Goal: Task Accomplishment & Management: Manage account settings

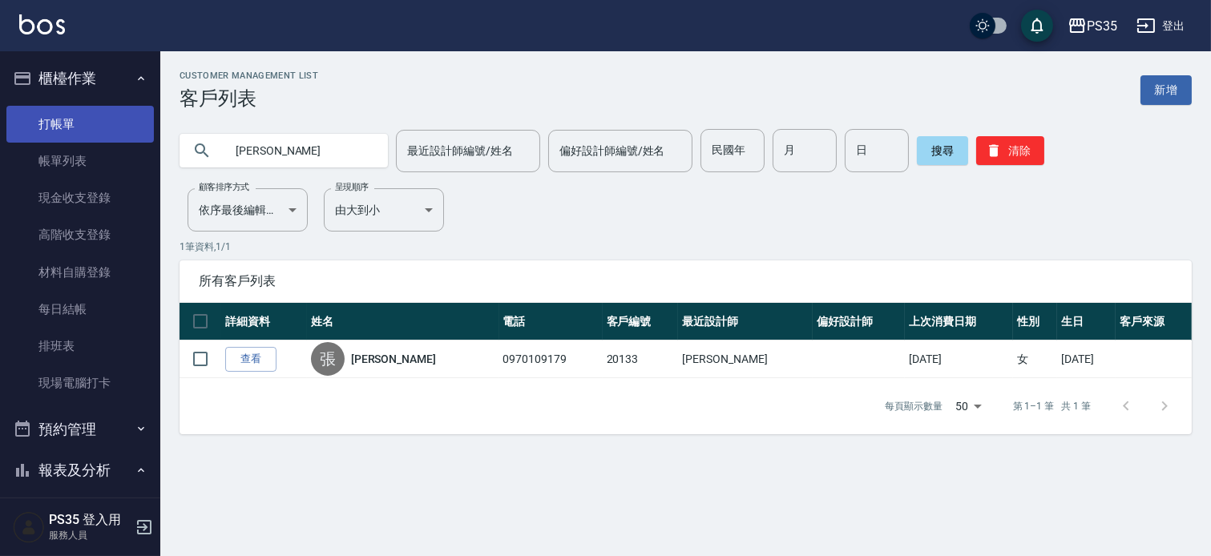
click at [83, 118] on link "打帳單" at bounding box center [79, 124] width 147 height 37
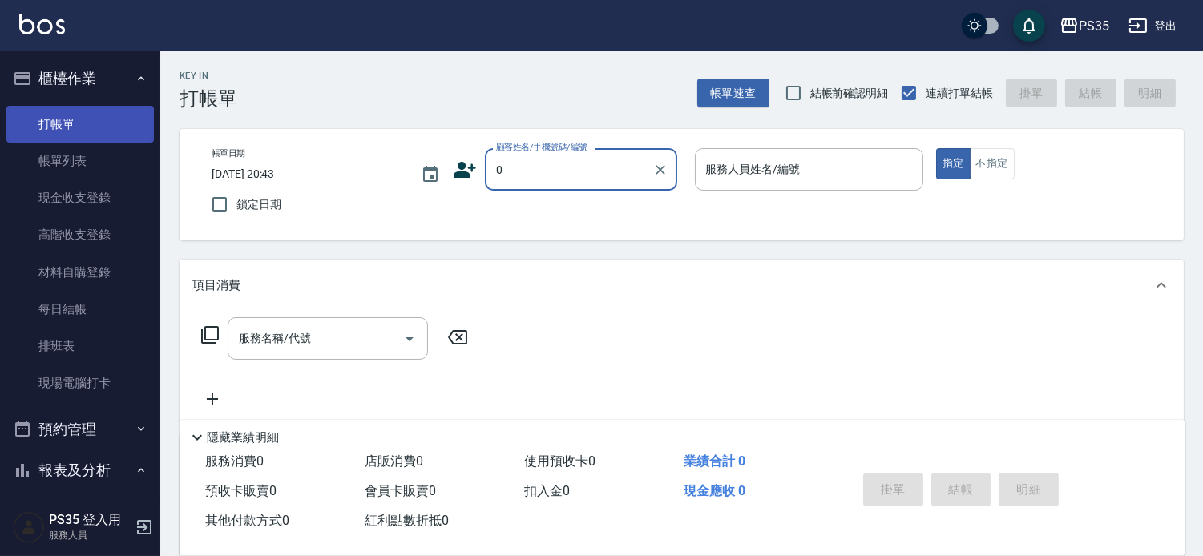
type input "0"
type input "2"
type input "[PERSON_NAME]/0985709215/20219"
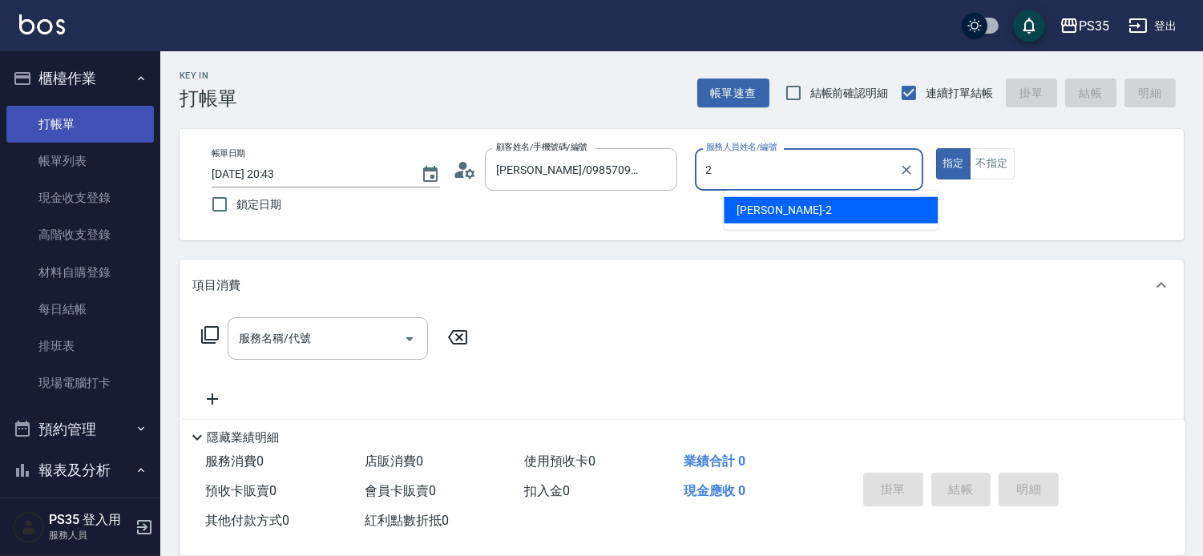
type input "[PERSON_NAME]-1"
type button "true"
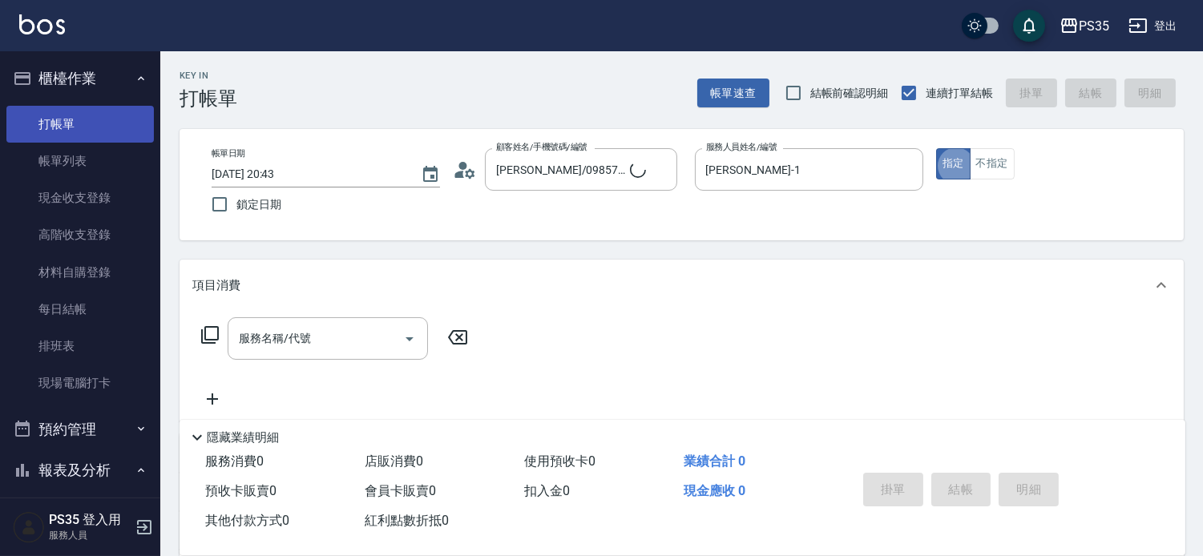
type input "無名字/0/null"
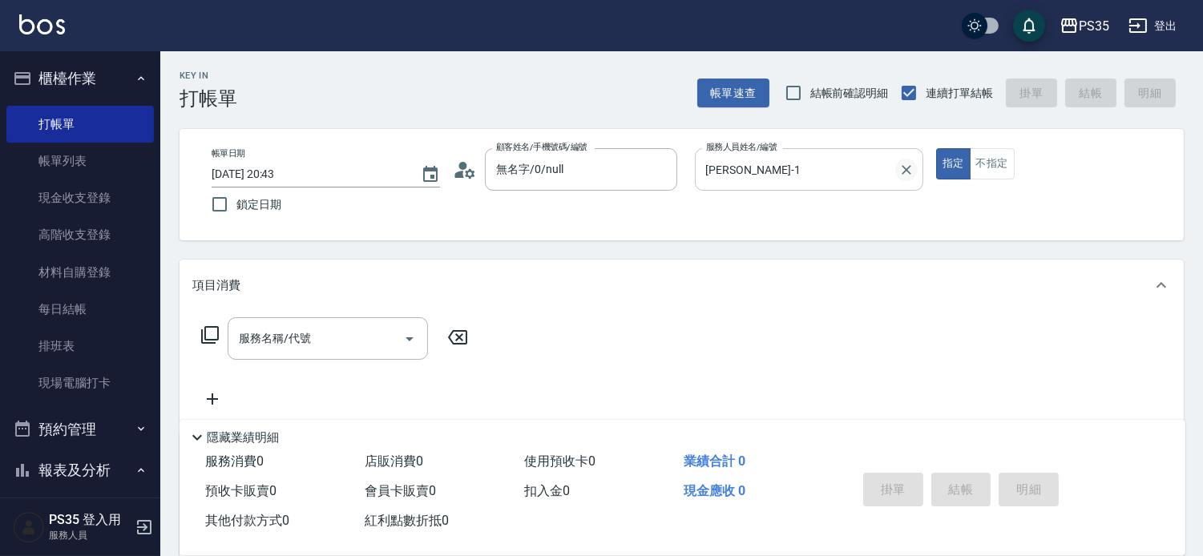
click at [915, 164] on icon "Clear" at bounding box center [907, 170] width 16 height 16
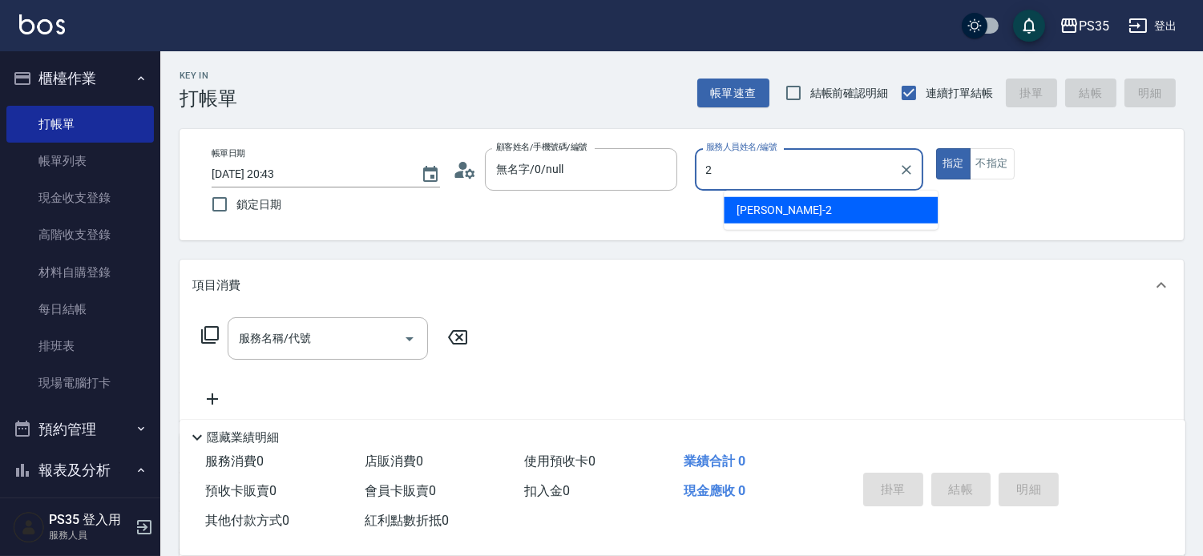
type input "[PERSON_NAME]-2"
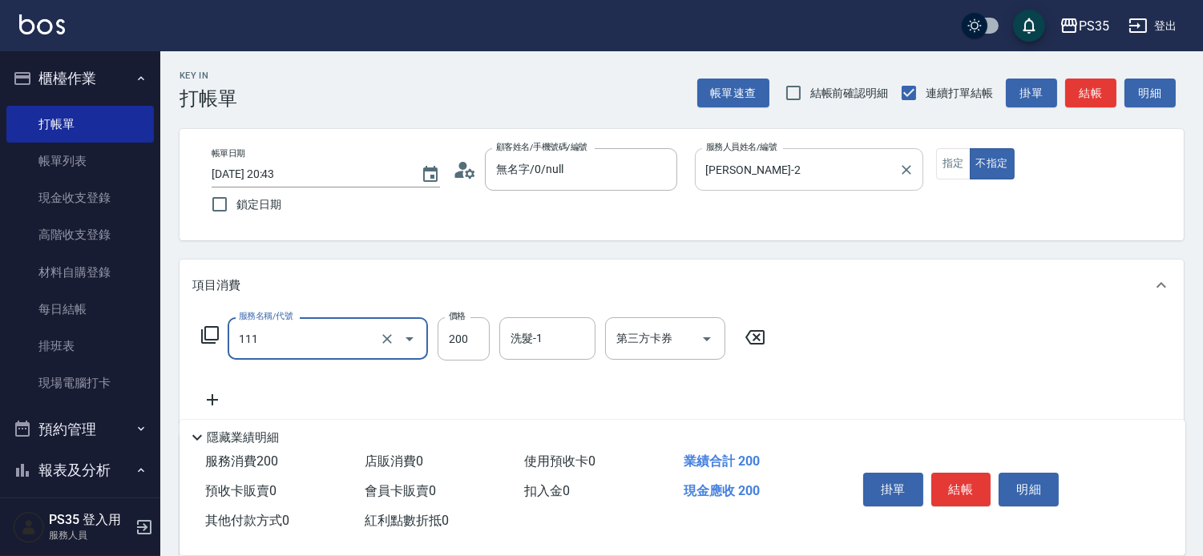
type input "200(111)"
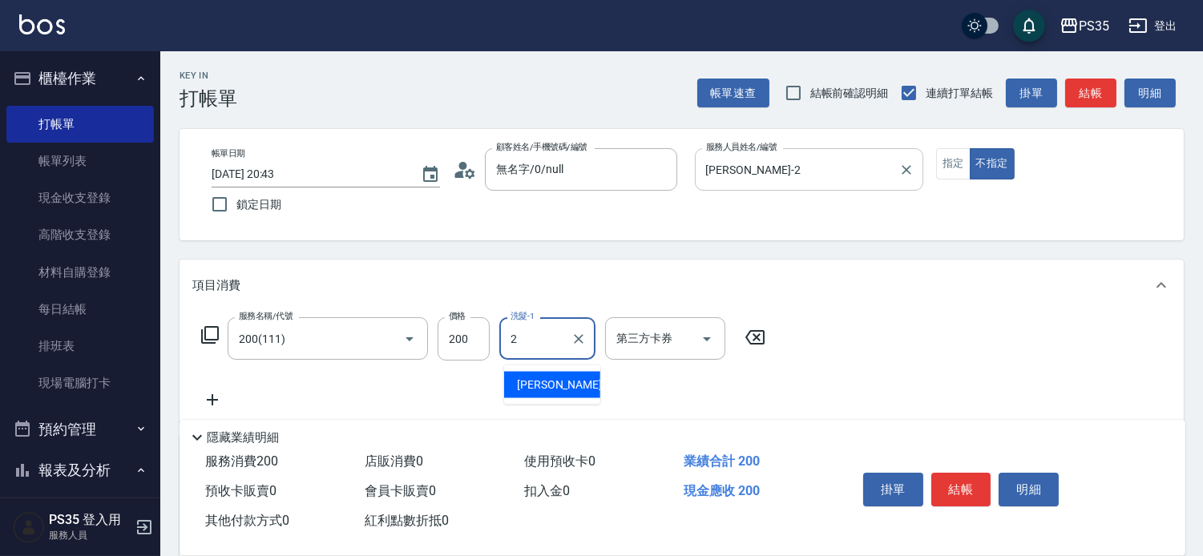
type input "[PERSON_NAME]-2"
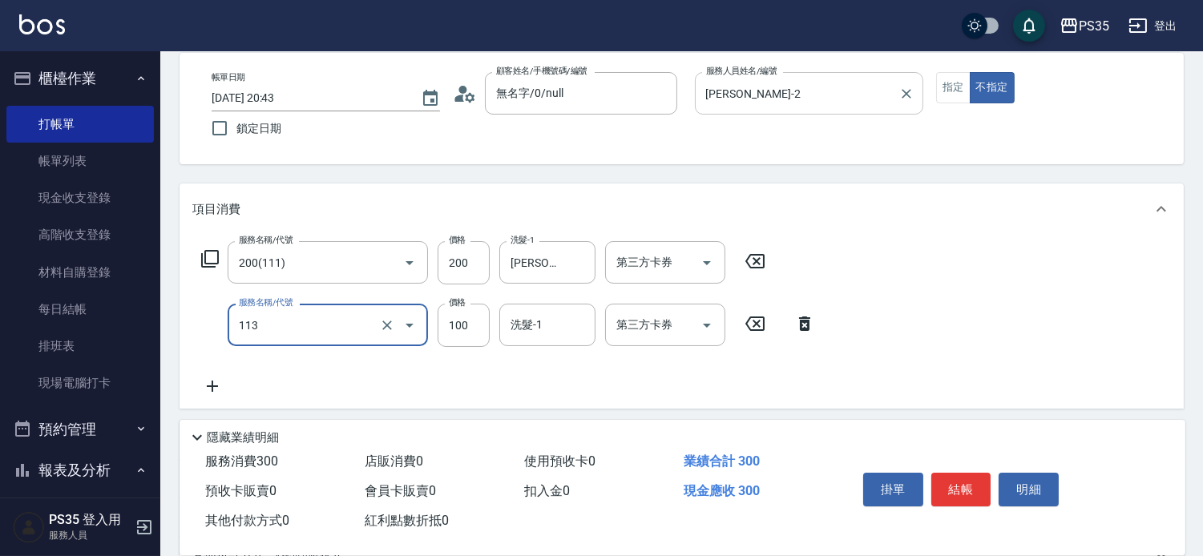
scroll to position [84, 0]
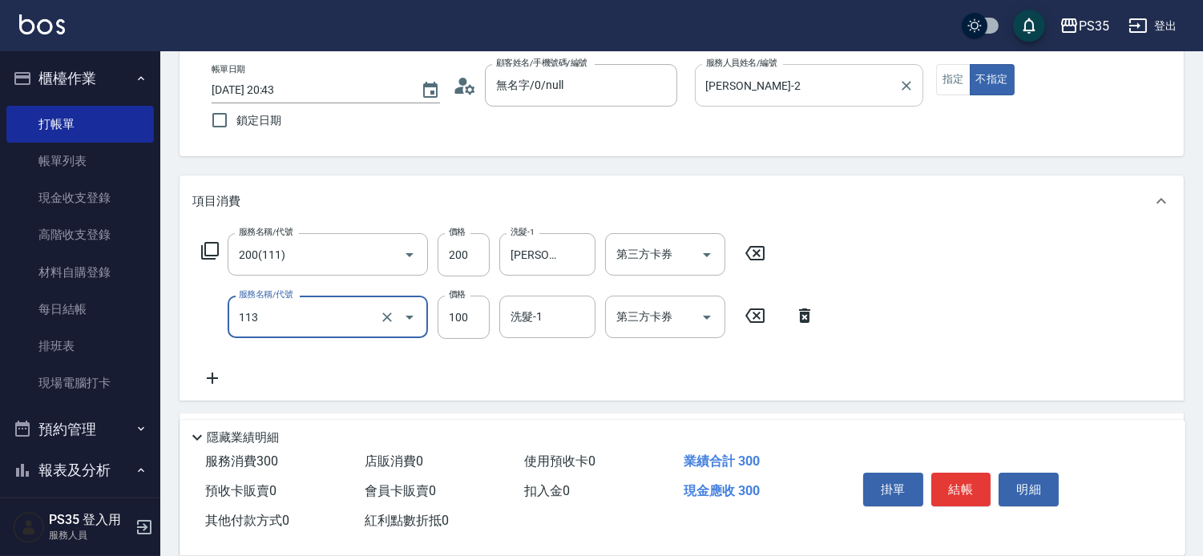
type input "瞬護100(113)"
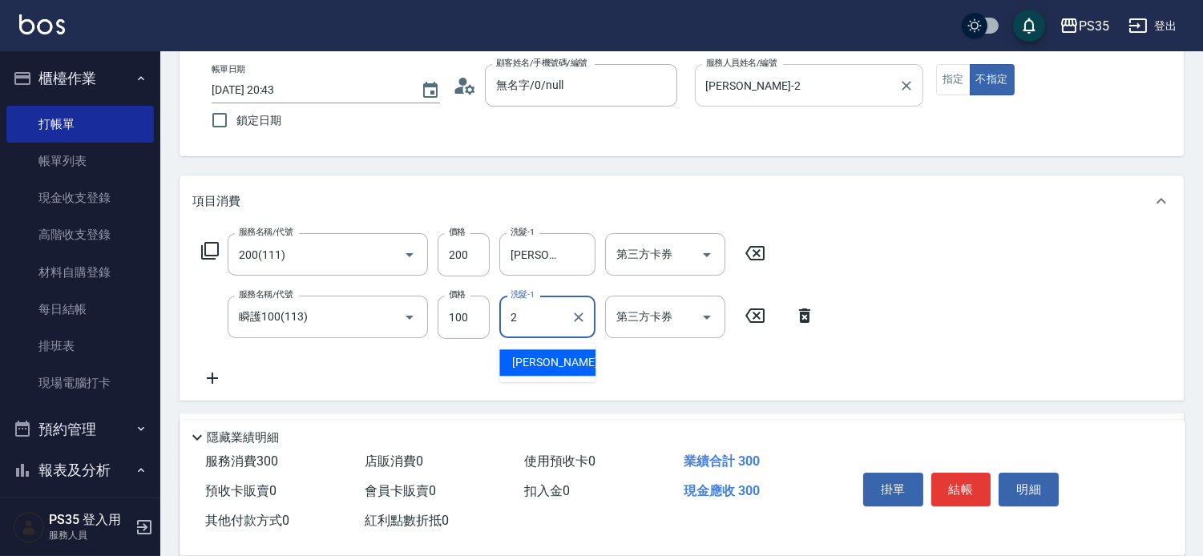
type input "[PERSON_NAME]-2"
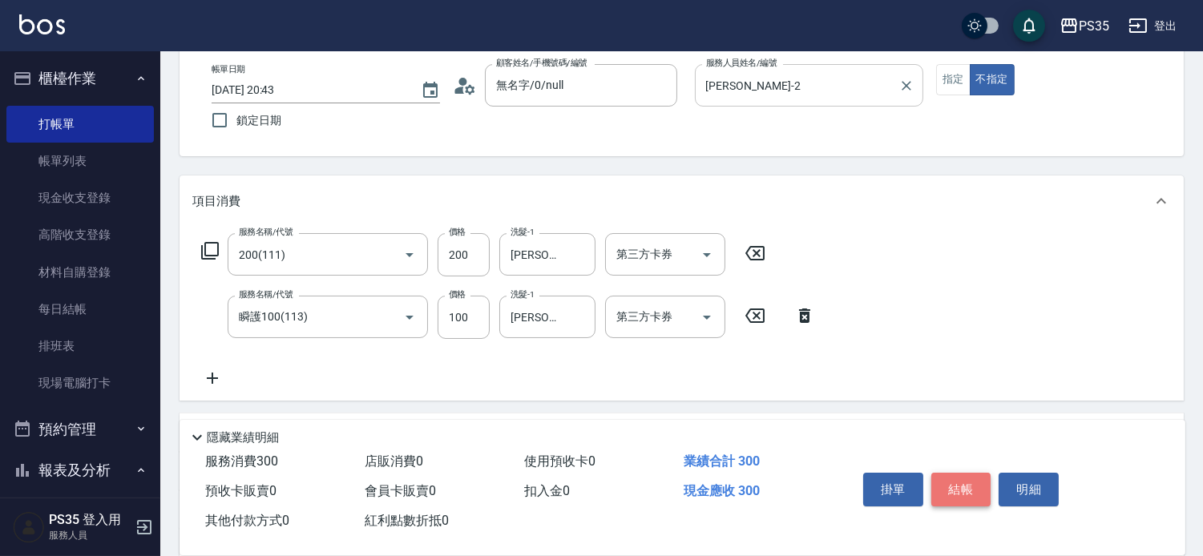
click at [975, 473] on button "結帳" at bounding box center [961, 490] width 60 height 34
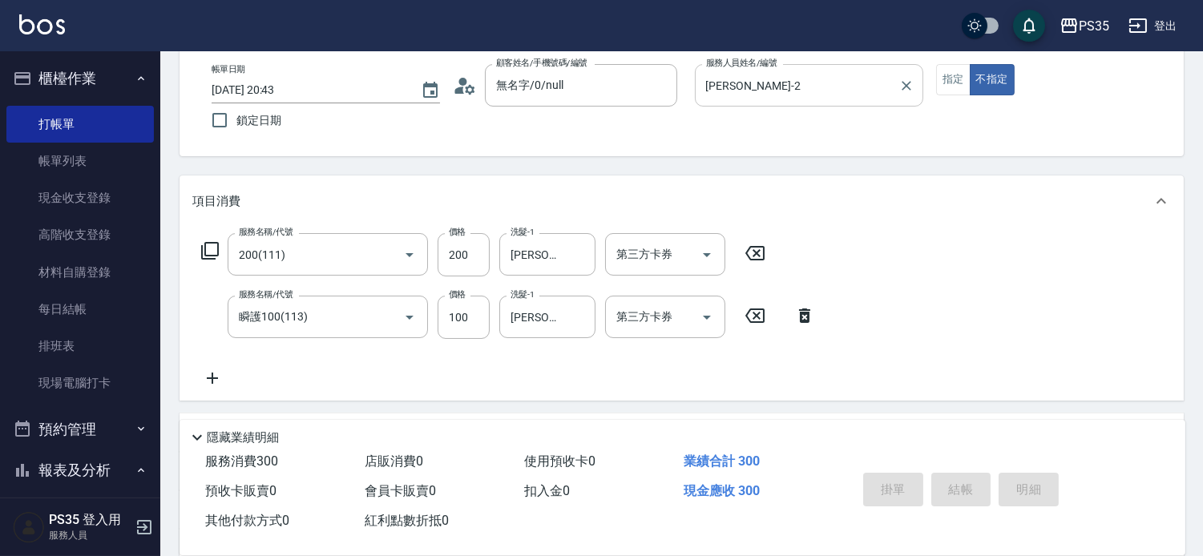
type input "[DATE] 20:44"
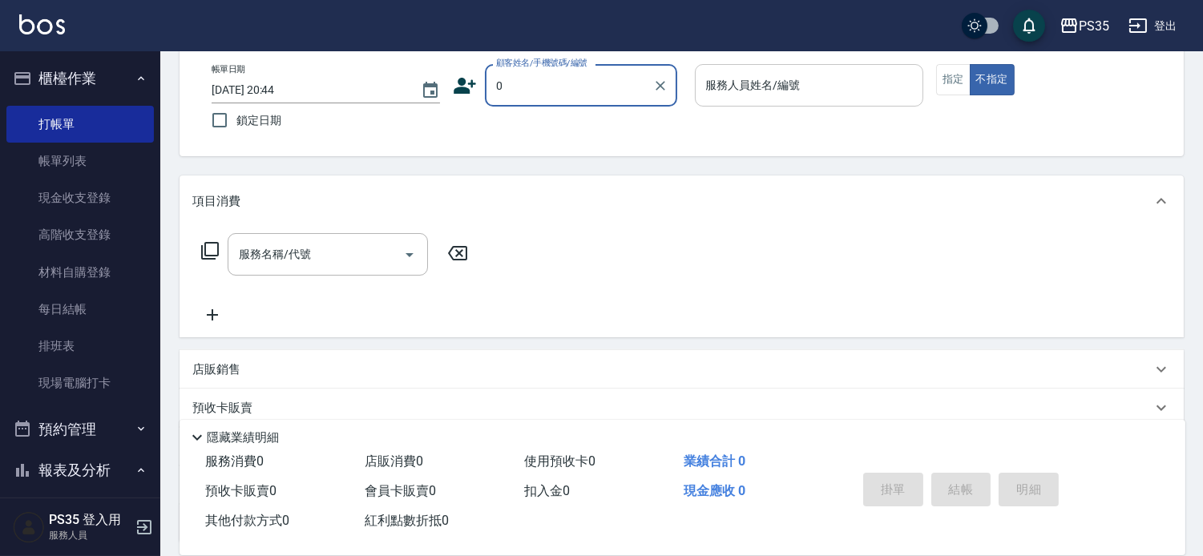
type input "0"
type input "2"
type button "false"
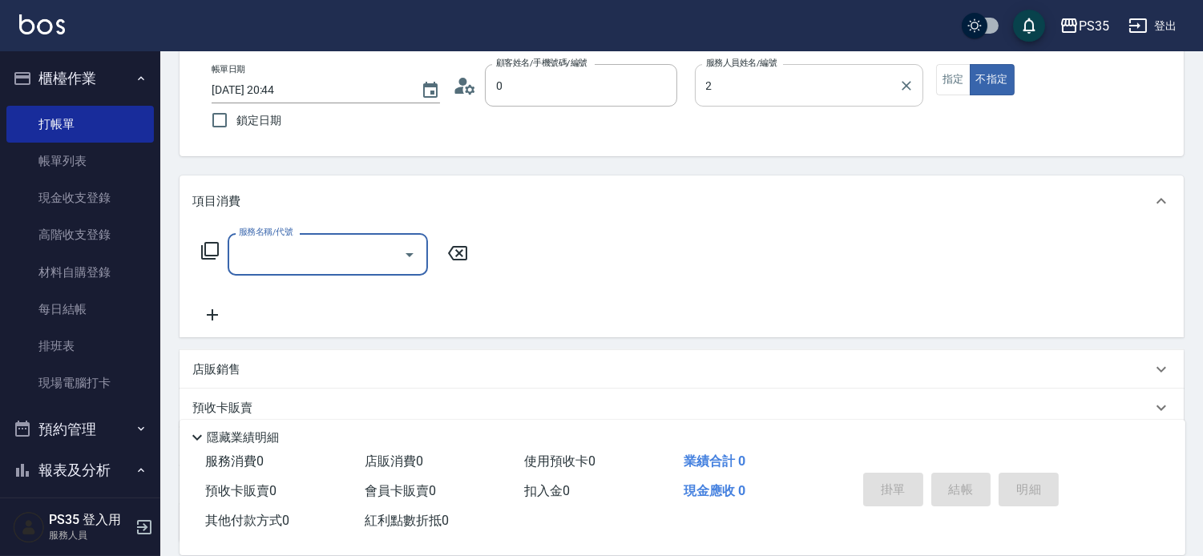
type input "[PERSON_NAME]/0985709215/20219"
type input "[PERSON_NAME]-2"
type input "30"
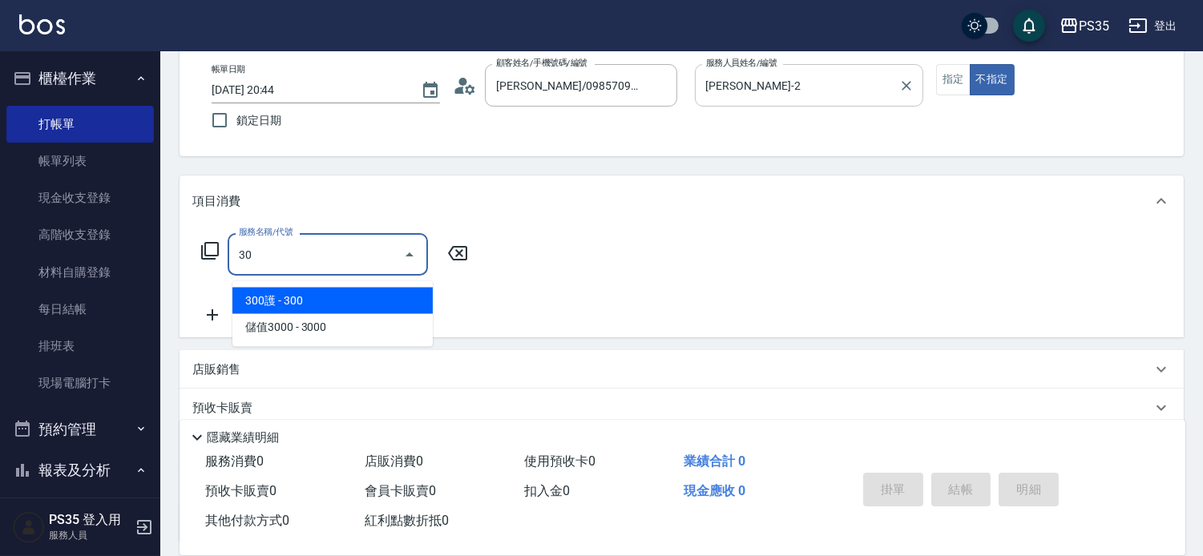
type input "[PERSON_NAME]-1"
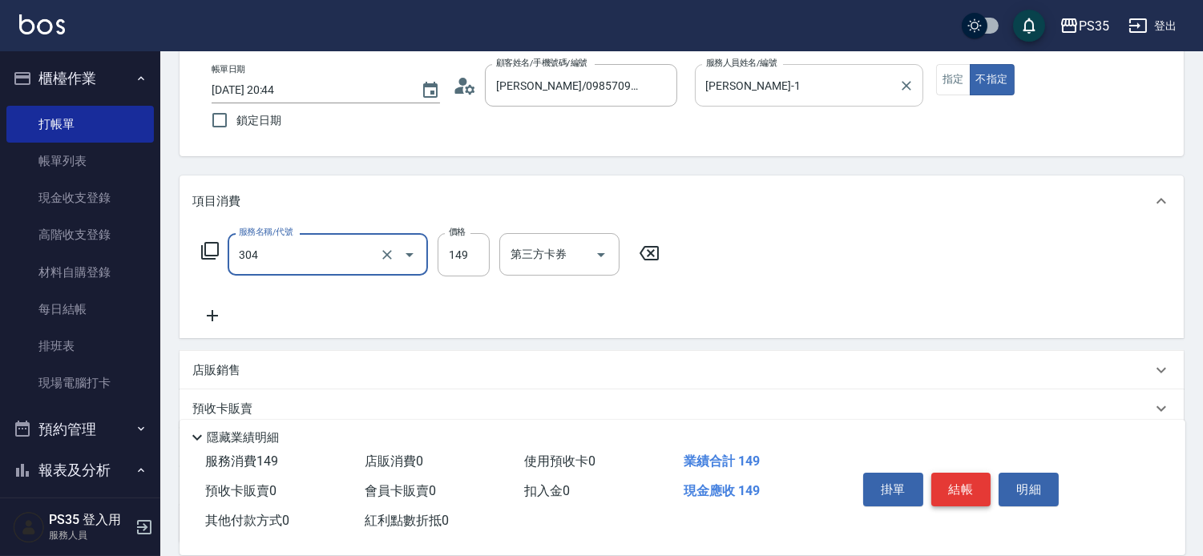
type input "剪髮(304)"
click at [966, 483] on button "結帳" at bounding box center [961, 490] width 60 height 34
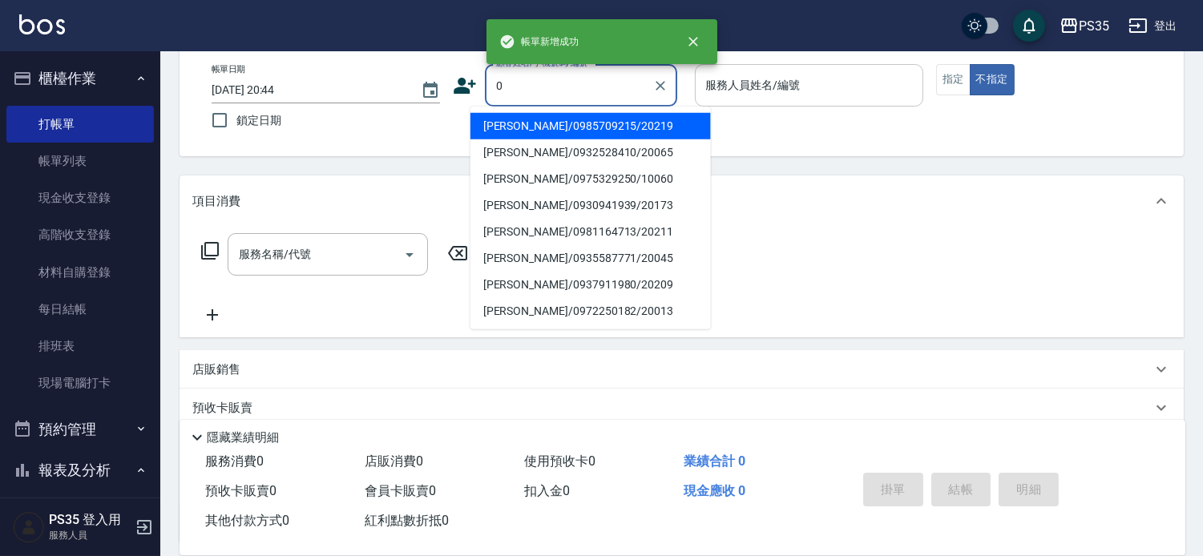
type input "0"
type input "[PERSON_NAME]/0985709215/20219"
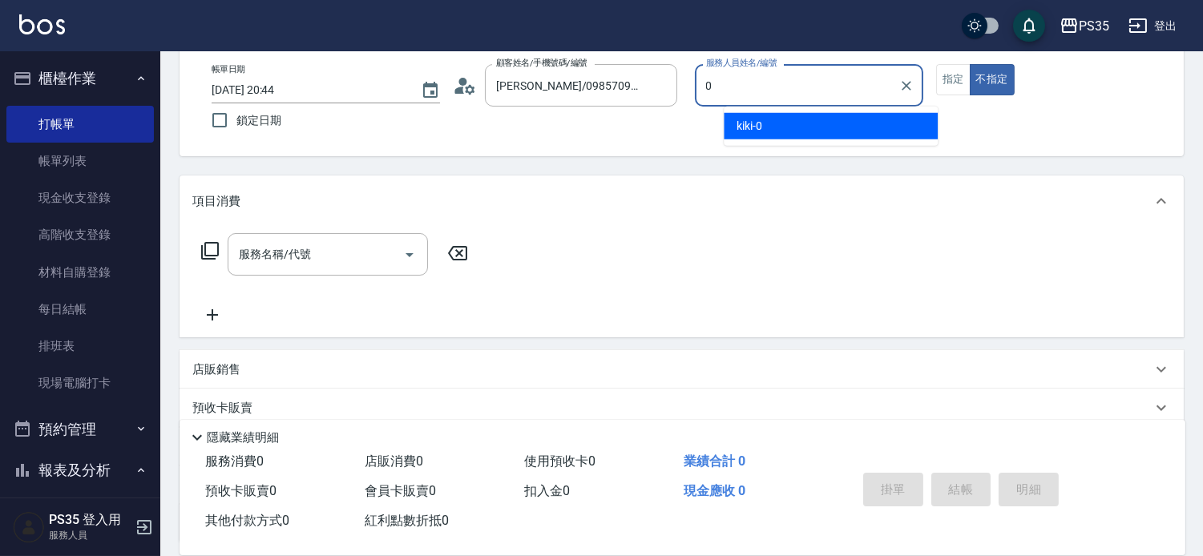
type input "[PERSON_NAME]-1"
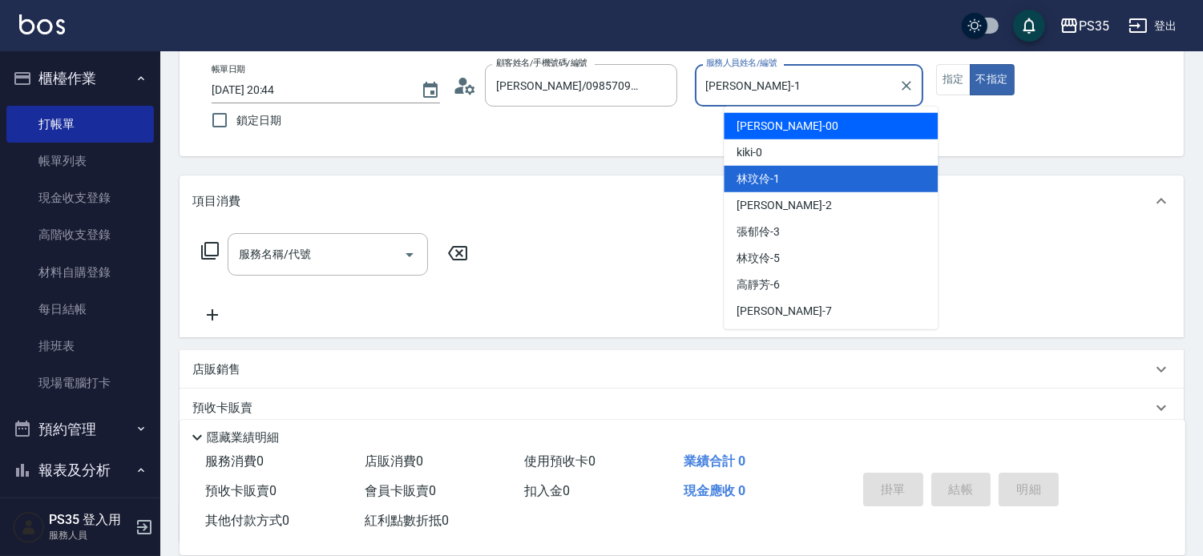
click at [915, 78] on icon "Clear" at bounding box center [907, 86] width 16 height 16
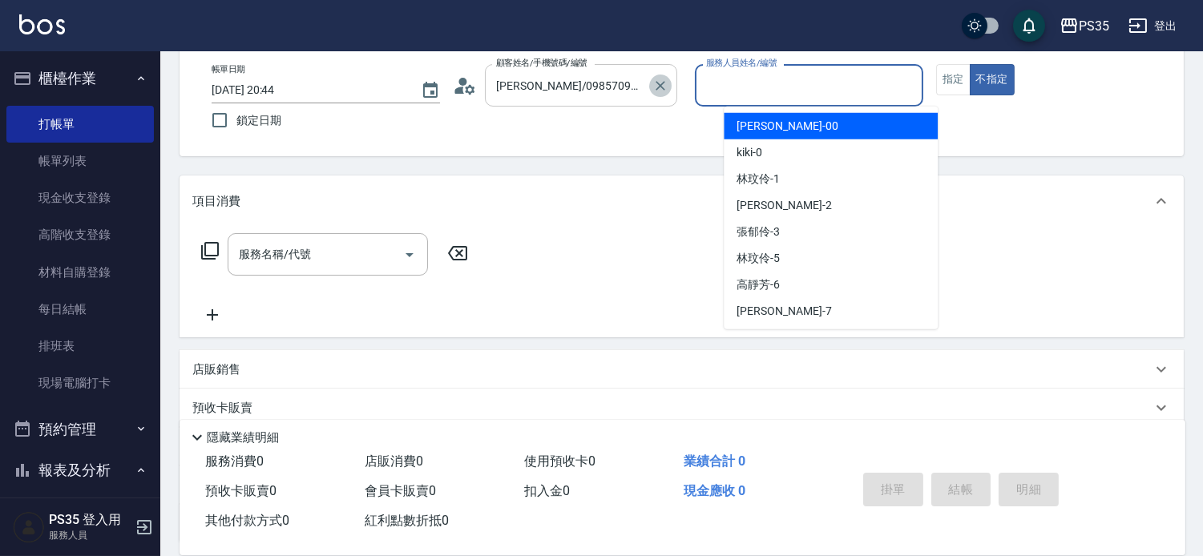
click at [668, 84] on icon "Clear" at bounding box center [660, 86] width 16 height 16
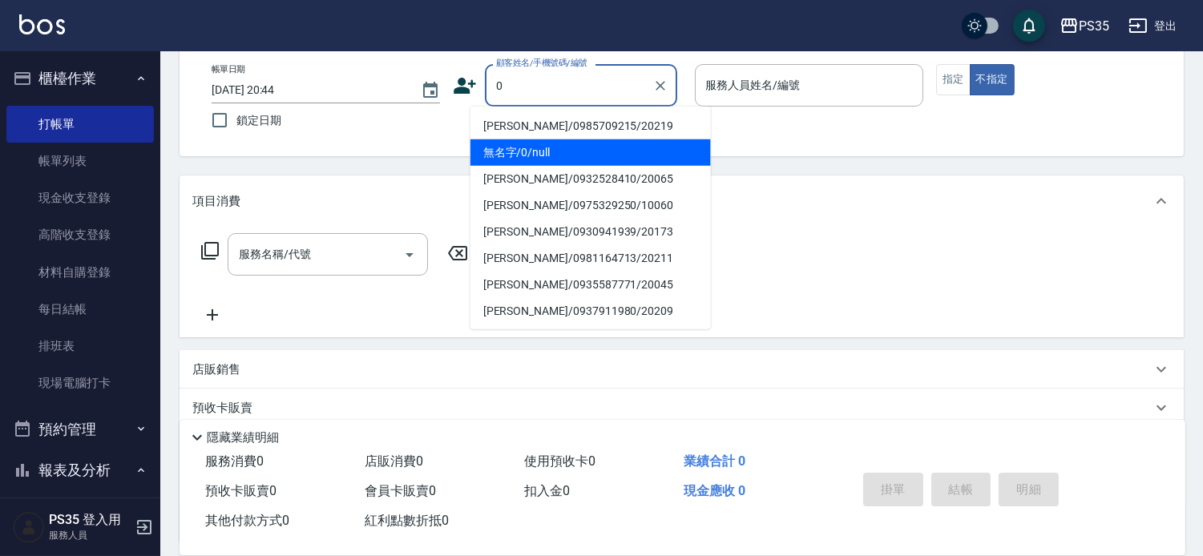
click at [570, 151] on li "無名字/0/null" at bounding box center [590, 152] width 240 height 26
type input "無名字/0/null"
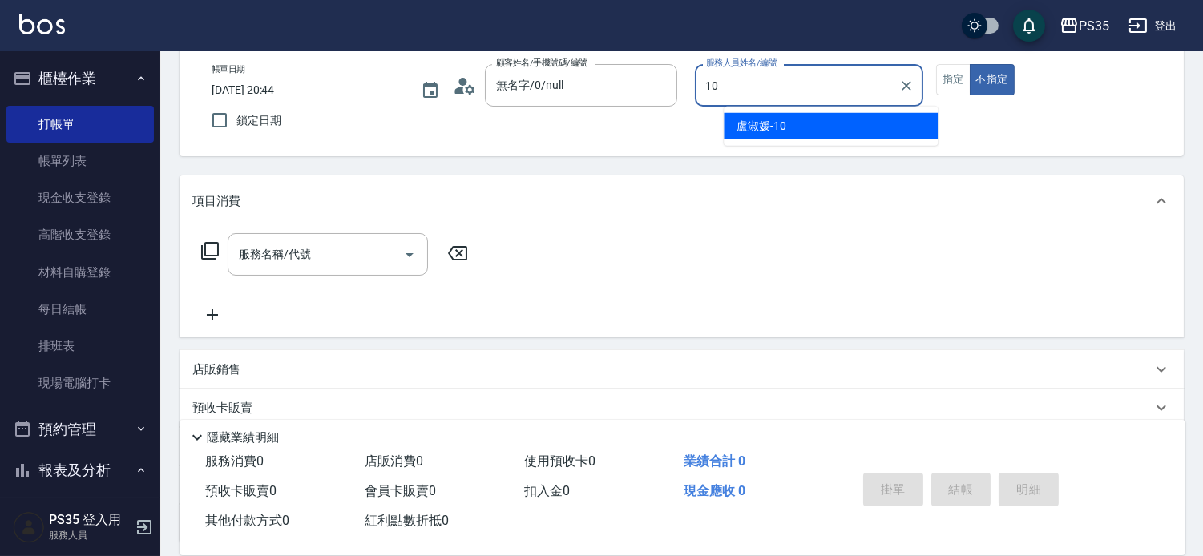
type input "盧淑媛-10"
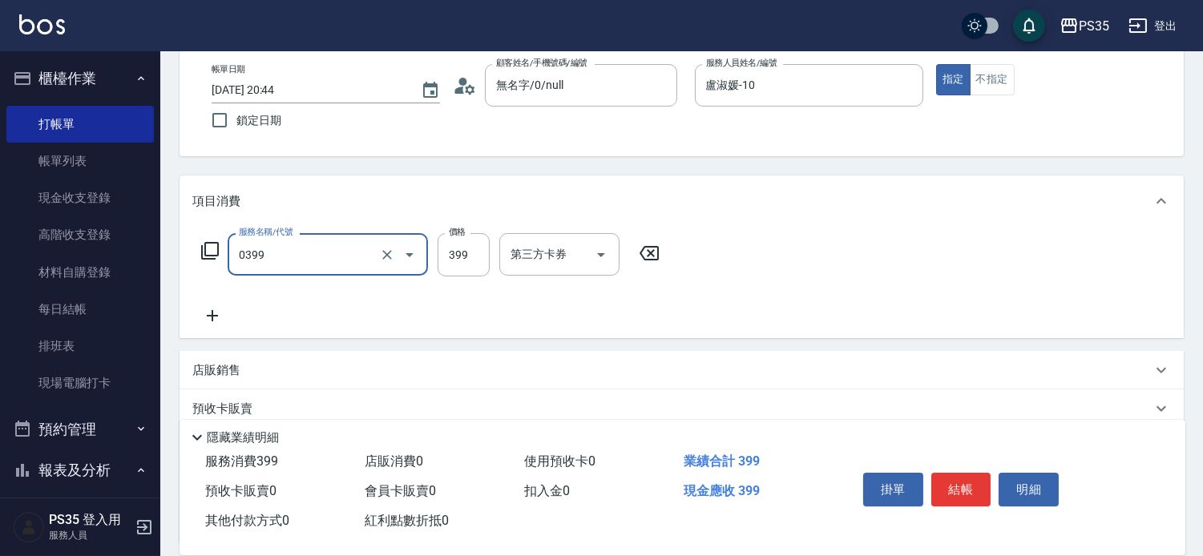
type input "海鹽399(0399)"
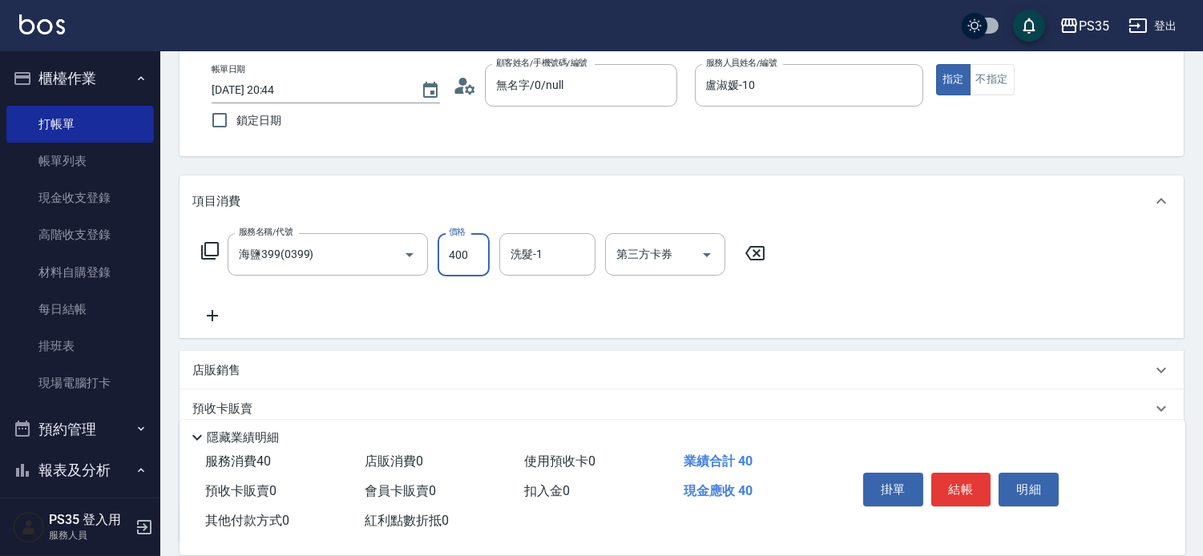
type input "400"
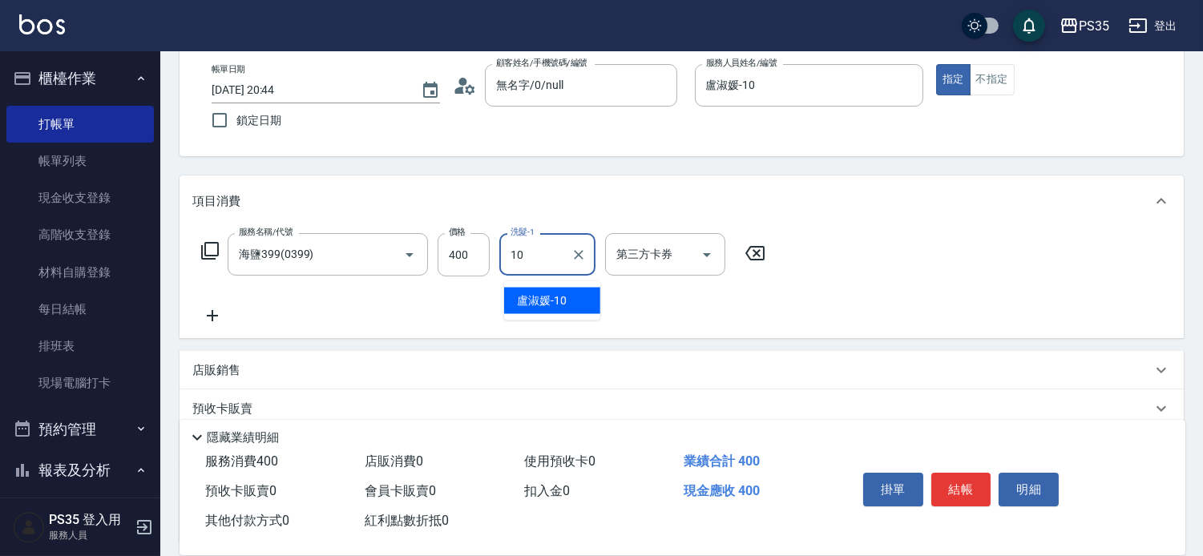
type input "盧淑媛-10"
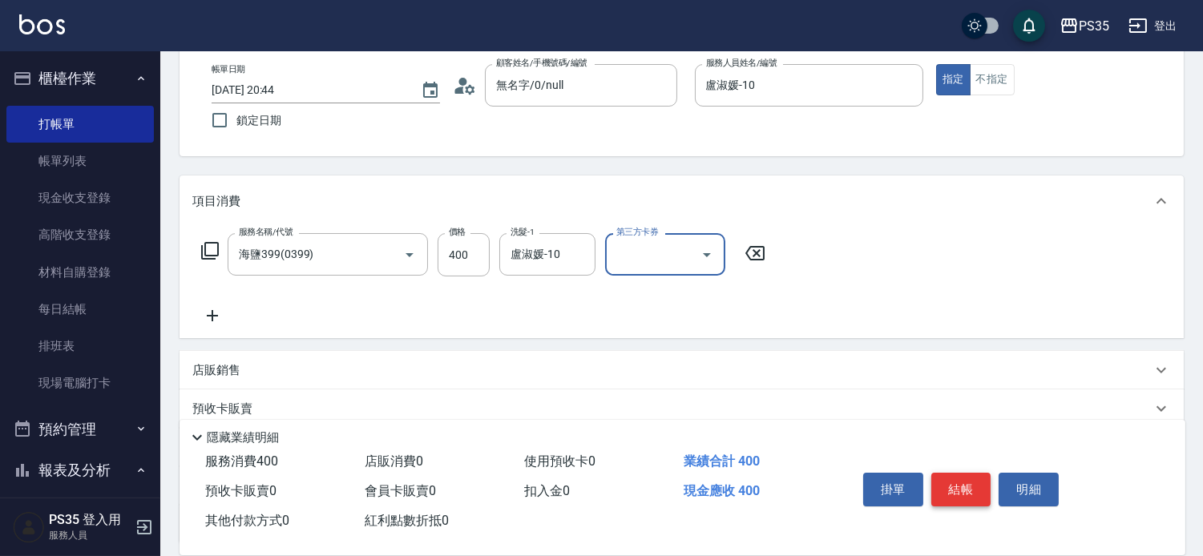
click at [952, 477] on button "結帳" at bounding box center [961, 490] width 60 height 34
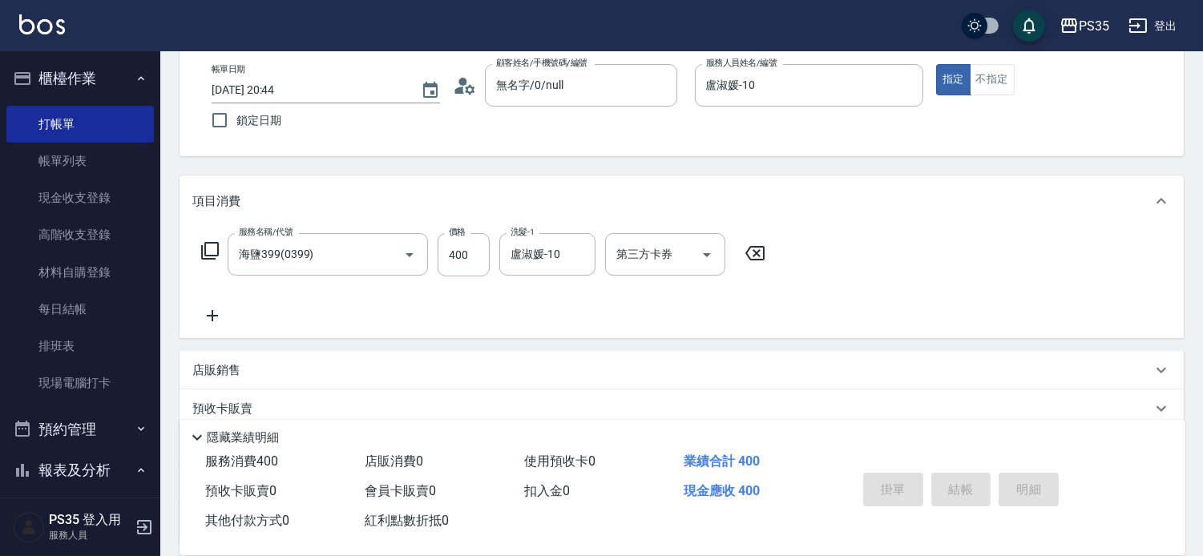
type input "[DATE] 20:45"
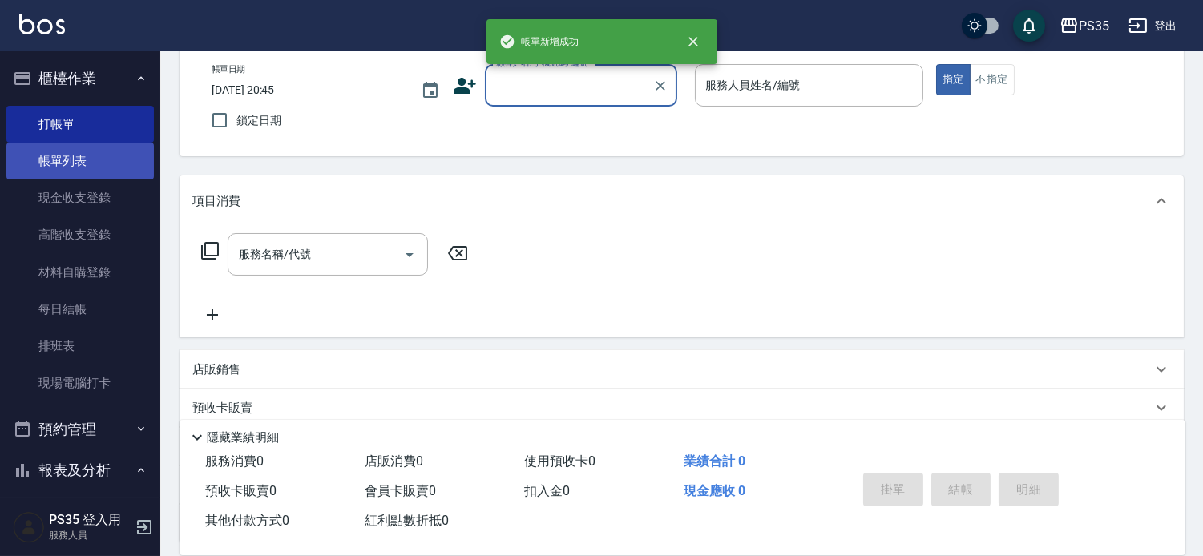
click at [81, 158] on link "帳單列表" at bounding box center [79, 161] width 147 height 37
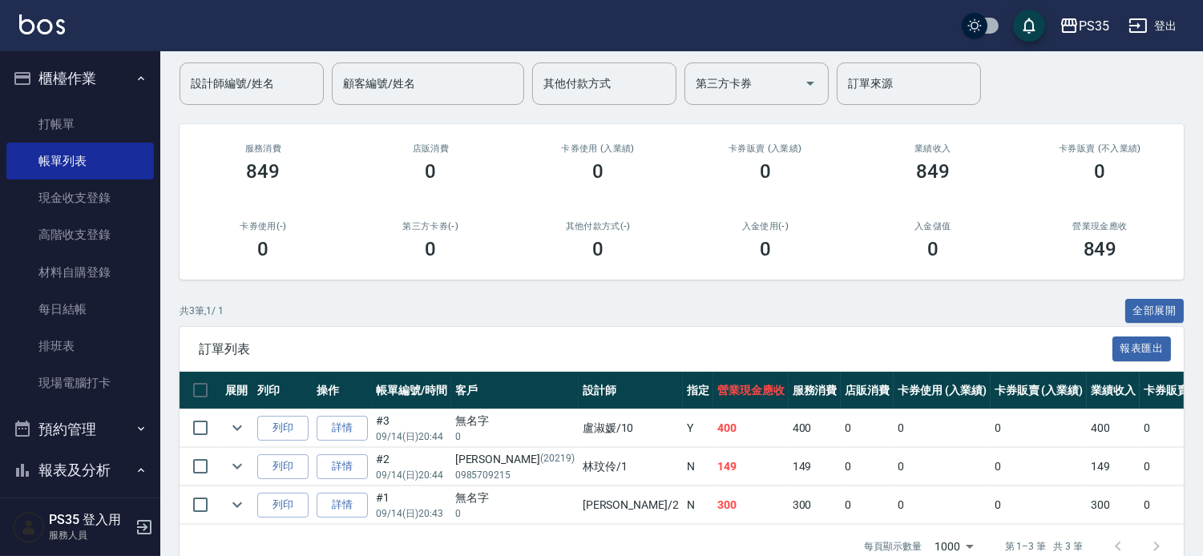
scroll to position [202, 0]
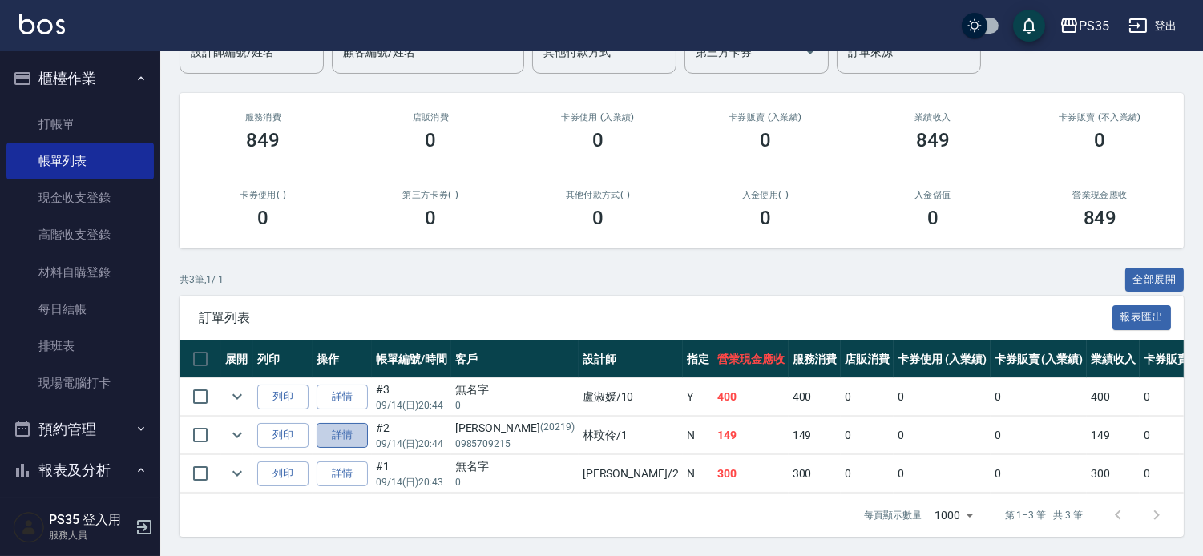
click at [338, 423] on link "詳情" at bounding box center [342, 435] width 51 height 25
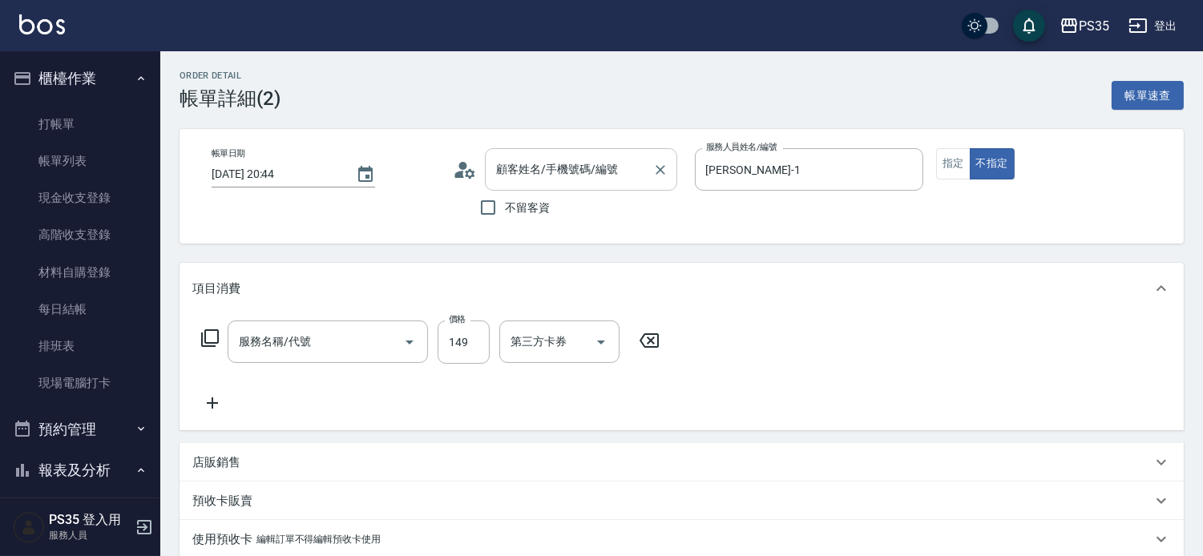
type input "[DATE] 20:44"
type input "[PERSON_NAME]-1"
type input "剪髮(304)"
type input "[PERSON_NAME]/0985709215/20219"
click at [915, 164] on icon "Clear" at bounding box center [907, 170] width 16 height 16
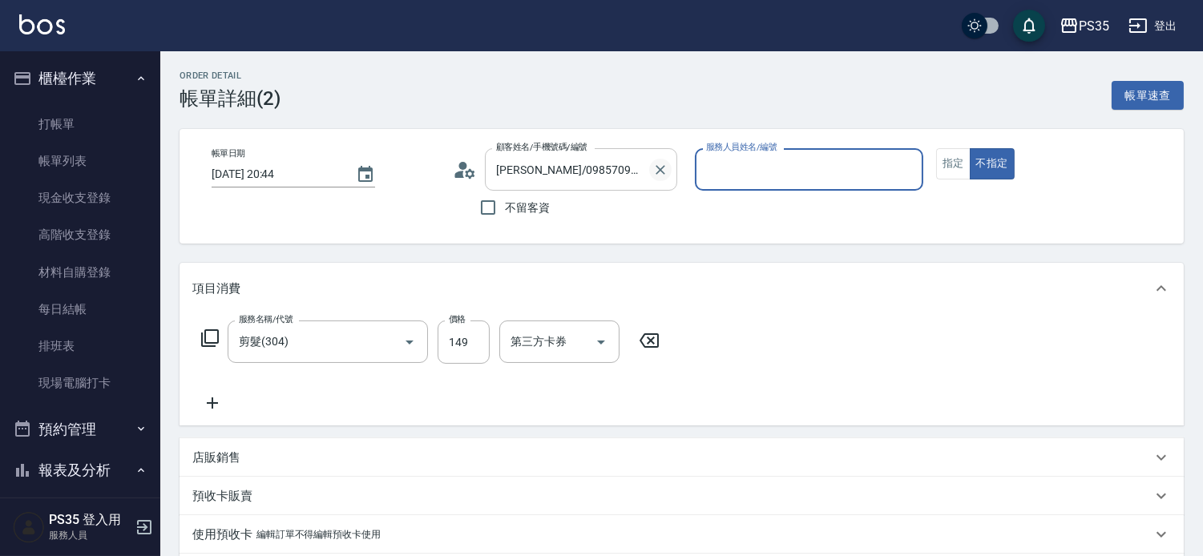
click at [668, 164] on icon "Clear" at bounding box center [660, 170] width 16 height 16
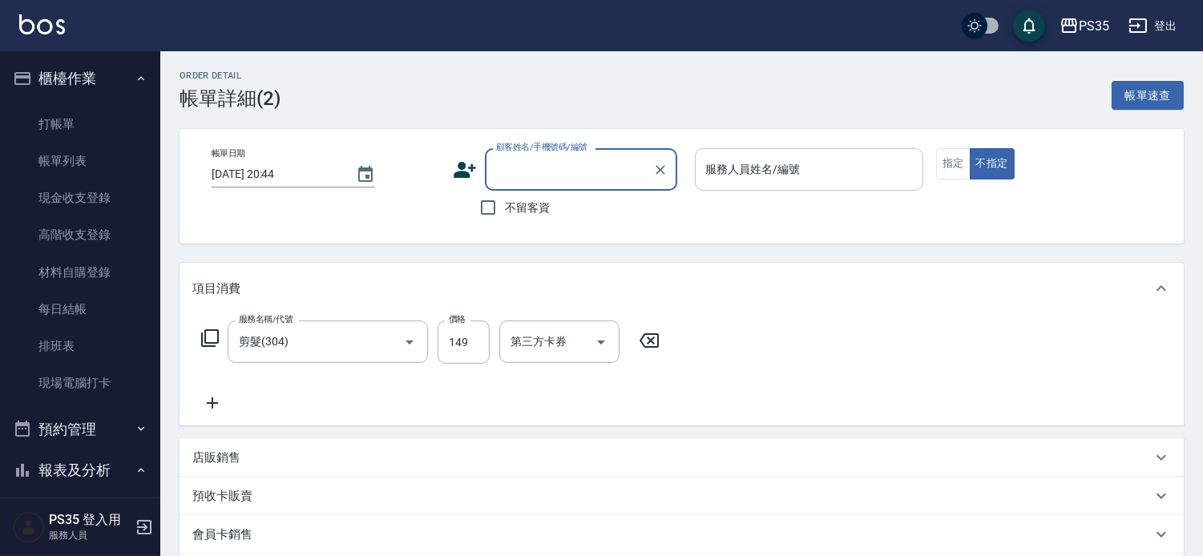
click at [559, 174] on input "顧客姓名/手機號碼/編號" at bounding box center [569, 169] width 154 height 28
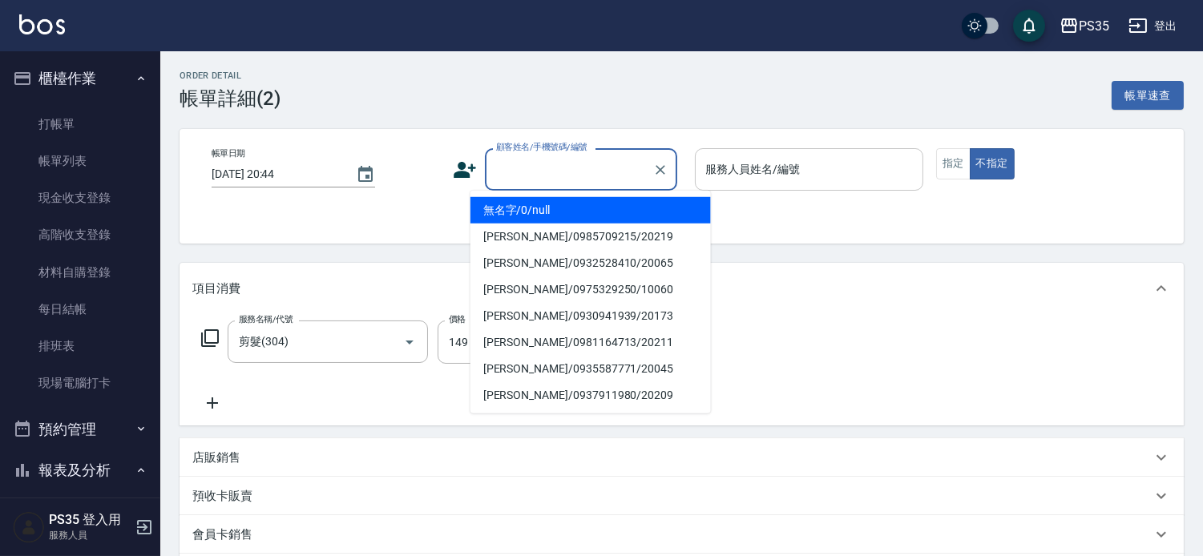
click at [519, 206] on li "無名字/0/null" at bounding box center [590, 210] width 240 height 26
type input "無名字/0/null"
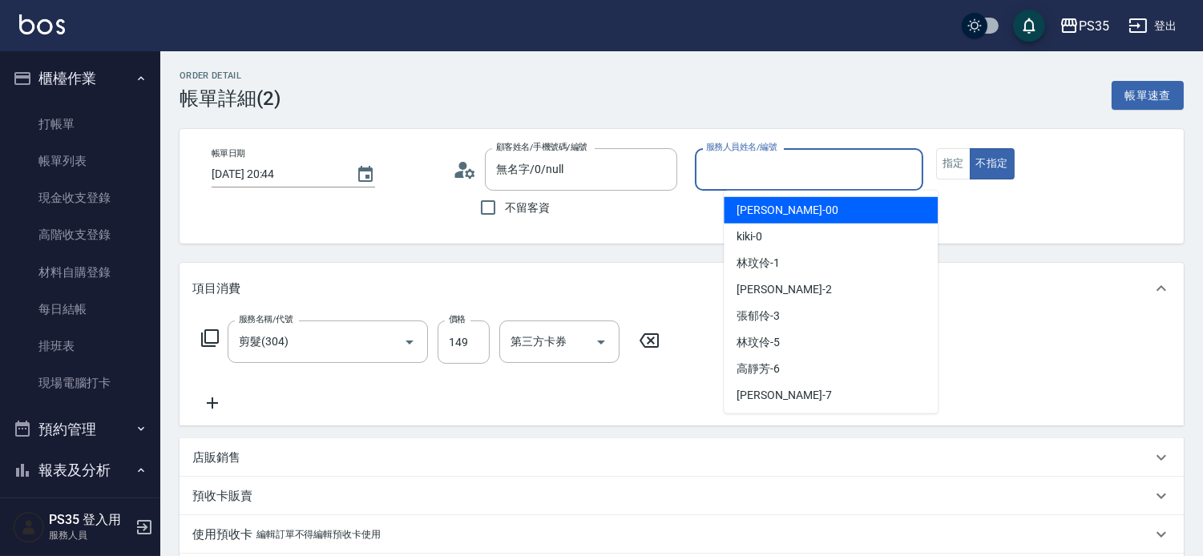
click at [776, 172] on input "服務人員姓名/編號" at bounding box center [809, 169] width 214 height 28
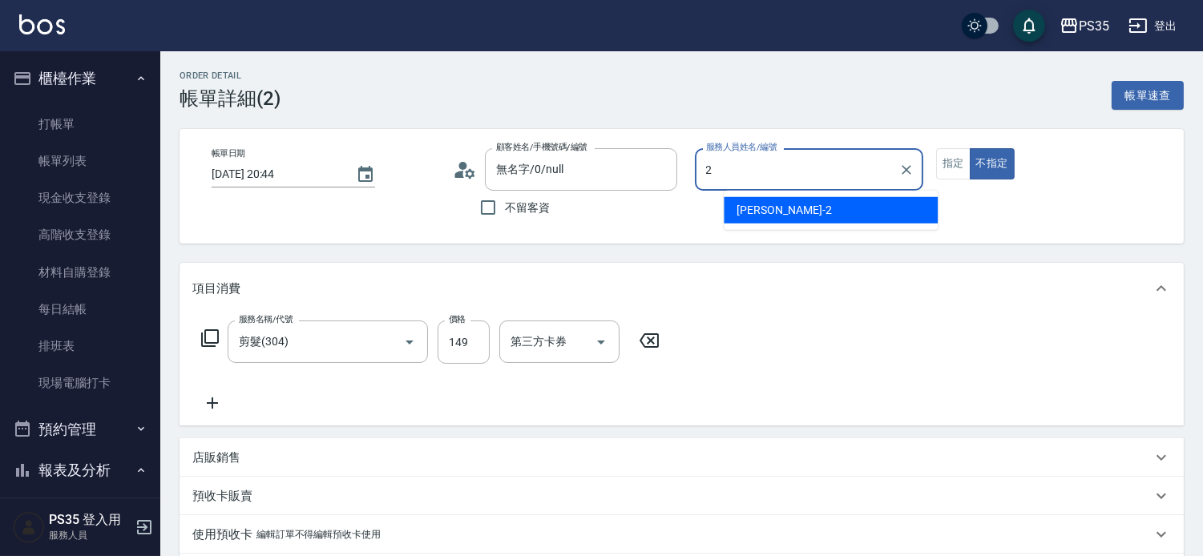
type input "[PERSON_NAME]-2"
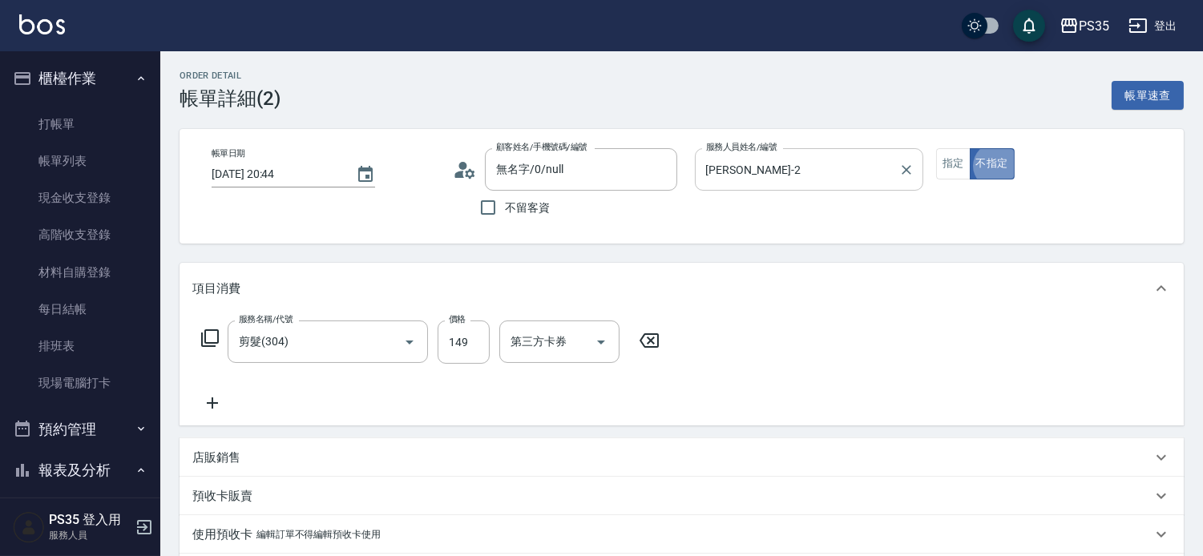
type button "false"
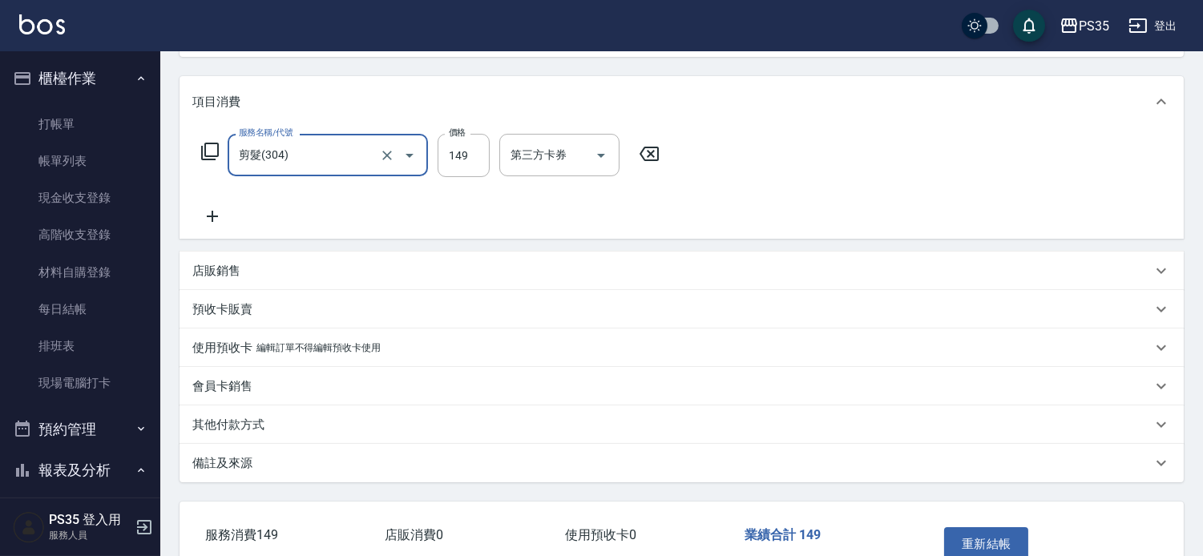
scroll to position [267, 0]
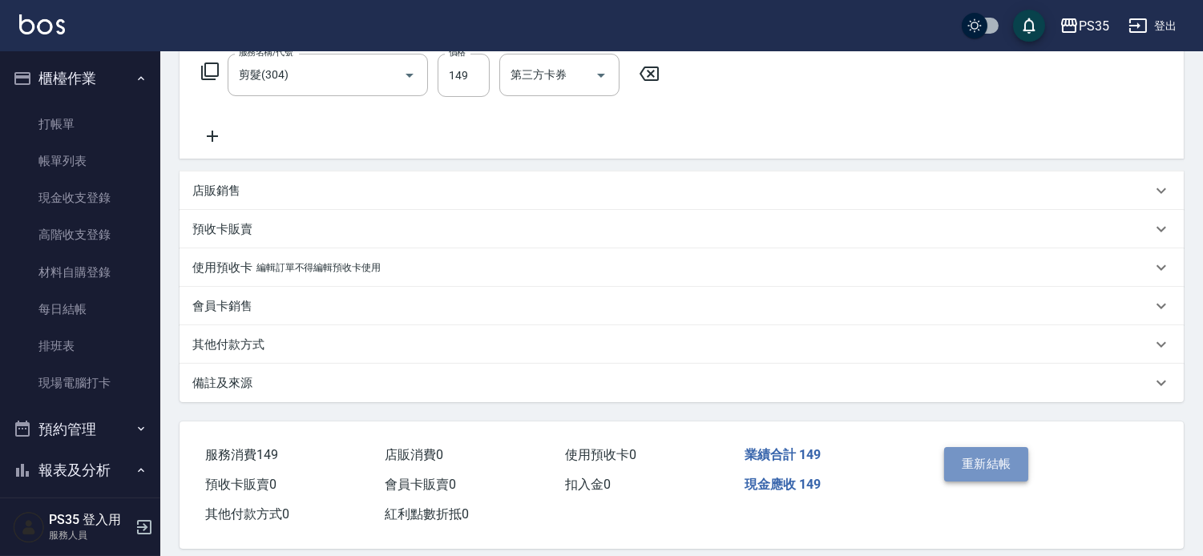
click at [983, 470] on button "重新結帳" at bounding box center [986, 464] width 85 height 34
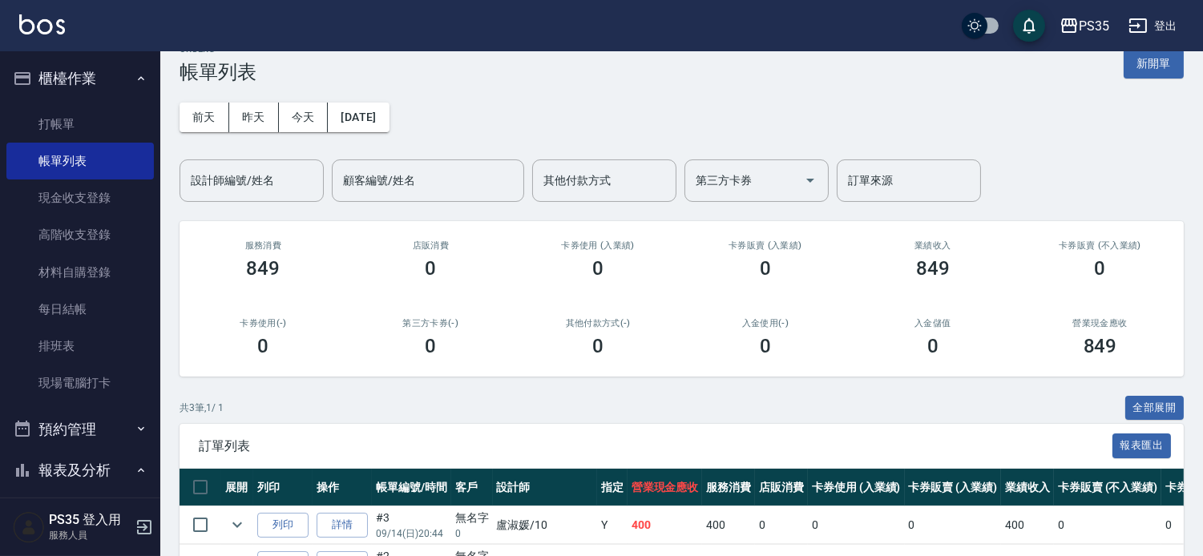
scroll to position [24, 0]
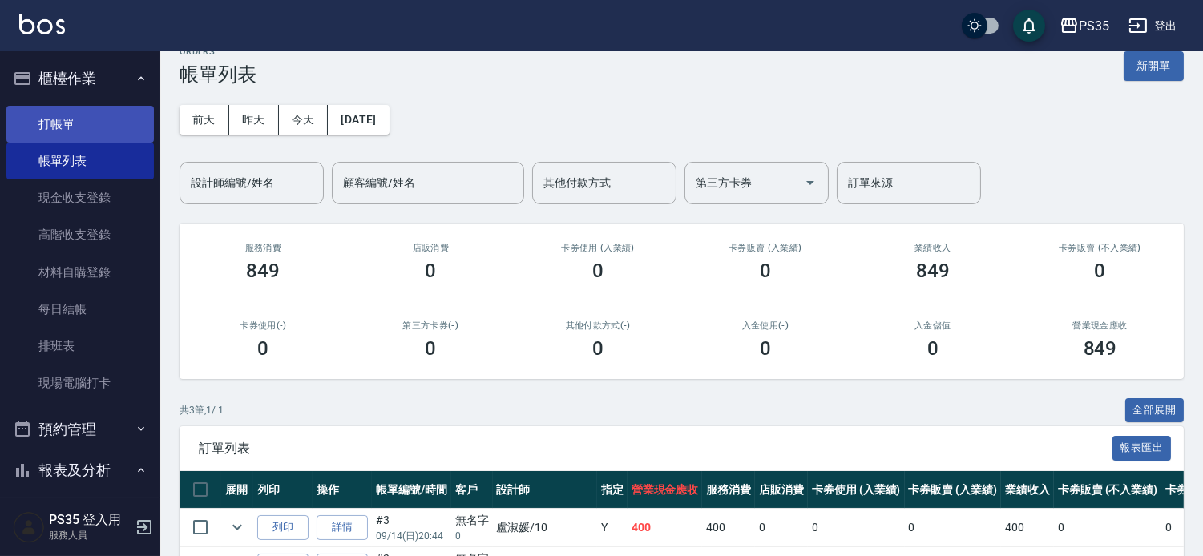
click at [63, 120] on link "打帳單" at bounding box center [79, 124] width 147 height 37
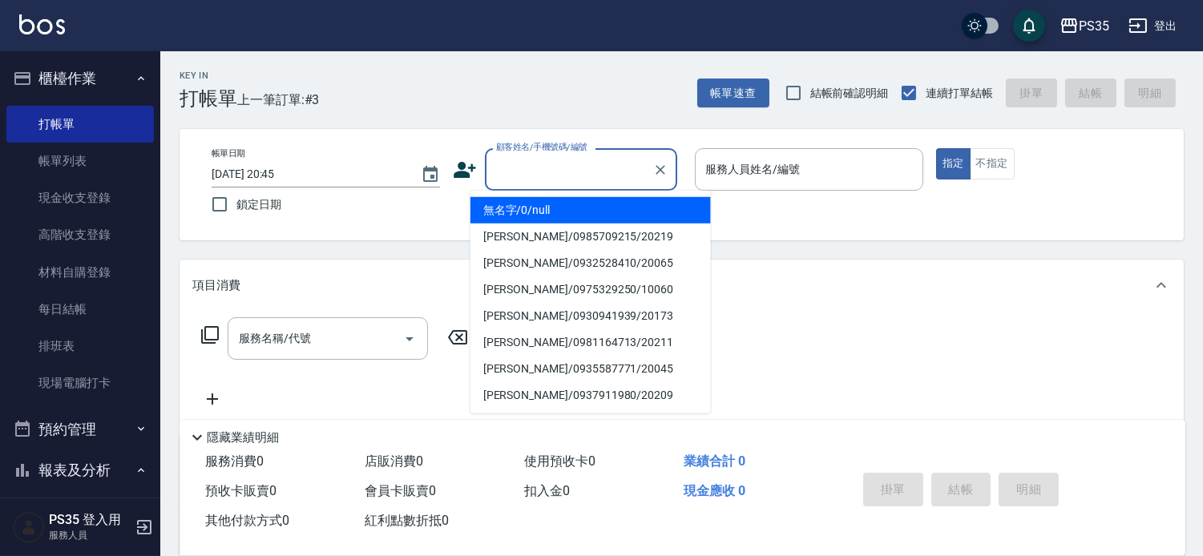
click at [531, 169] on input "顧客姓名/手機號碼/編號" at bounding box center [569, 169] width 154 height 28
click at [509, 208] on li "無名字/0/null" at bounding box center [590, 210] width 240 height 26
type input "無名字/0/null"
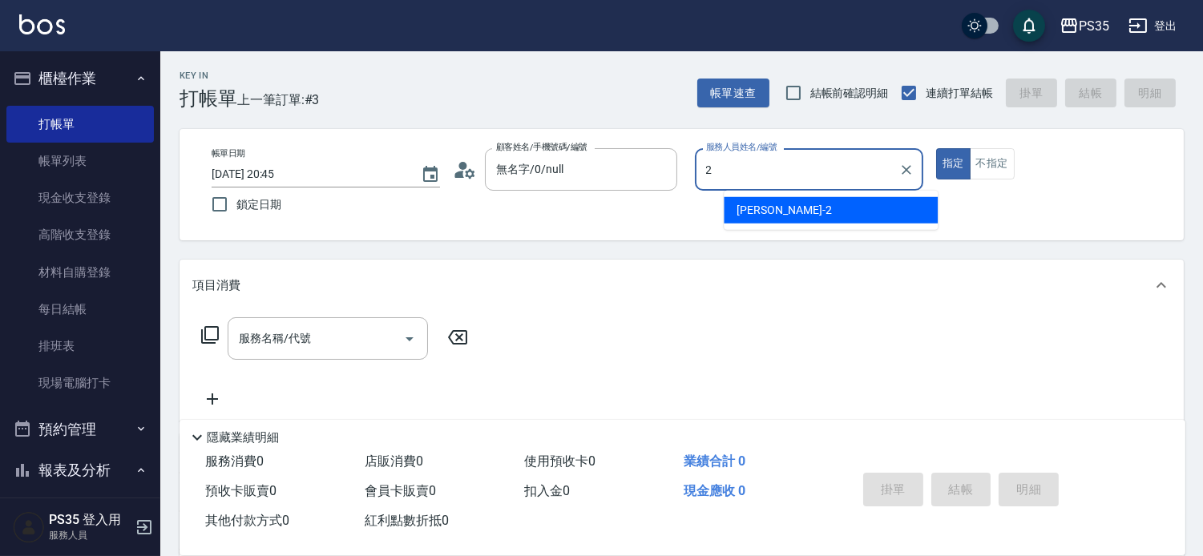
type input "2"
type button "true"
type input "[PERSON_NAME]-2"
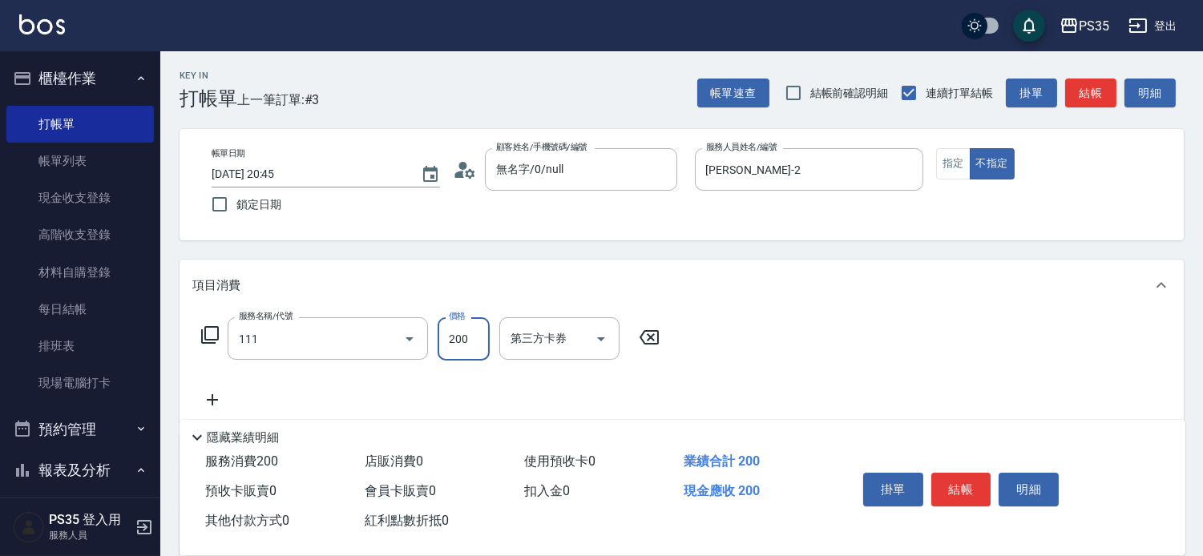
type input "200(111)"
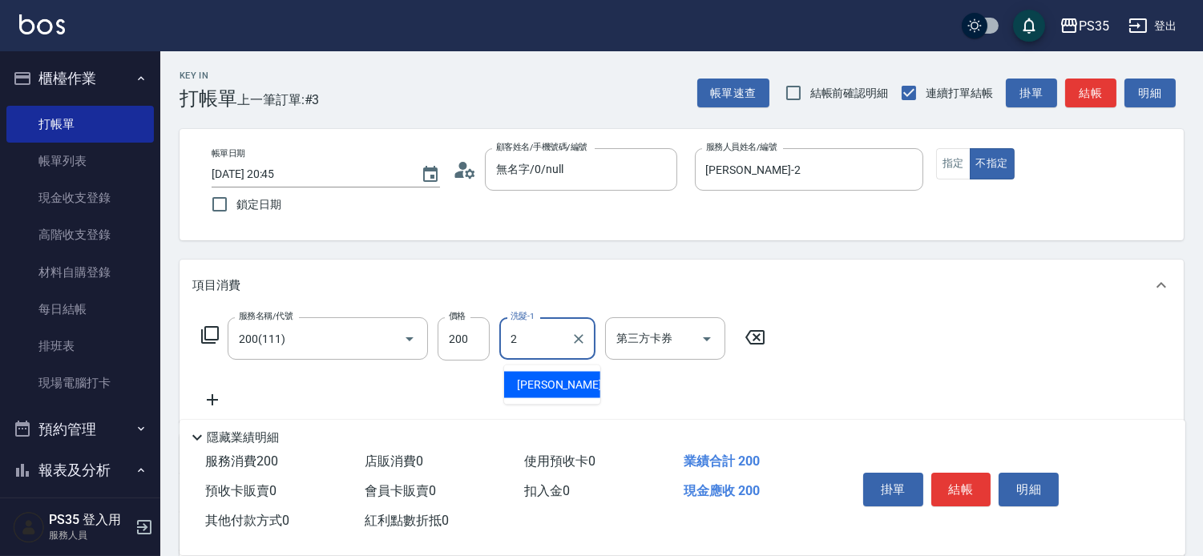
type input "[PERSON_NAME]-2"
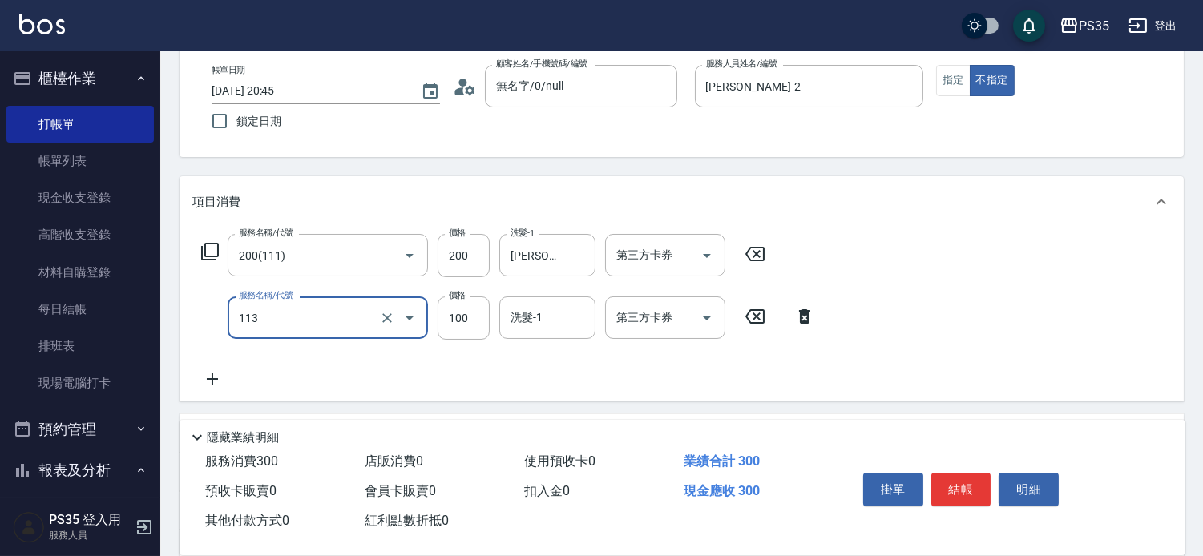
scroll to position [89, 0]
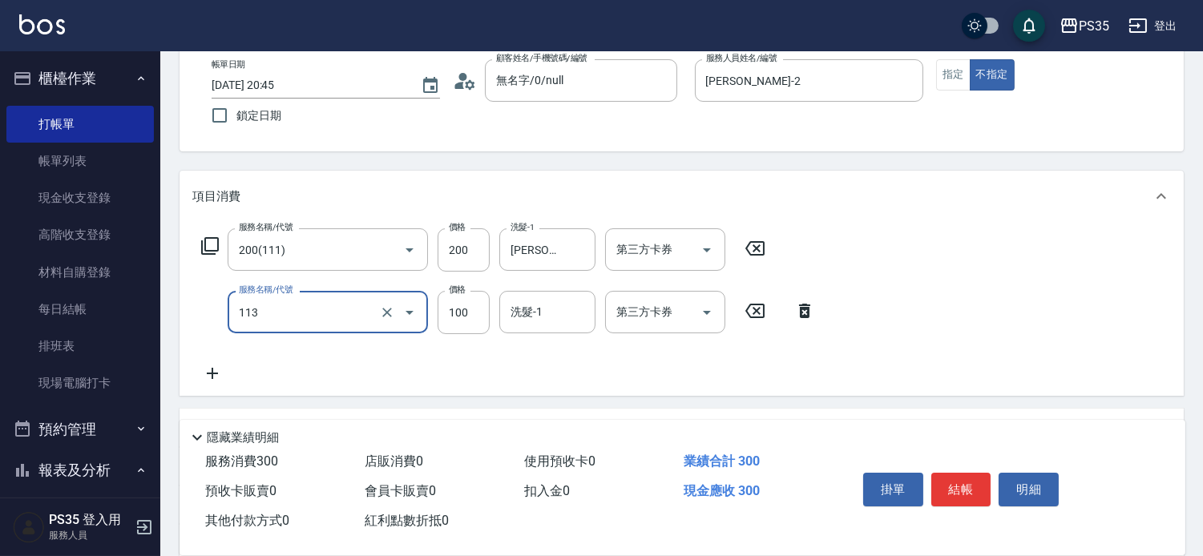
type input "瞬護100(113)"
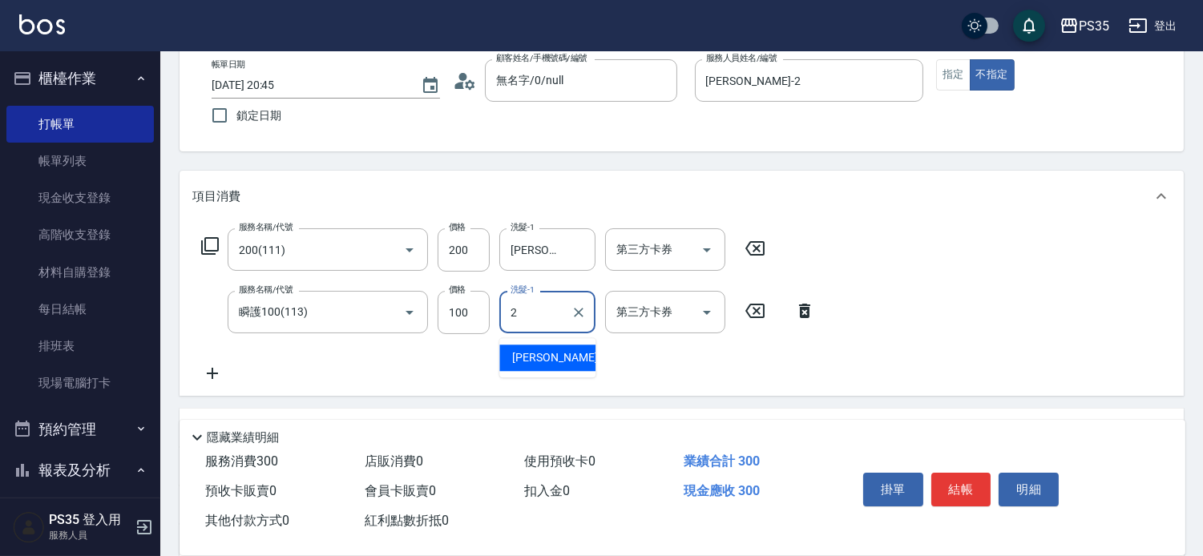
type input "[PERSON_NAME]-2"
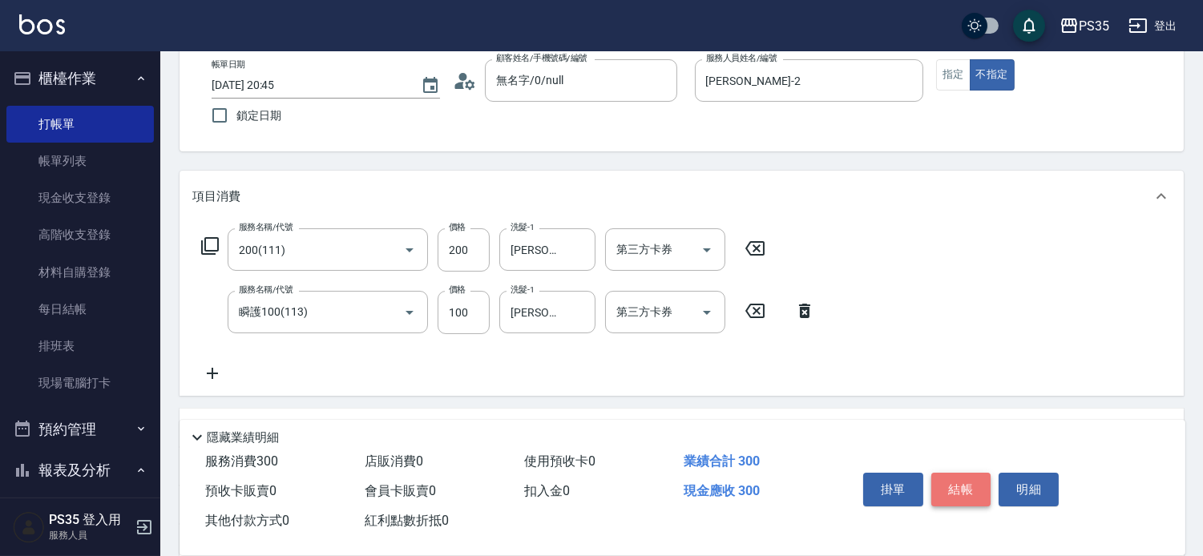
click at [963, 473] on button "結帳" at bounding box center [961, 490] width 60 height 34
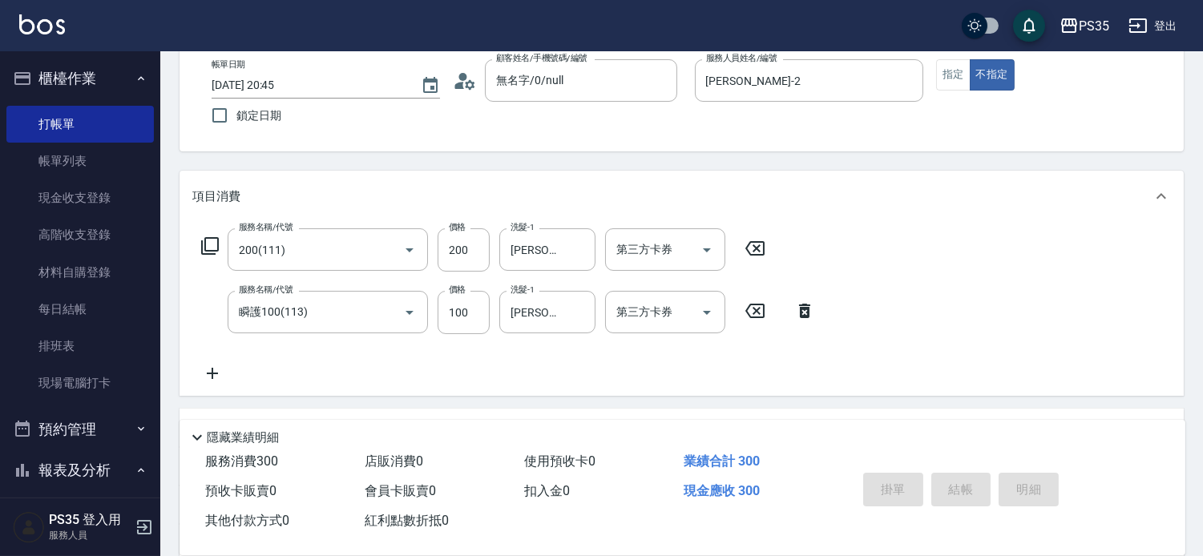
type input "[DATE] 20:46"
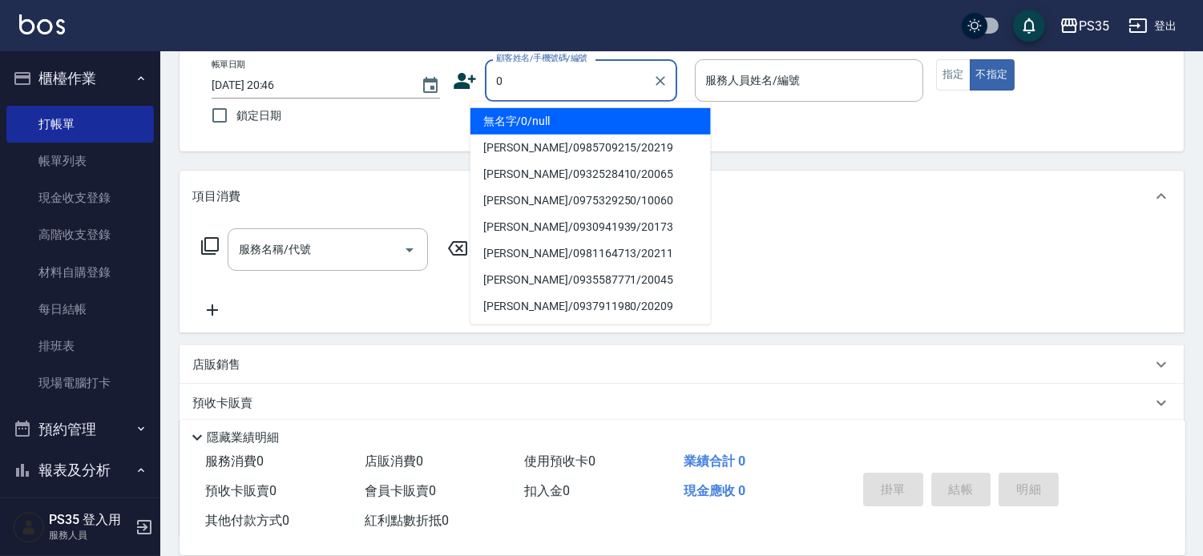
type input "無名字/0/null"
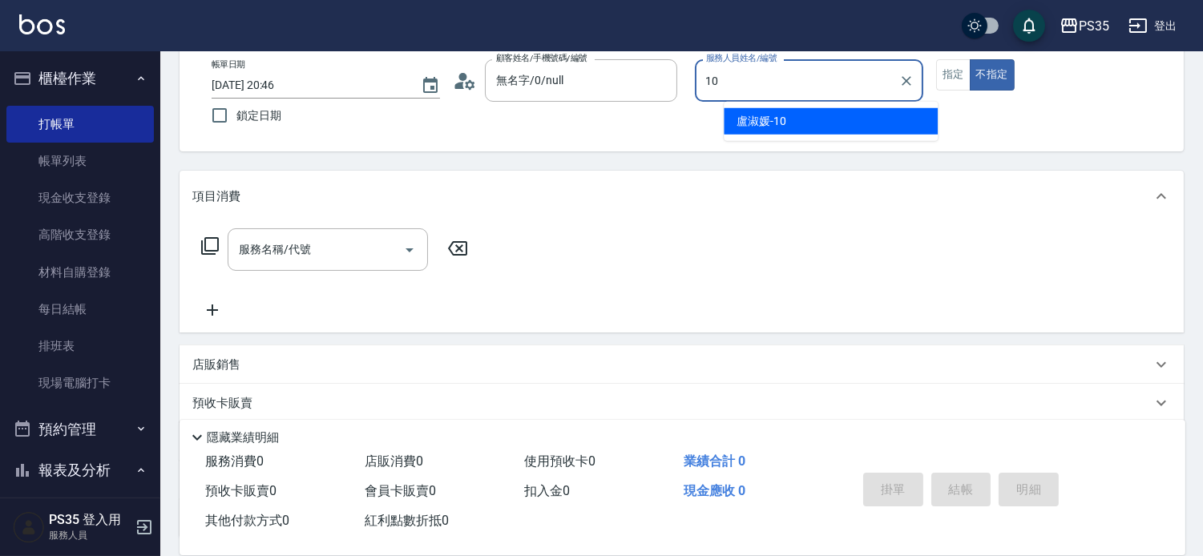
type input "10"
type button "false"
type input "盧淑媛-10"
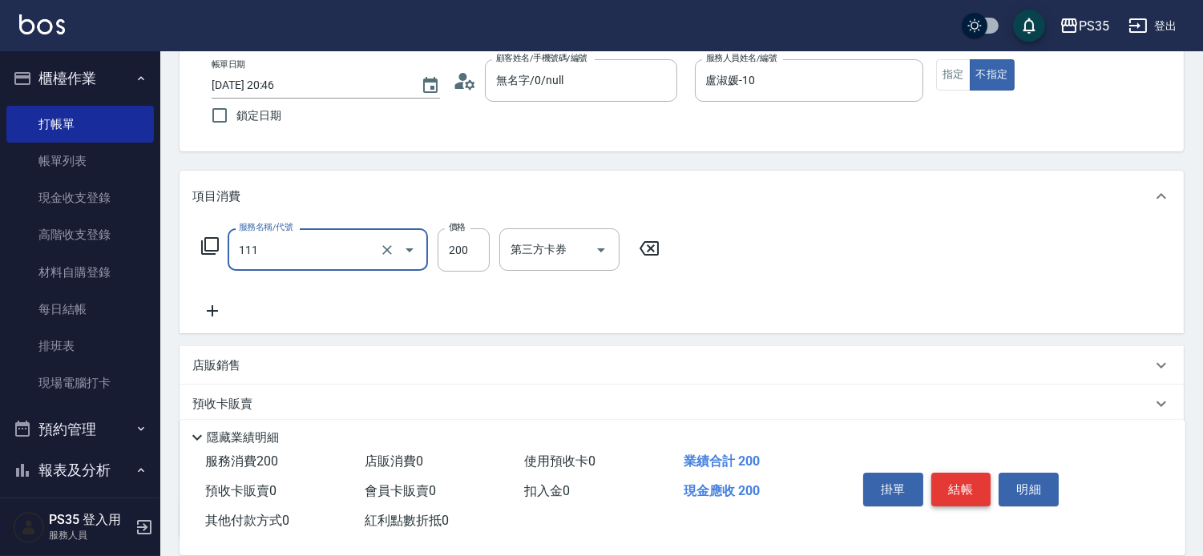
type input "200(111)"
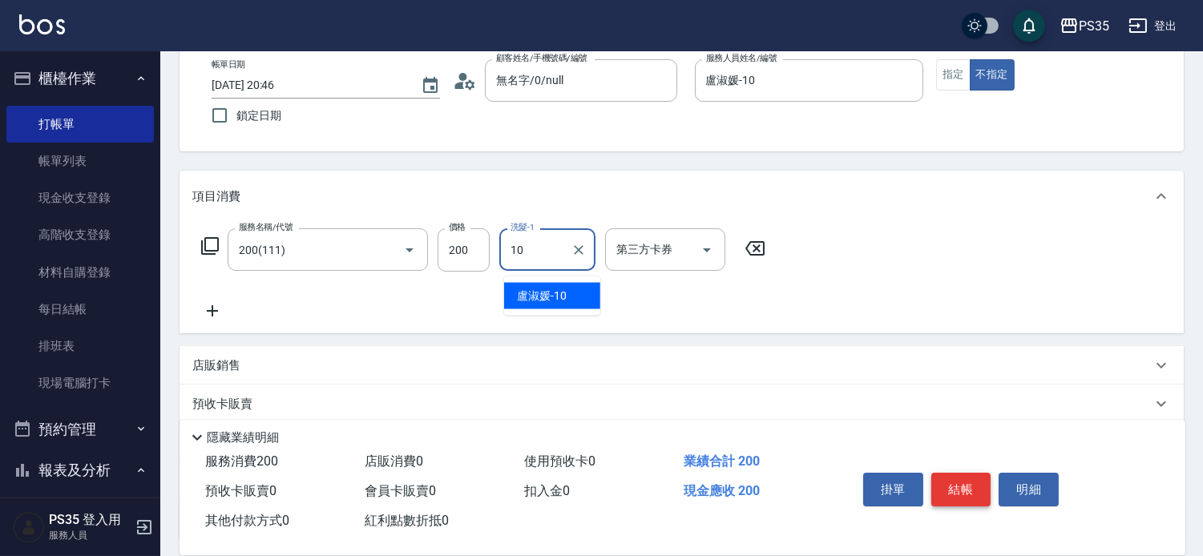
type input "盧淑媛-10"
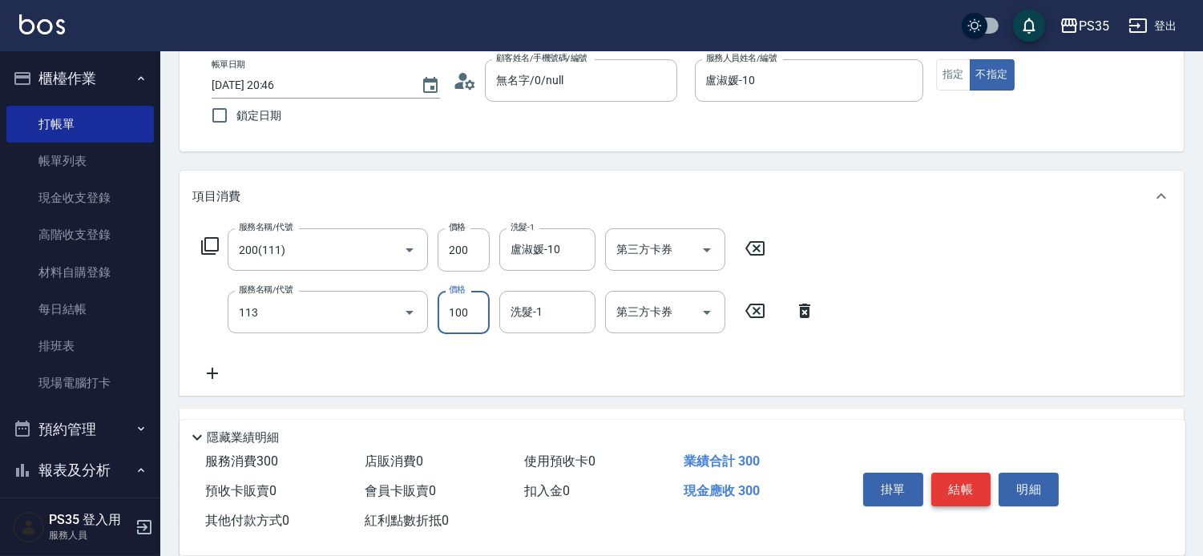
type input "瞬護100(113)"
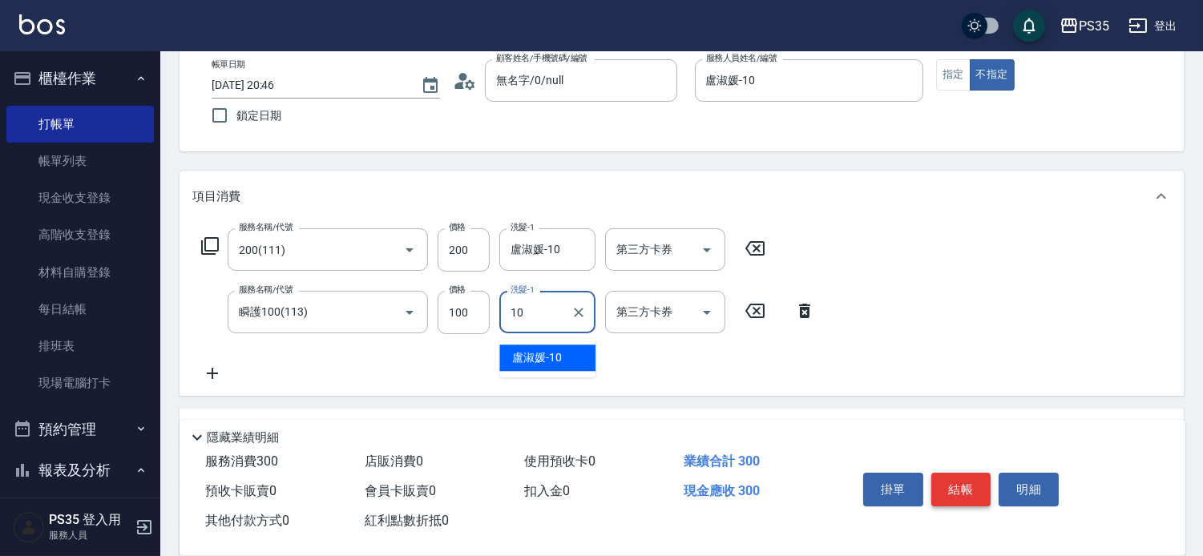
type input "盧淑媛-10"
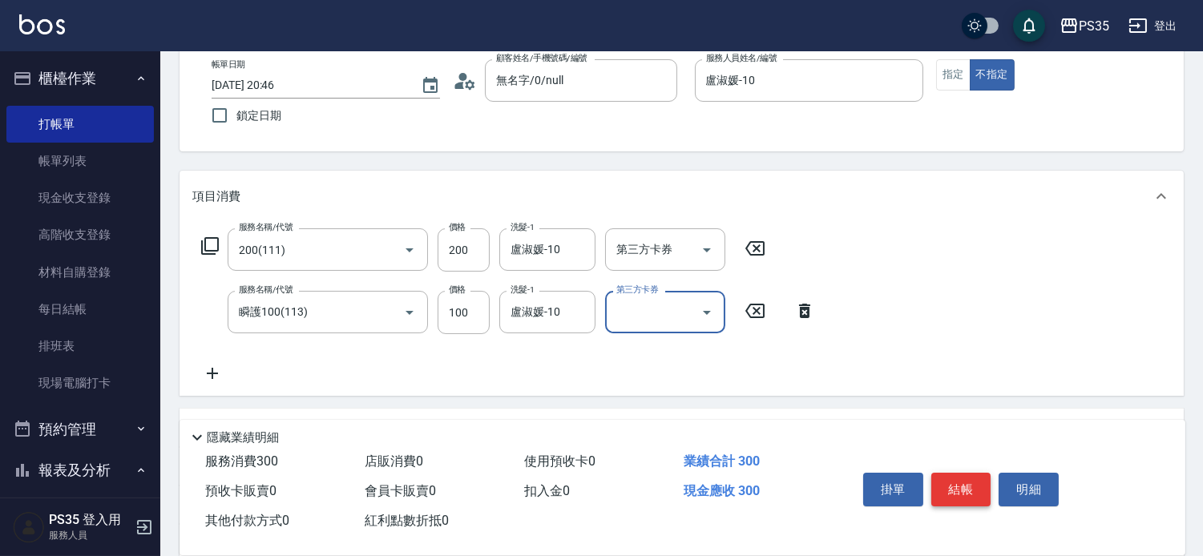
click at [963, 473] on button "結帳" at bounding box center [961, 490] width 60 height 34
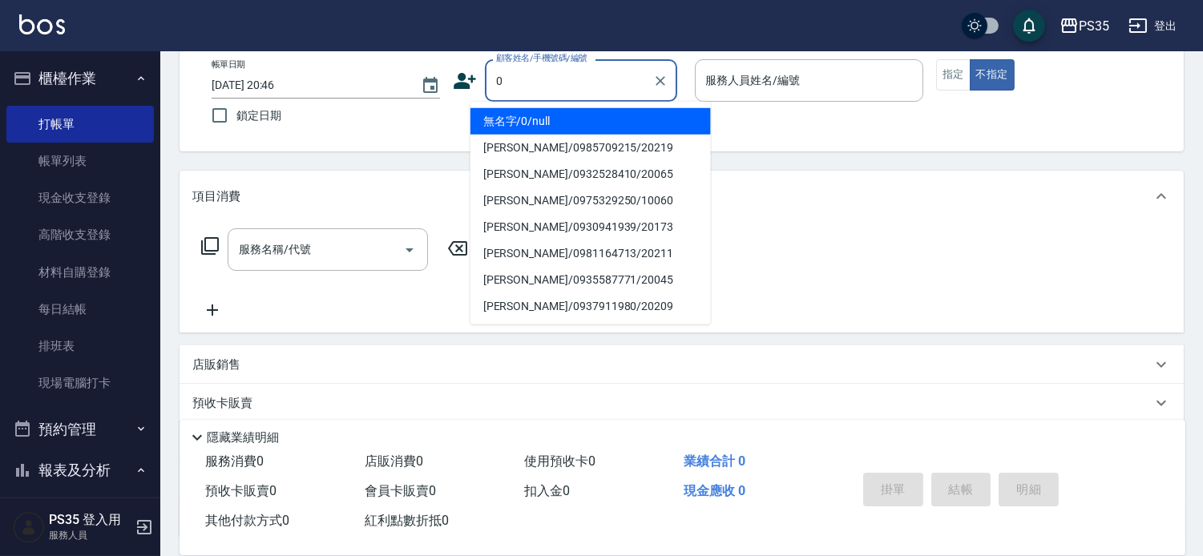
type input "無名字/0/null"
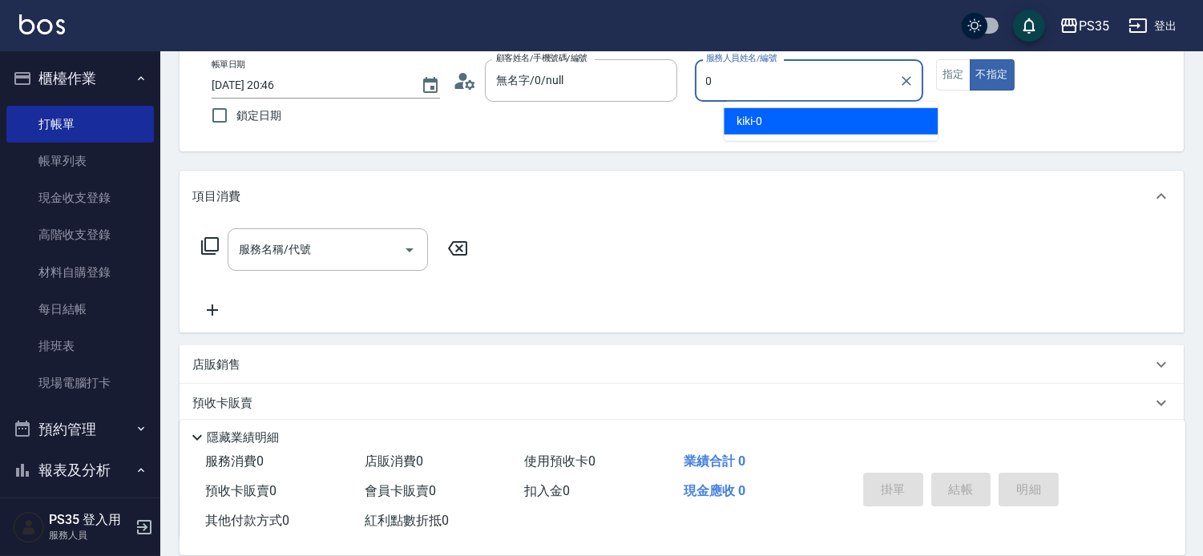
type input "kiki-0"
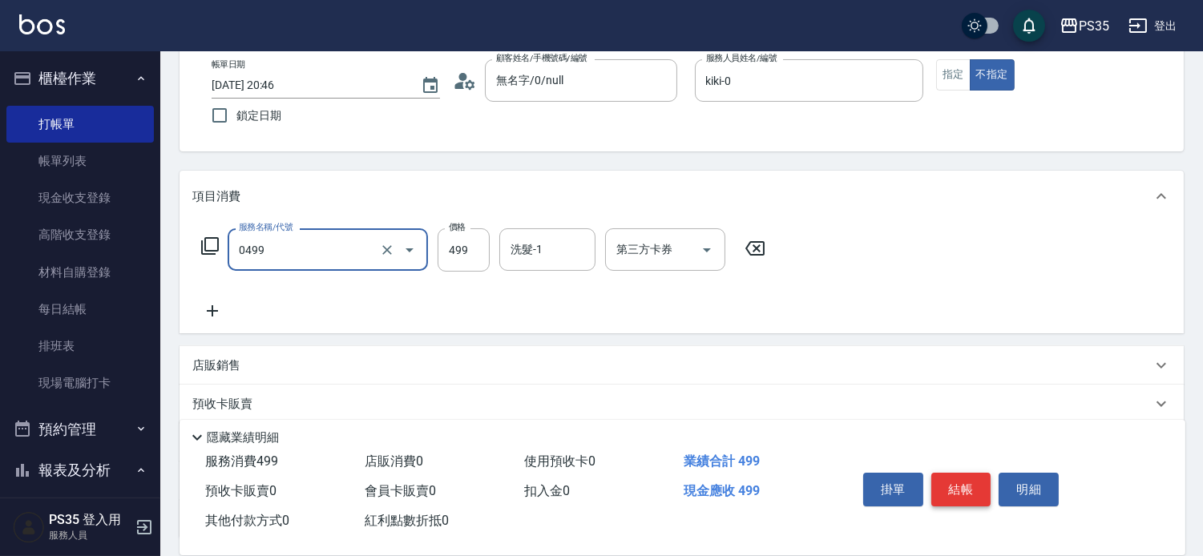
type input "[PERSON_NAME]499(0499)"
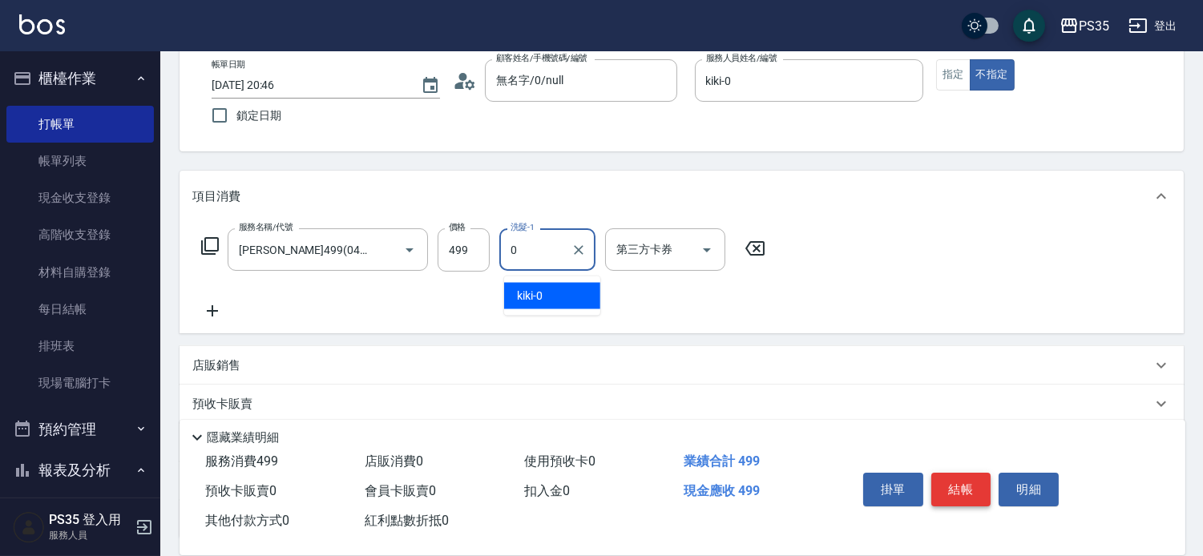
type input "kiki-0"
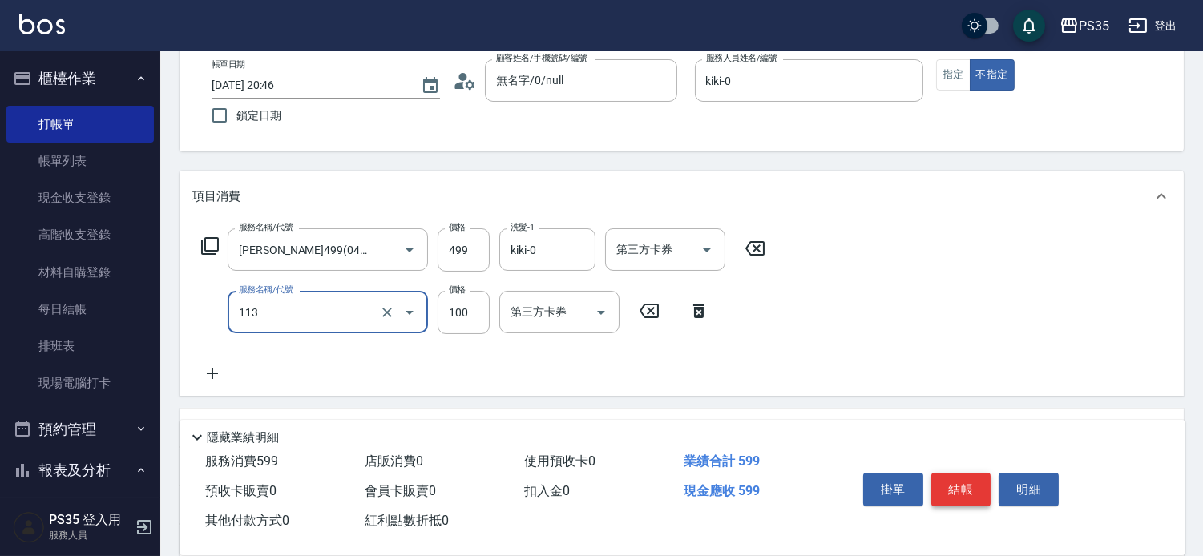
type input "瞬護100(113)"
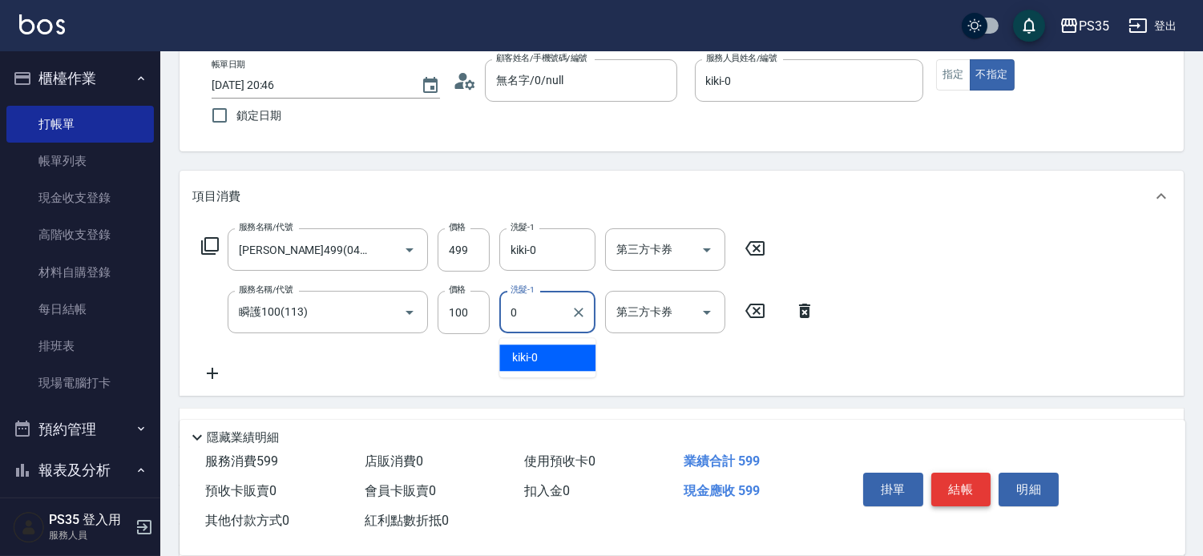
type input "kiki-0"
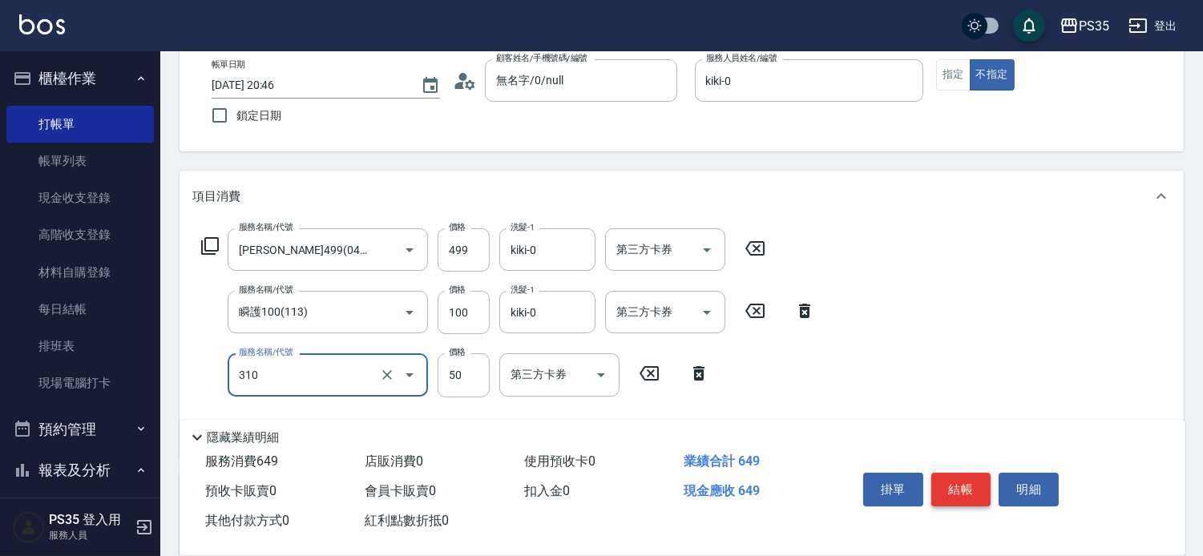
type input "剪瀏海(310)"
click at [963, 473] on button "結帳" at bounding box center [961, 490] width 60 height 34
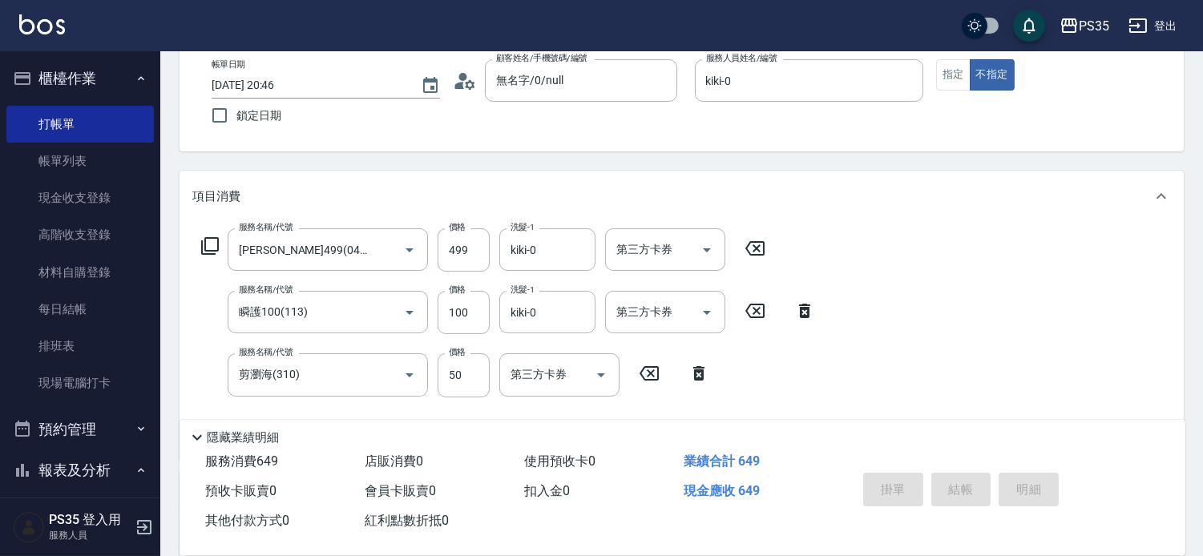
type input "[DATE] 20:47"
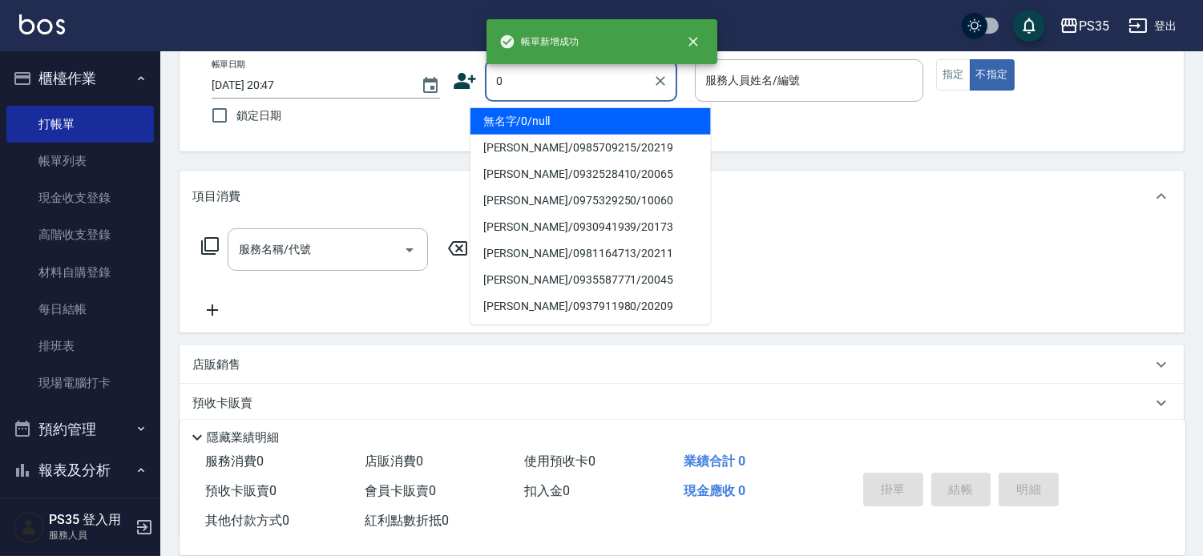
type input "0"
type input "1"
type input "無名字/0/null"
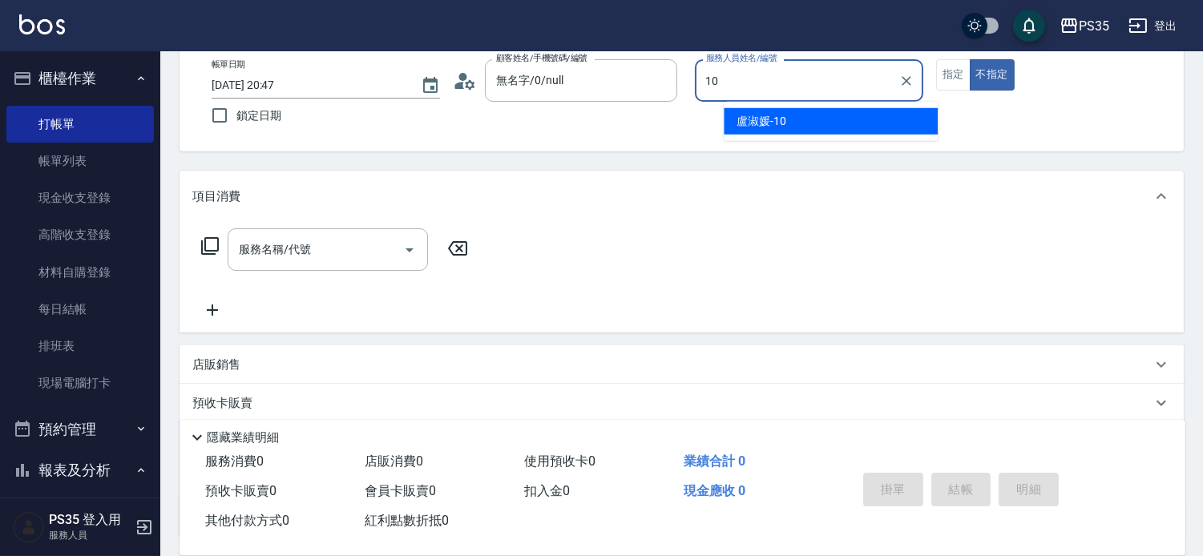
type input "盧淑媛-10"
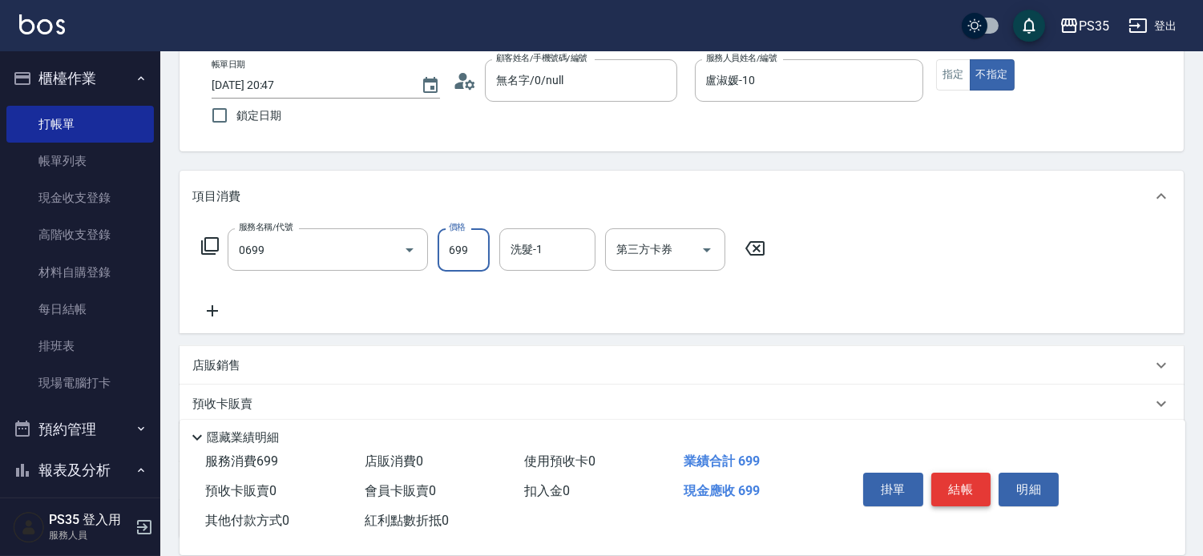
type input "精油SPA(0699)"
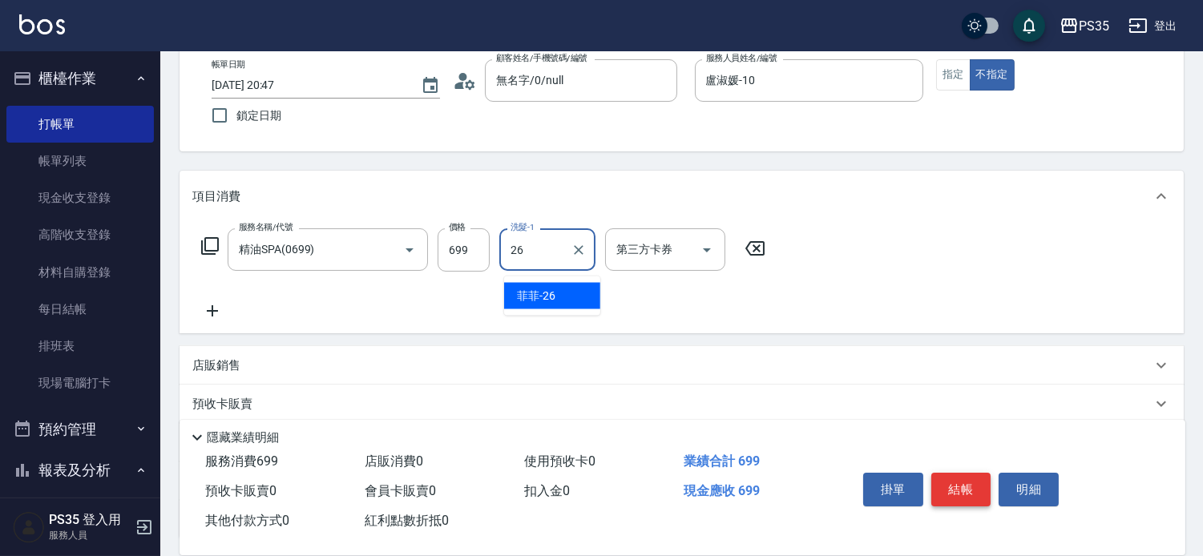
type input "菲菲-26"
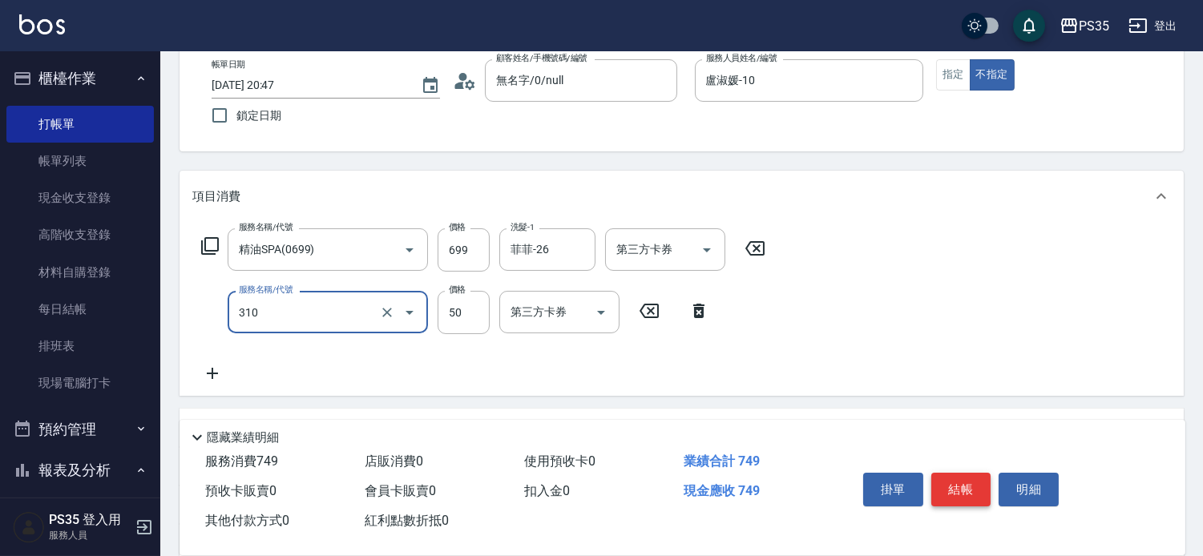
type input "剪瀏海(310)"
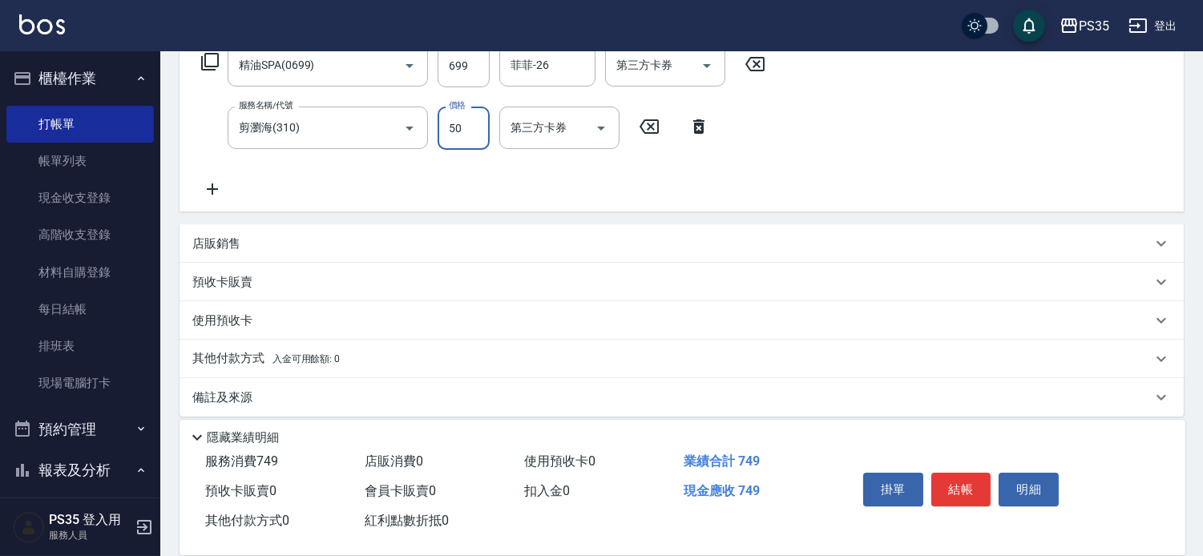
scroll to position [313, 0]
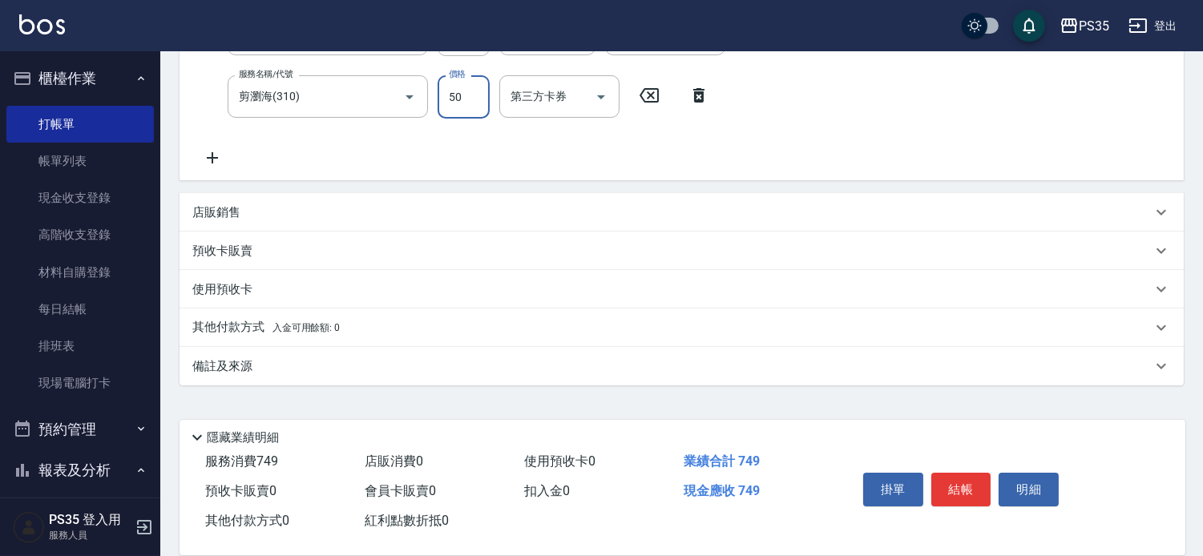
click at [234, 159] on div "服務名稱/代號 精油SPA(0699) 服務名稱/代號 價格 699 價格 洗髮-1 菲菲-26 洗髮-1 第三方卡券 第三方卡券 服務名稱/代號 剪瀏海(3…" at bounding box center [483, 90] width 583 height 155
click at [218, 157] on icon at bounding box center [212, 157] width 40 height 19
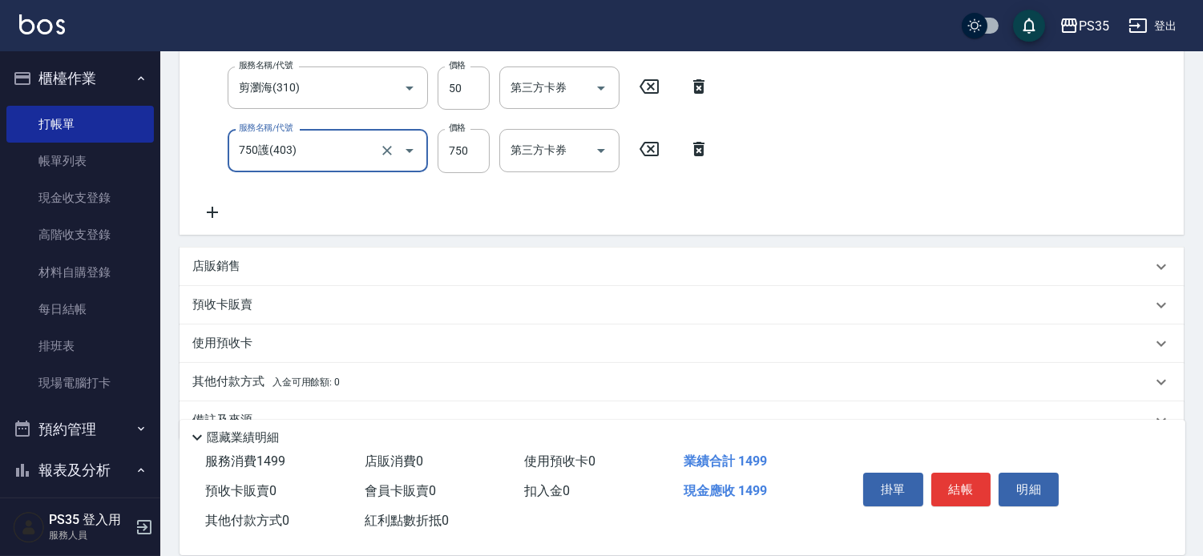
type input "750護(403)"
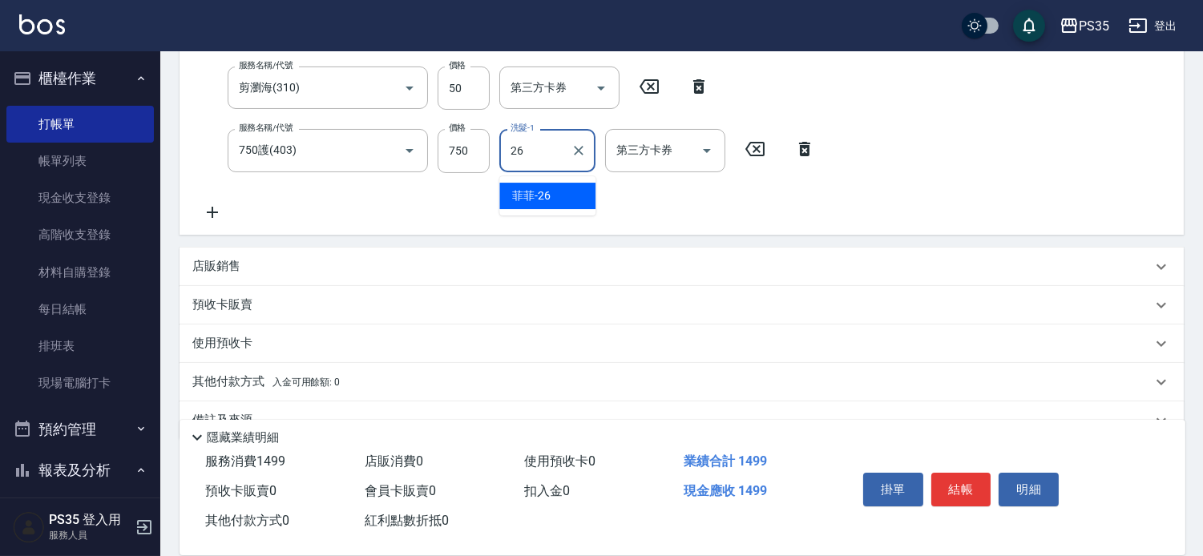
type input "菲菲-26"
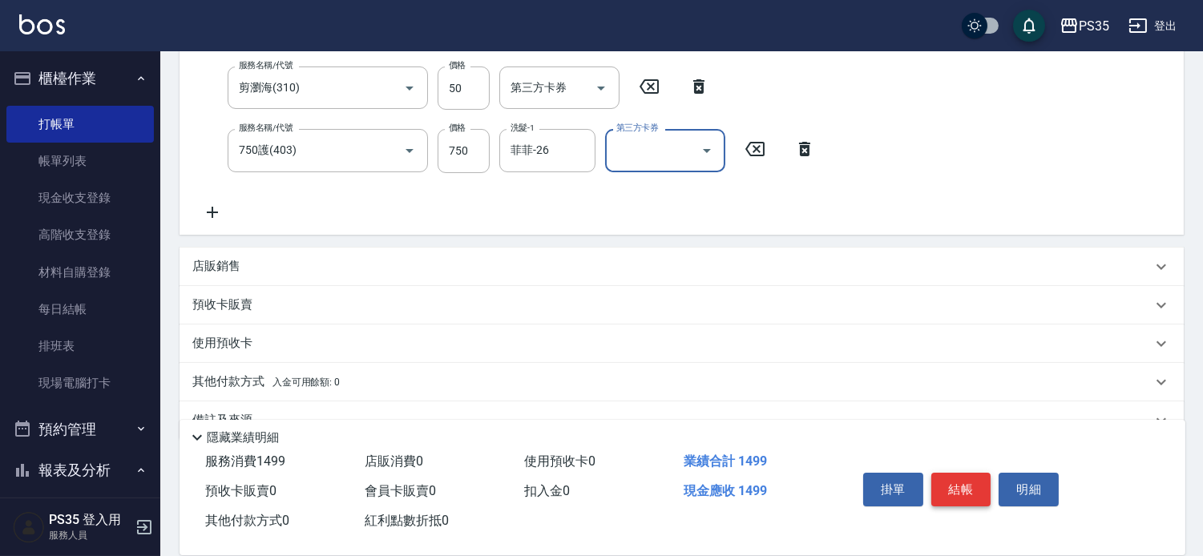
click at [959, 473] on button "結帳" at bounding box center [961, 490] width 60 height 34
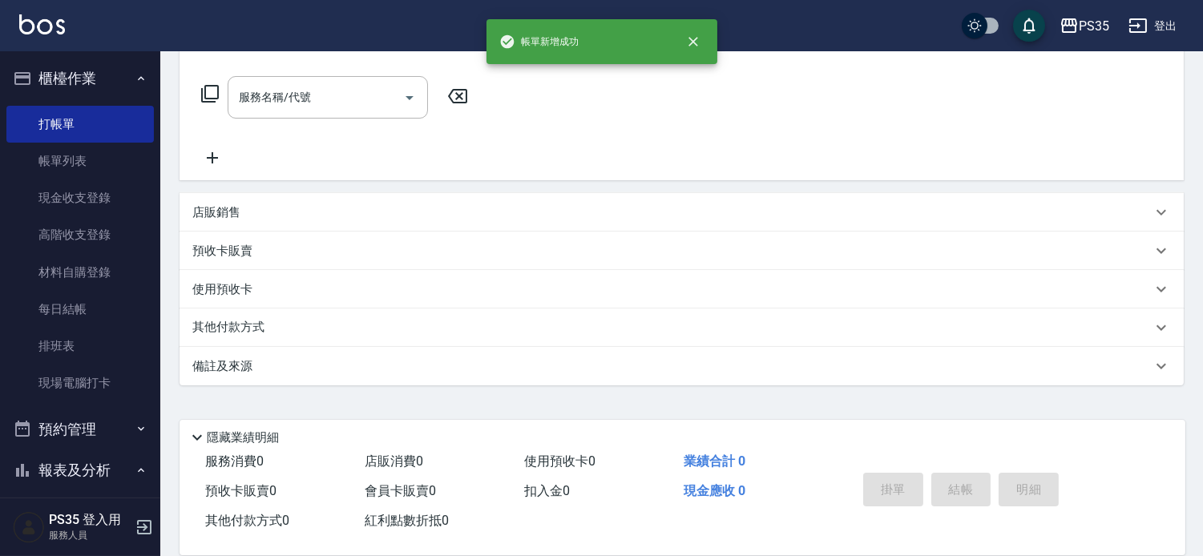
scroll to position [0, 0]
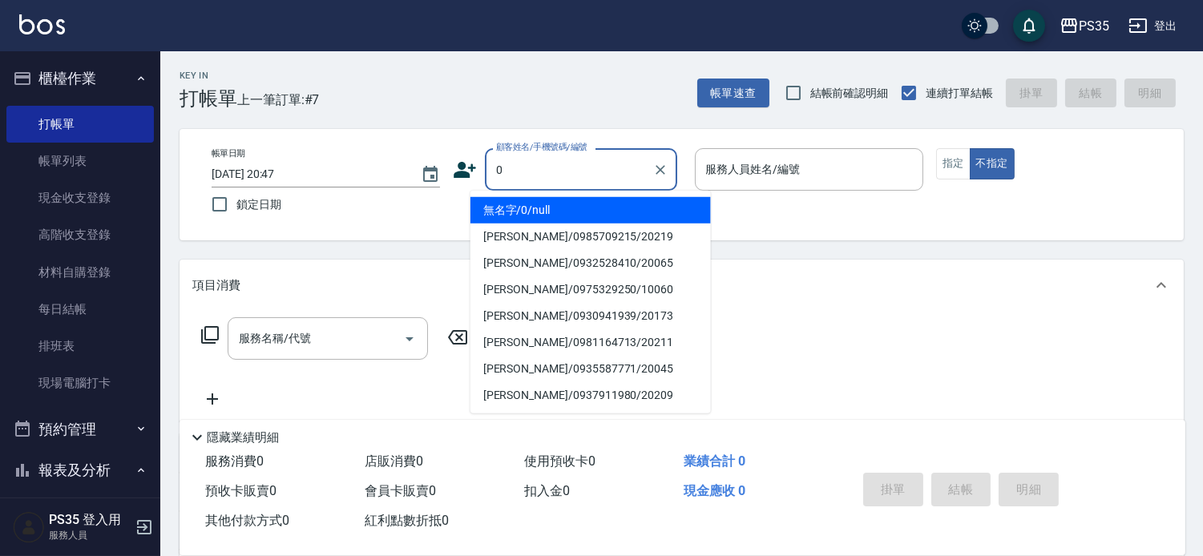
type input "無名字/0/null"
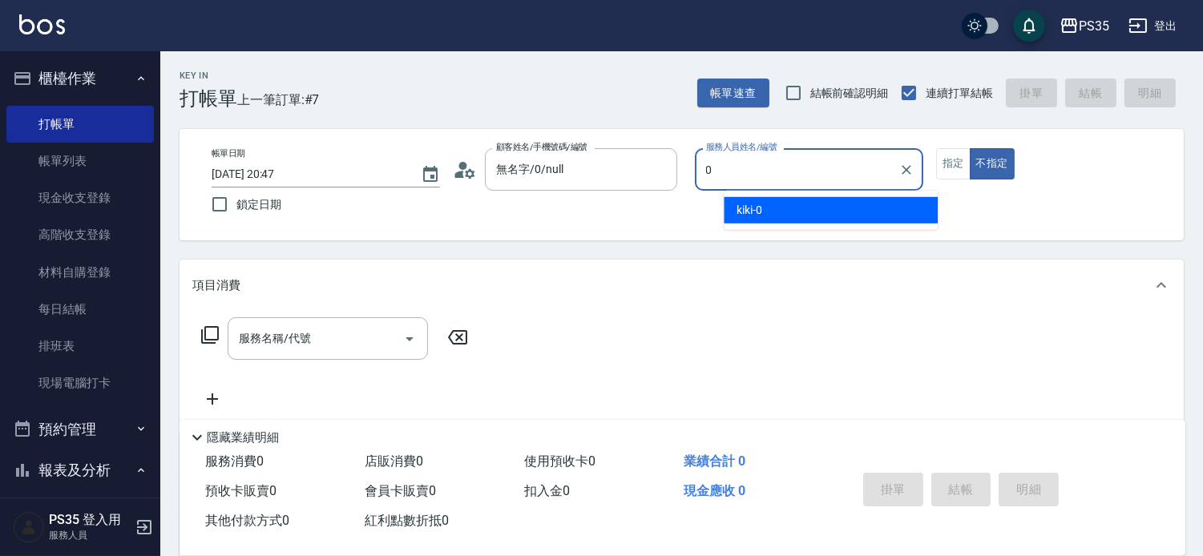
type input "kiki-0"
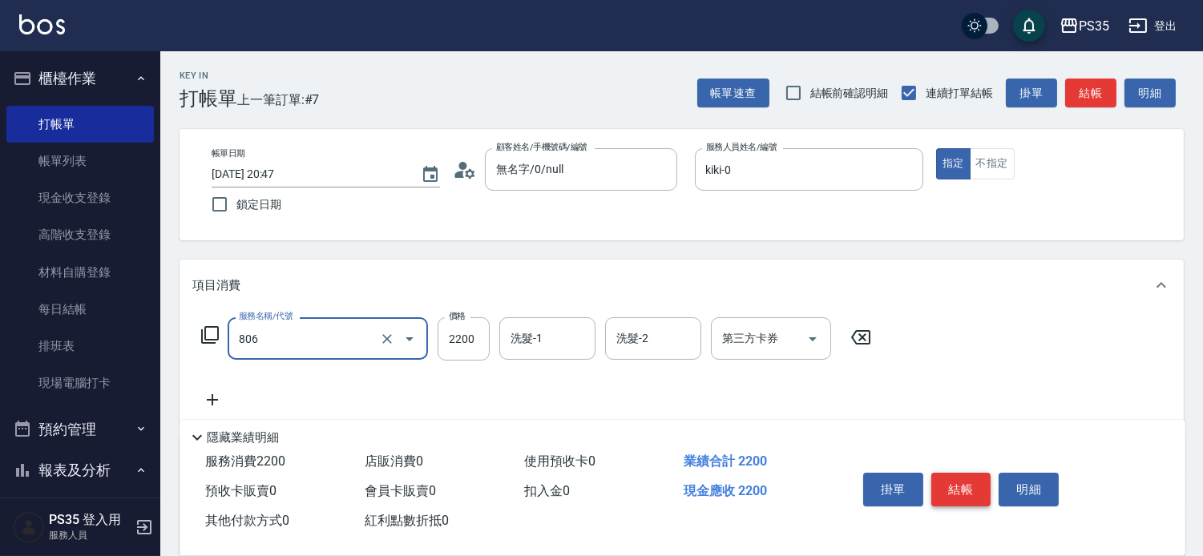
type input "染B(806)"
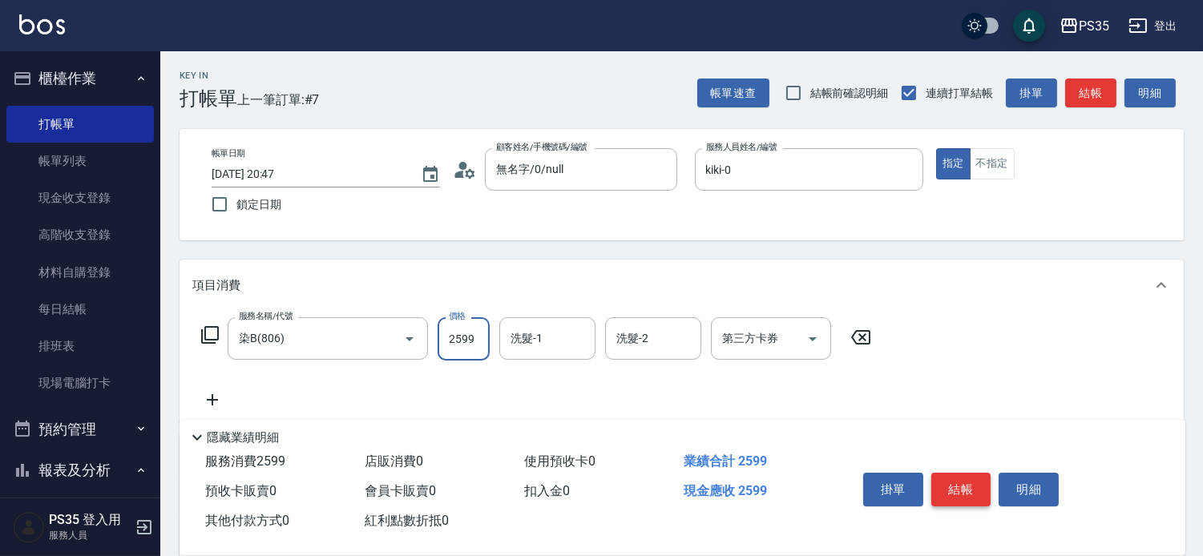
type input "2599"
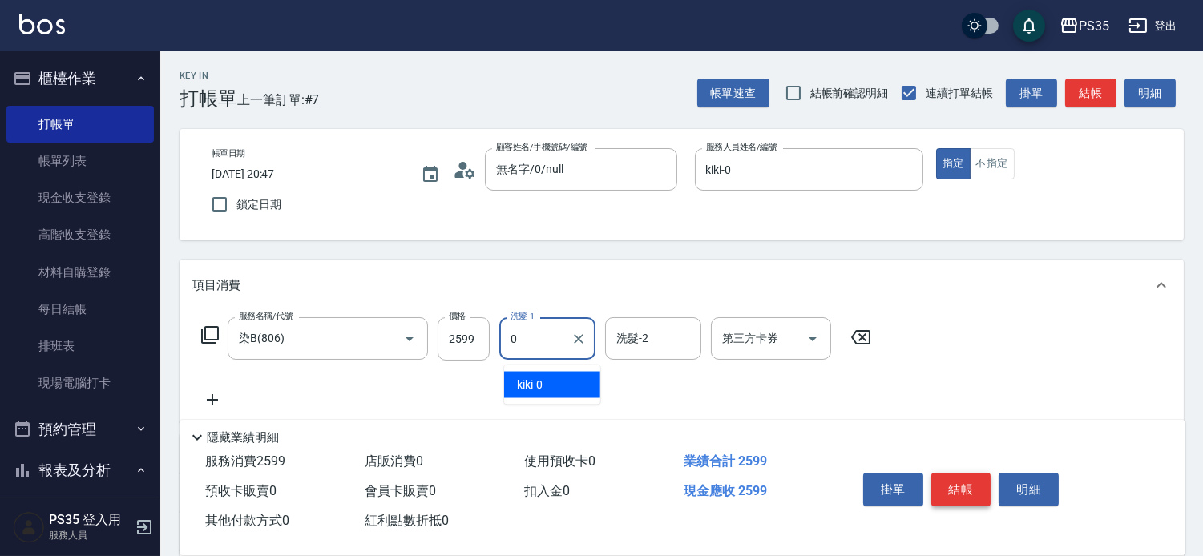
type input "kiki-0"
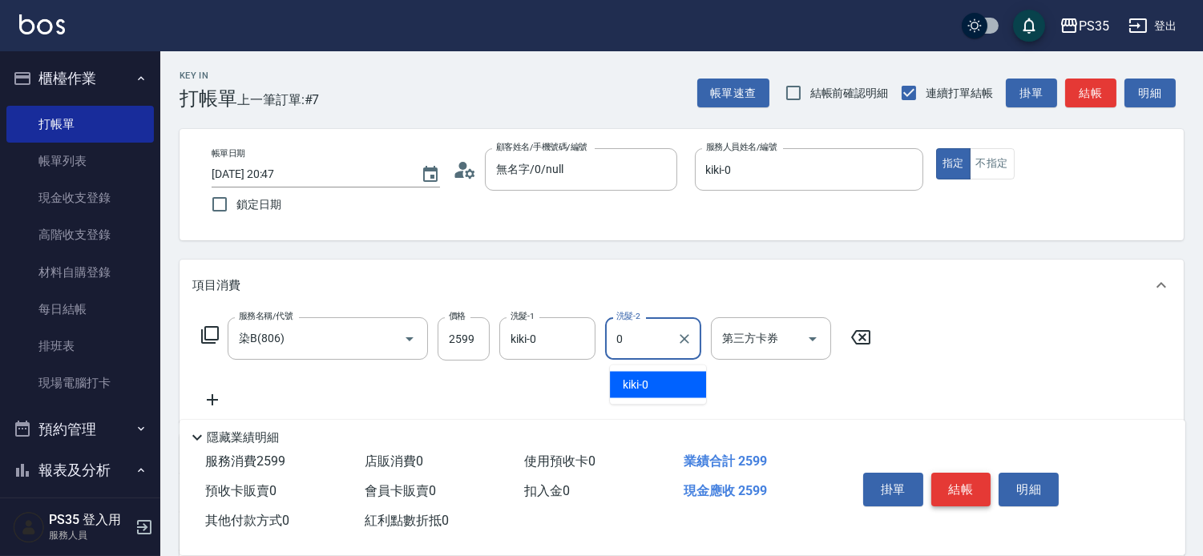
type input "kiki-0"
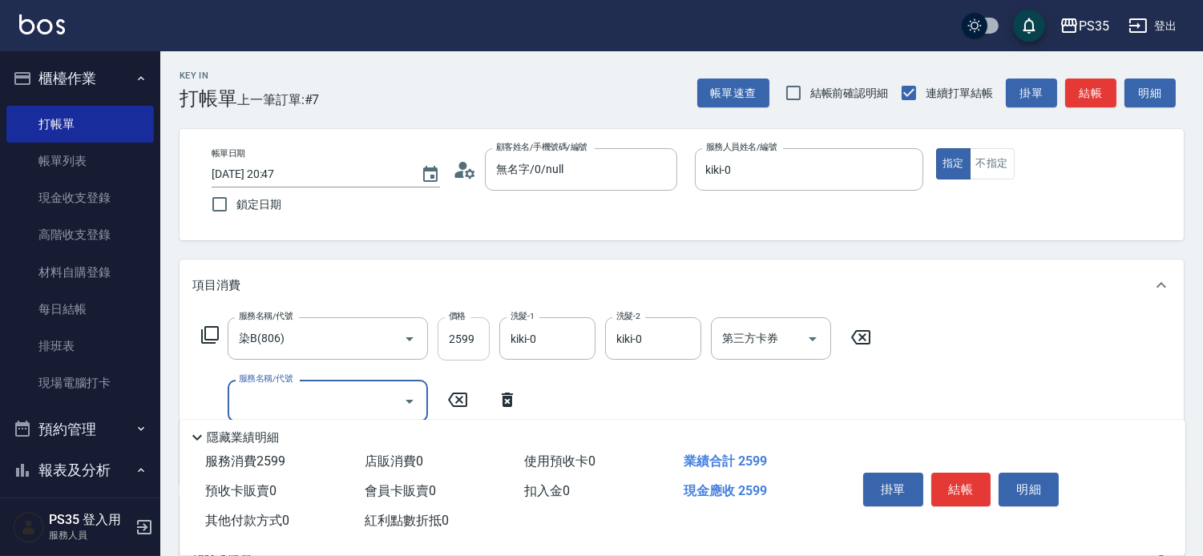
click at [471, 342] on input "2599" at bounding box center [464, 338] width 52 height 43
type input "2199"
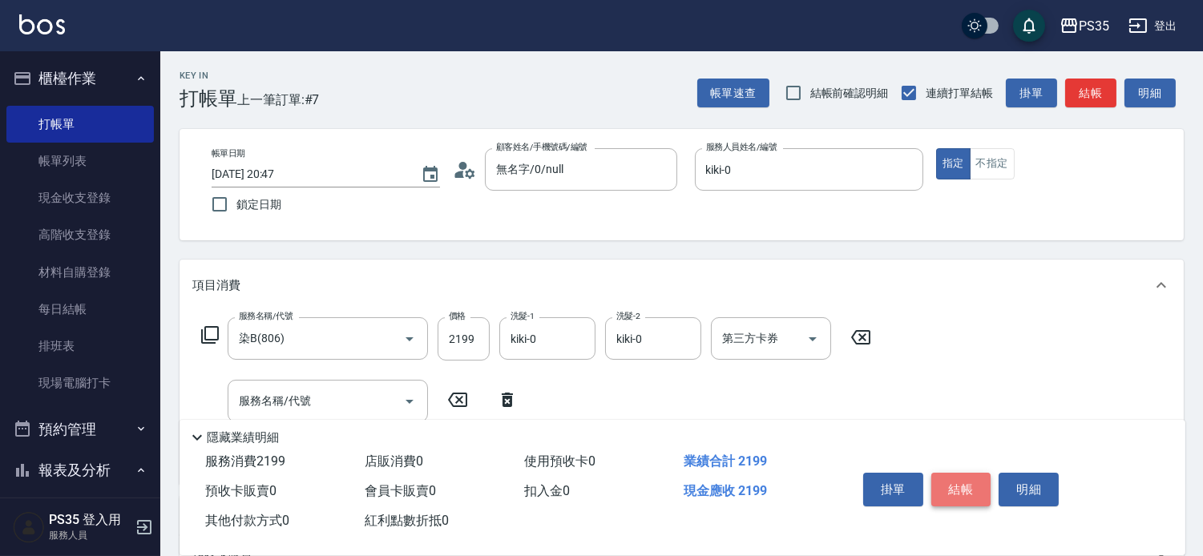
click at [959, 473] on button "結帳" at bounding box center [961, 490] width 60 height 34
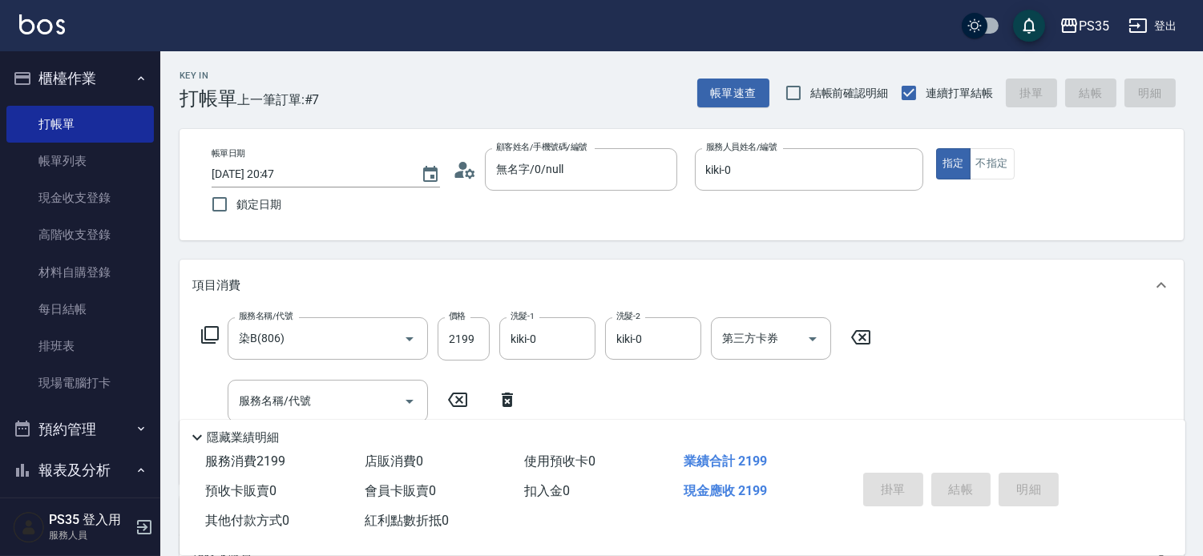
type input "[DATE] 20:48"
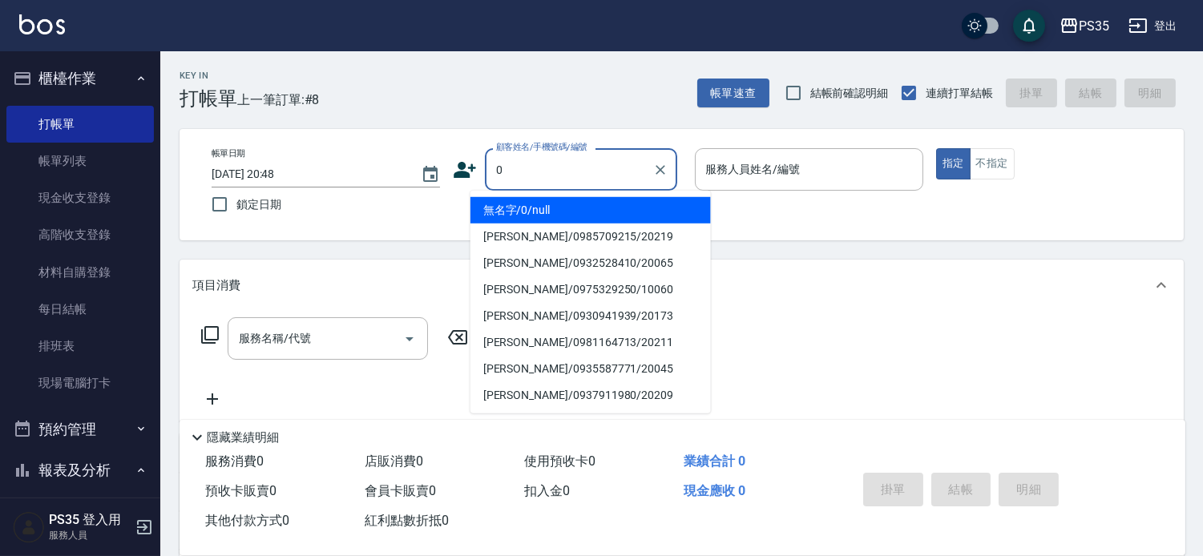
type input "0"
type input "無名字/0/null"
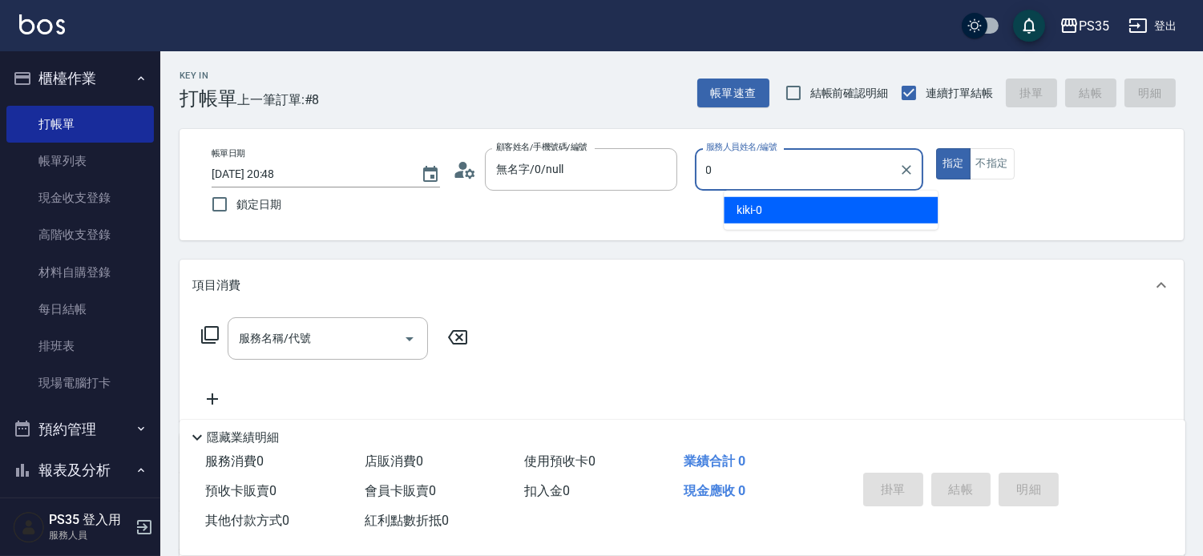
type input "kiki-0"
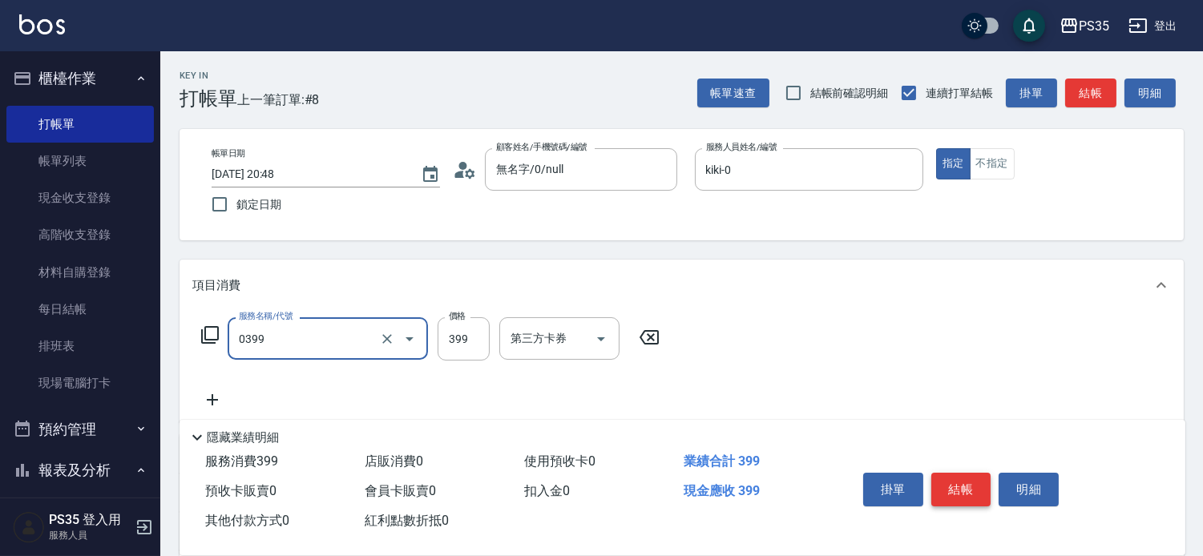
type input "海鹽399(0399)"
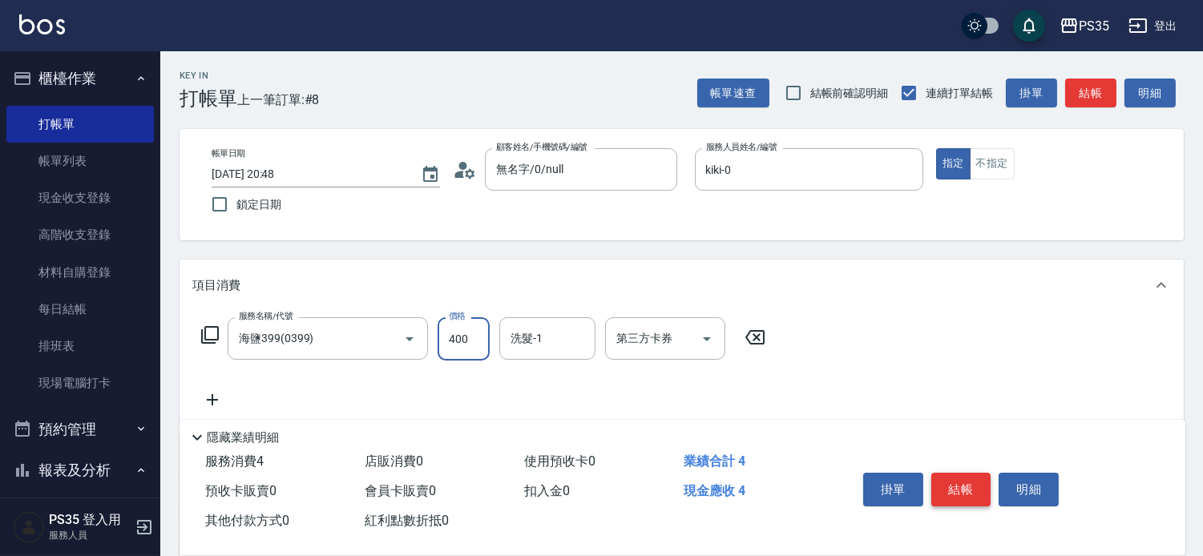
type input "400"
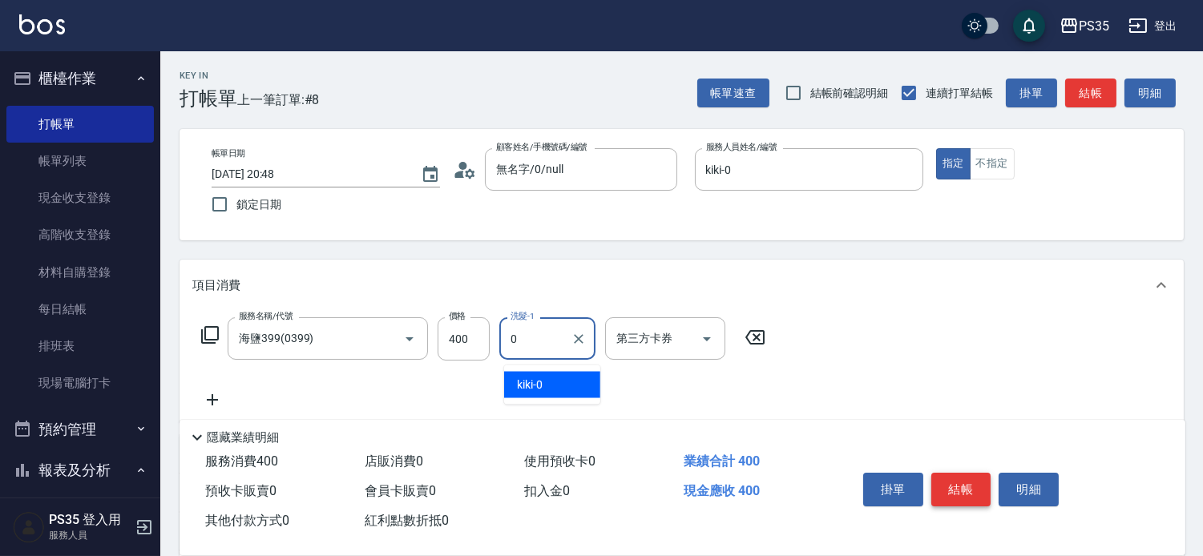
type input "kiki-0"
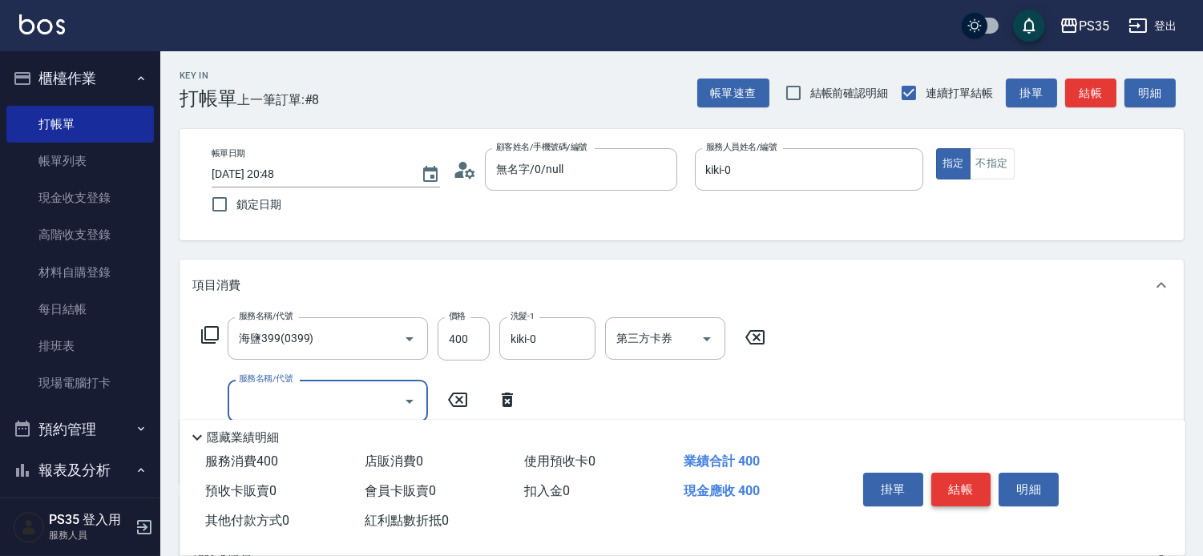
click at [959, 473] on button "結帳" at bounding box center [961, 490] width 60 height 34
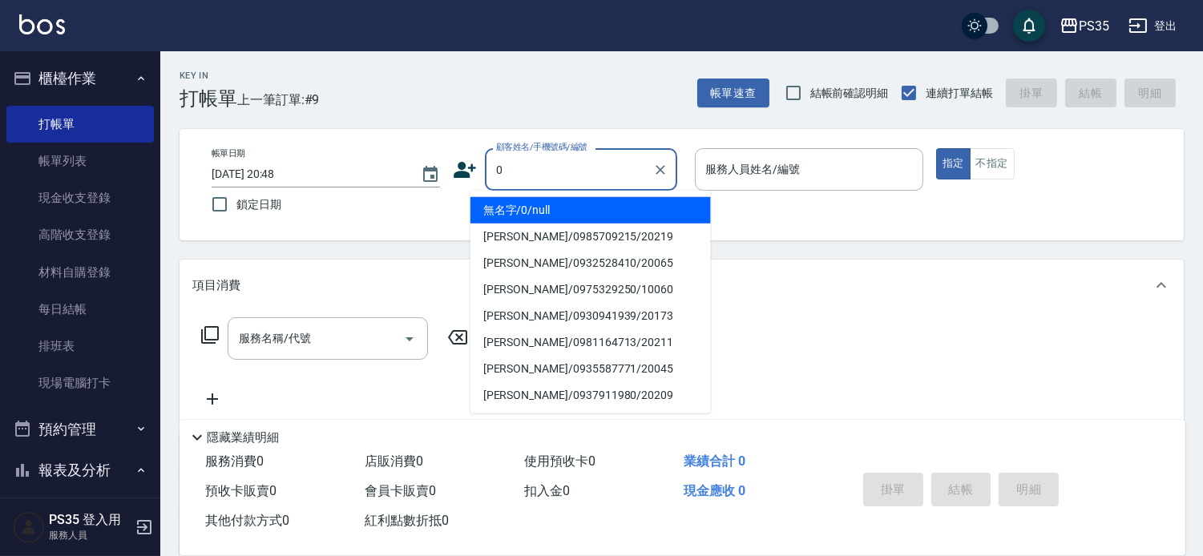
type input "無名字/0/null"
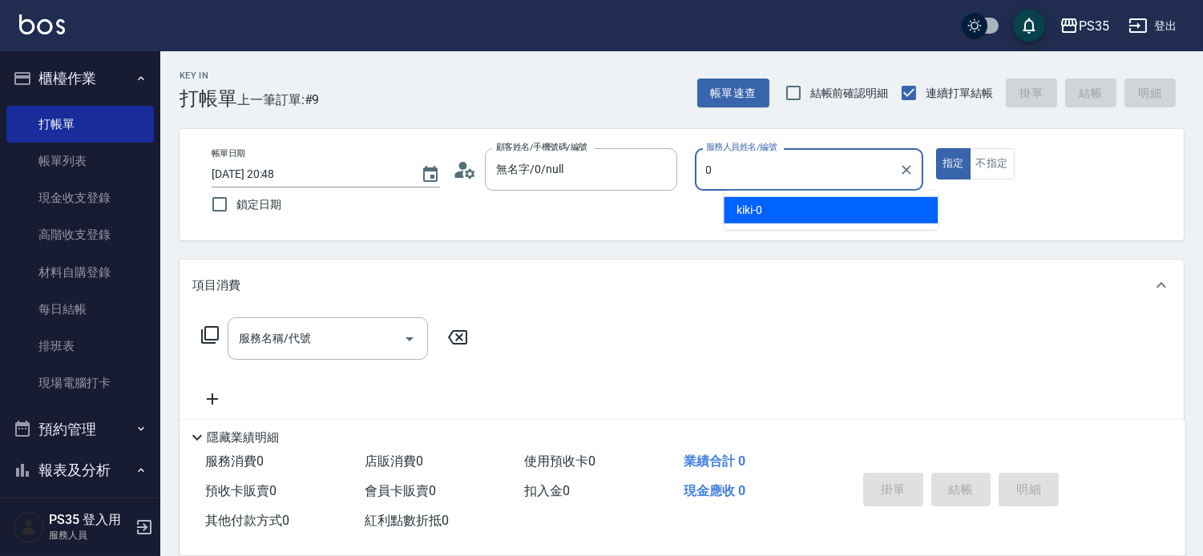
type input "kiki-0"
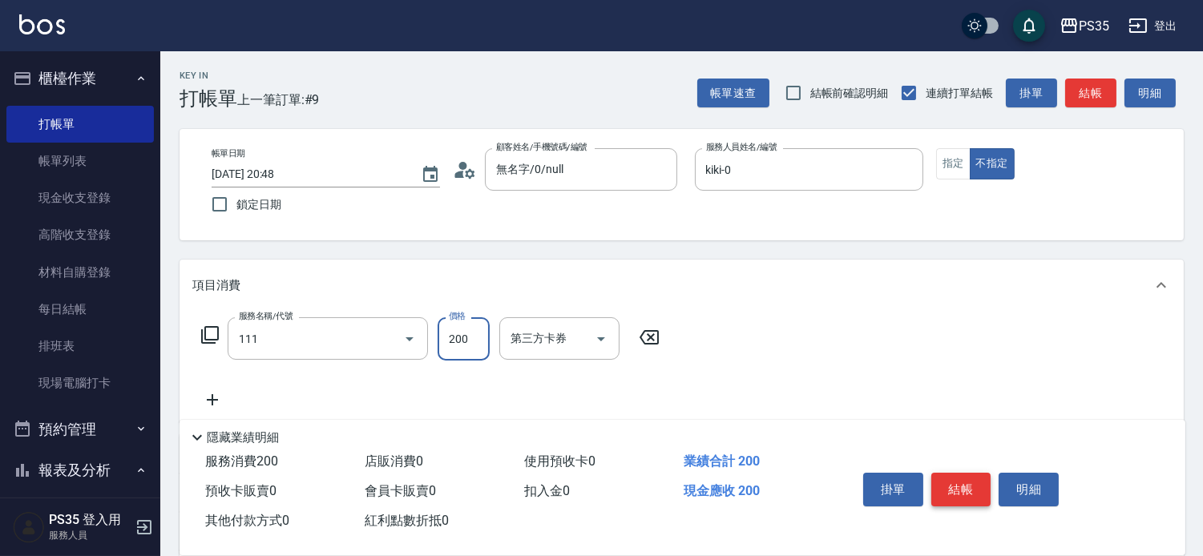
type input "200(111)"
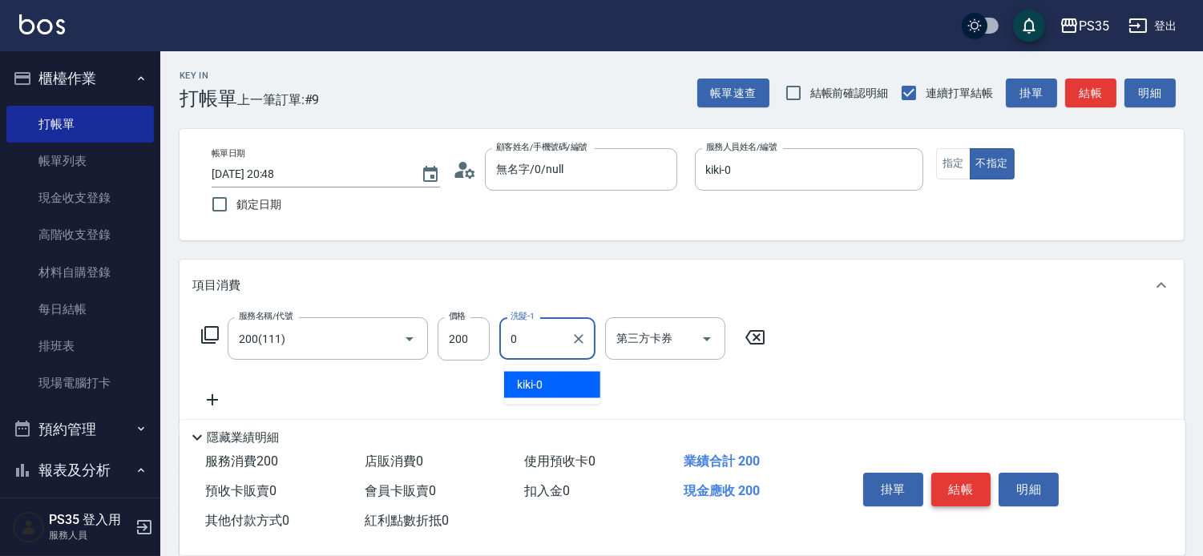
type input "kiki-0"
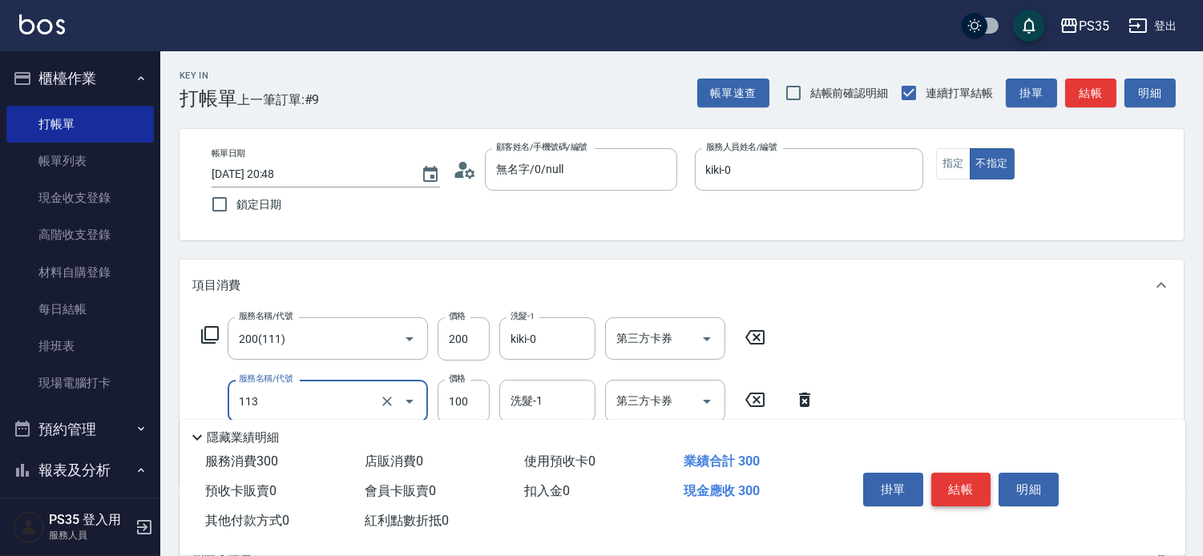
scroll to position [89, 0]
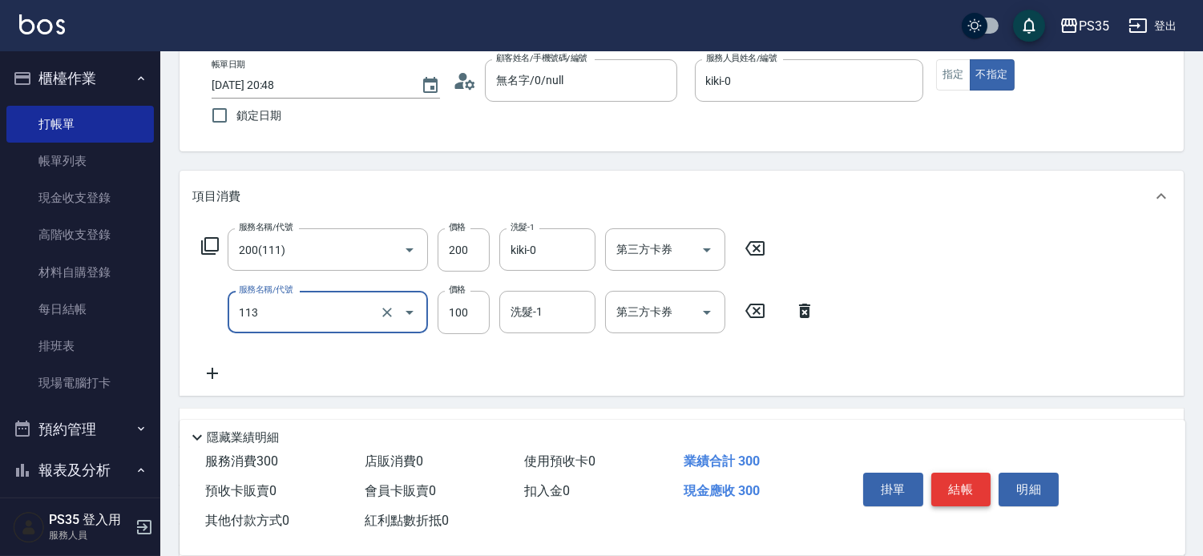
type input "瞬護100(113)"
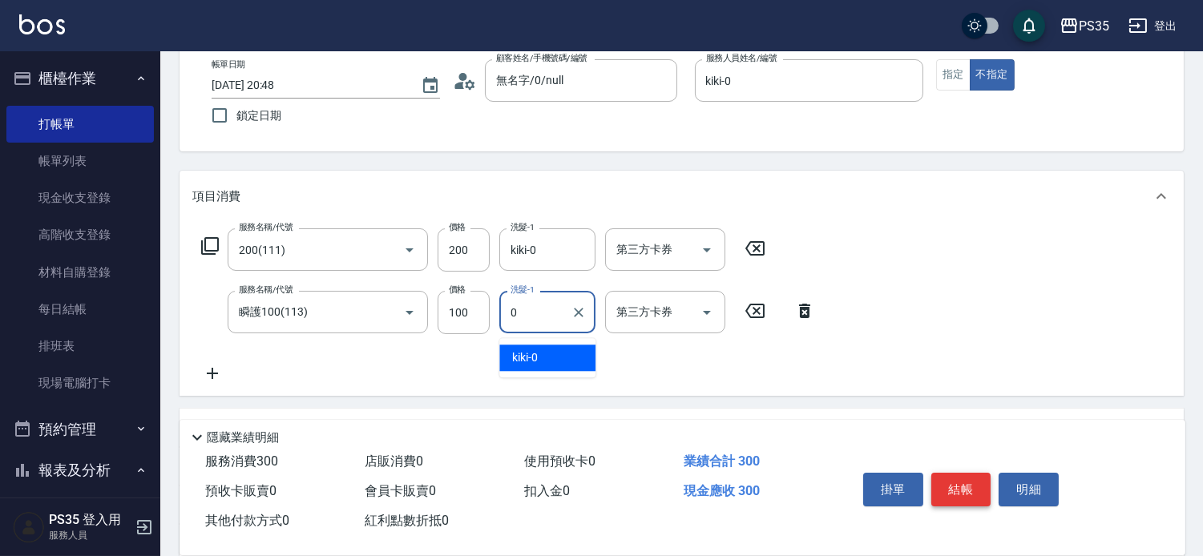
type input "kiki-0"
click at [987, 506] on div "掛單 結帳 明細" at bounding box center [961, 491] width 209 height 50
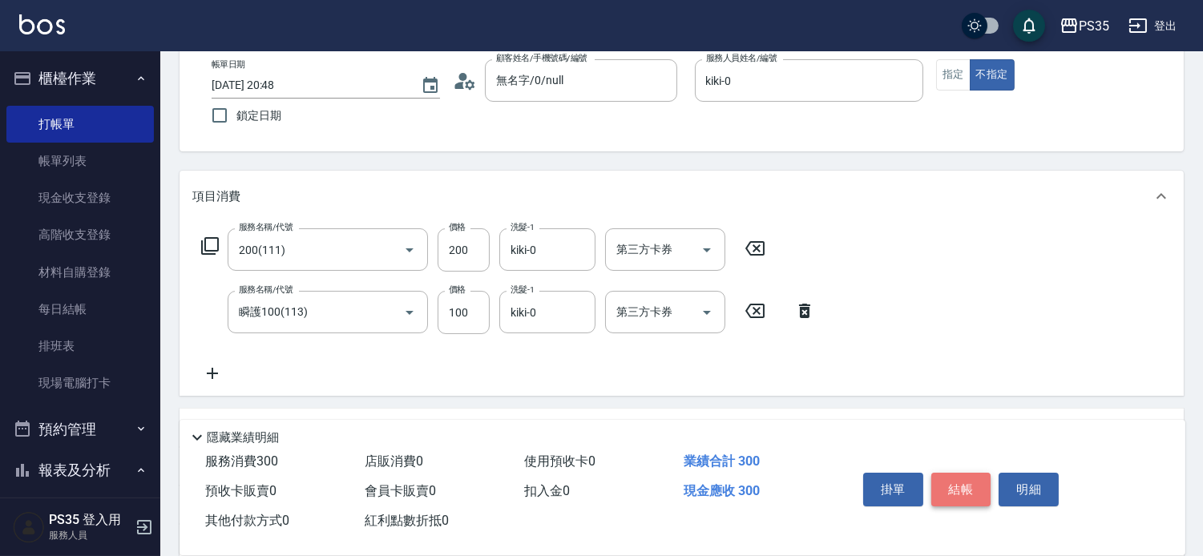
click at [960, 474] on button "結帳" at bounding box center [961, 490] width 60 height 34
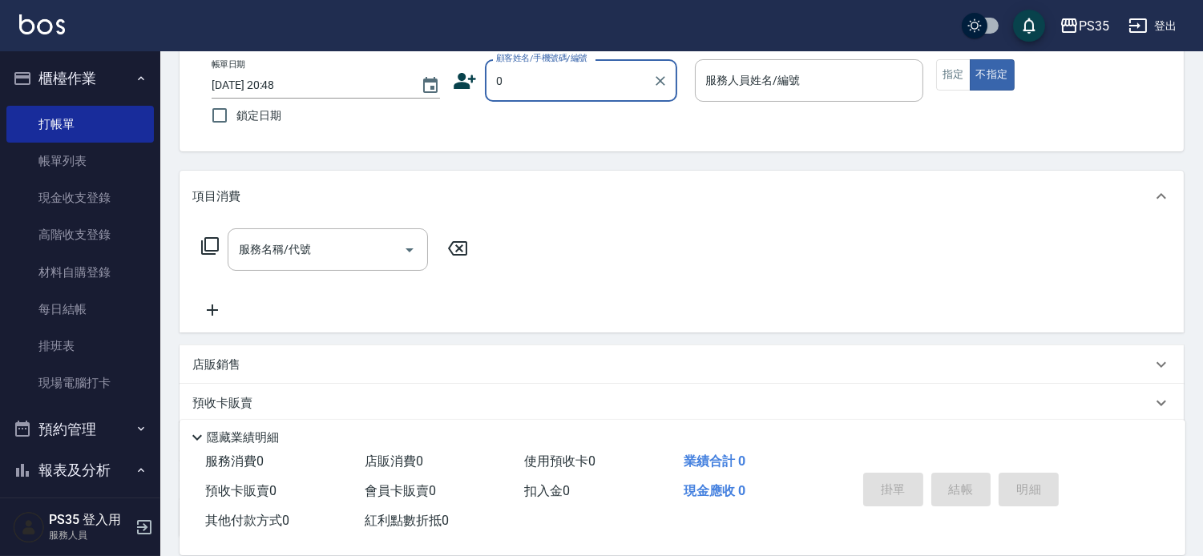
type input "0"
type input "1"
type input "無名字/0/null"
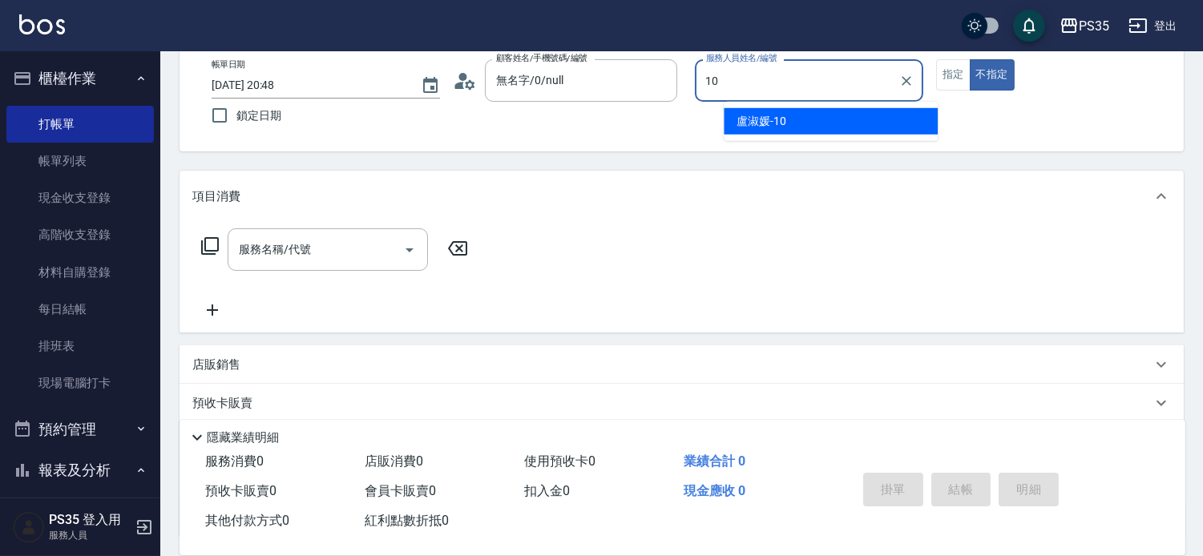
type input "盧淑媛-10"
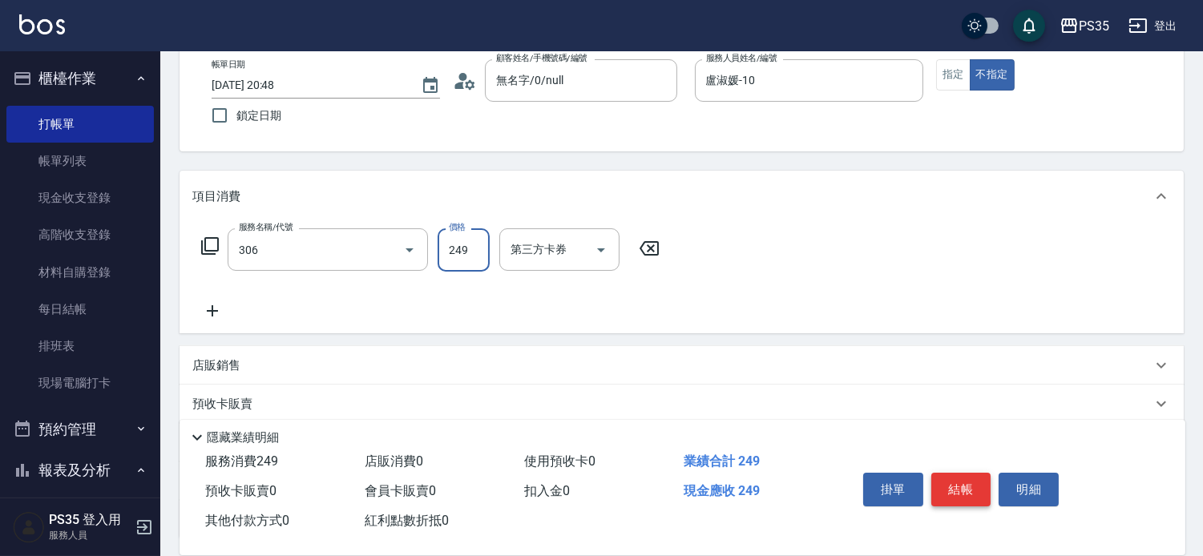
type input "剪髮(306)"
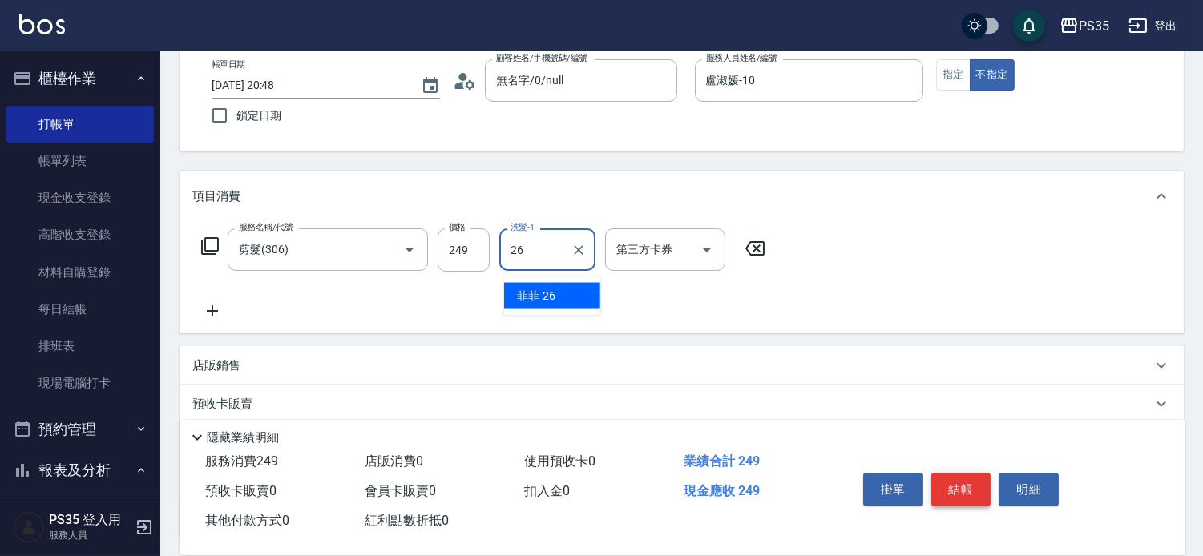
type input "菲菲-26"
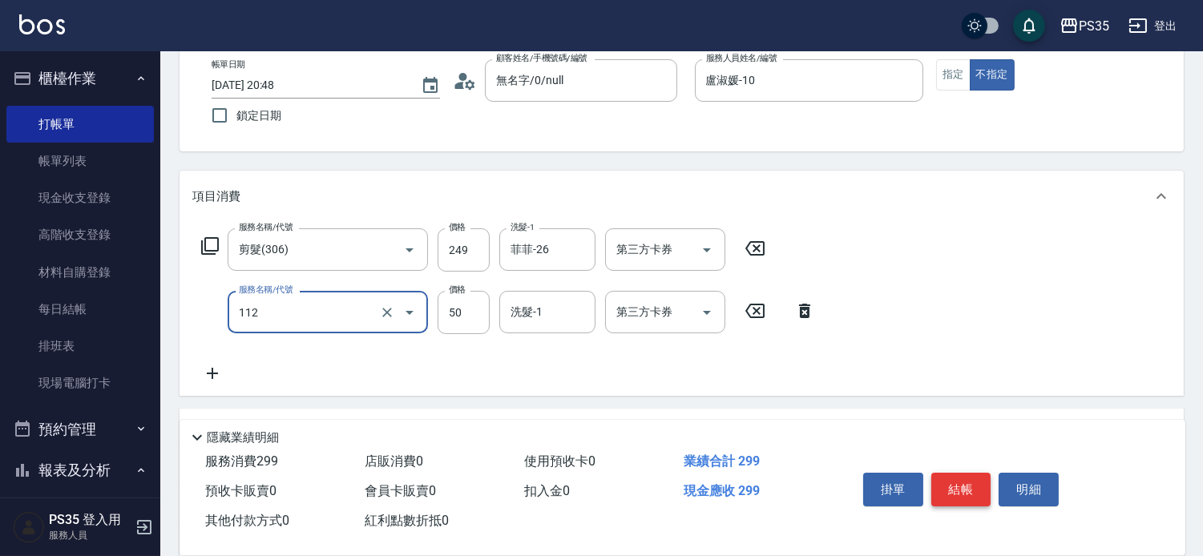
type input "精油50(112)"
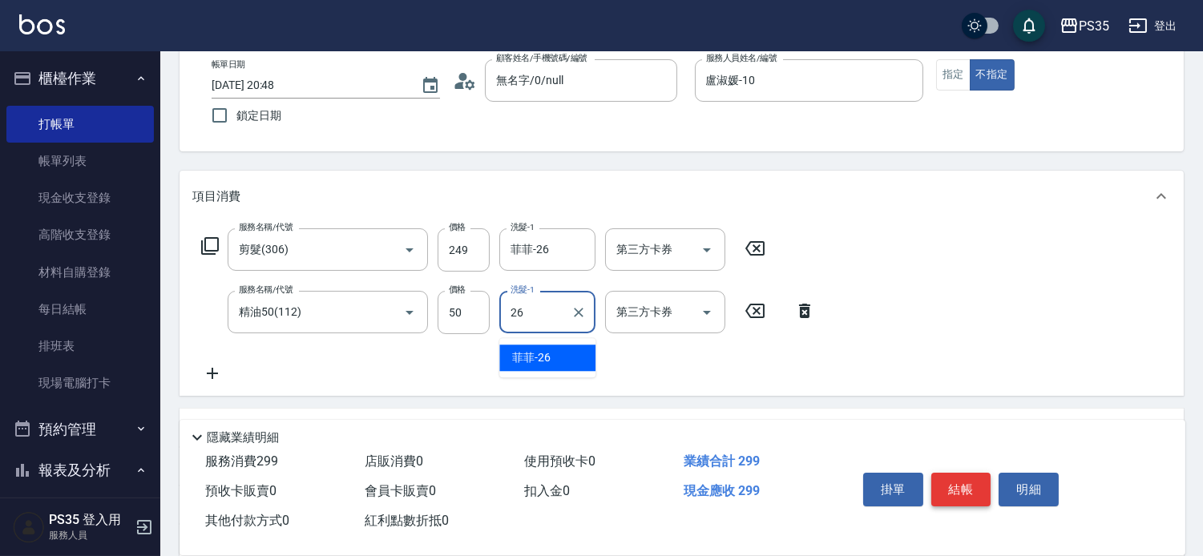
type input "菲菲-26"
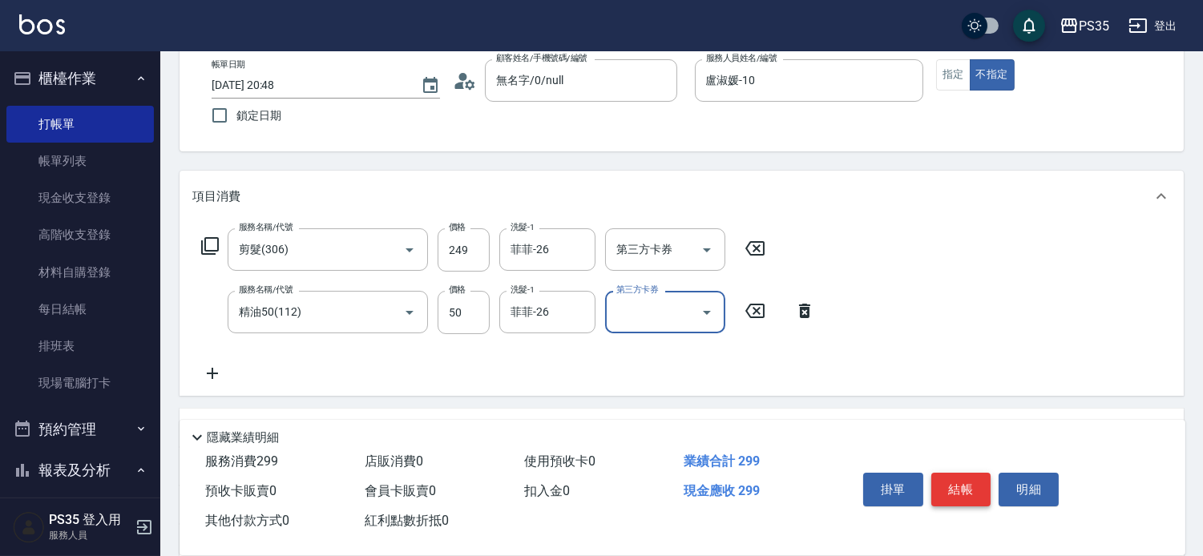
click at [960, 475] on button "結帳" at bounding box center [961, 490] width 60 height 34
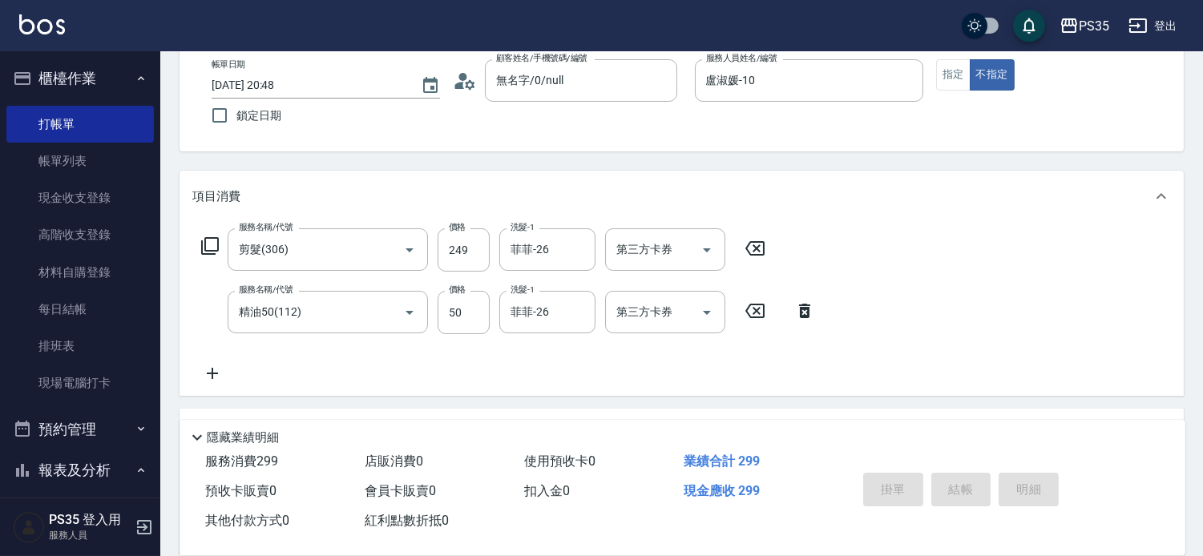
type input "[DATE] 20:49"
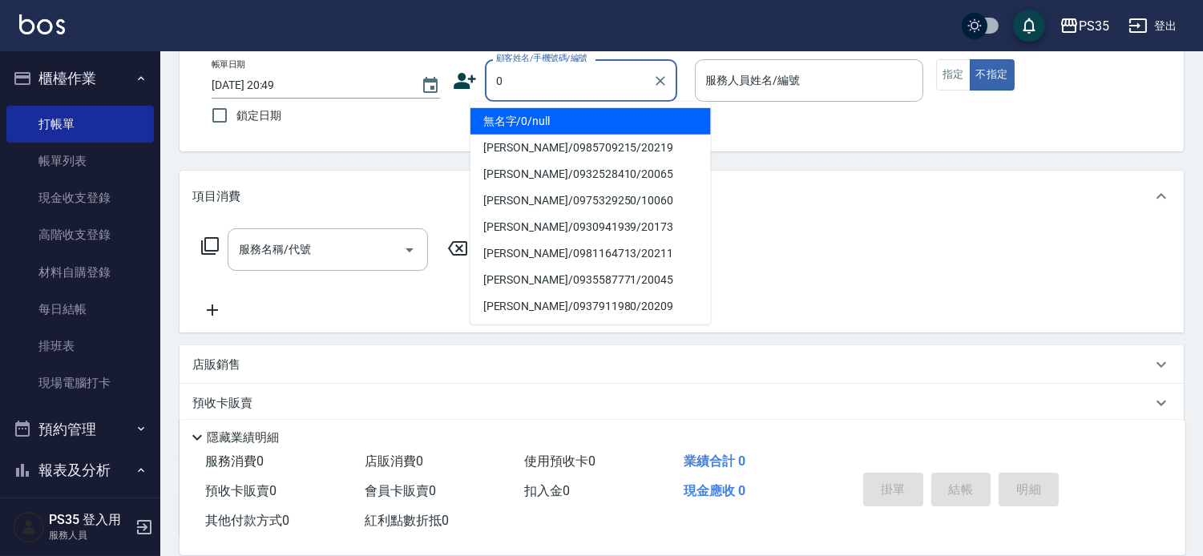
type input "無名字/0/null"
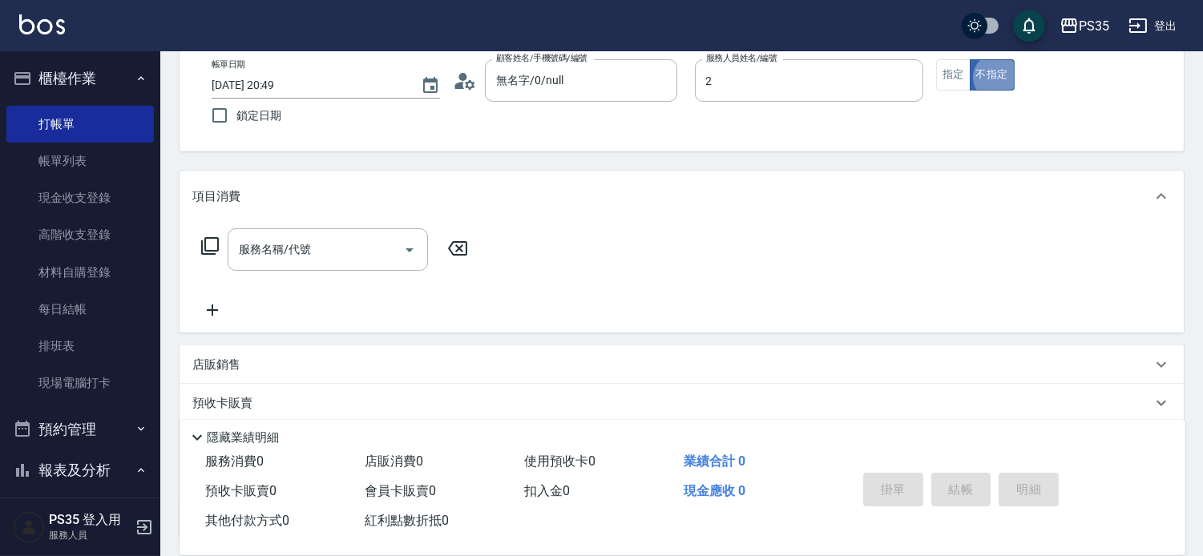
type input "[PERSON_NAME]-2"
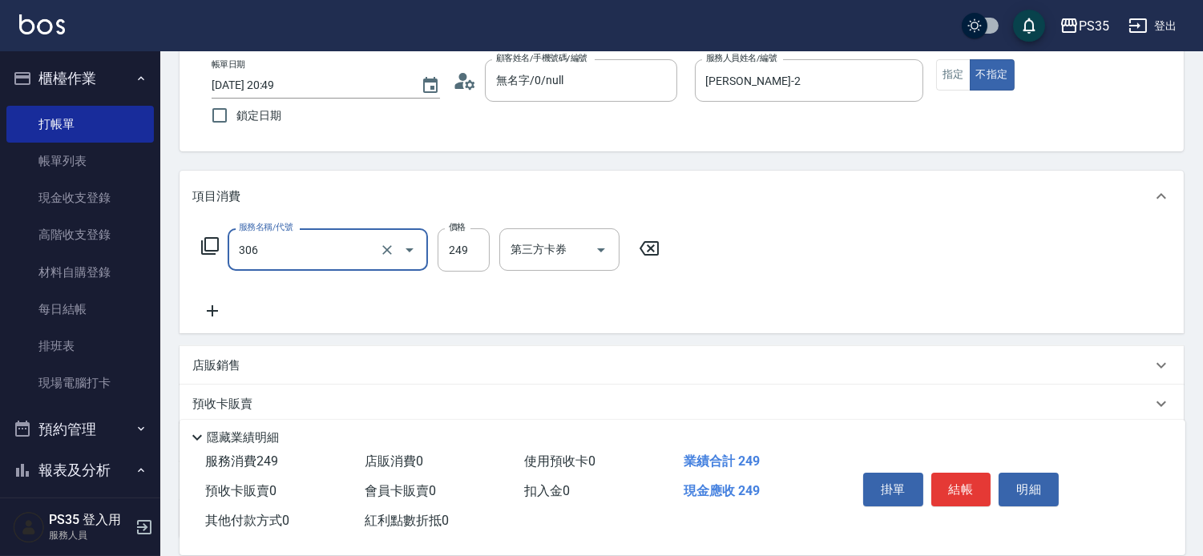
type input "剪髮(306)"
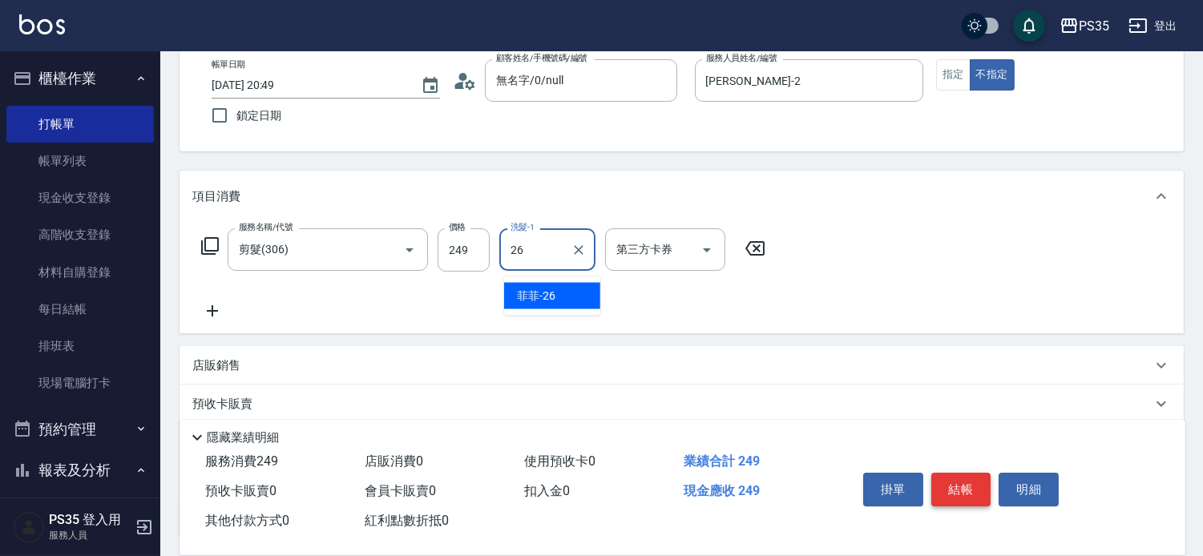
type input "菲菲-26"
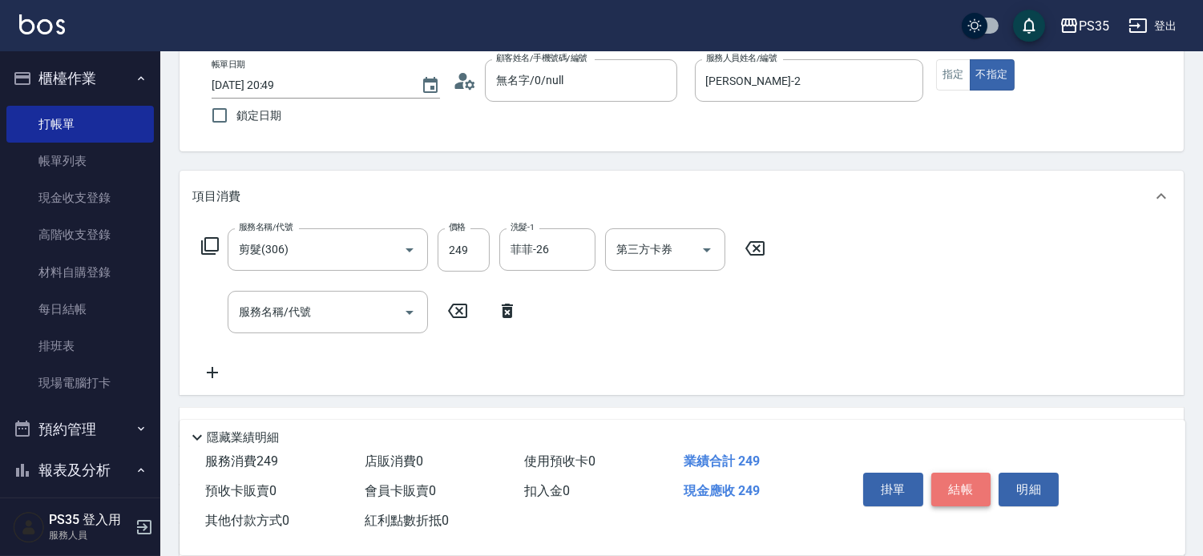
click at [959, 475] on button "結帳" at bounding box center [961, 490] width 60 height 34
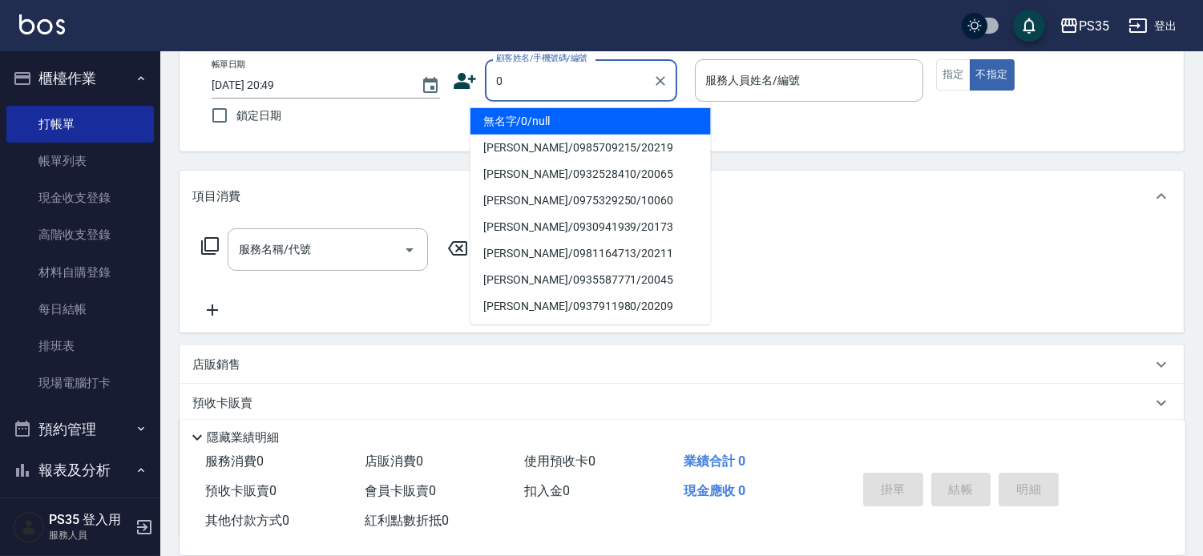
type input "0"
type input "2"
type input "無名字/0/null"
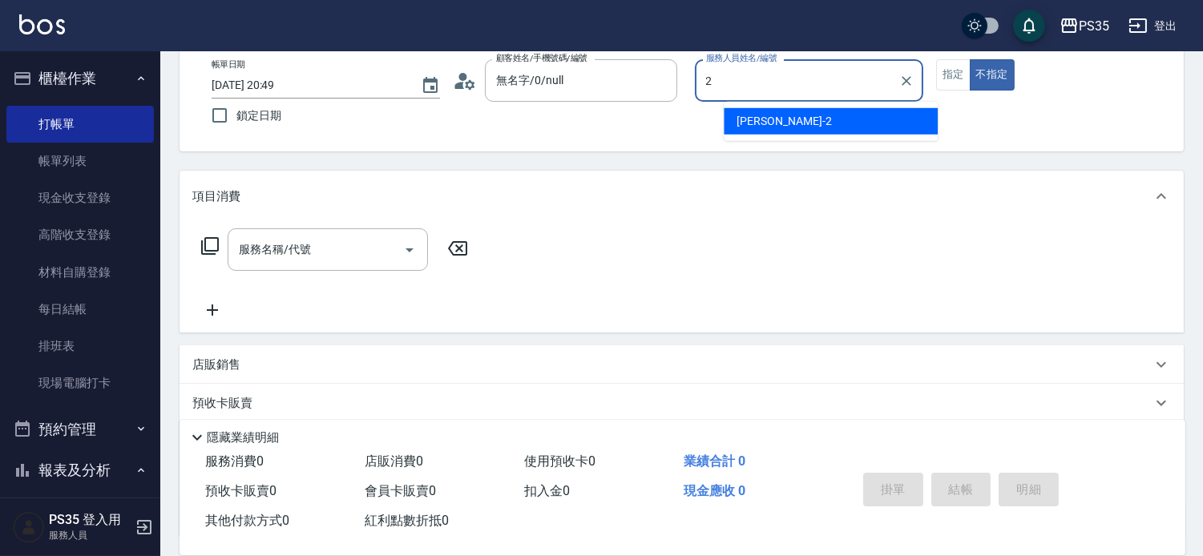
type input "[PERSON_NAME]-2"
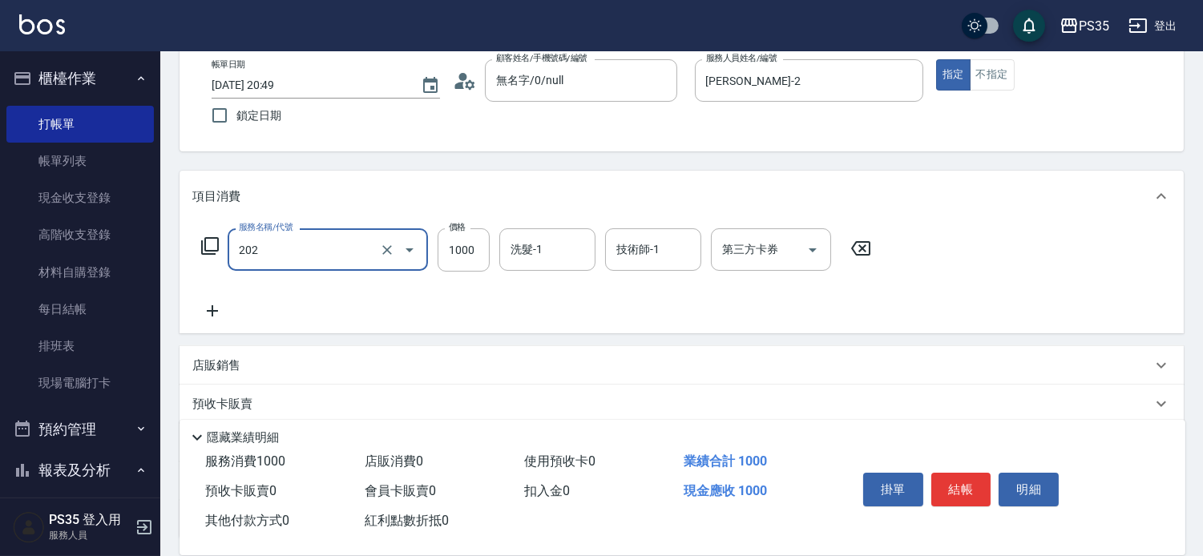
type input "燙髮(202)"
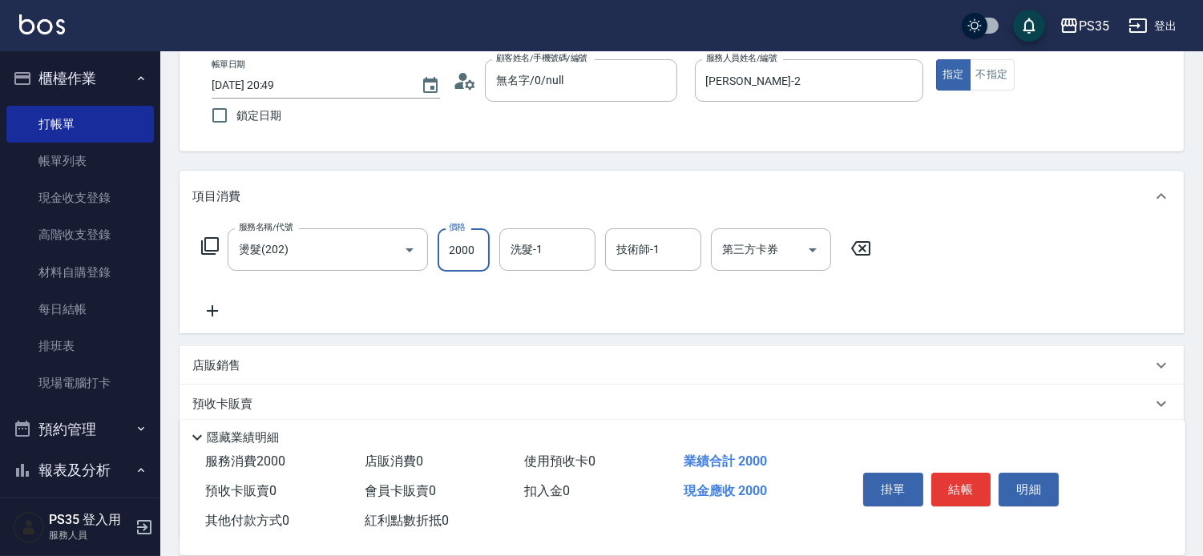
type input "2000"
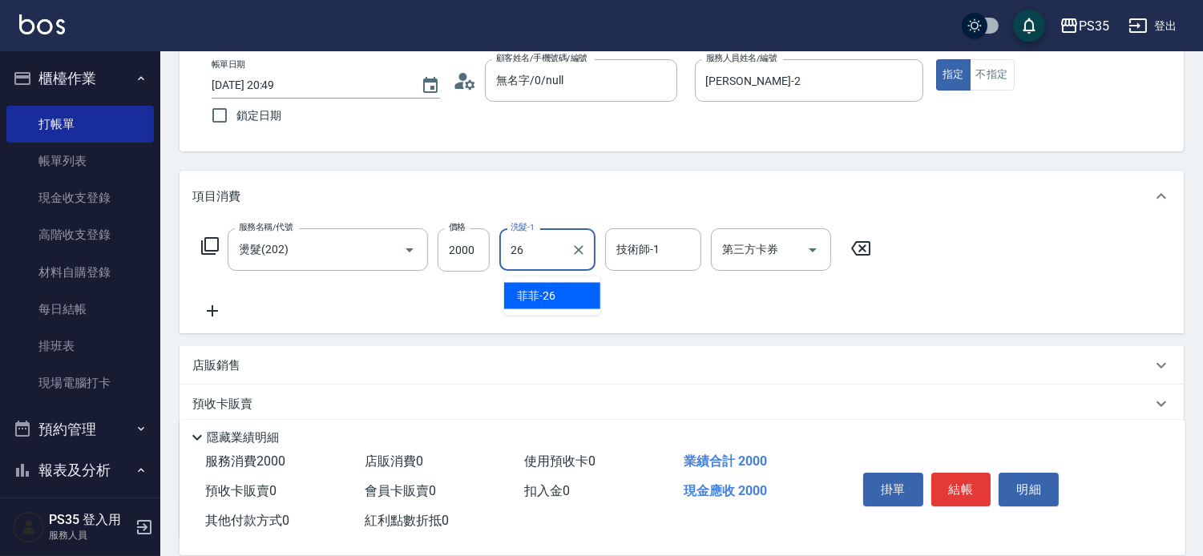
type input "菲菲-26"
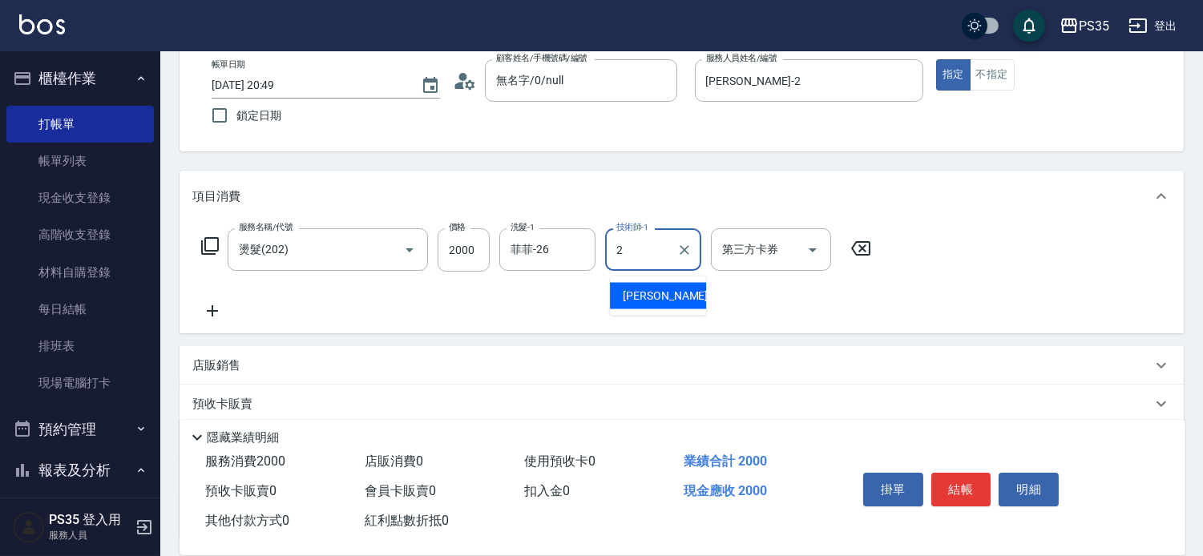
type input "[PERSON_NAME]-2"
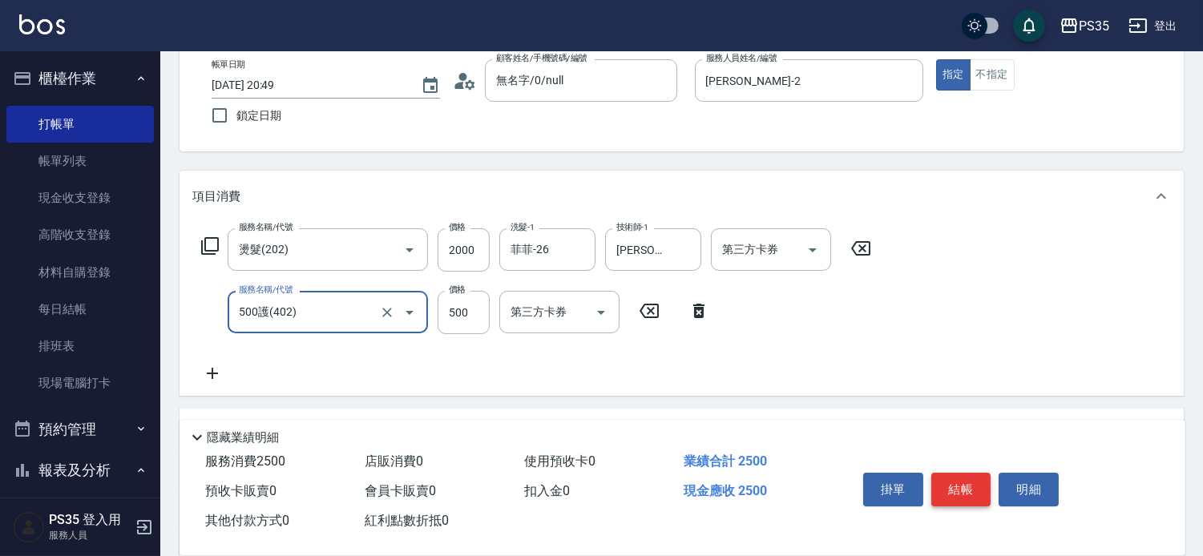
type input "500護(402)"
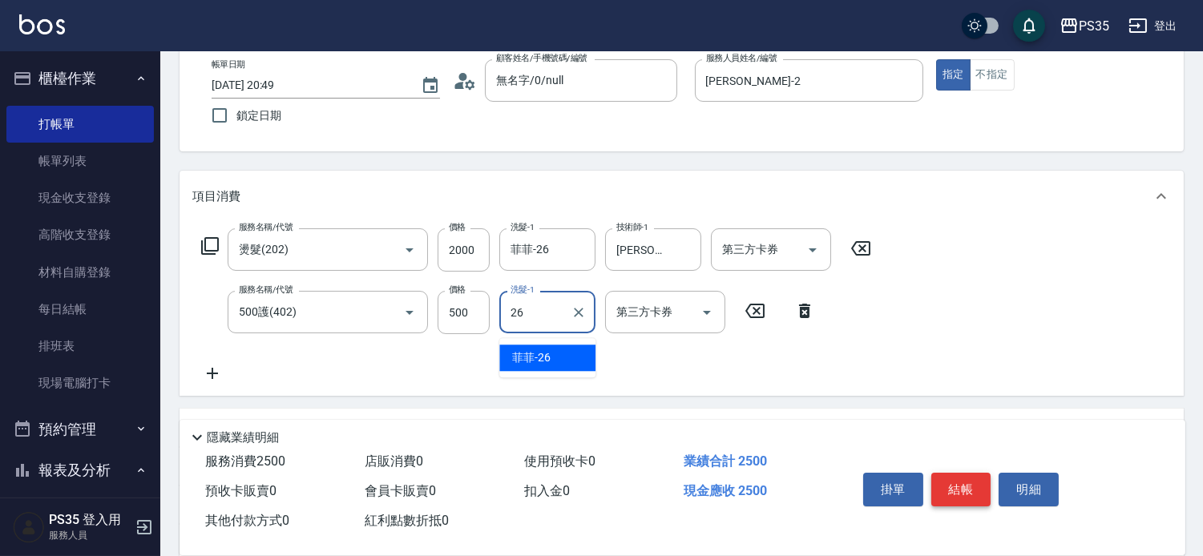
type input "菲菲-26"
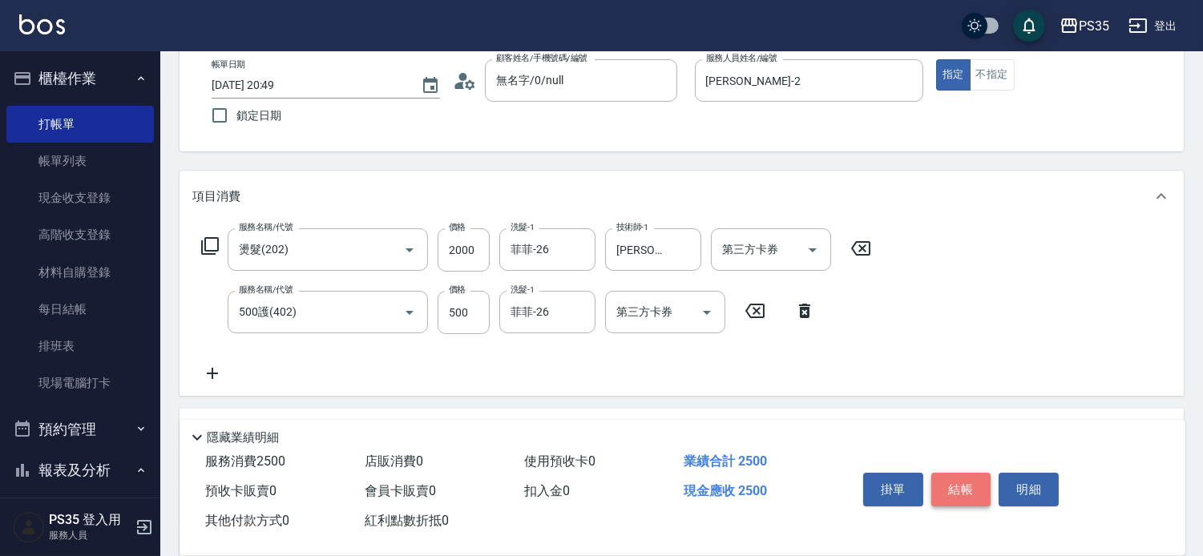
click at [951, 475] on button "結帳" at bounding box center [961, 490] width 60 height 34
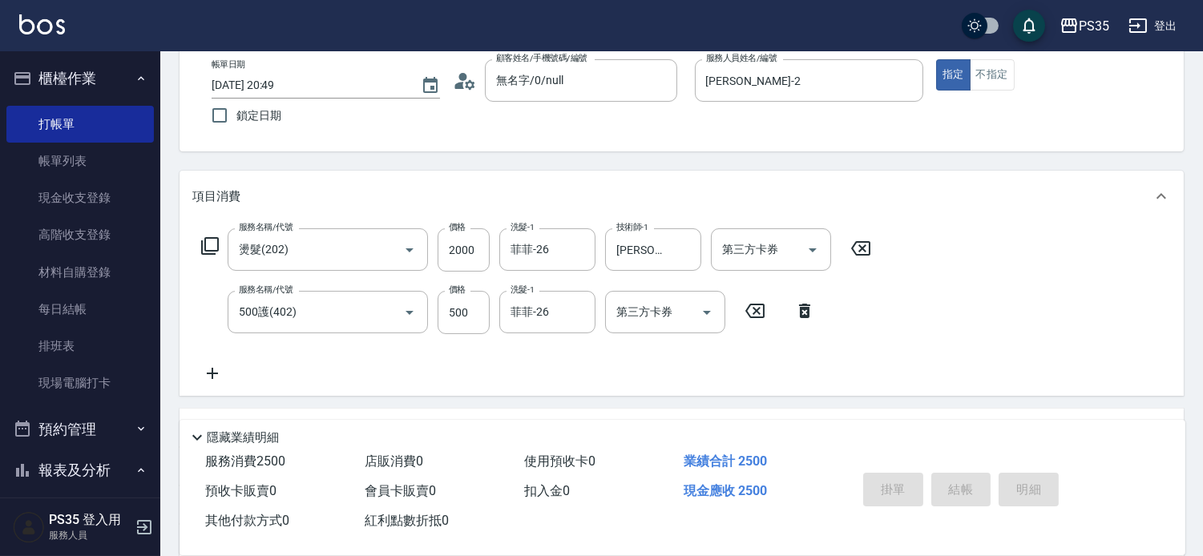
type input "[DATE] 20:50"
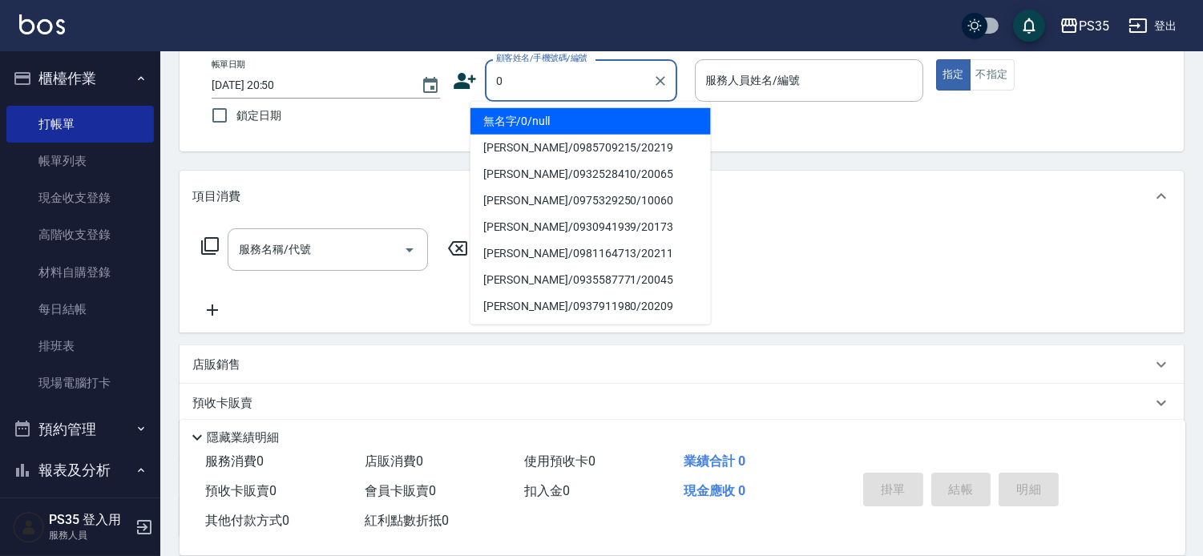
type input "0"
type input "無名字/0/null"
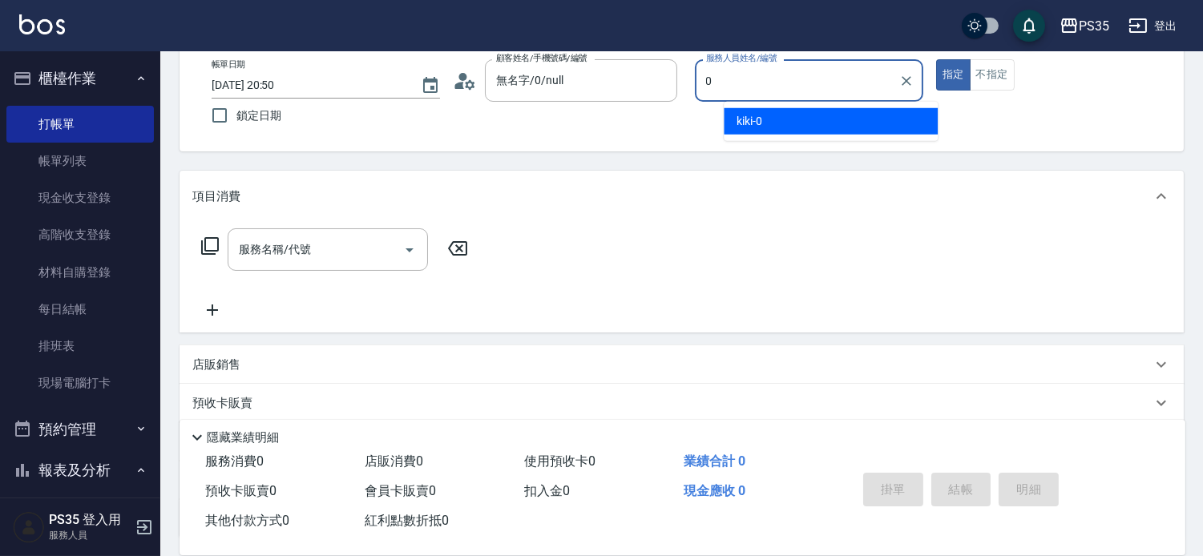
type input "kiki-0"
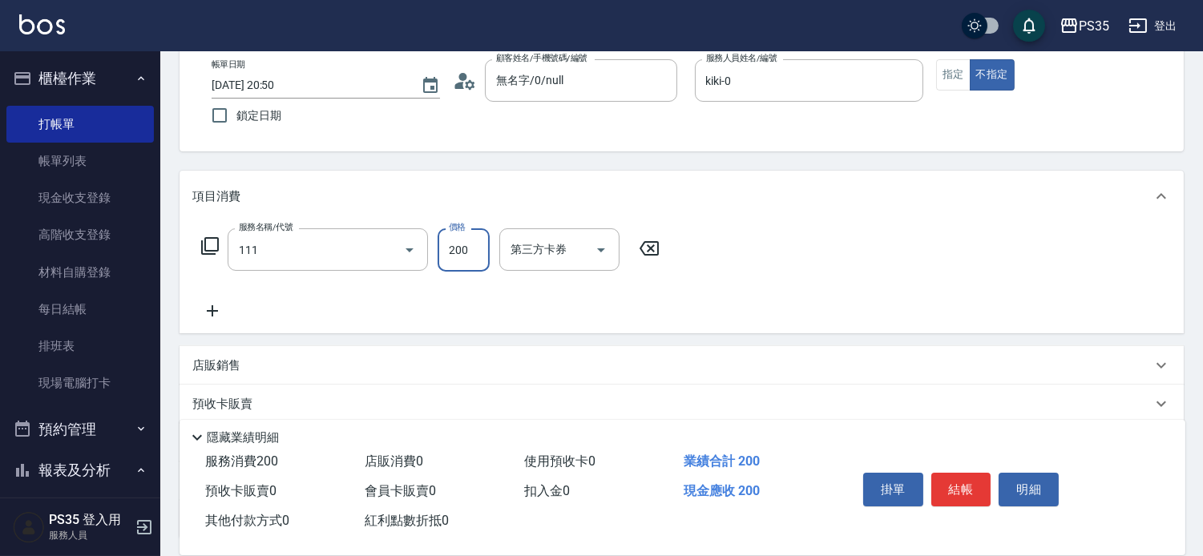
type input "200(111)"
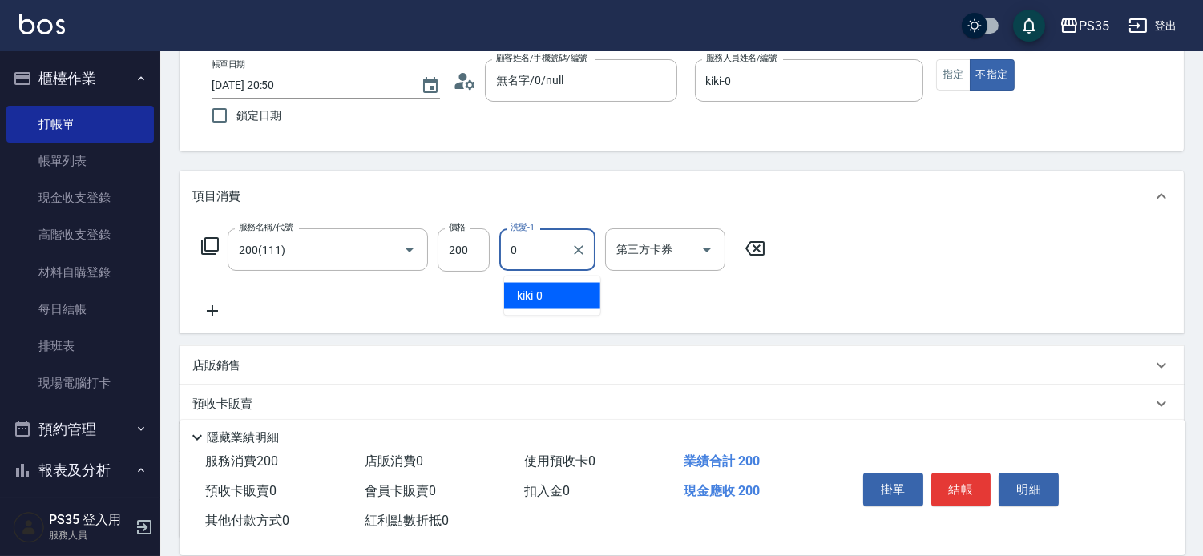
type input "kiki-0"
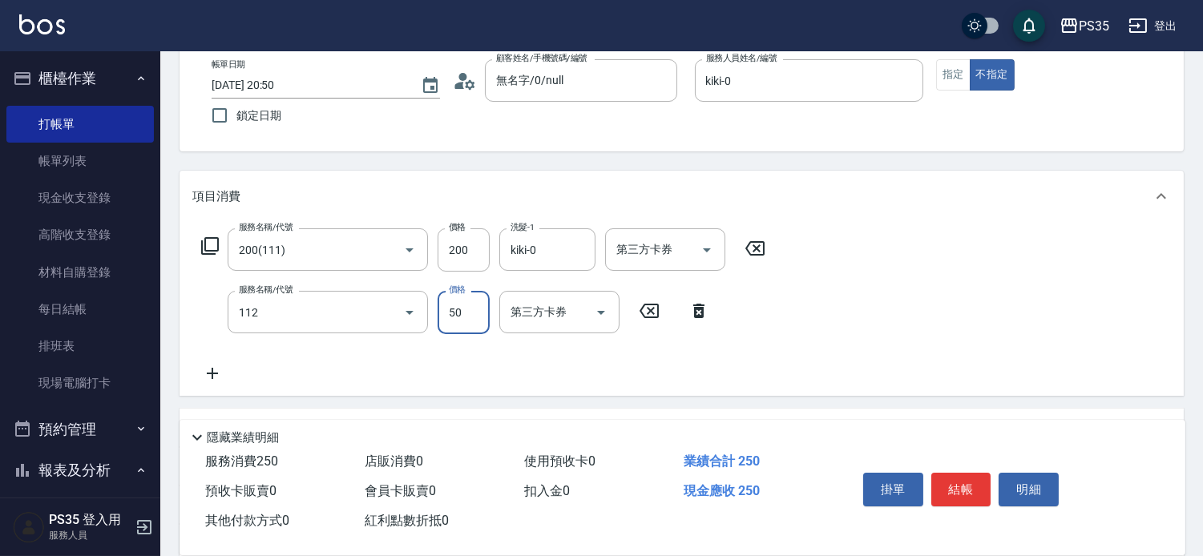
type input "精油50(112)"
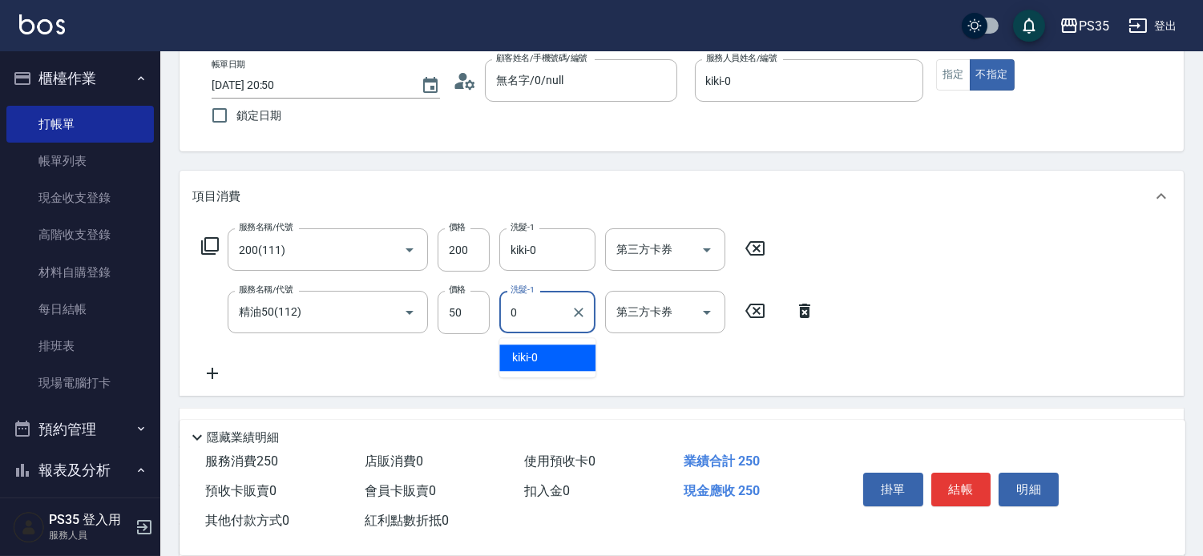
type input "kiki-0"
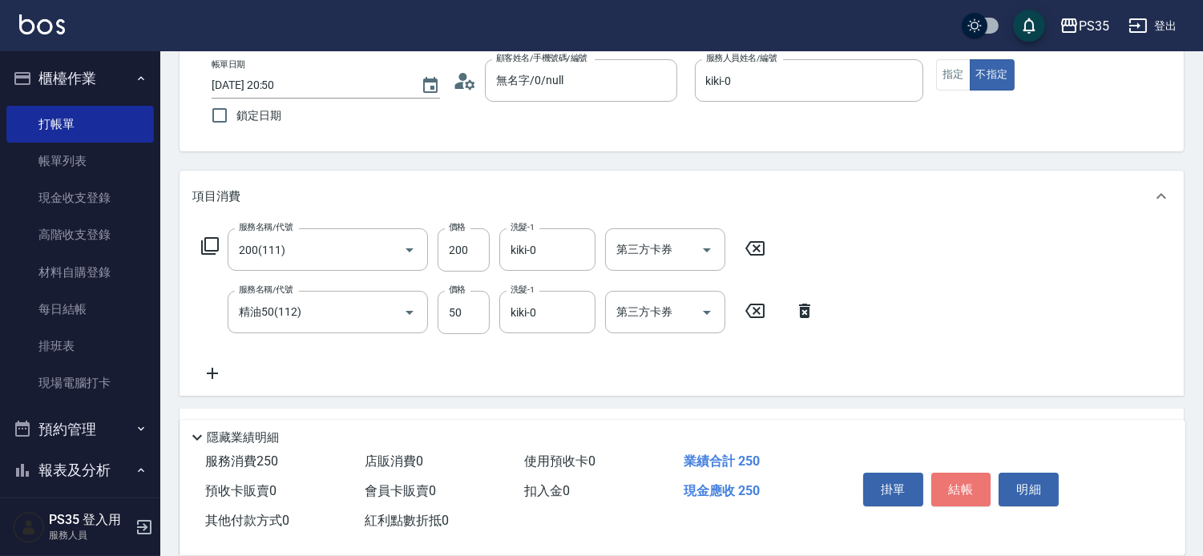
click at [951, 476] on button "結帳" at bounding box center [961, 490] width 60 height 34
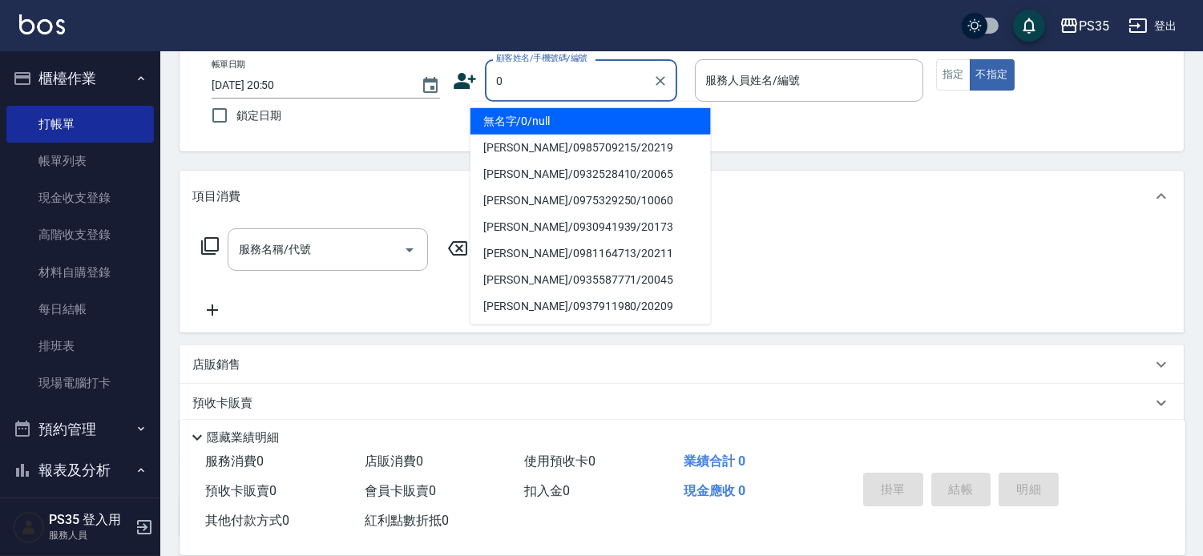
type input "無名字/0/null"
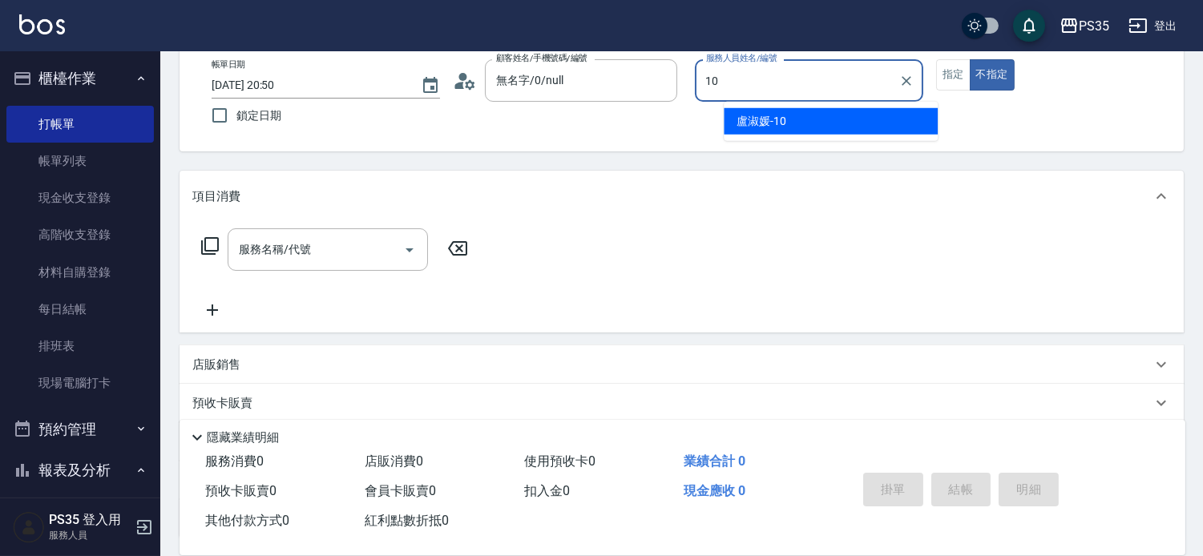
type input "盧淑媛-10"
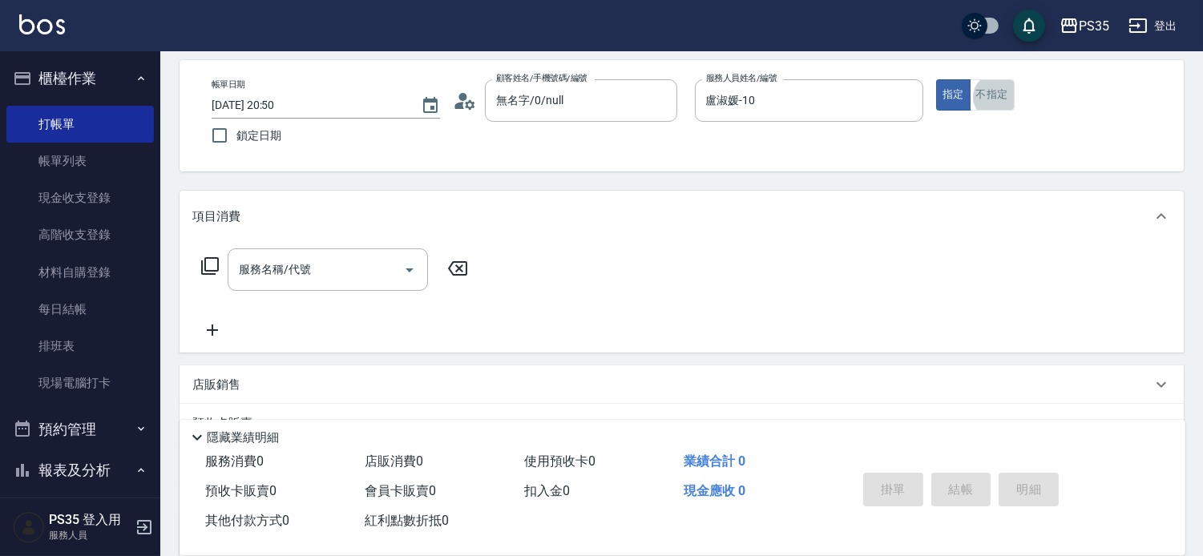
scroll to position [70, 0]
click at [300, 276] on div "服務名稱/代號 服務名稱/代號" at bounding box center [328, 269] width 200 height 42
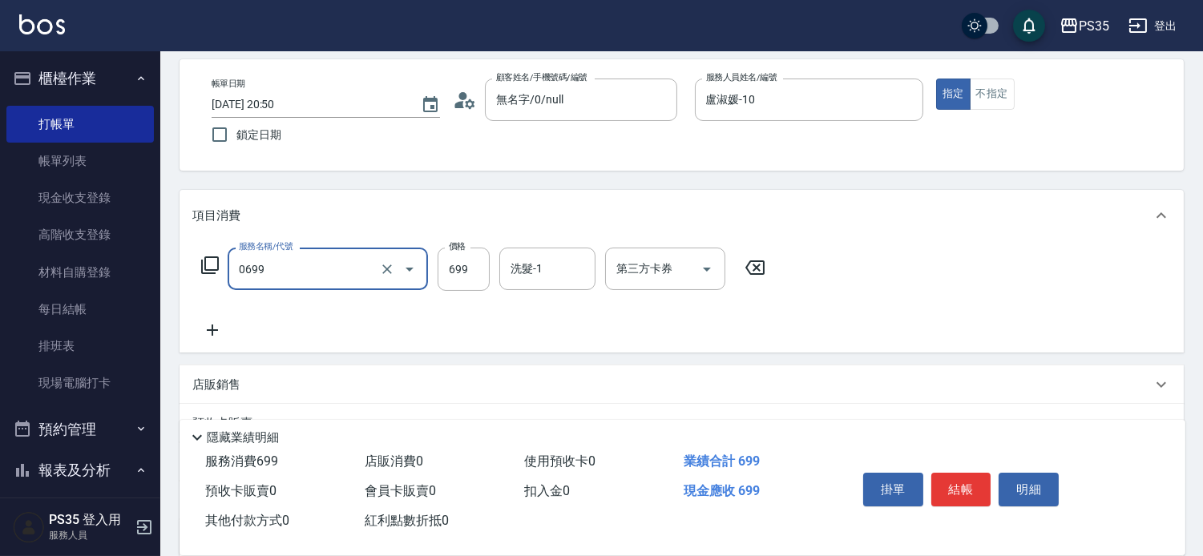
type input "精油SPA(0699)"
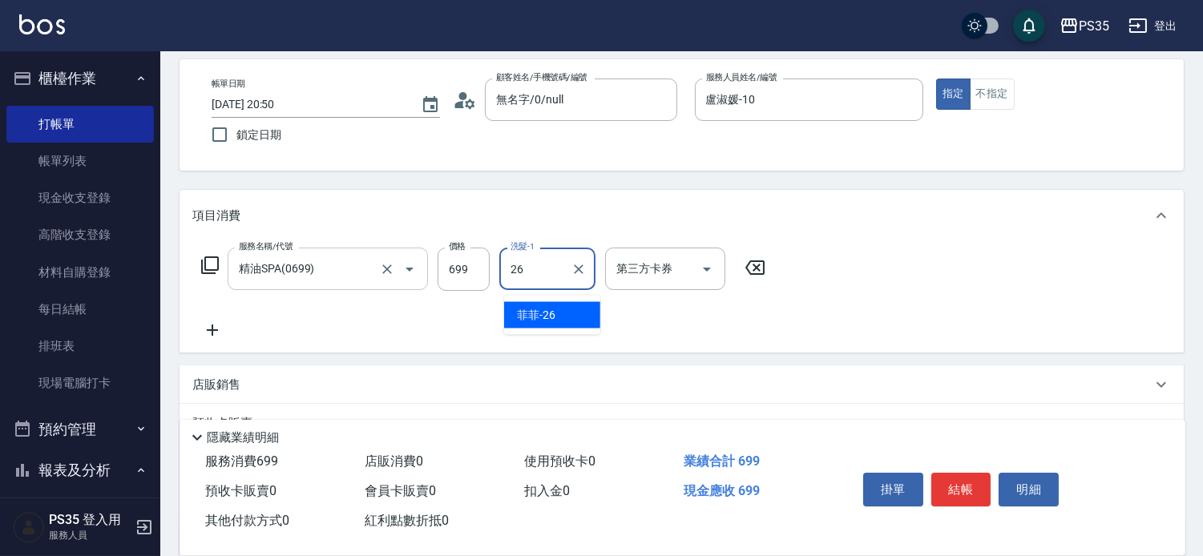
type input "菲菲-26"
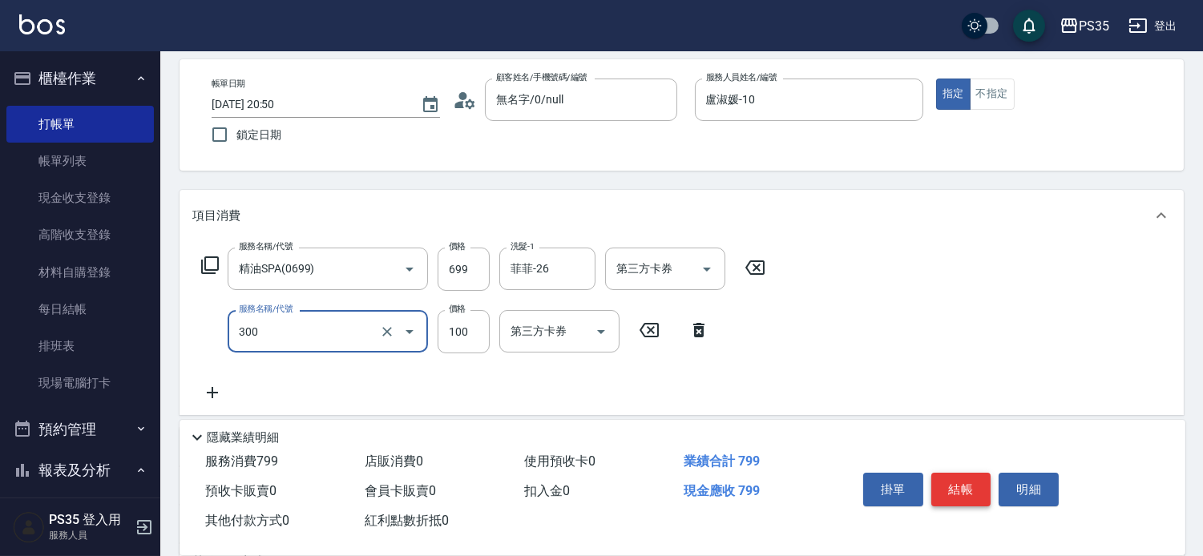
type input "剪髮(300)"
click at [976, 473] on button "結帳" at bounding box center [961, 490] width 60 height 34
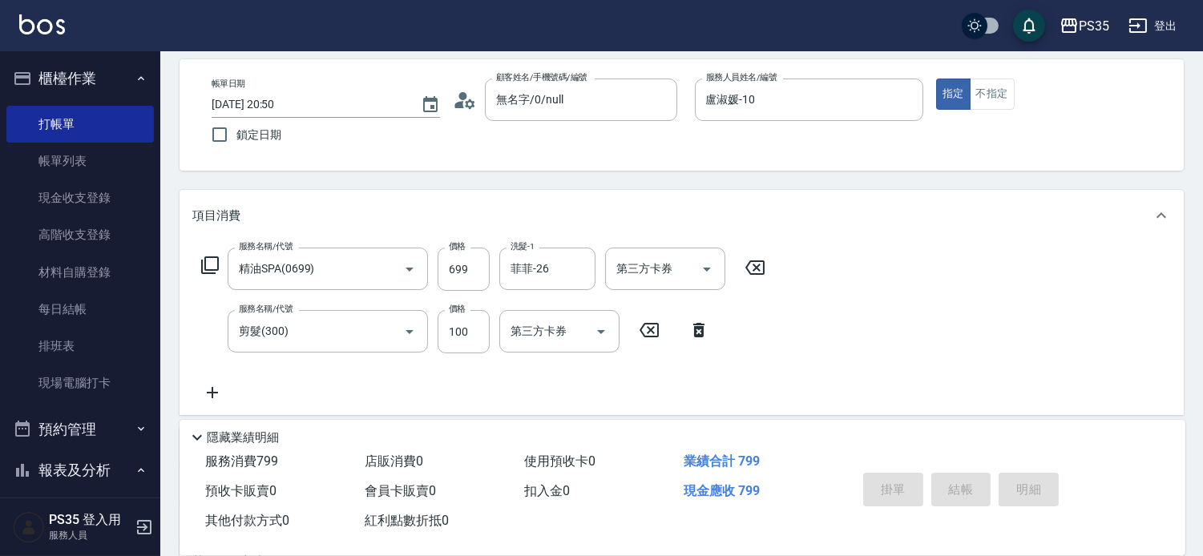
type input "[DATE] 20:51"
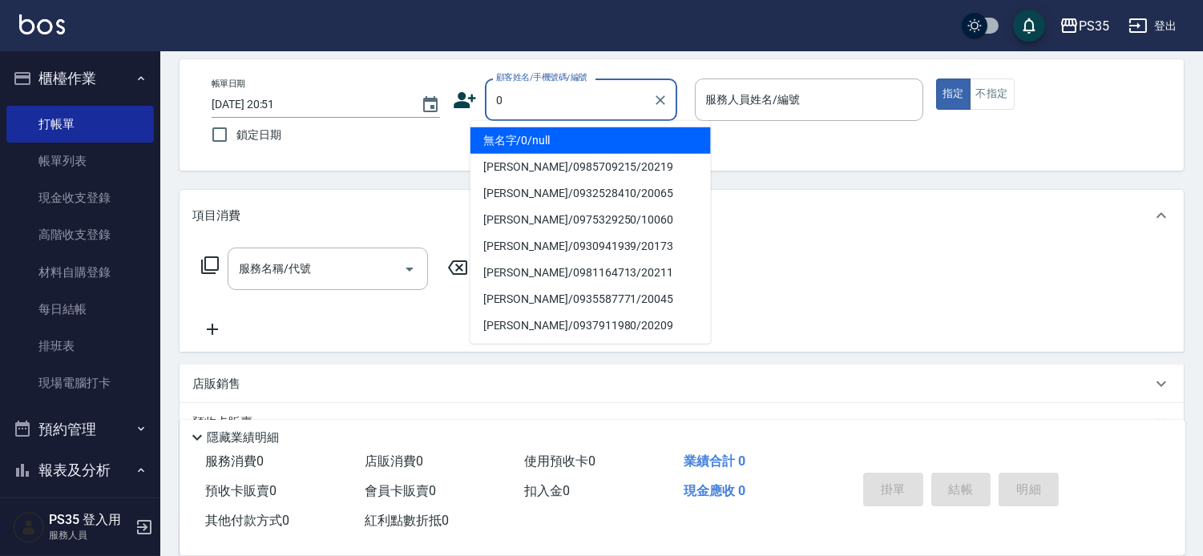
type input "0"
type input "無名字/0/null"
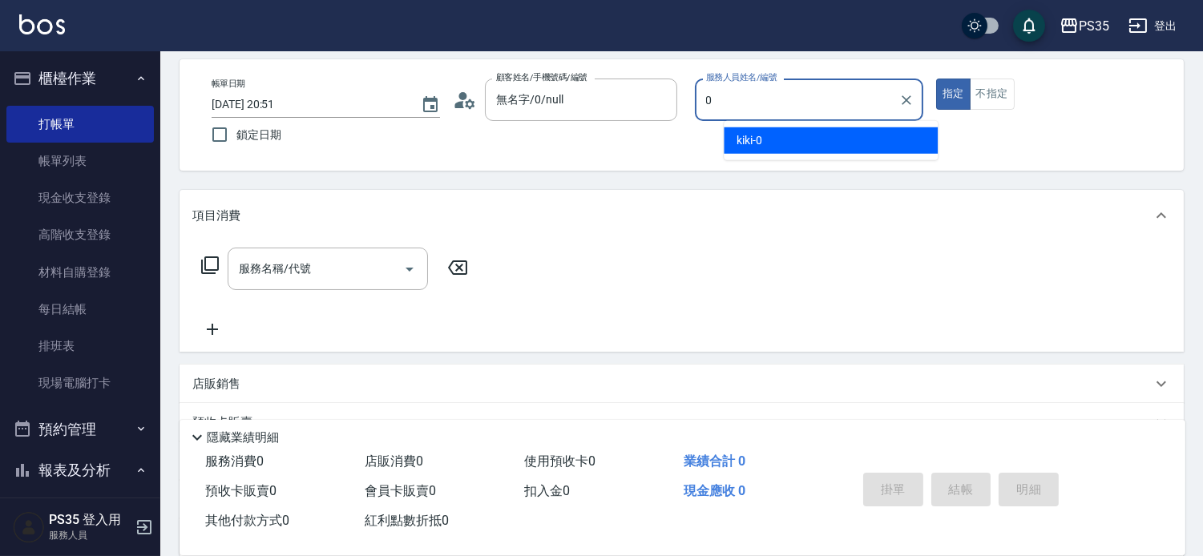
type input "kiki-0"
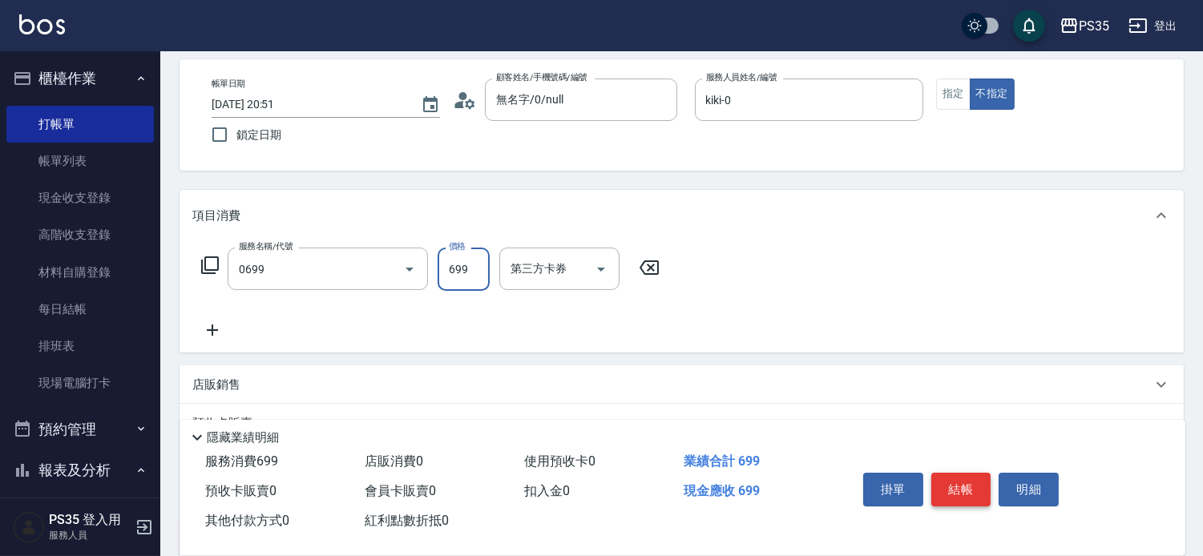
type input "精油SPA(0699)"
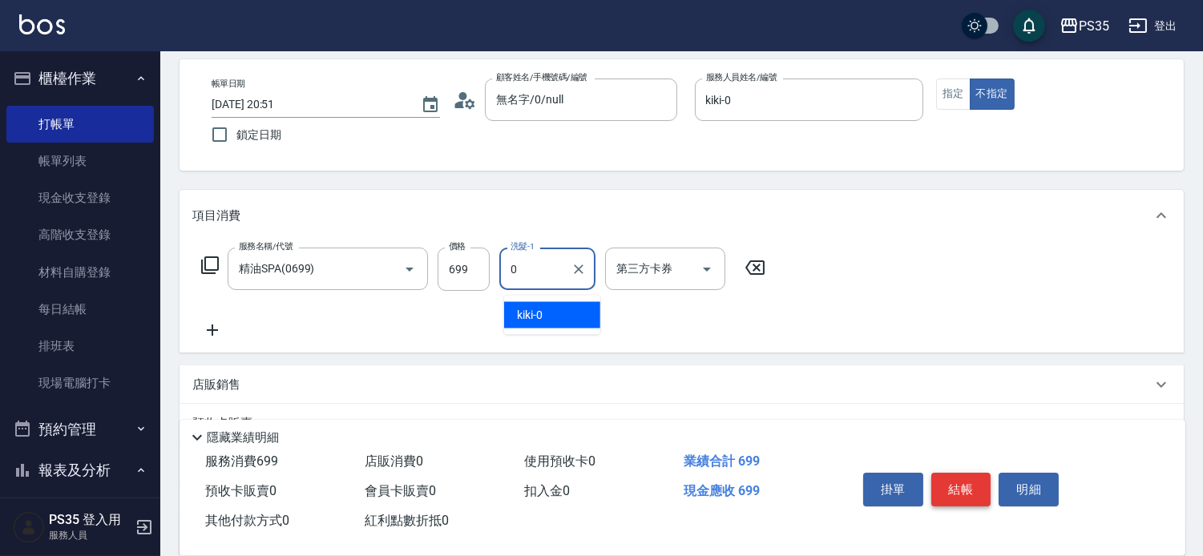
type input "kiki-0"
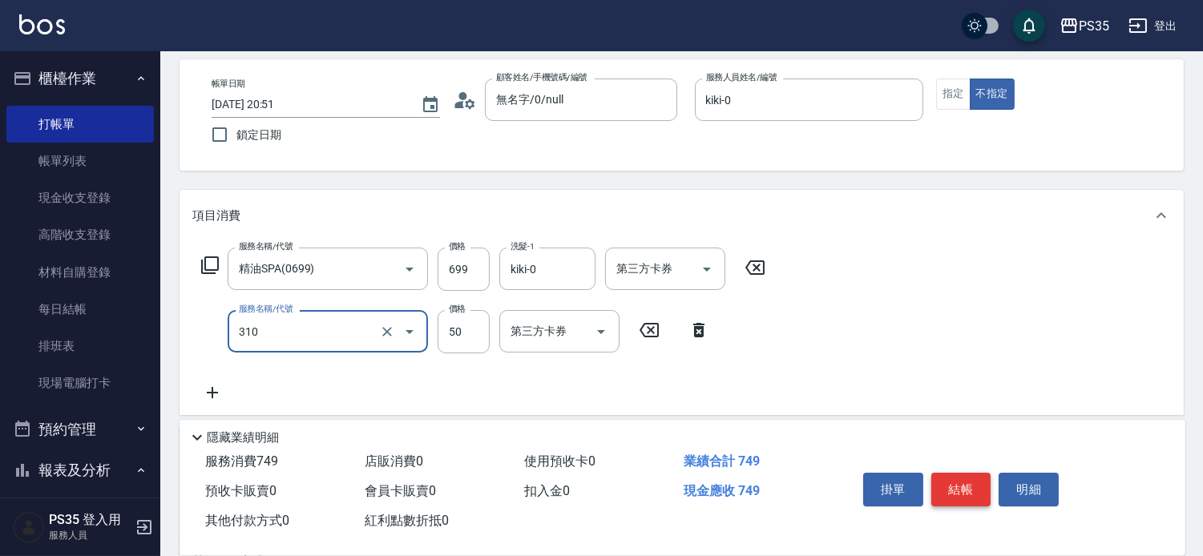
type input "剪瀏海(310)"
click at [976, 473] on button "結帳" at bounding box center [961, 490] width 60 height 34
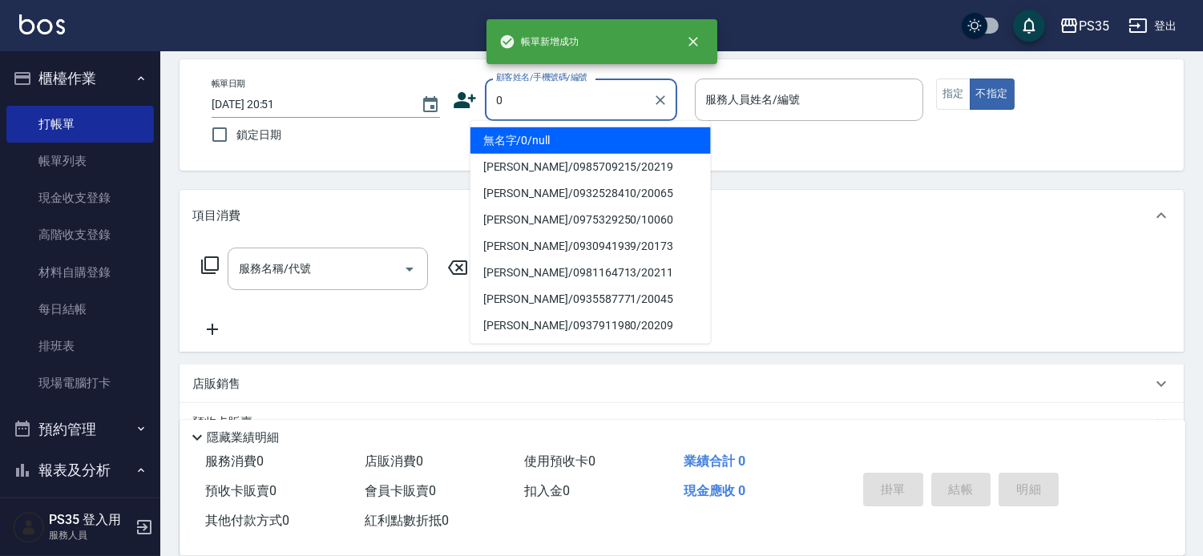
type input "0"
type input "2"
type input "無名字/0/null"
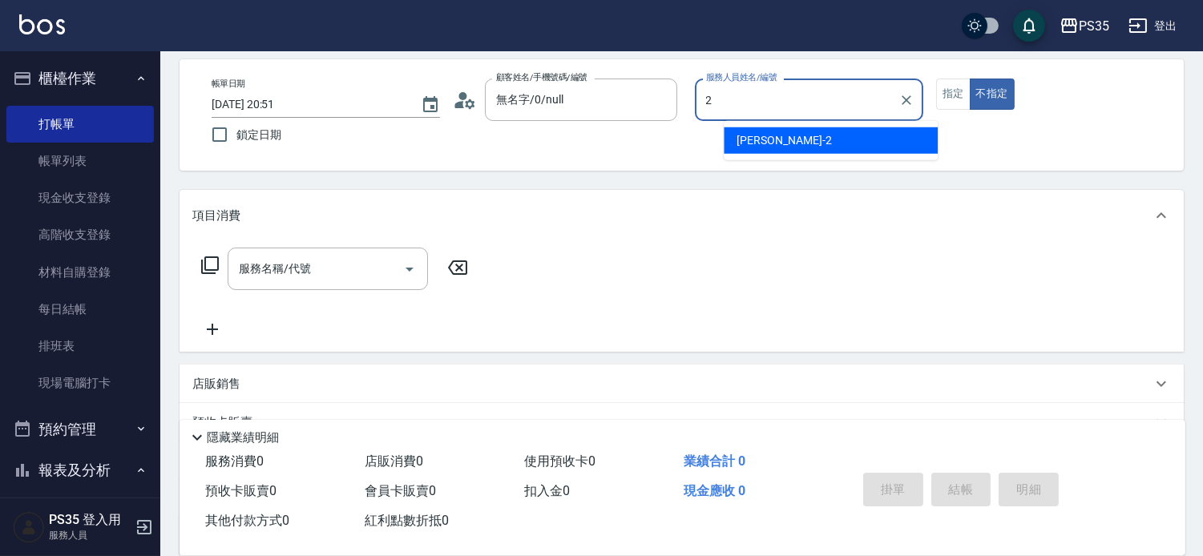
type input "[PERSON_NAME]-2"
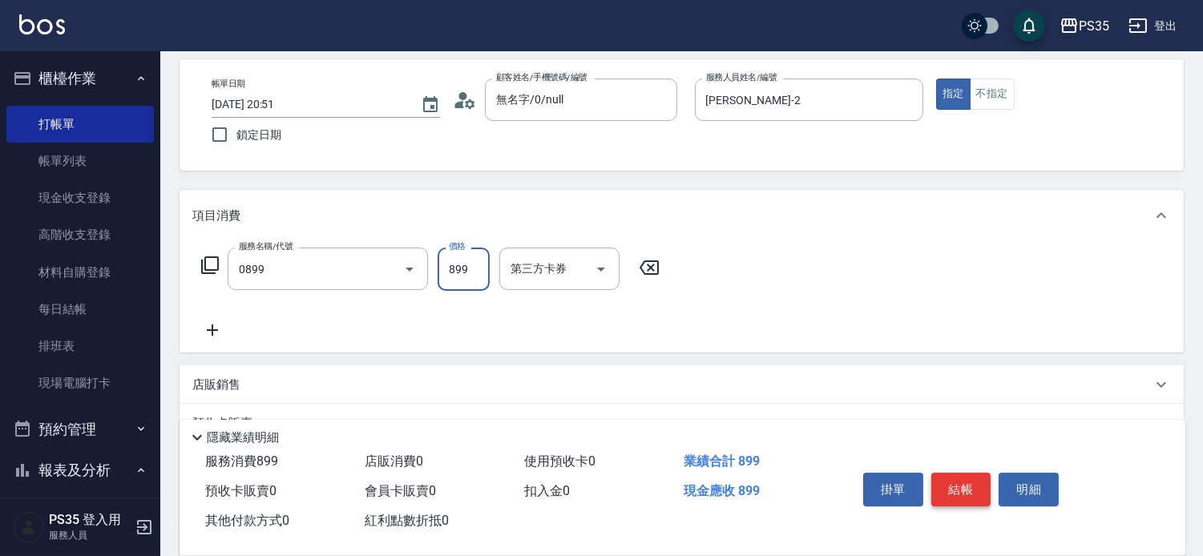
type input "排毒SPA(0899)"
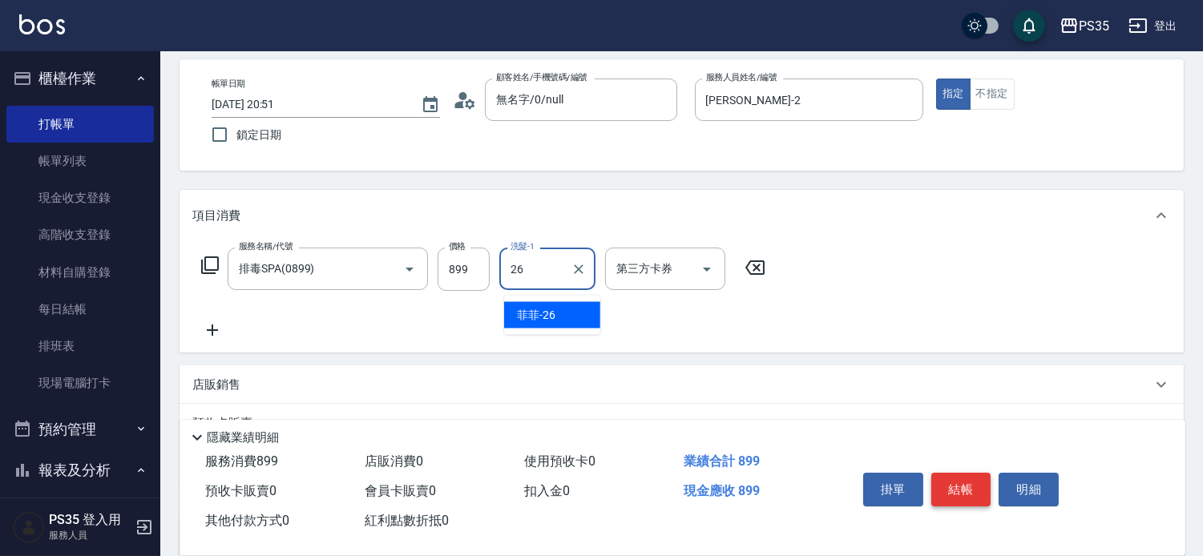
type input "菲菲-26"
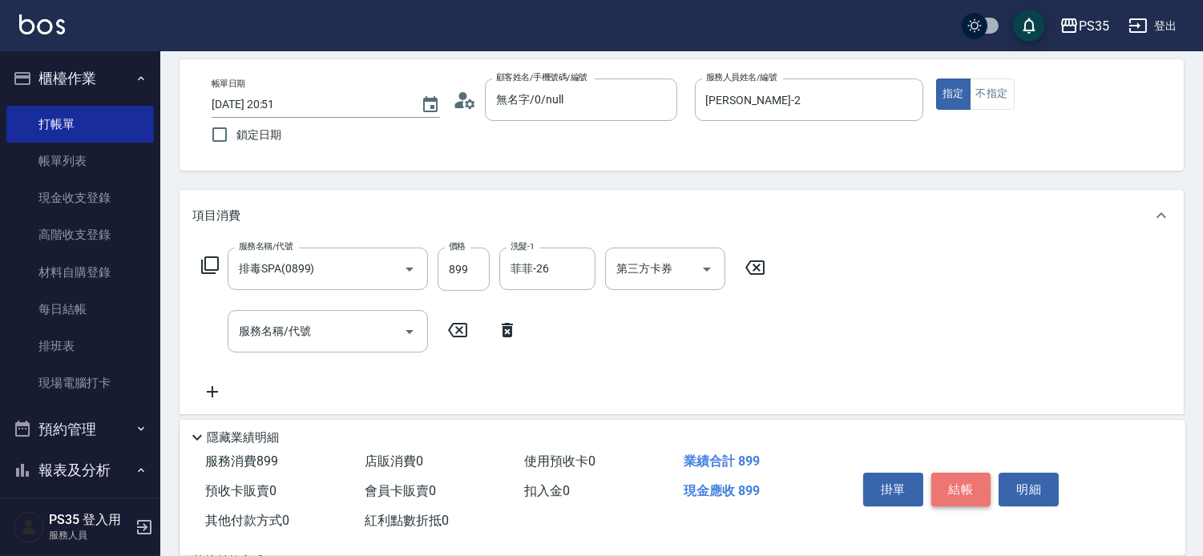
click at [976, 473] on button "結帳" at bounding box center [961, 490] width 60 height 34
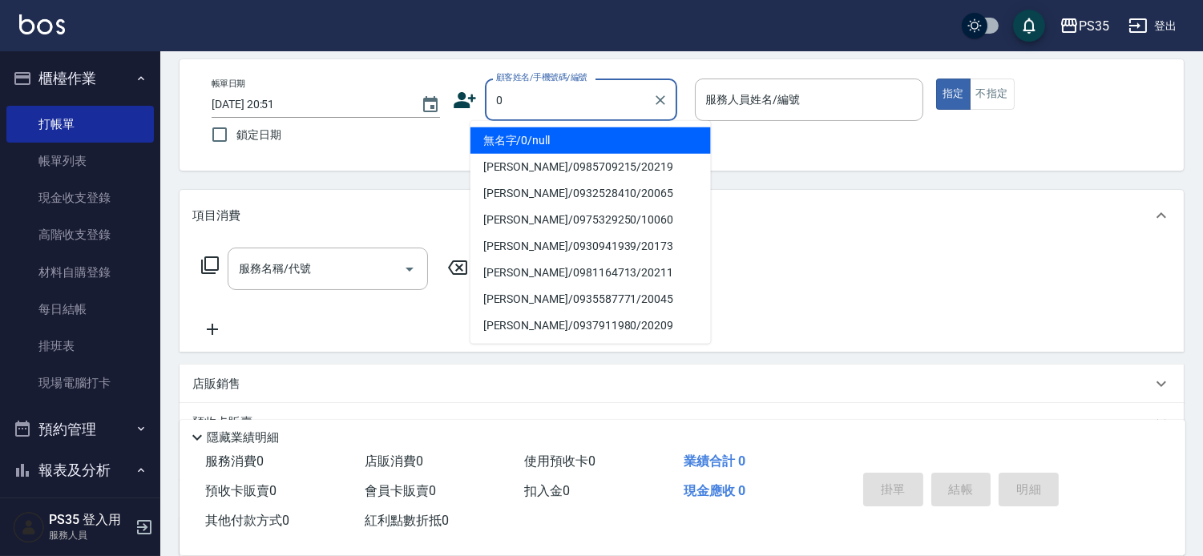
type input "0"
type input "2"
type input "無名字/0/null"
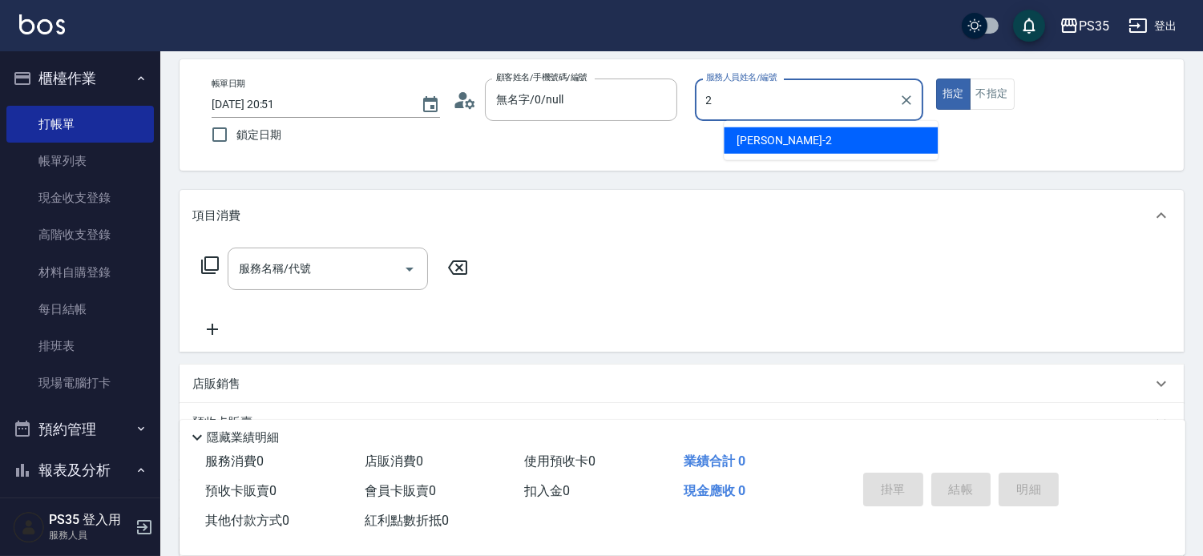
type input "[PERSON_NAME]-2"
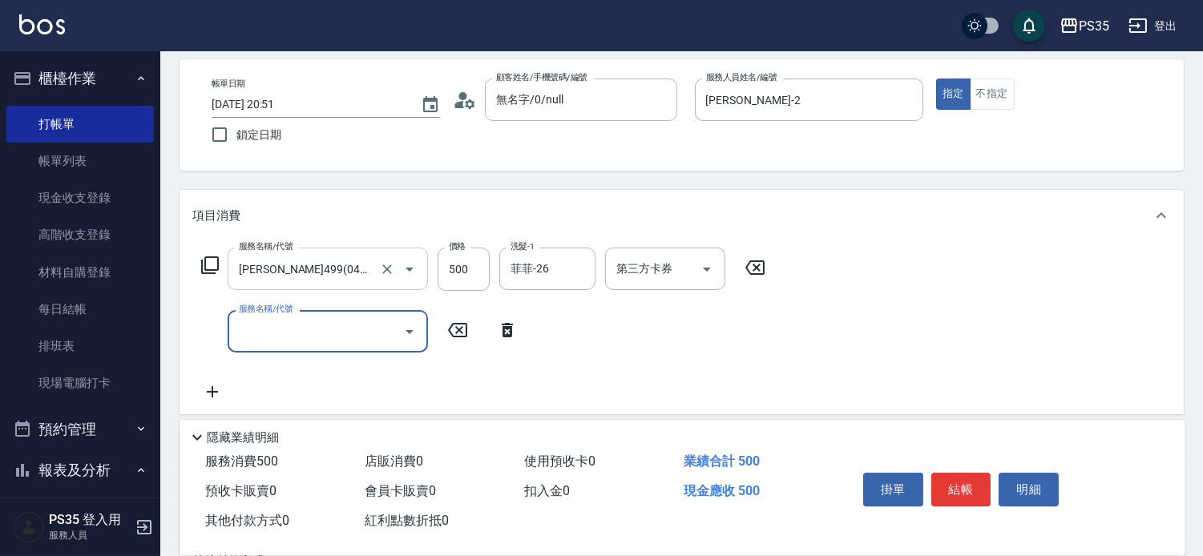
drag, startPoint x: 757, startPoint y: 271, endPoint x: 386, endPoint y: 269, distance: 371.1
click at [757, 271] on icon at bounding box center [755, 267] width 40 height 19
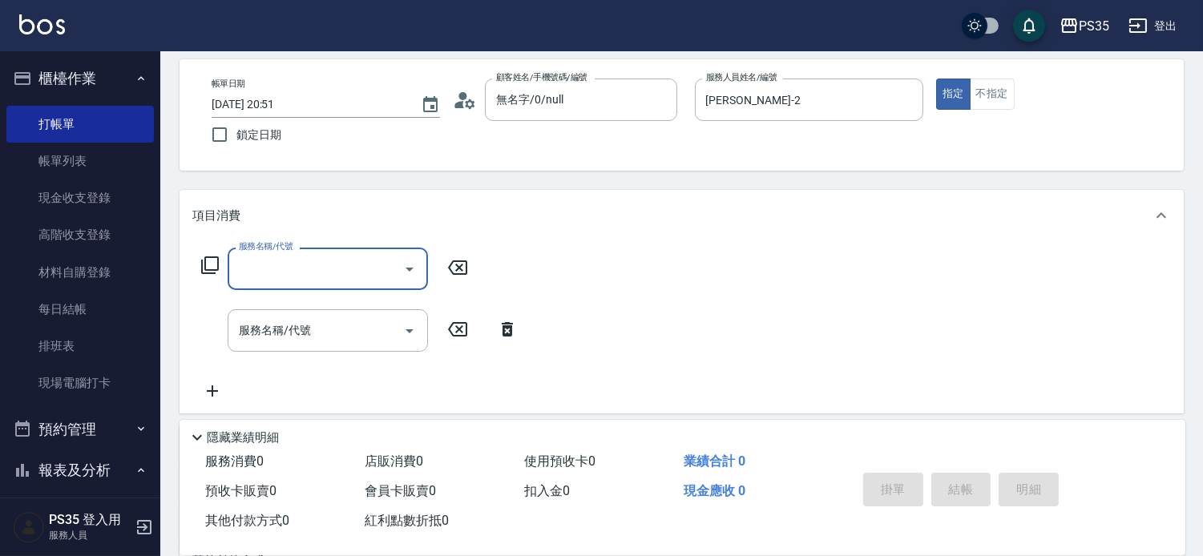
click at [333, 270] on input "服務名稱/代號" at bounding box center [316, 269] width 162 height 28
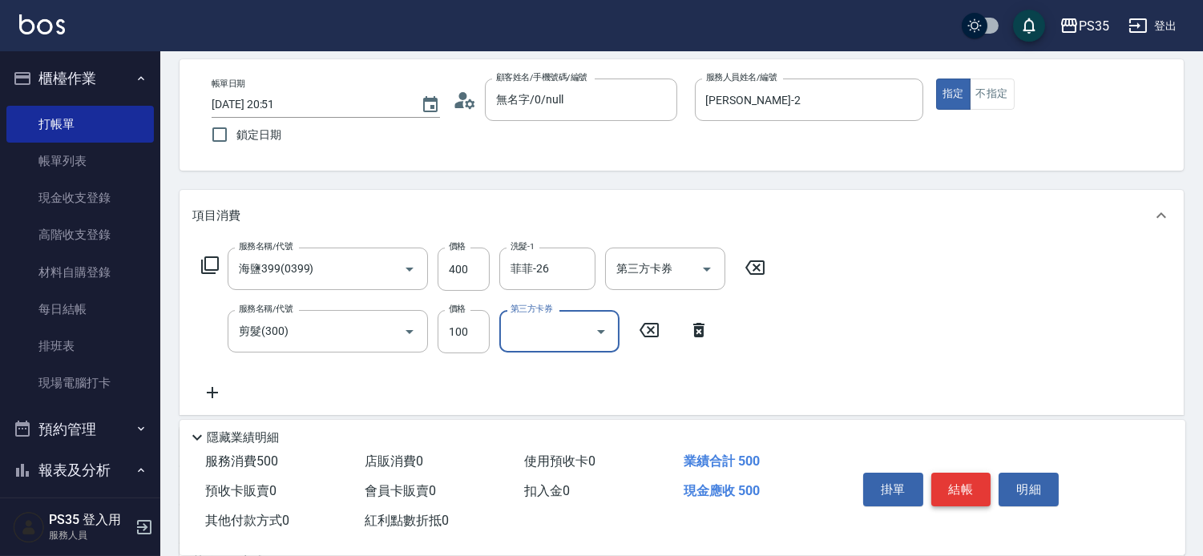
click at [982, 473] on button "結帳" at bounding box center [961, 490] width 60 height 34
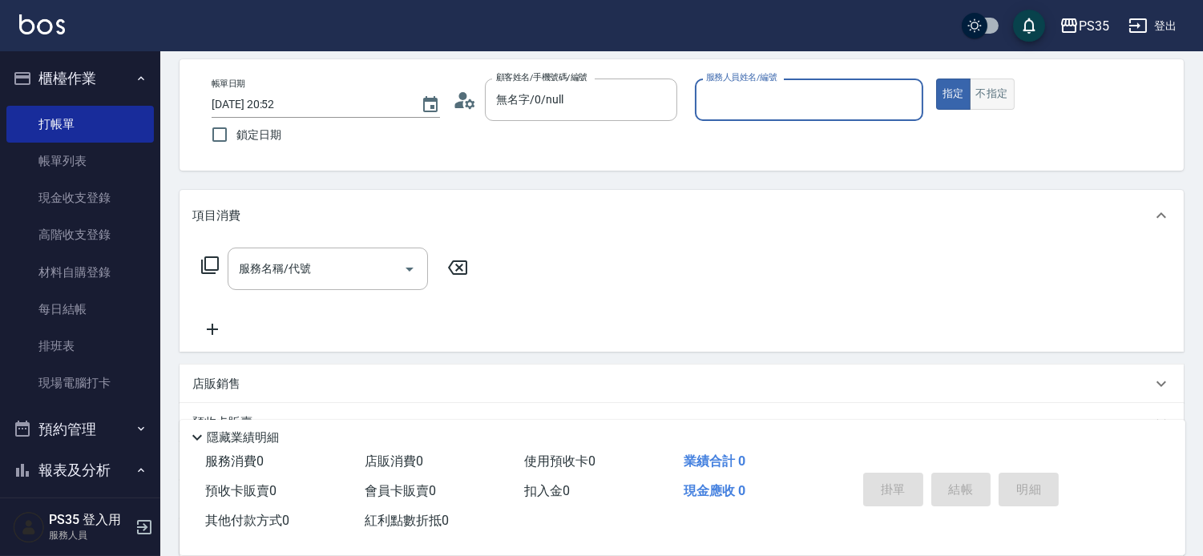
click at [1015, 94] on button "不指定" at bounding box center [992, 94] width 45 height 31
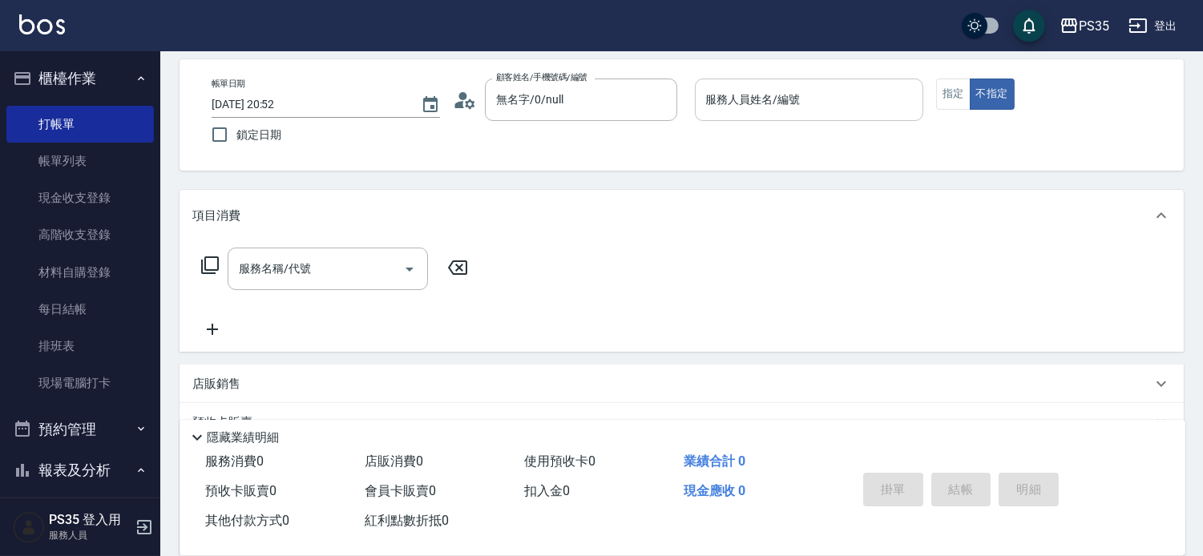
click at [827, 94] on div "服務人員姓名/編號 服務人員姓名/編號" at bounding box center [809, 100] width 228 height 42
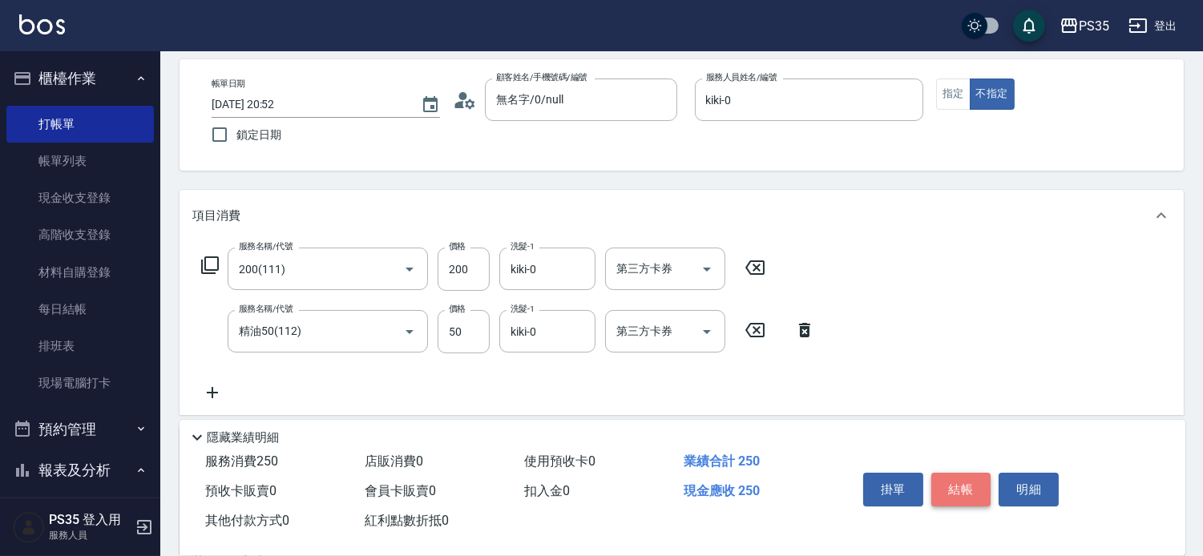
click at [956, 474] on button "結帳" at bounding box center [961, 490] width 60 height 34
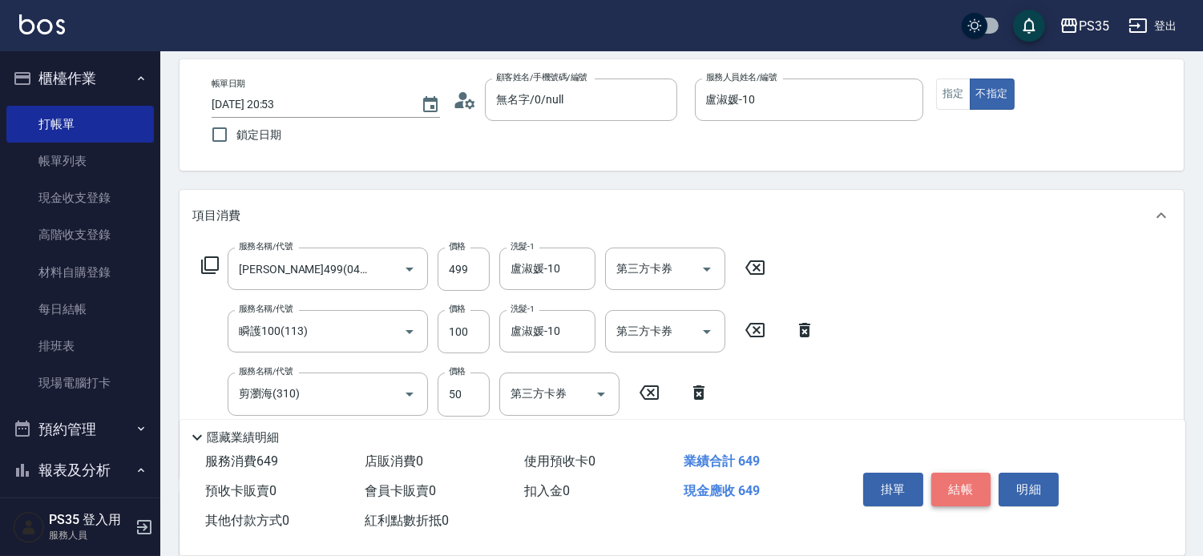
click at [956, 474] on button "結帳" at bounding box center [961, 490] width 60 height 34
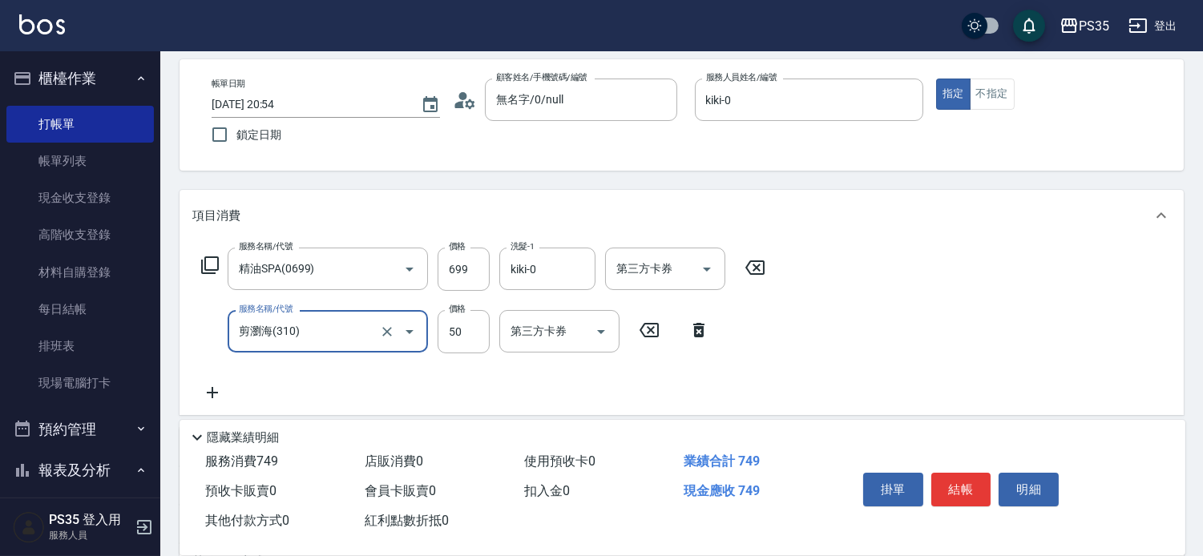
click at [956, 473] on button "結帳" at bounding box center [961, 490] width 60 height 34
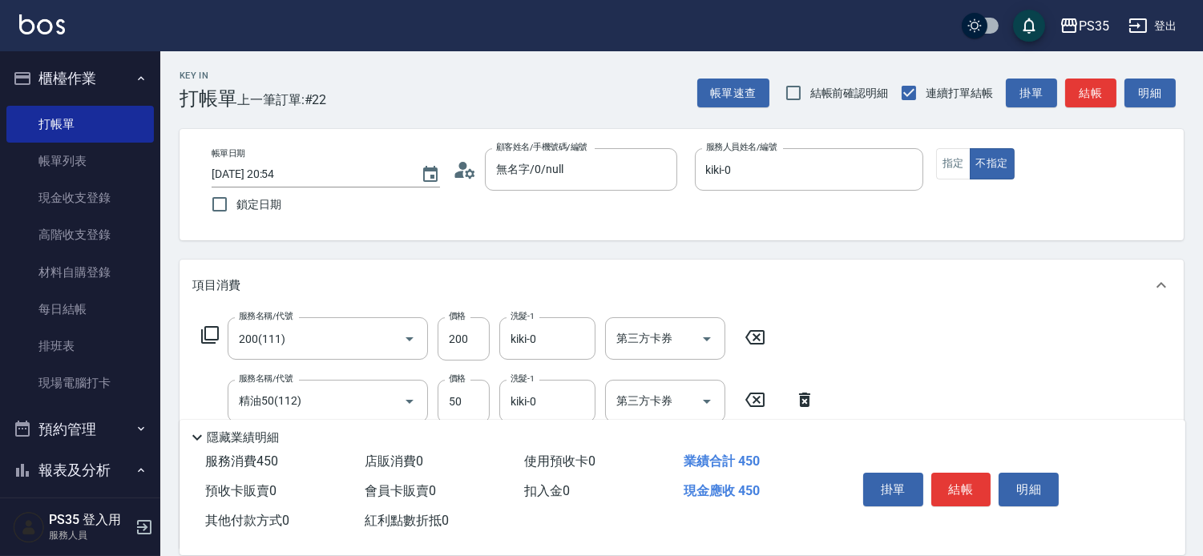
scroll to position [178, 0]
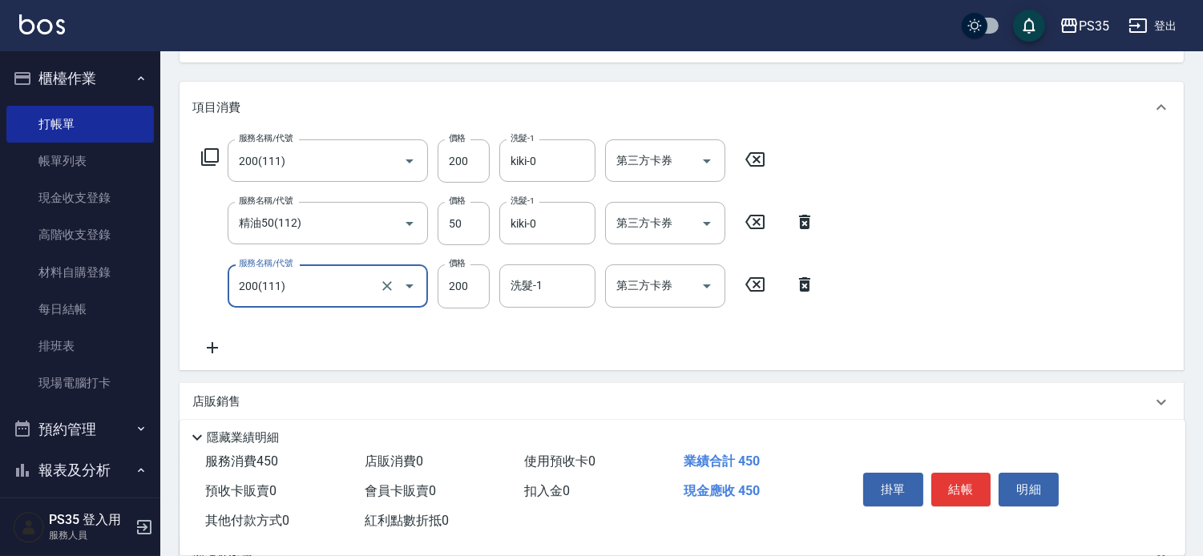
click at [806, 287] on icon at bounding box center [804, 284] width 11 height 14
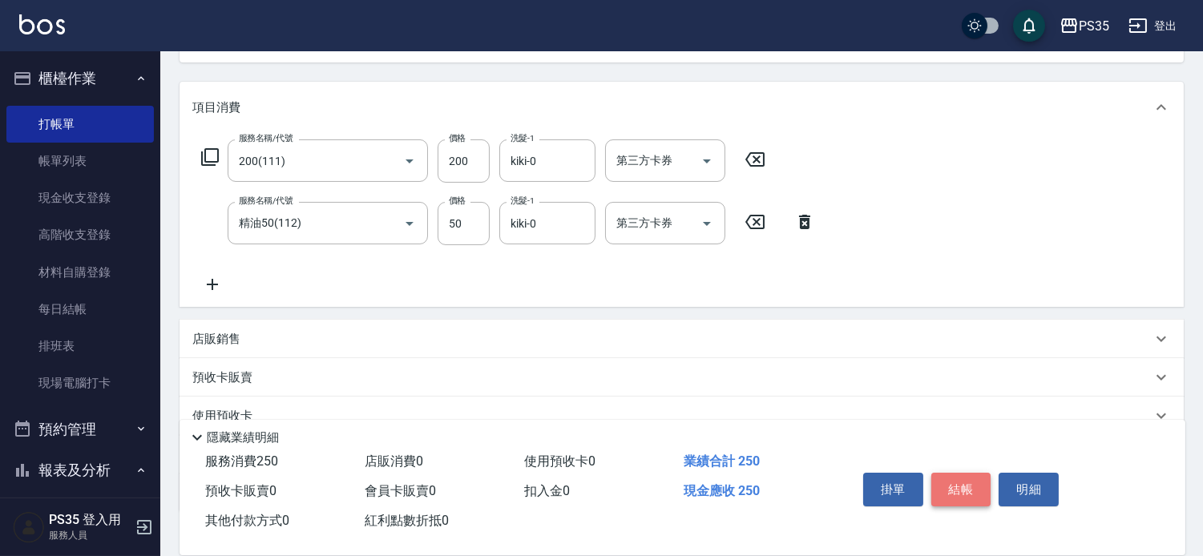
click at [967, 473] on button "結帳" at bounding box center [961, 490] width 60 height 34
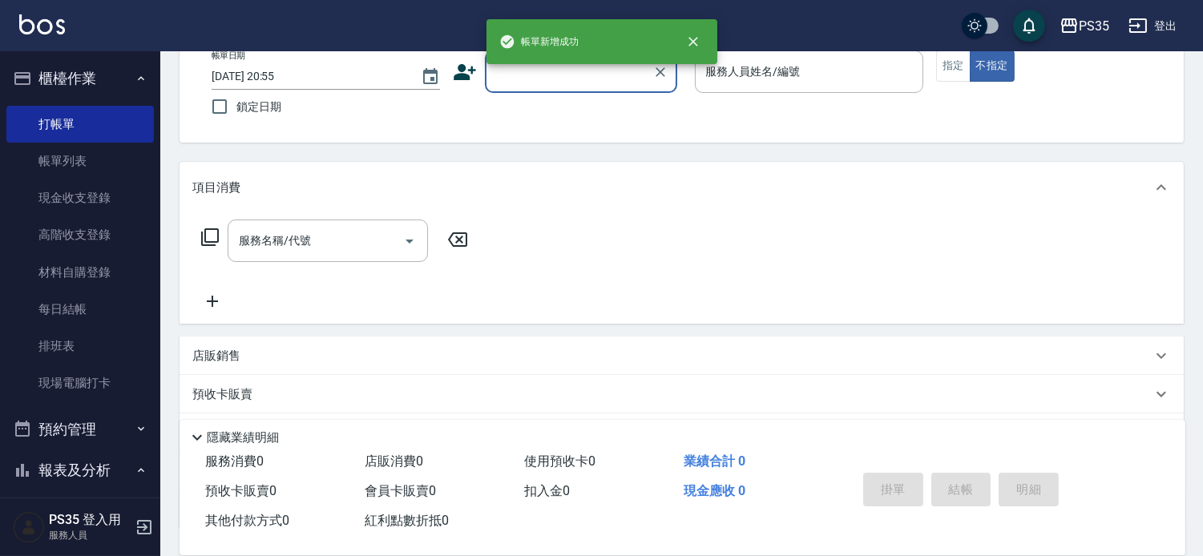
scroll to position [66, 0]
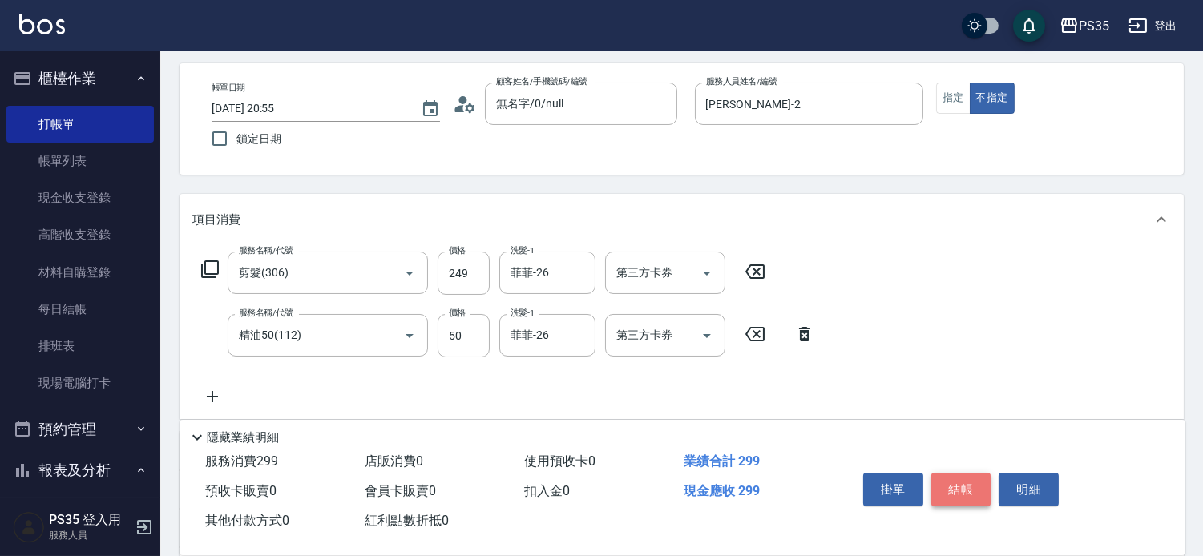
click at [968, 476] on button "結帳" at bounding box center [961, 490] width 60 height 34
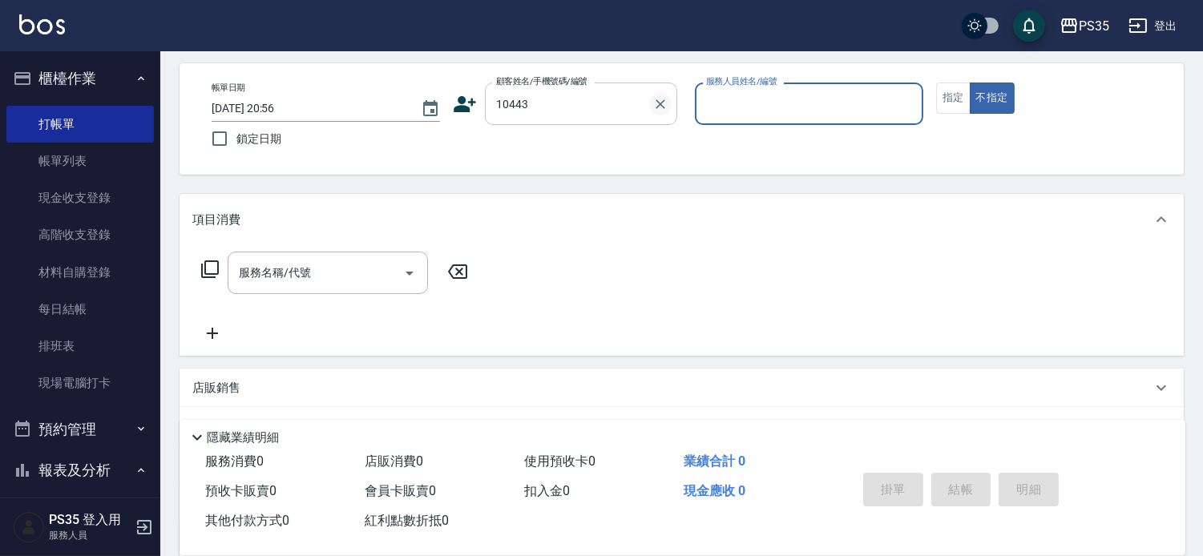
click at [668, 101] on icon "Clear" at bounding box center [660, 104] width 16 height 16
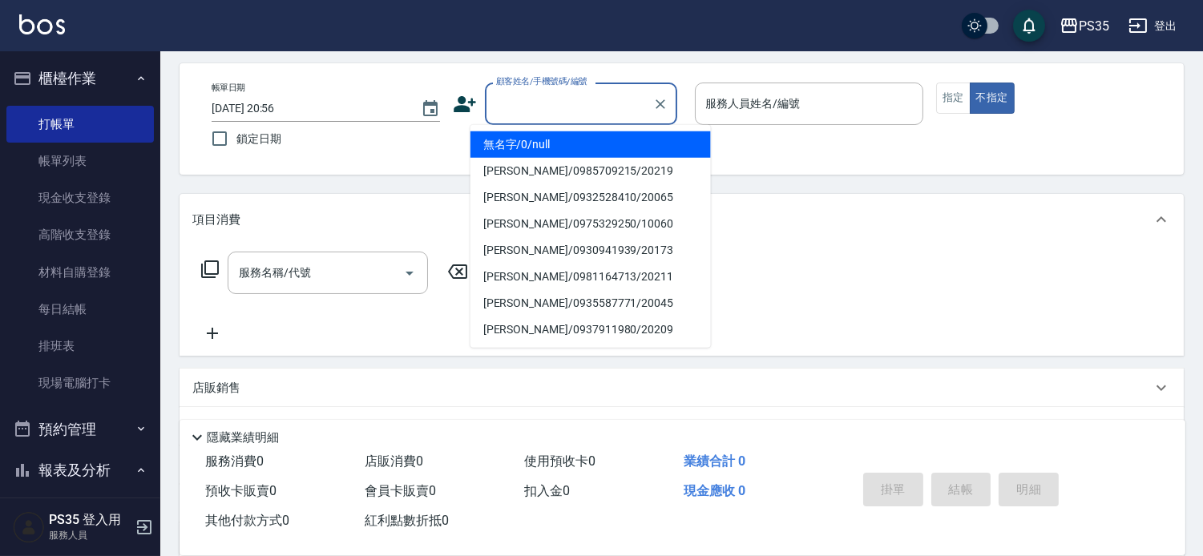
click at [511, 99] on input "顧客姓名/手機號碼/編號" at bounding box center [569, 104] width 154 height 28
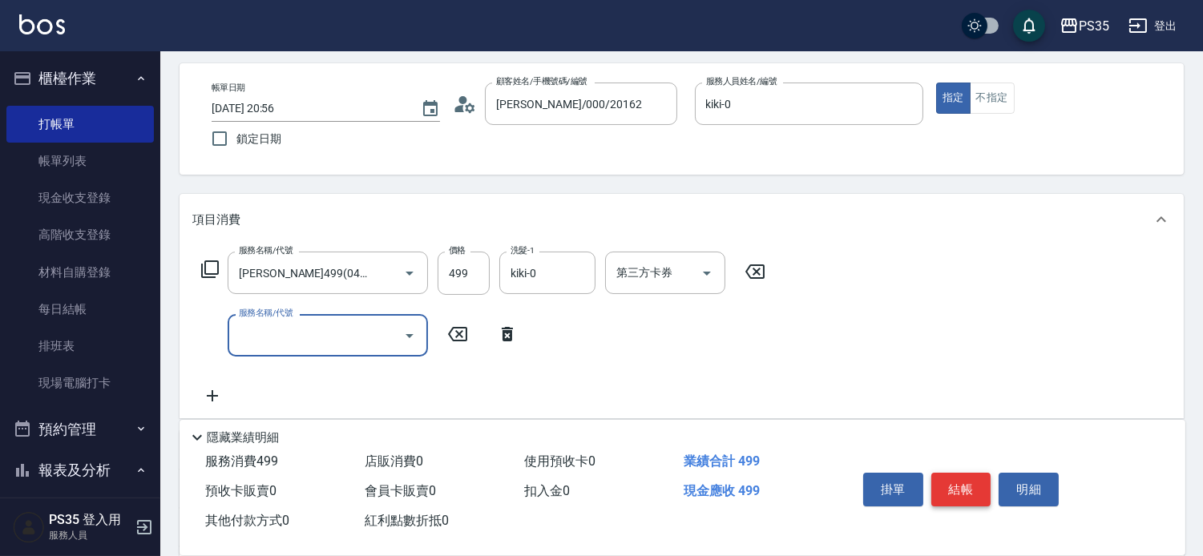
click at [981, 473] on button "結帳" at bounding box center [961, 490] width 60 height 34
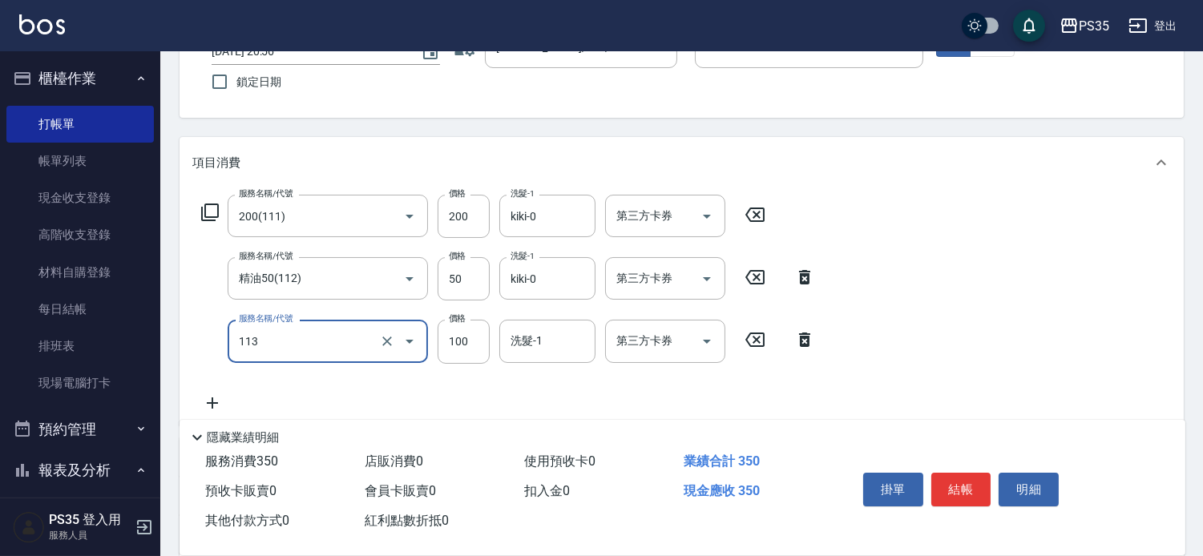
scroll to position [155, 0]
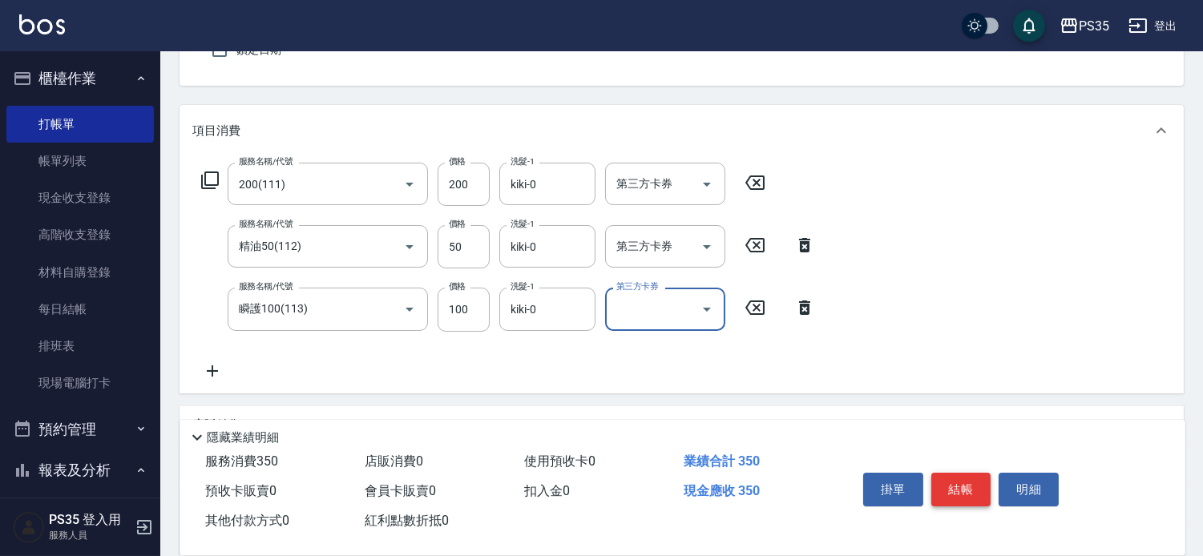
click at [974, 475] on button "結帳" at bounding box center [961, 490] width 60 height 34
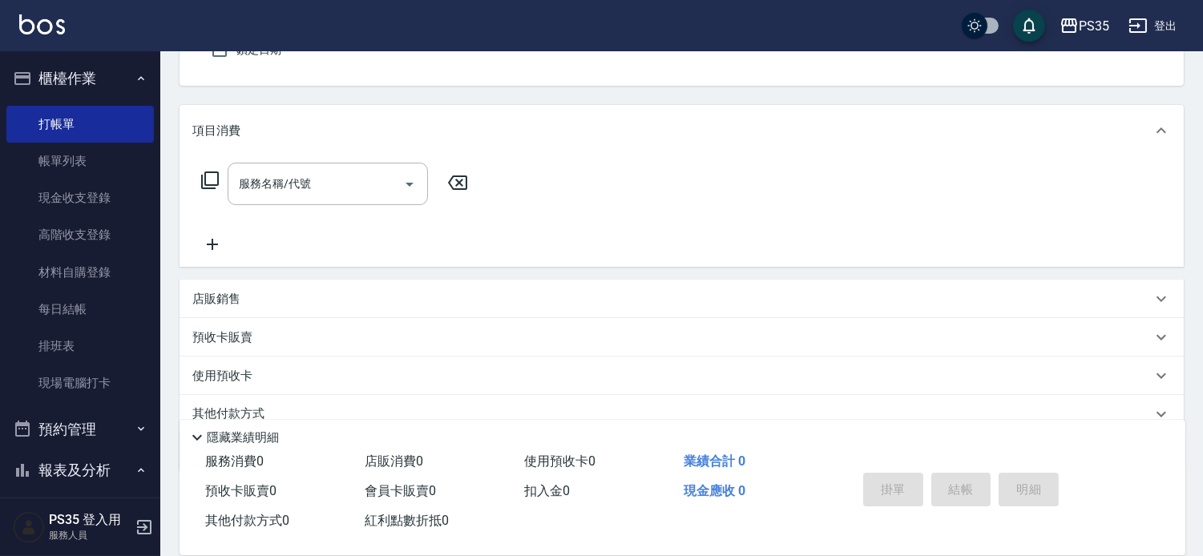
scroll to position [66, 0]
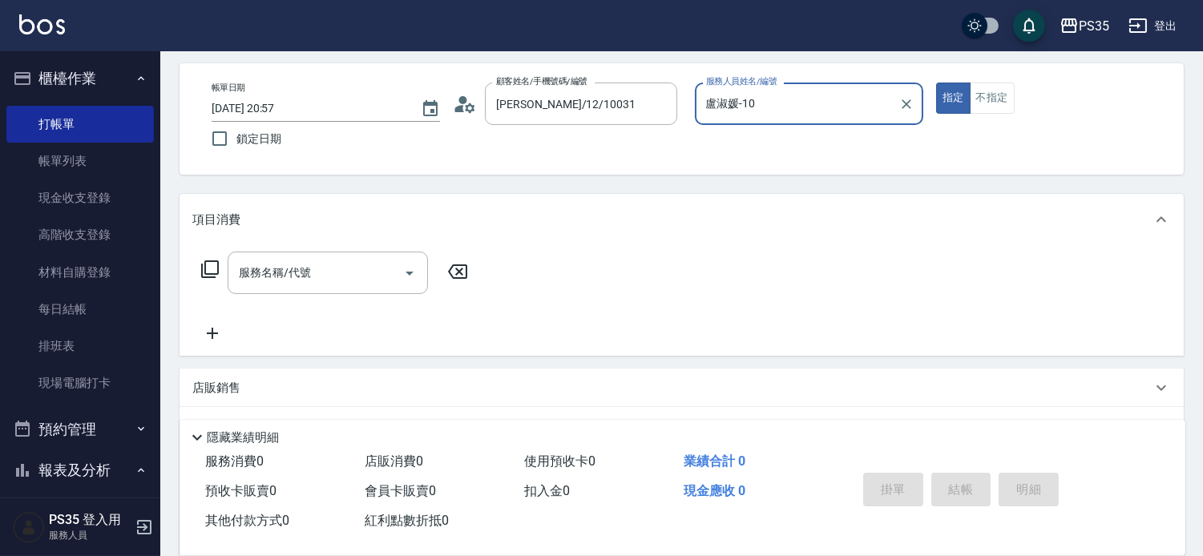
click at [936, 83] on button "指定" at bounding box center [953, 98] width 34 height 31
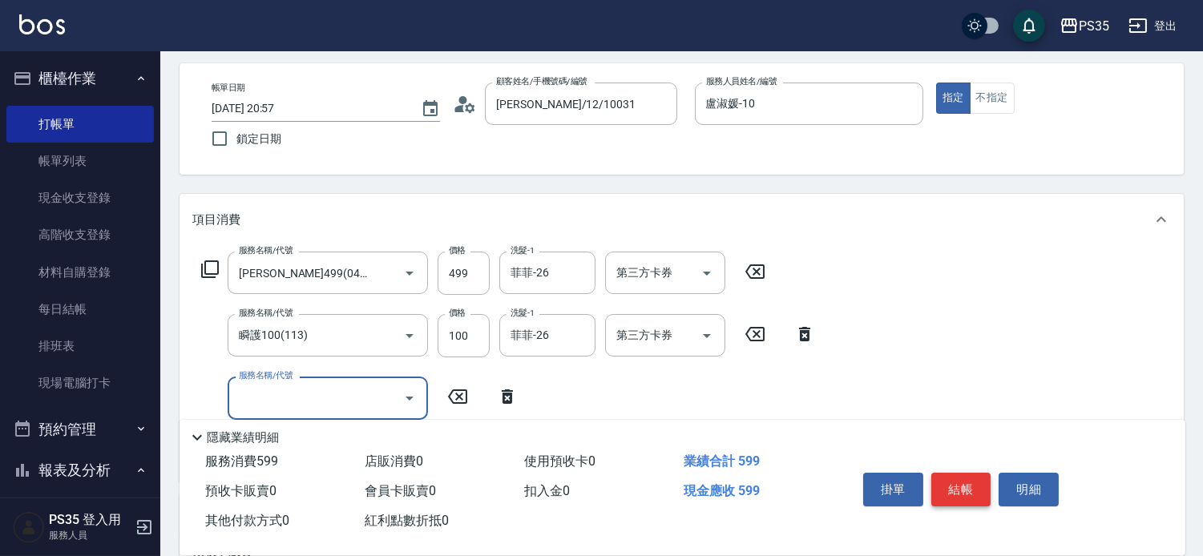
click at [951, 474] on button "結帳" at bounding box center [961, 490] width 60 height 34
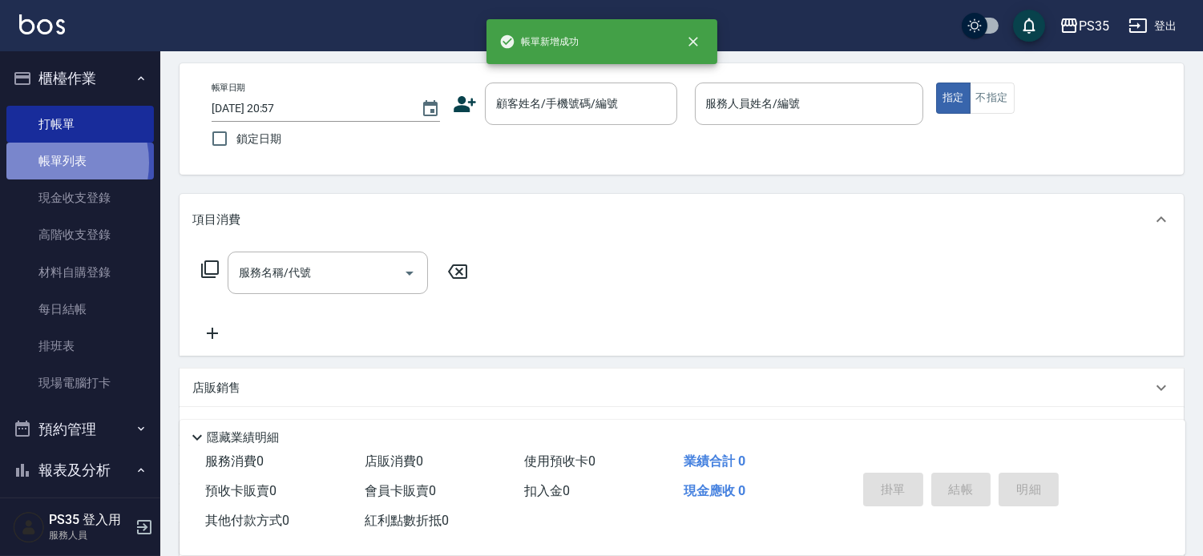
click at [50, 163] on link "帳單列表" at bounding box center [79, 161] width 147 height 37
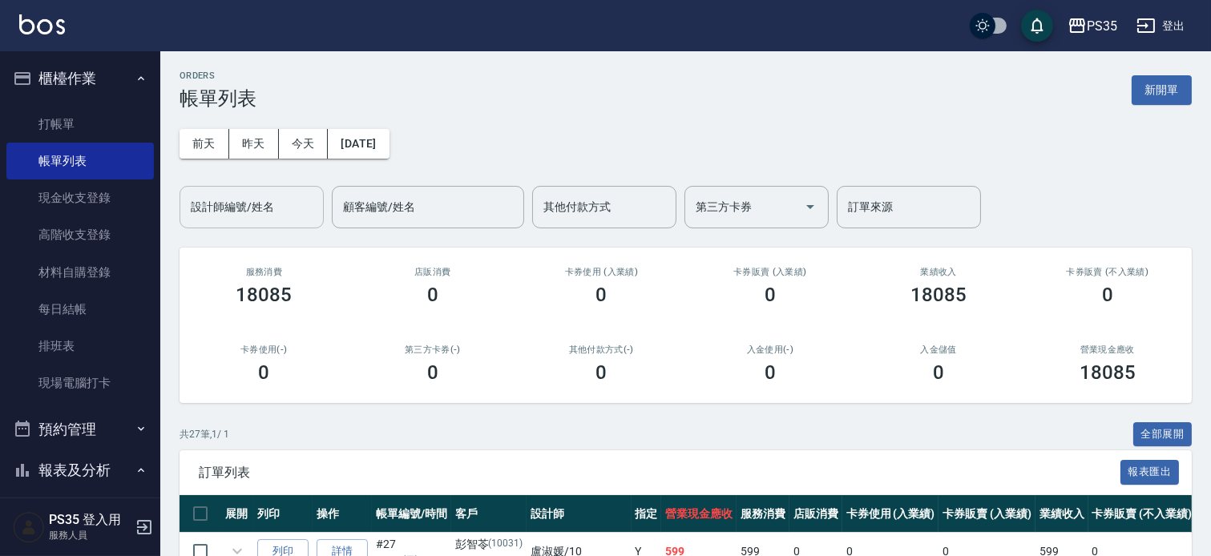
click at [256, 197] on div "設計師編號/姓名 設計師編號/姓名" at bounding box center [252, 207] width 144 height 42
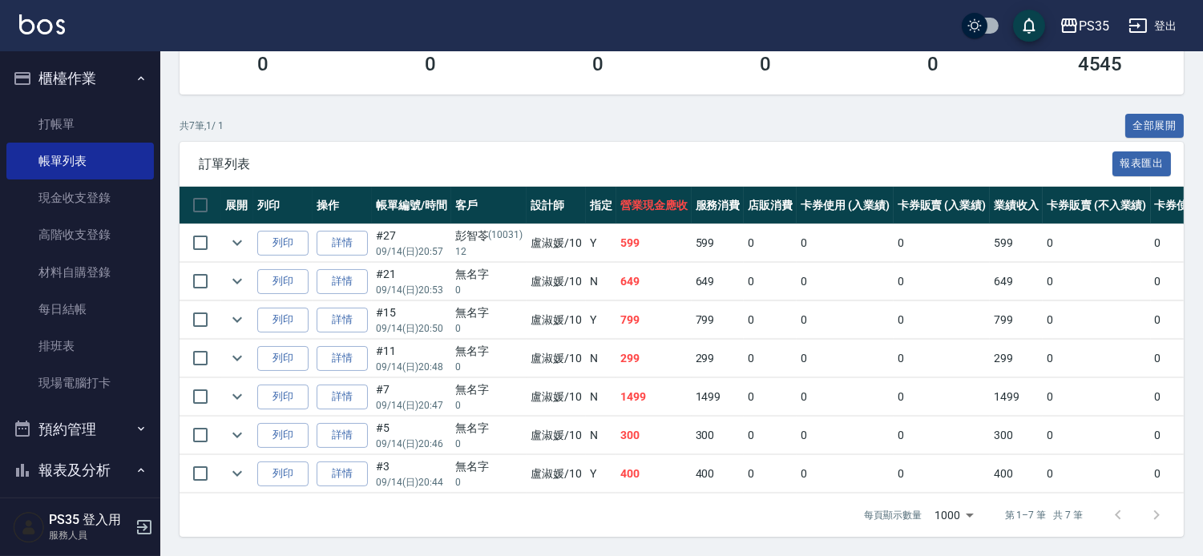
scroll to position [356, 0]
click at [333, 462] on link "詳情" at bounding box center [342, 474] width 51 height 25
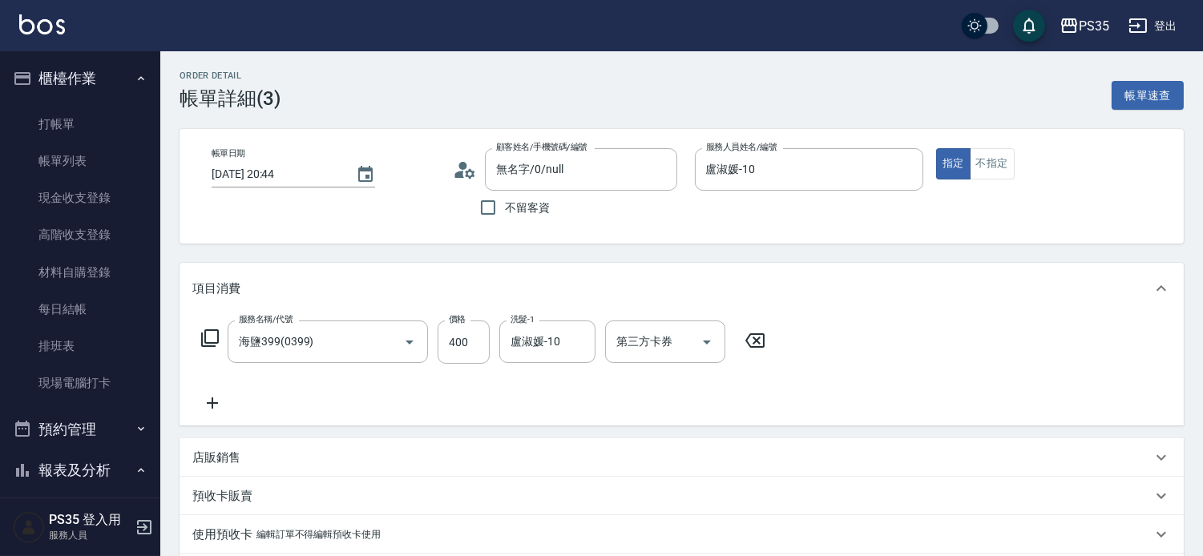
click at [765, 345] on icon at bounding box center [754, 340] width 19 height 14
click at [287, 349] on div "服務名稱/代號 服務名稱/代號" at bounding box center [328, 342] width 200 height 42
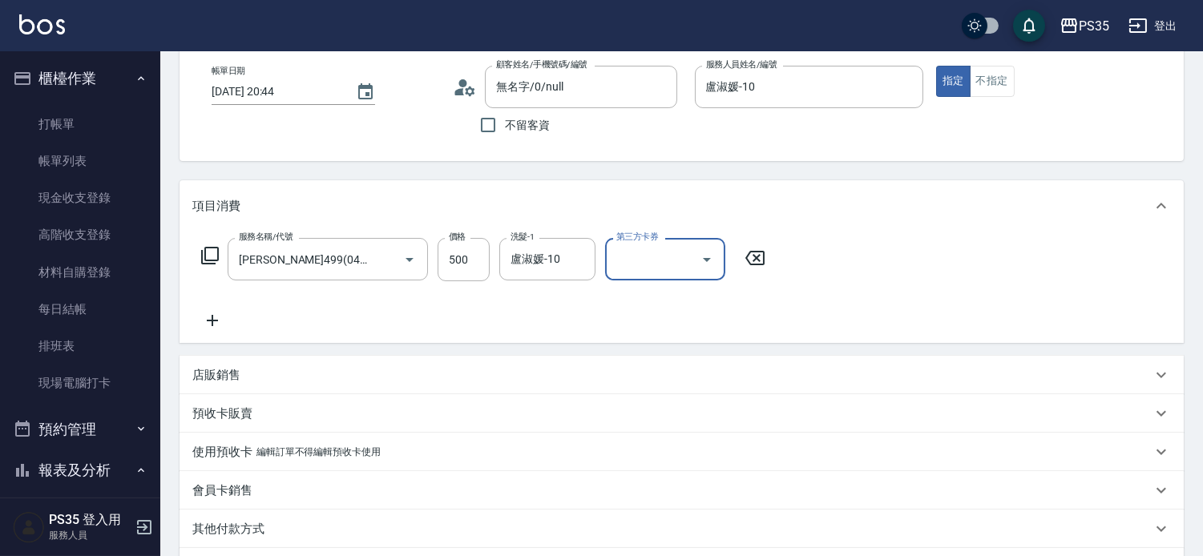
scroll to position [267, 0]
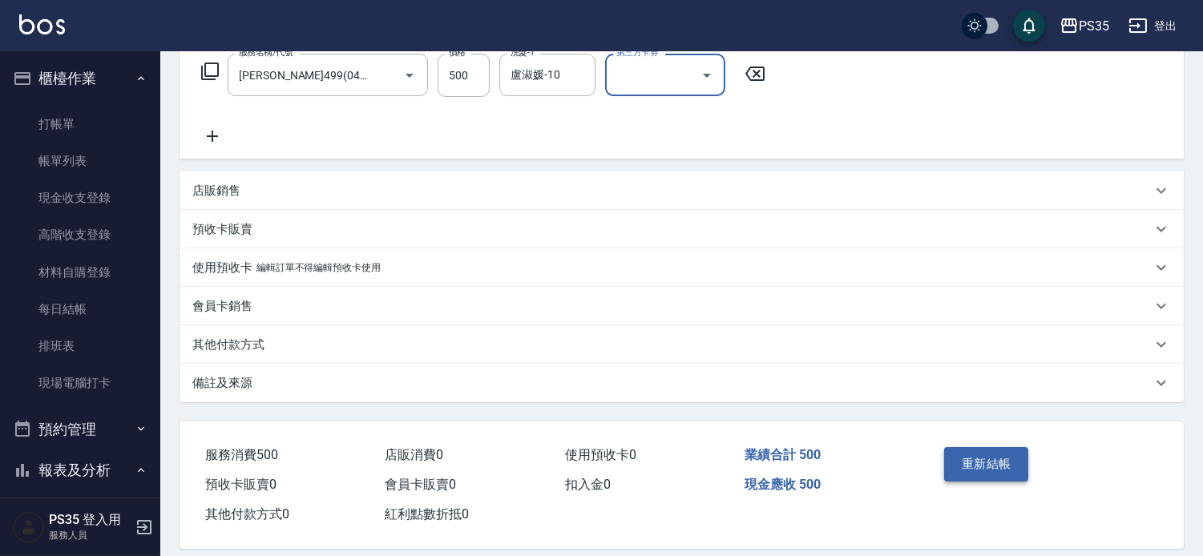
click at [958, 471] on button "重新結帳" at bounding box center [986, 464] width 85 height 34
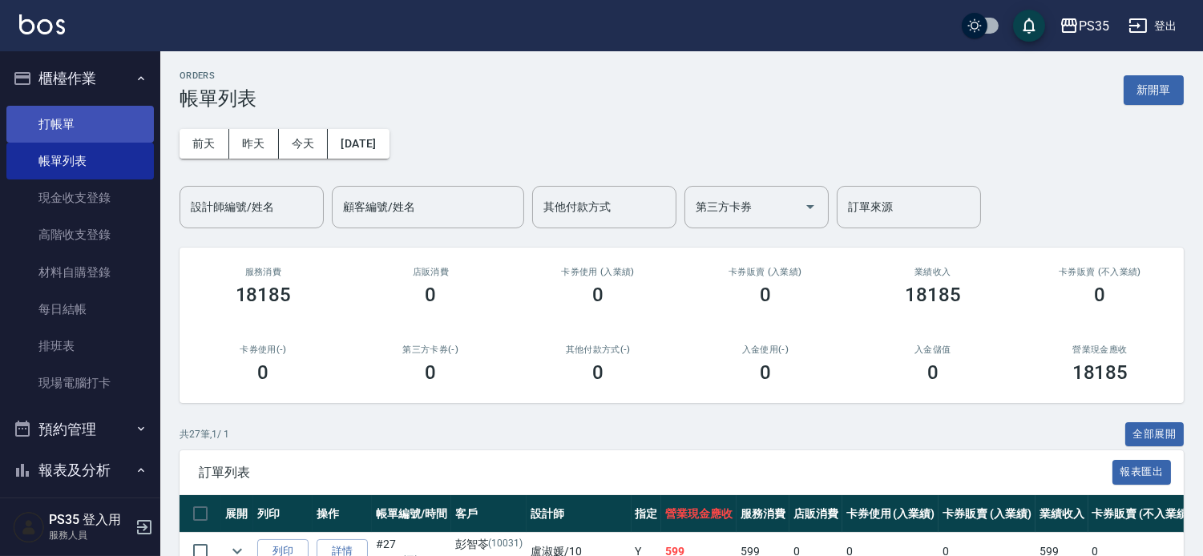
click at [86, 122] on link "打帳單" at bounding box center [79, 124] width 147 height 37
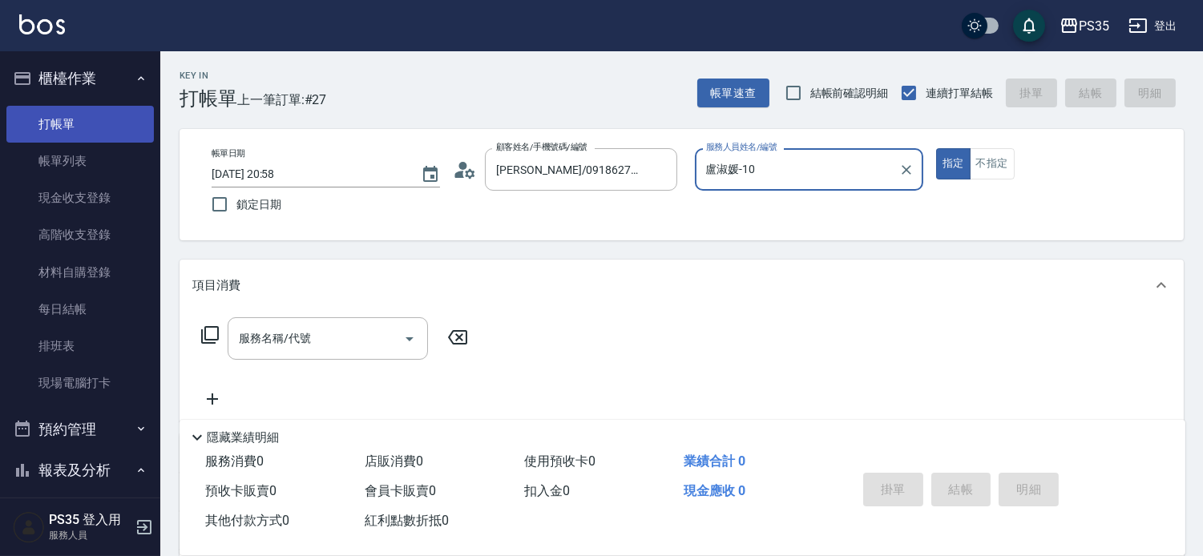
click at [936, 148] on button "指定" at bounding box center [953, 163] width 34 height 31
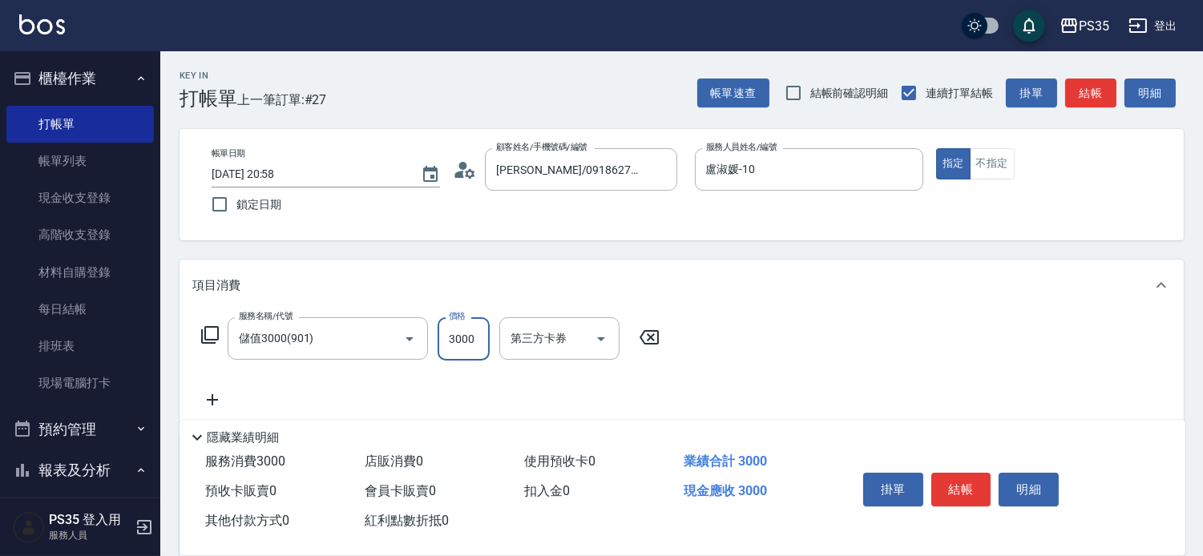
click at [660, 340] on icon at bounding box center [649, 337] width 40 height 19
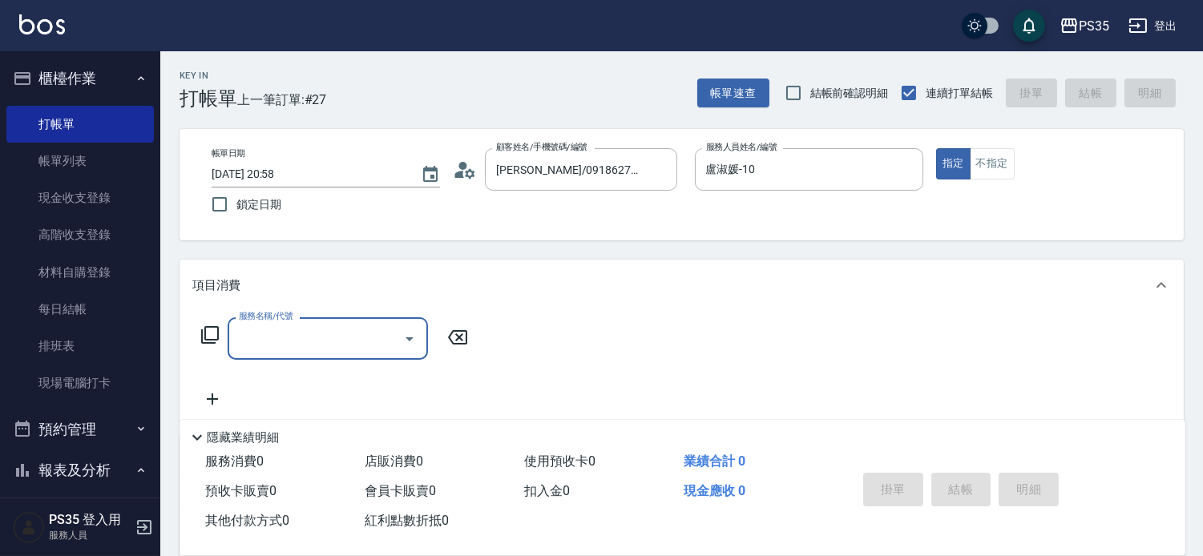
click at [269, 341] on input "服務名稱/代號" at bounding box center [316, 339] width 162 height 28
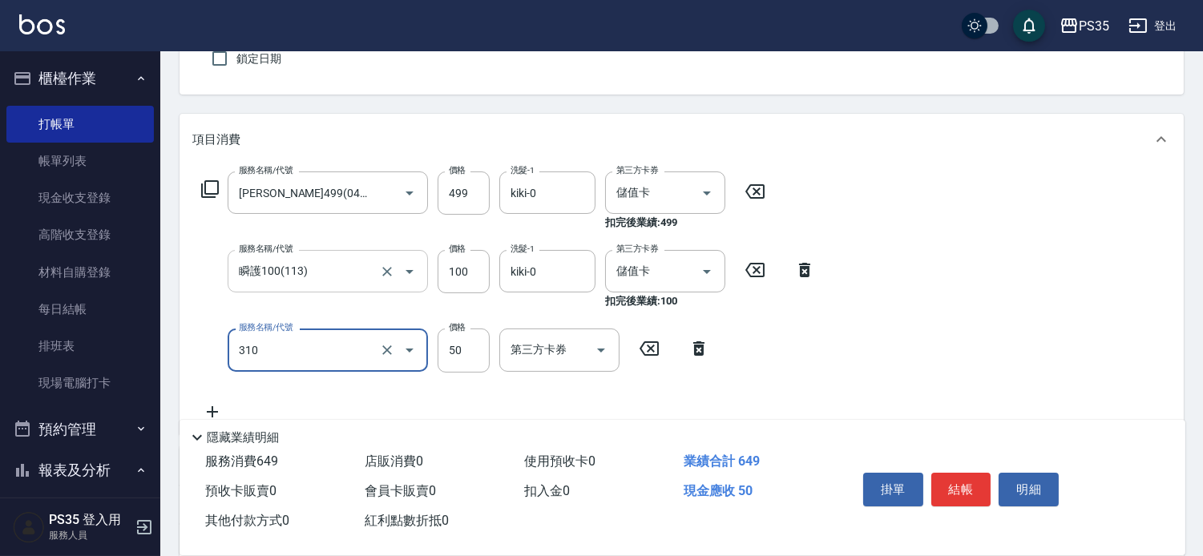
scroll to position [178, 0]
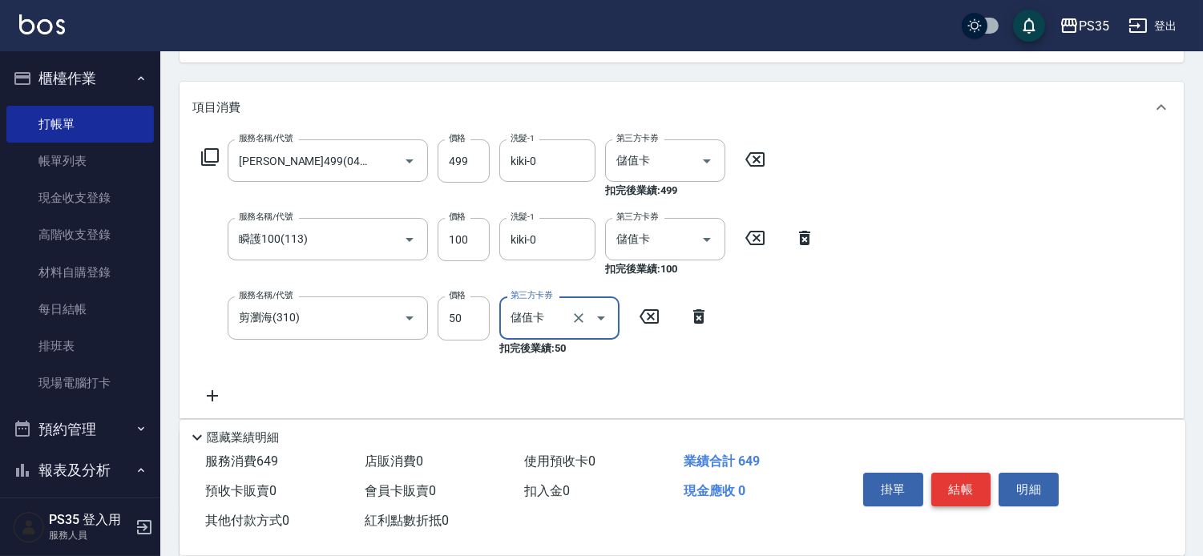
click at [956, 474] on button "結帳" at bounding box center [961, 490] width 60 height 34
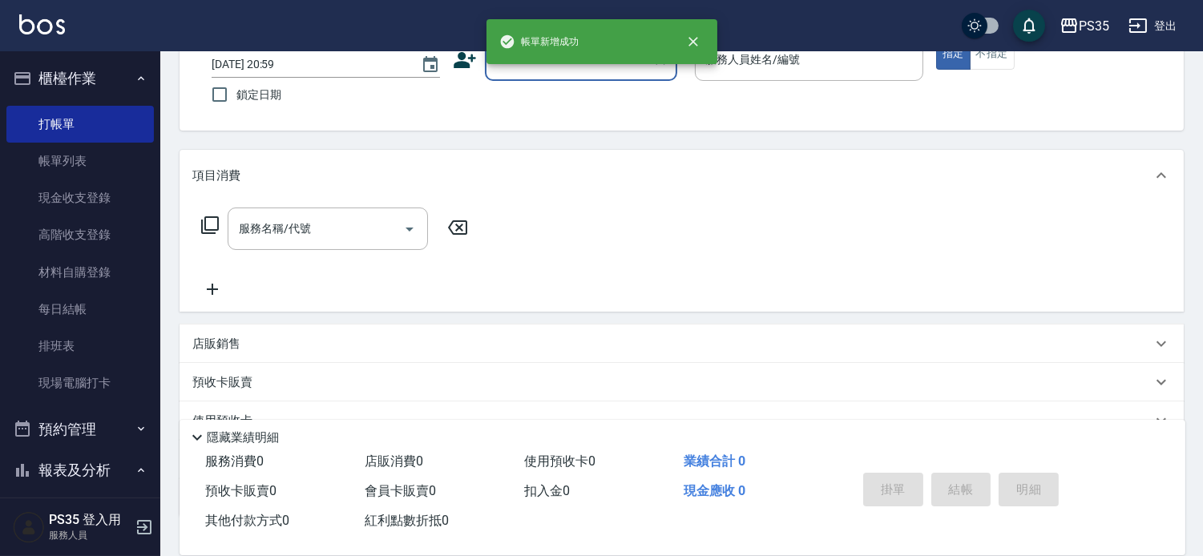
scroll to position [66, 0]
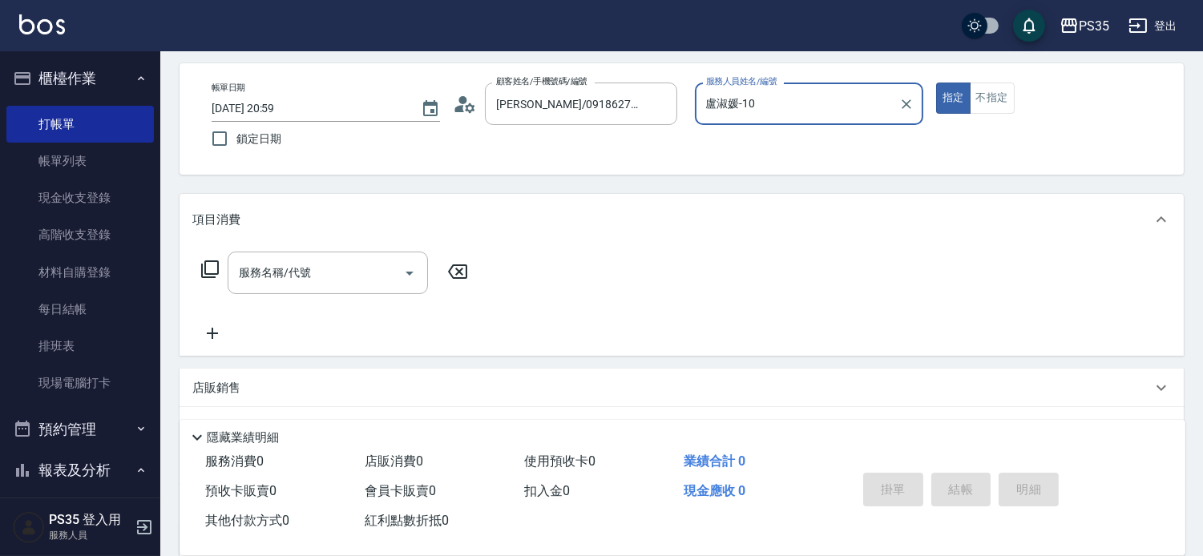
click at [936, 83] on button "指定" at bounding box center [953, 98] width 34 height 31
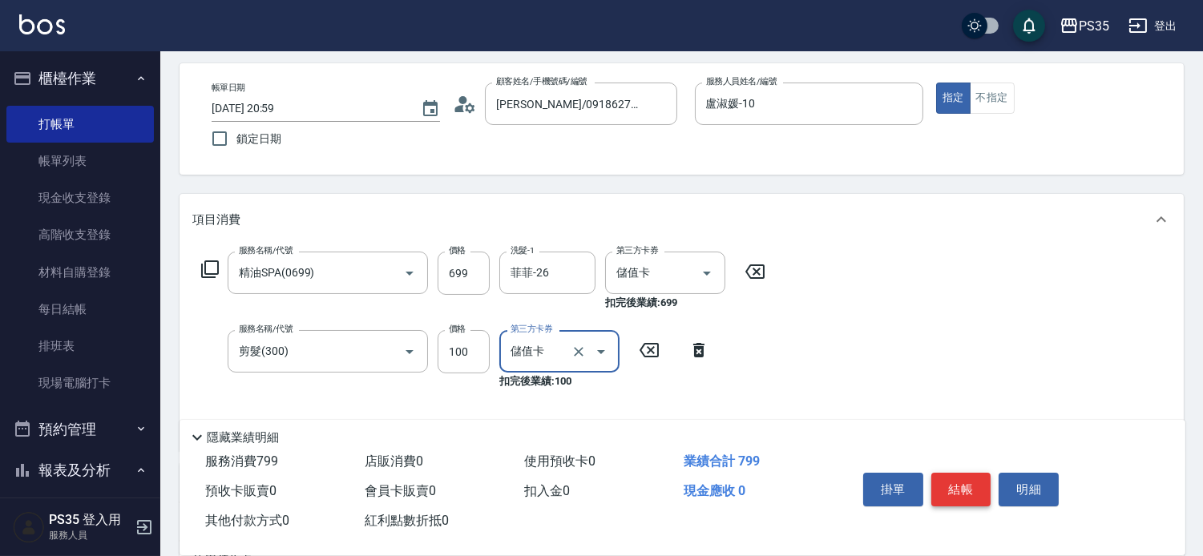
click at [975, 473] on button "結帳" at bounding box center [961, 490] width 60 height 34
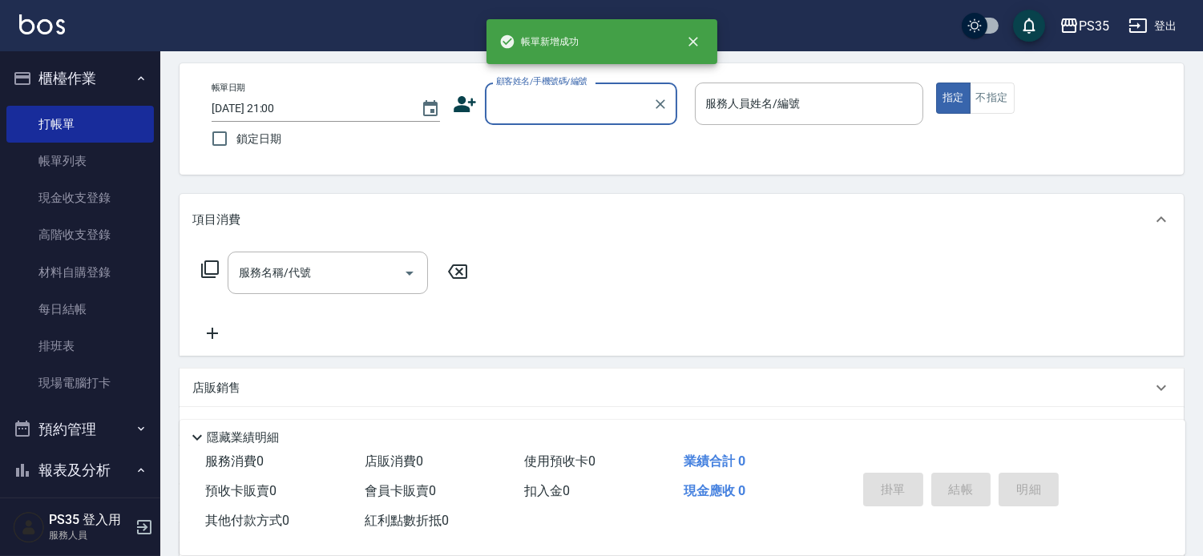
click at [64, 163] on link "帳單列表" at bounding box center [79, 161] width 147 height 37
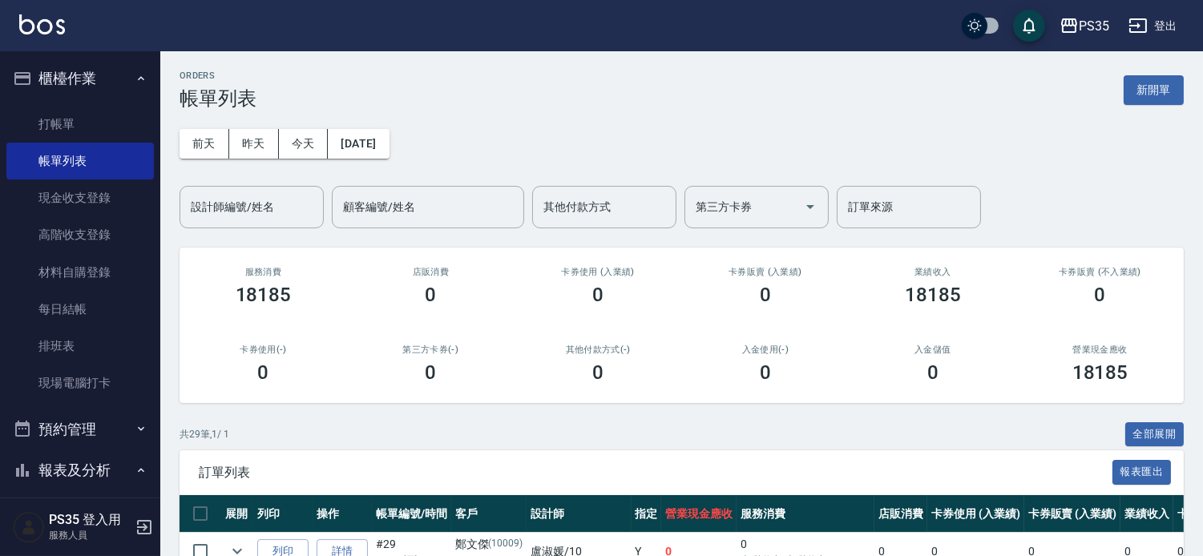
scroll to position [356, 0]
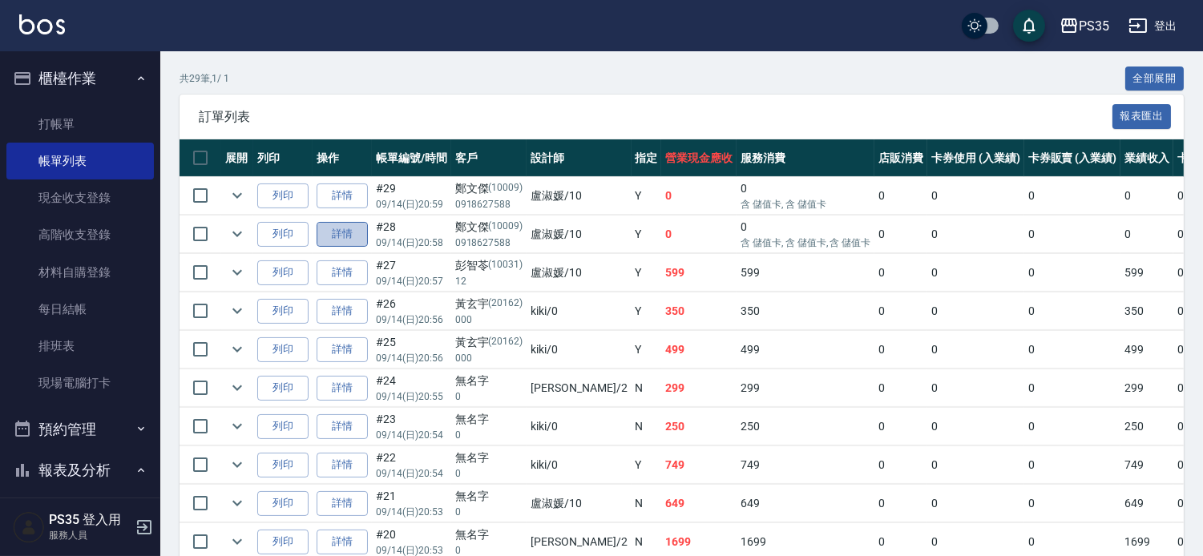
click at [339, 247] on link "詳情" at bounding box center [342, 234] width 51 height 25
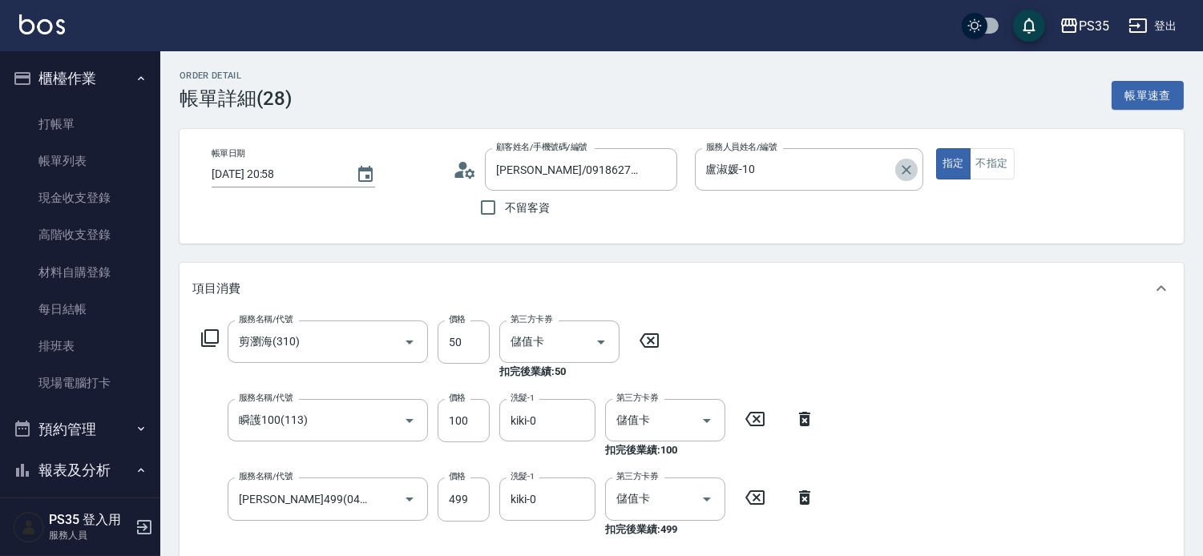
drag, startPoint x: 915, startPoint y: 167, endPoint x: 749, endPoint y: 209, distance: 172.0
click at [915, 166] on icon "Clear" at bounding box center [907, 170] width 16 height 16
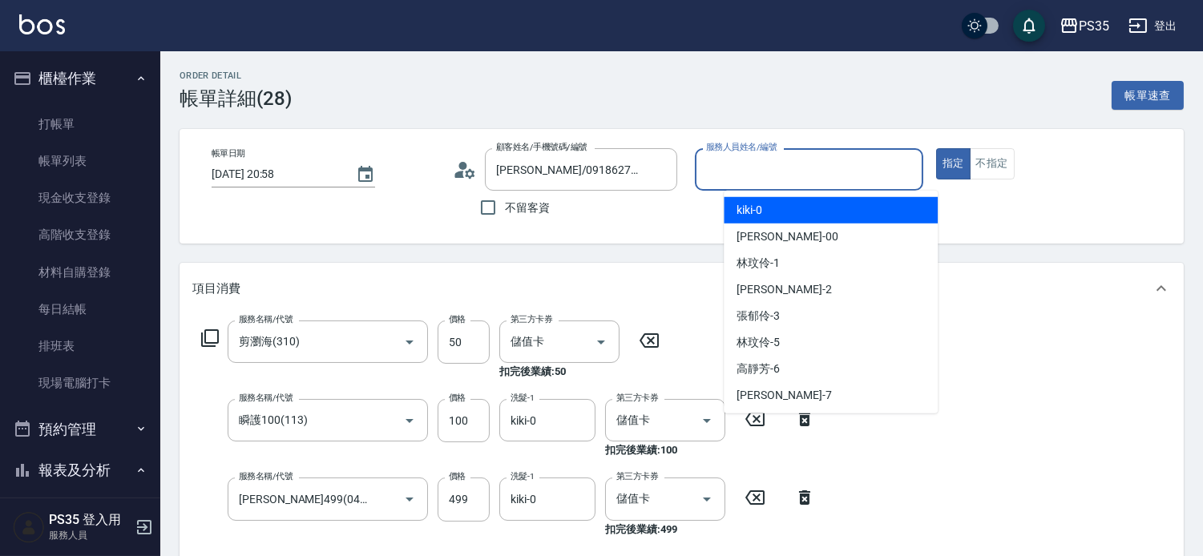
click at [773, 171] on input "服務人員姓名/編號" at bounding box center [809, 169] width 214 height 28
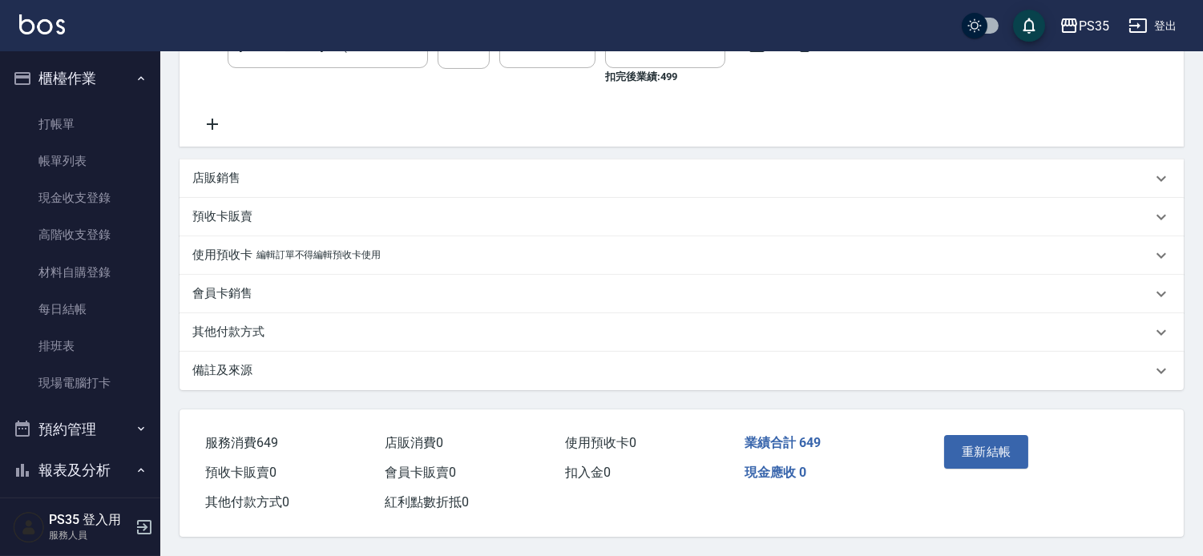
scroll to position [479, 0]
click at [978, 435] on button "重新結帳" at bounding box center [986, 452] width 85 height 34
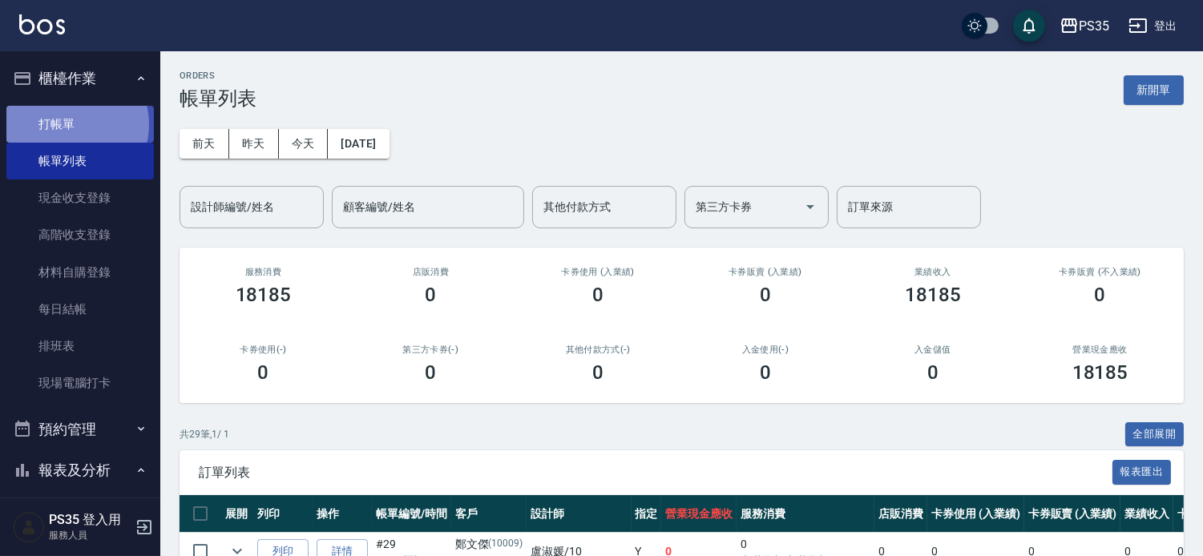
click at [72, 124] on link "打帳單" at bounding box center [79, 124] width 147 height 37
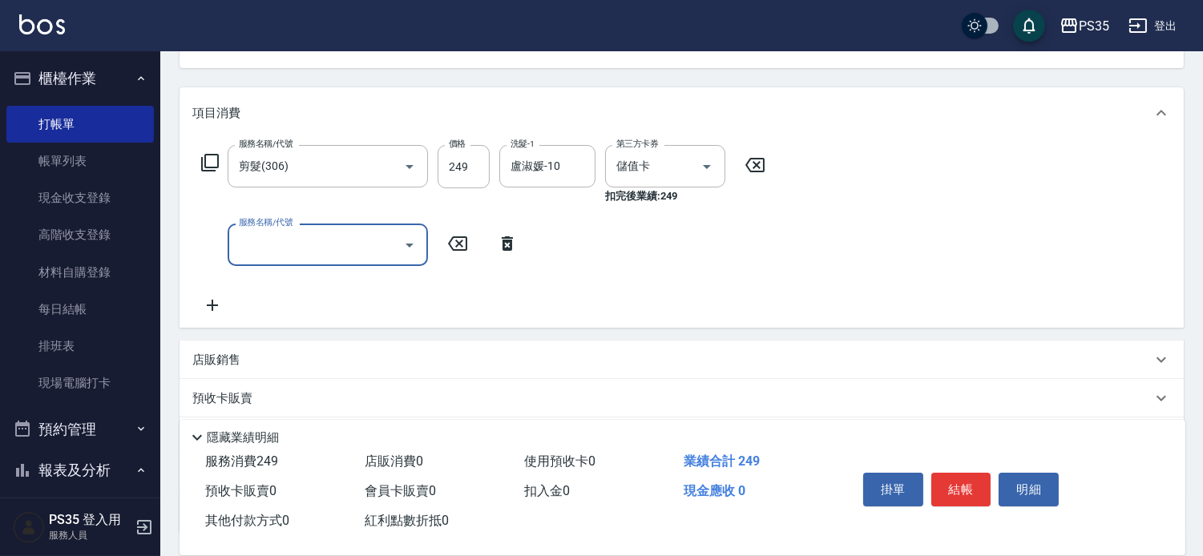
scroll to position [178, 0]
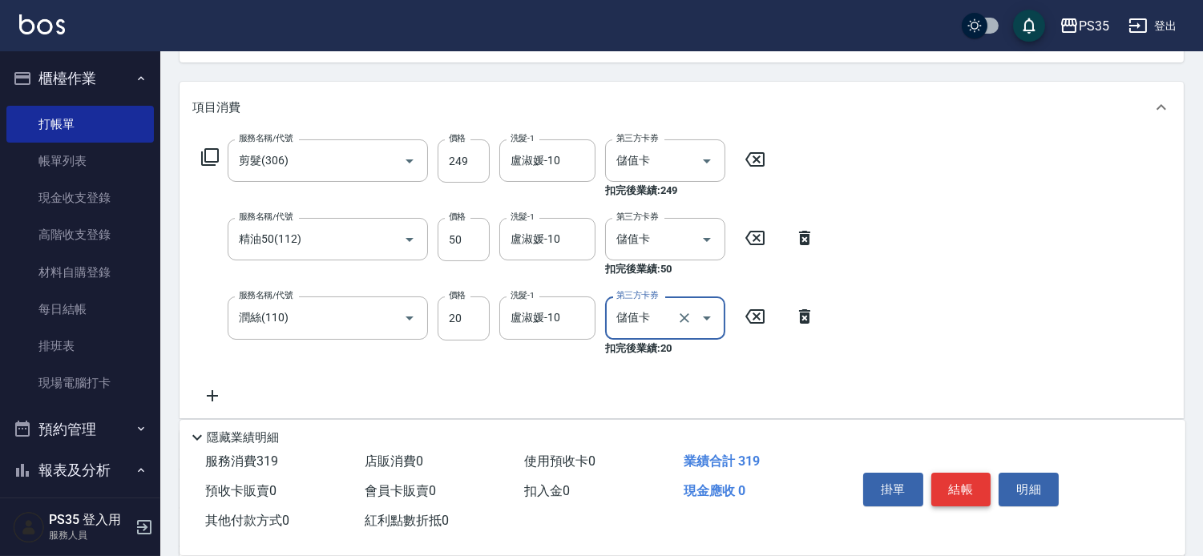
click at [971, 473] on button "結帳" at bounding box center [961, 490] width 60 height 34
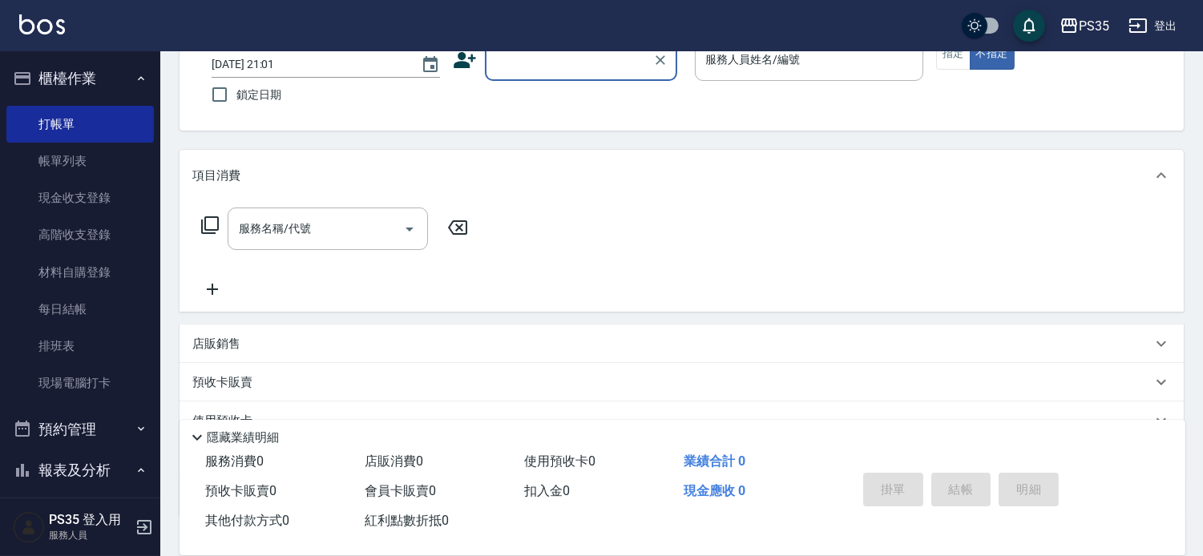
scroll to position [66, 0]
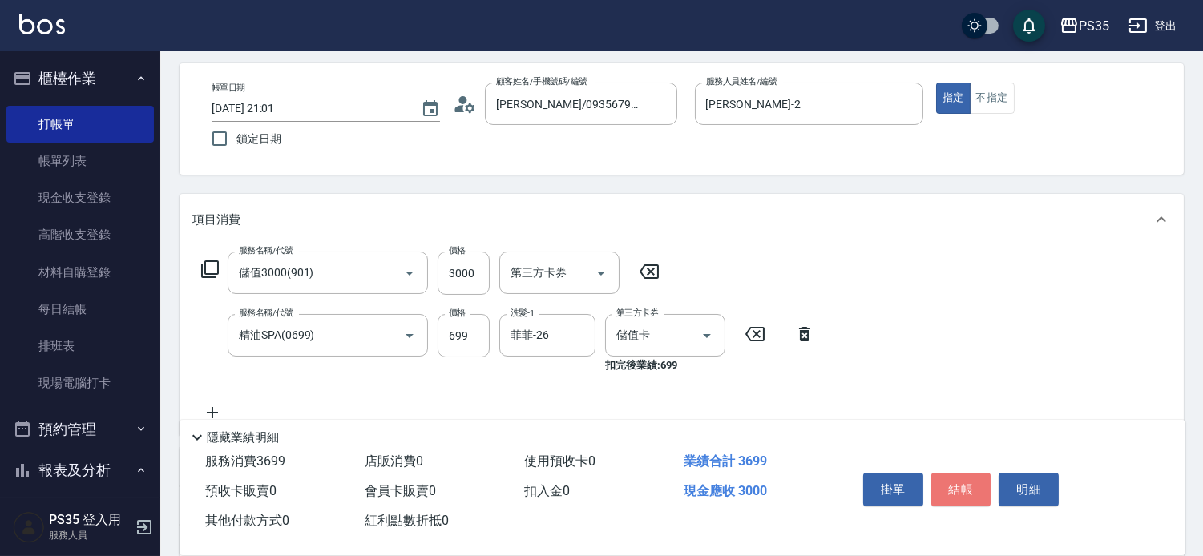
click at [971, 473] on button "結帳" at bounding box center [961, 490] width 60 height 34
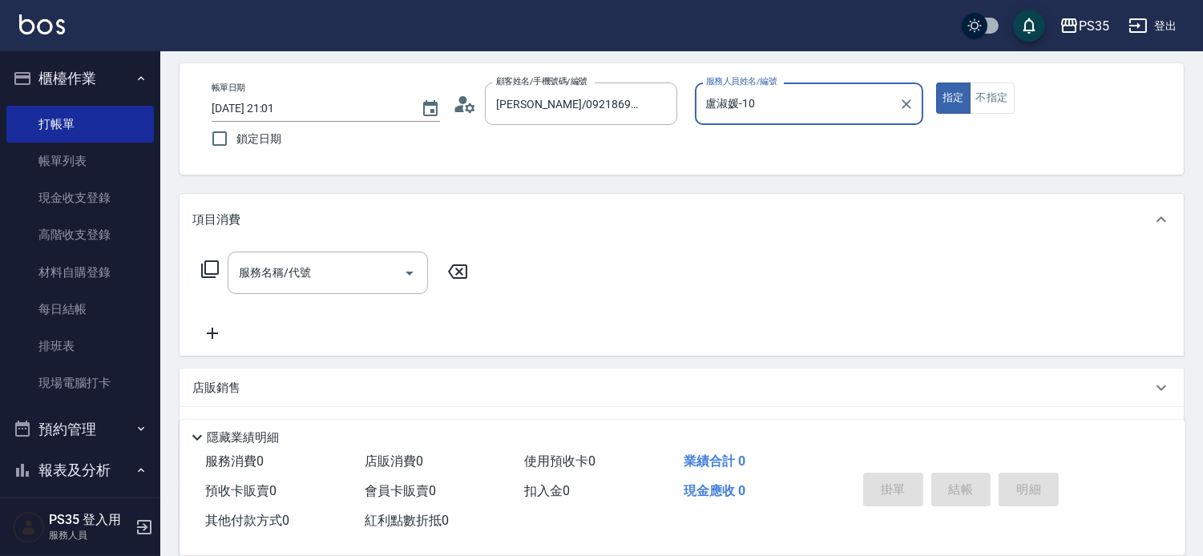
click at [936, 83] on button "指定" at bounding box center [953, 98] width 34 height 31
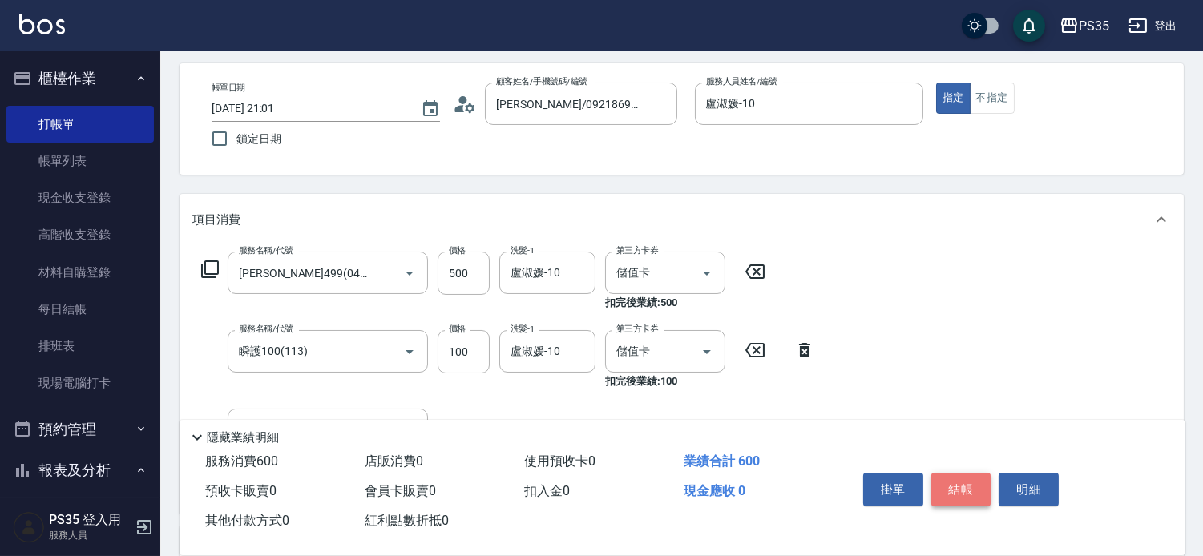
click at [959, 473] on button "結帳" at bounding box center [961, 490] width 60 height 34
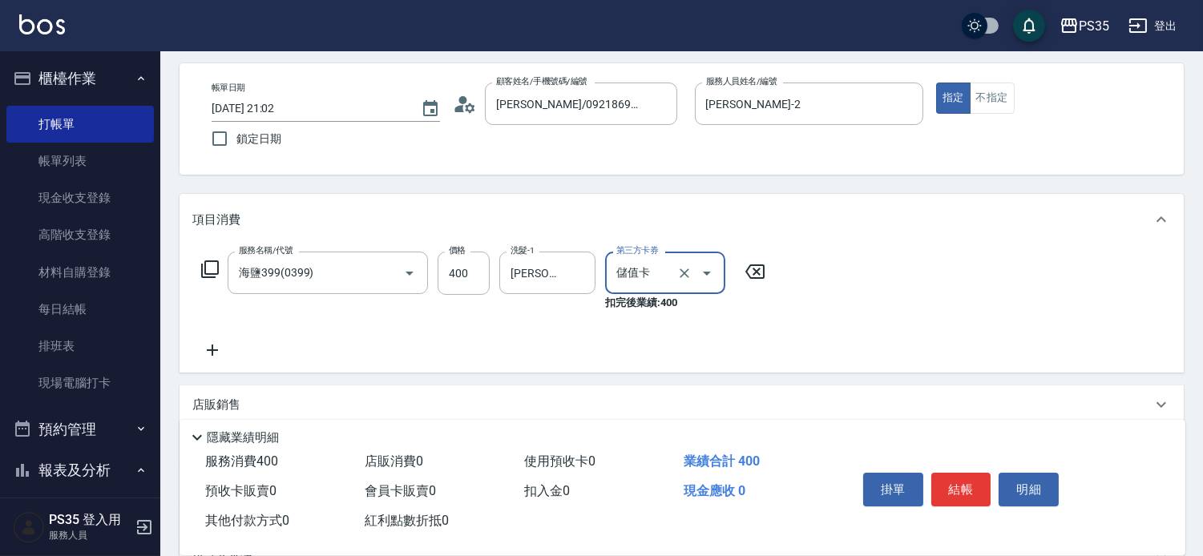
click at [959, 473] on button "結帳" at bounding box center [961, 490] width 60 height 34
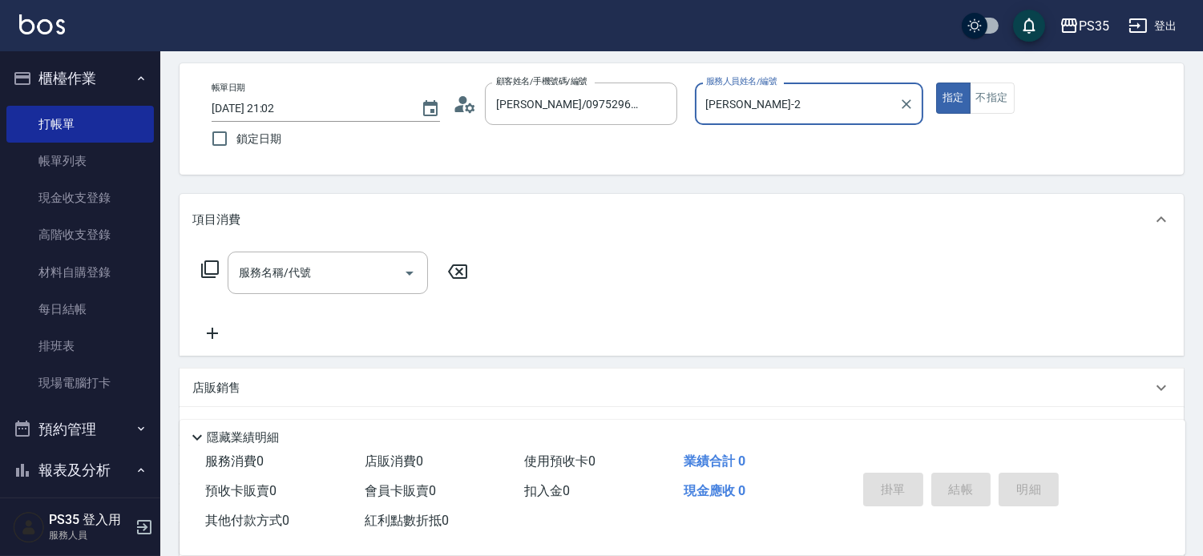
click at [936, 83] on button "指定" at bounding box center [953, 98] width 34 height 31
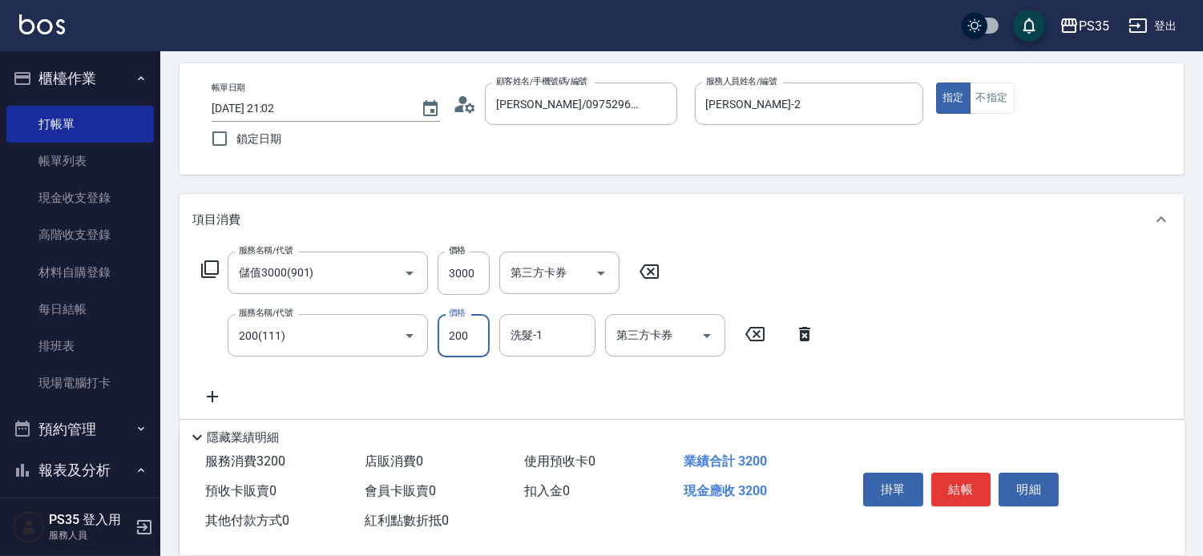
click at [806, 341] on icon at bounding box center [805, 334] width 40 height 19
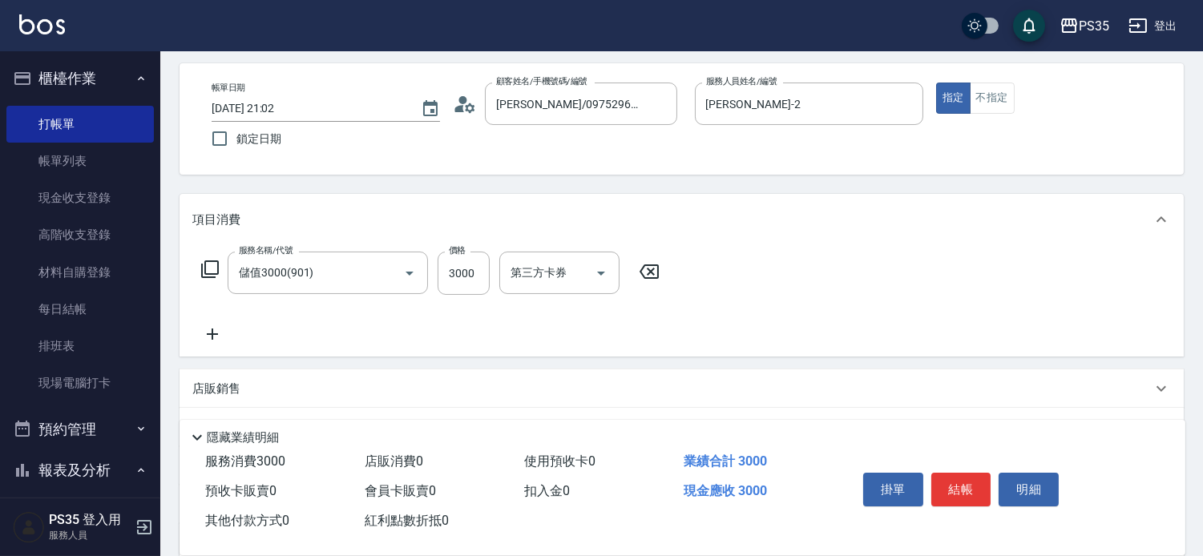
click at [207, 337] on icon at bounding box center [212, 334] width 40 height 19
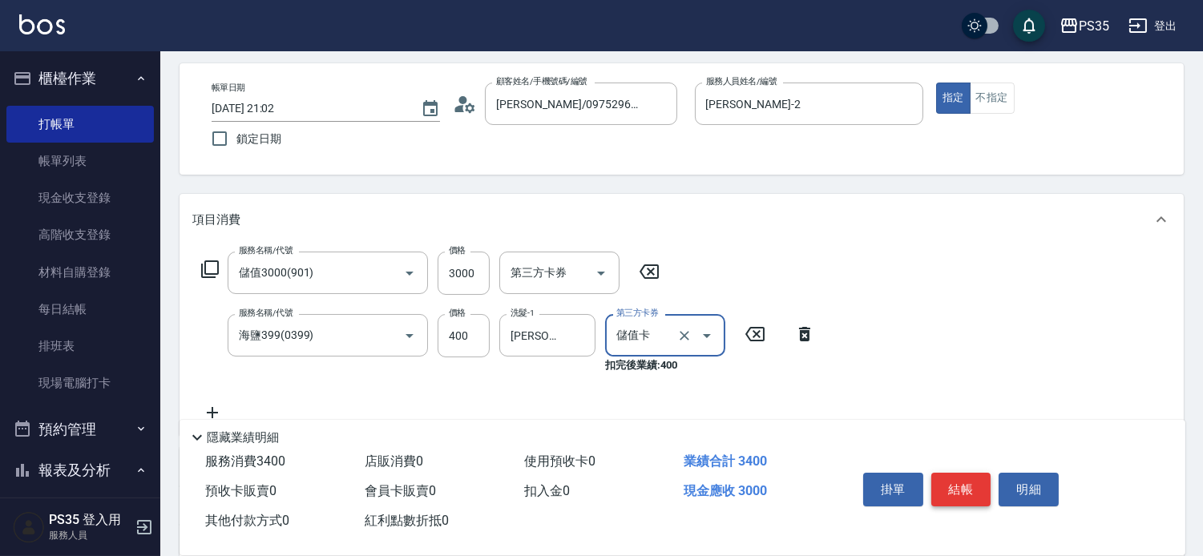
click at [979, 473] on button "結帳" at bounding box center [961, 490] width 60 height 34
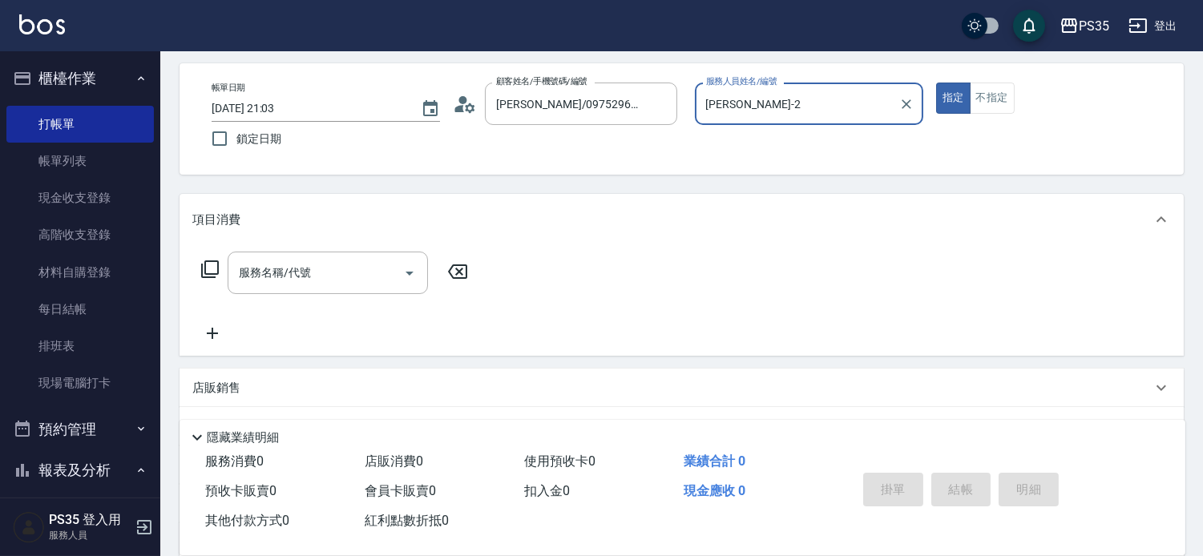
click at [936, 83] on button "指定" at bounding box center [953, 98] width 34 height 31
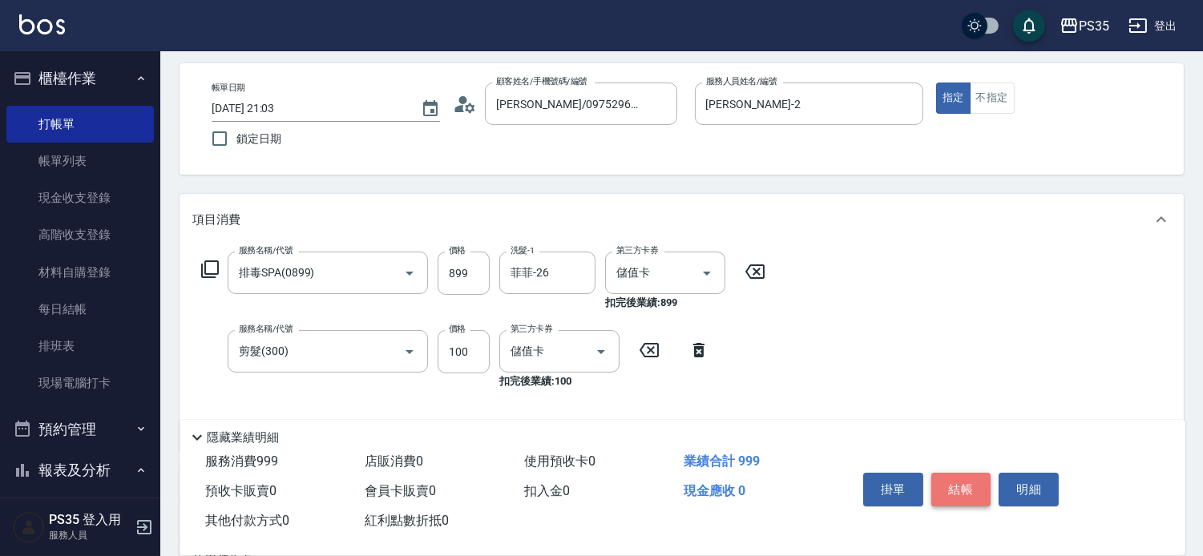
click at [979, 473] on button "結帳" at bounding box center [961, 490] width 60 height 34
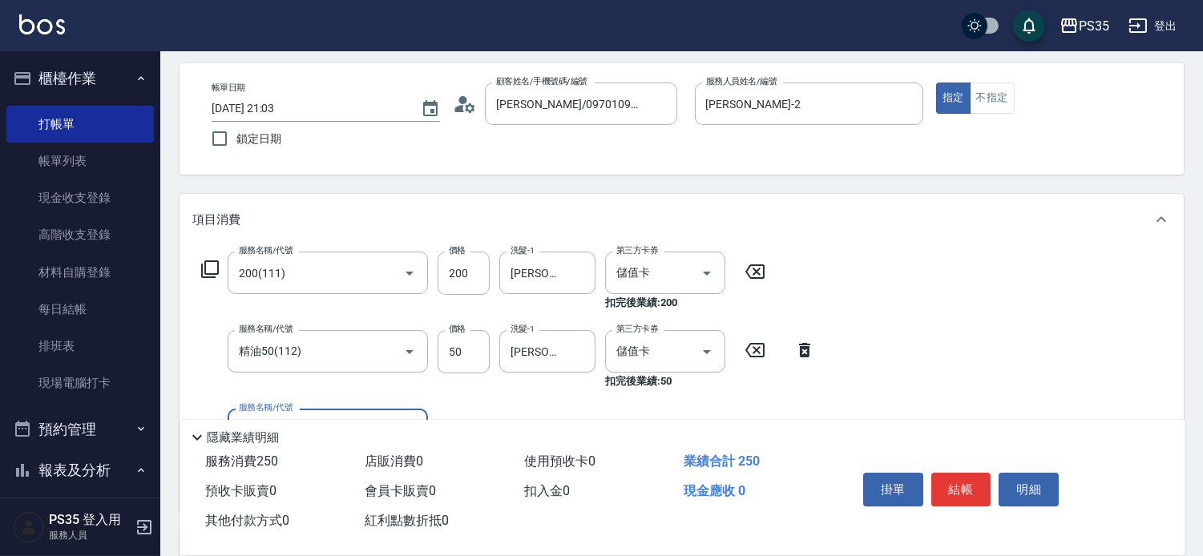
scroll to position [155, 0]
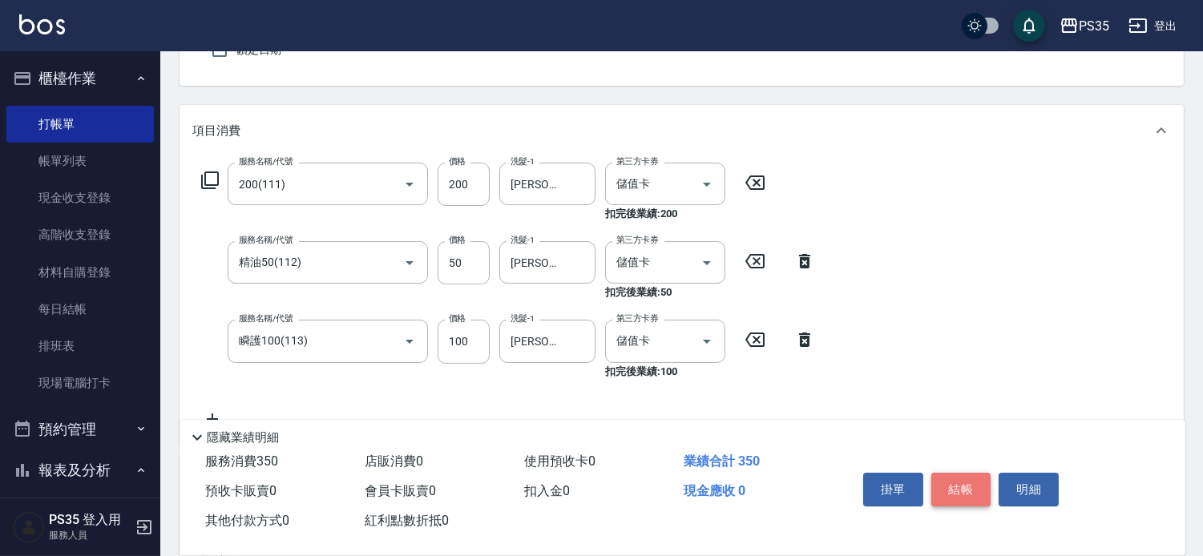
click at [979, 473] on button "結帳" at bounding box center [961, 490] width 60 height 34
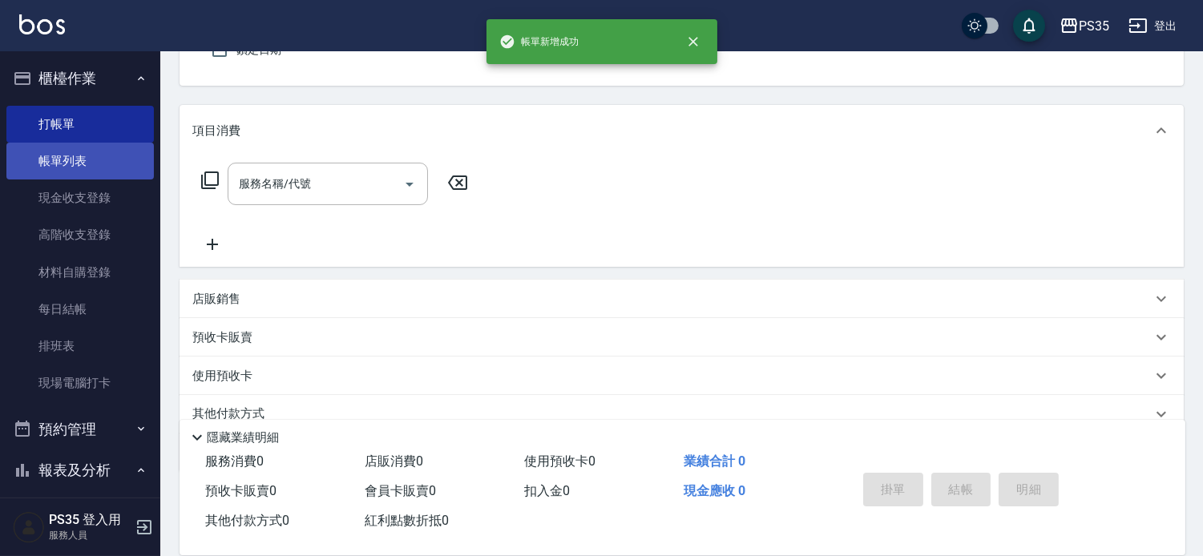
click at [76, 151] on link "帳單列表" at bounding box center [79, 161] width 147 height 37
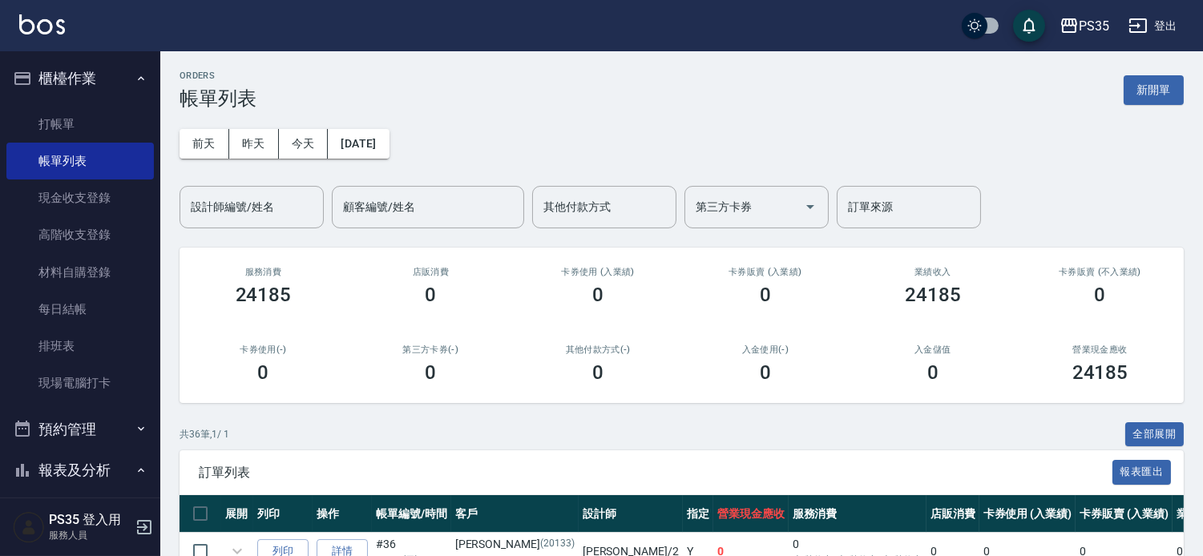
click at [270, 200] on div "設計師編號/姓名 設計師編號/姓名" at bounding box center [252, 207] width 144 height 42
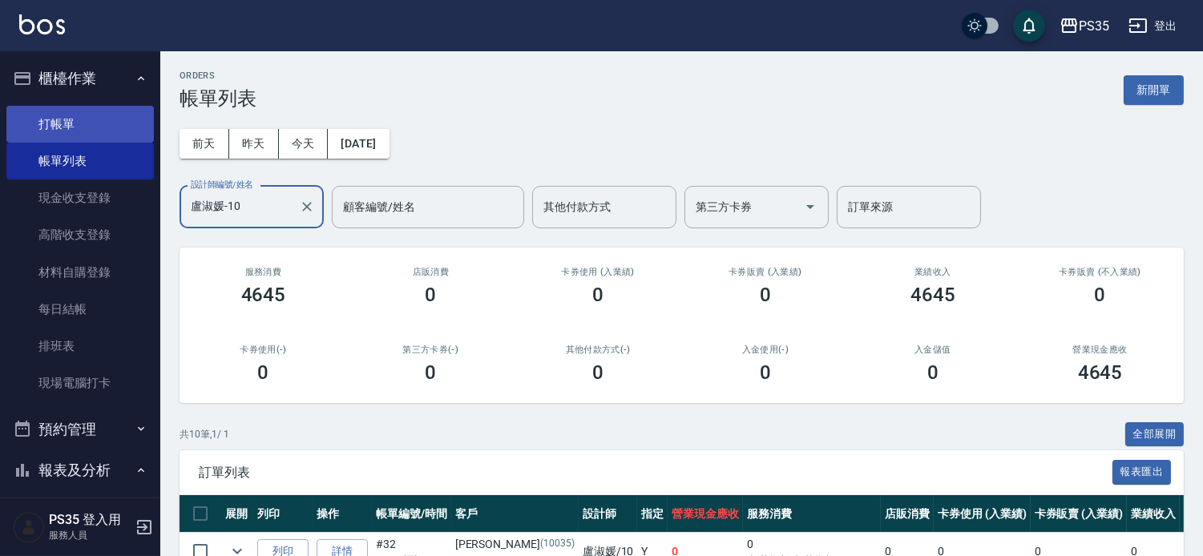
click at [83, 125] on link "打帳單" at bounding box center [79, 124] width 147 height 37
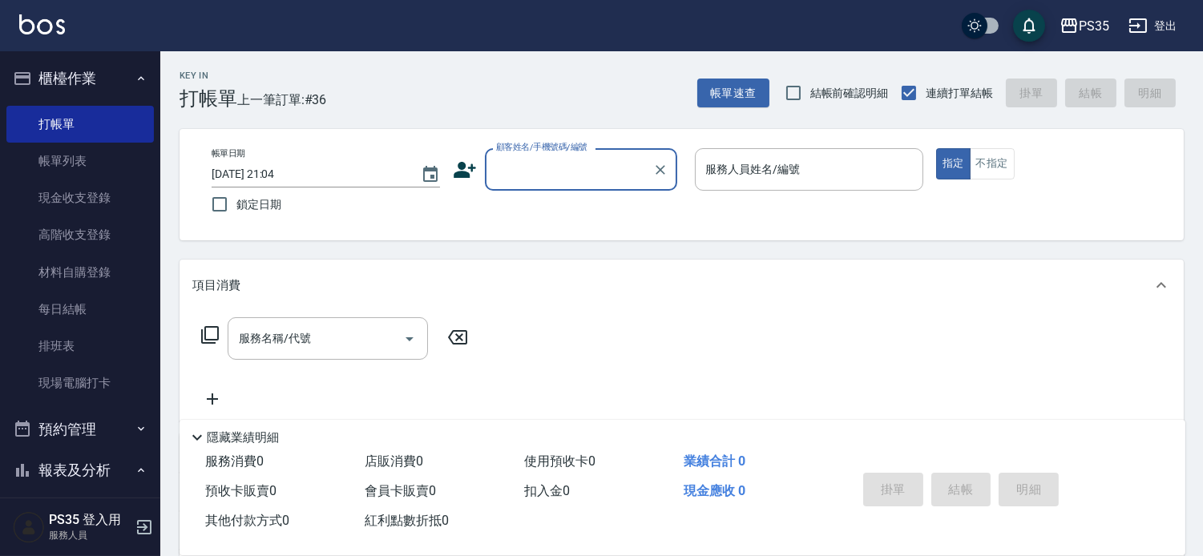
click at [531, 164] on input "顧客姓名/手機號碼/編號" at bounding box center [569, 169] width 154 height 28
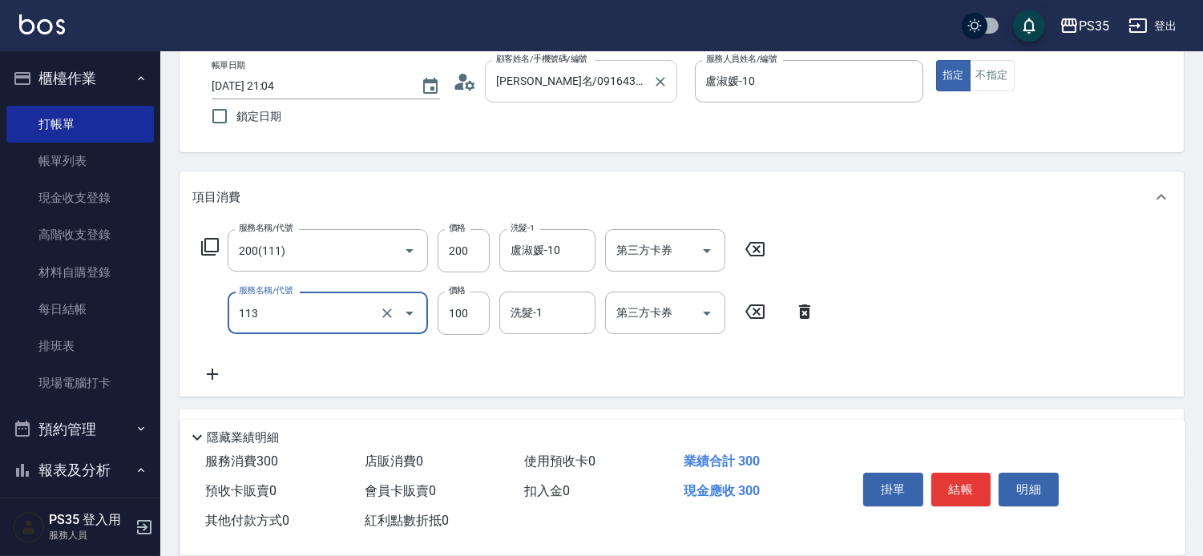
scroll to position [89, 0]
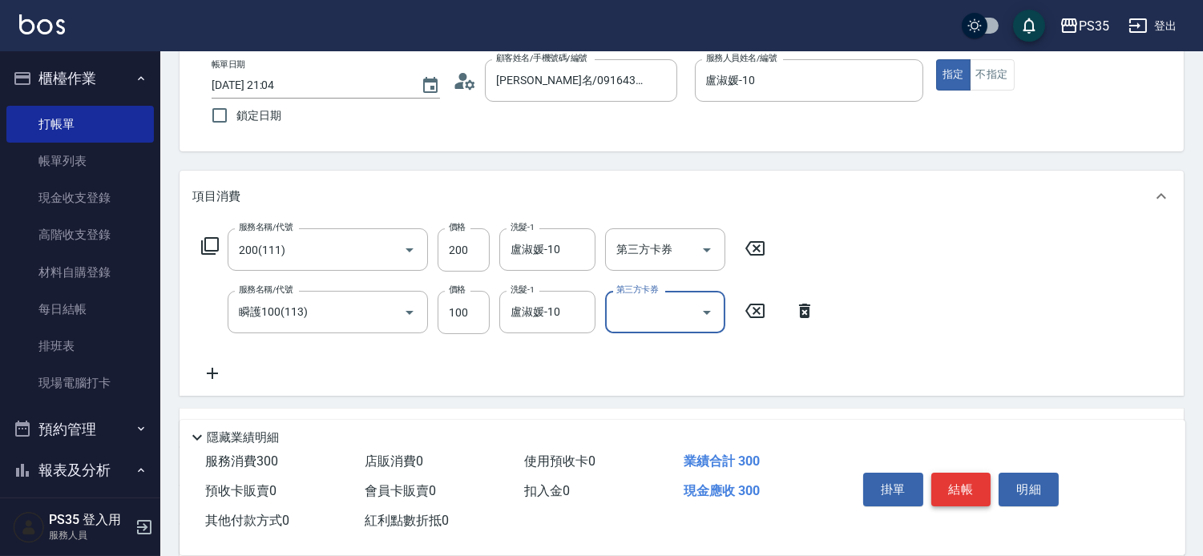
click at [956, 473] on button "結帳" at bounding box center [961, 490] width 60 height 34
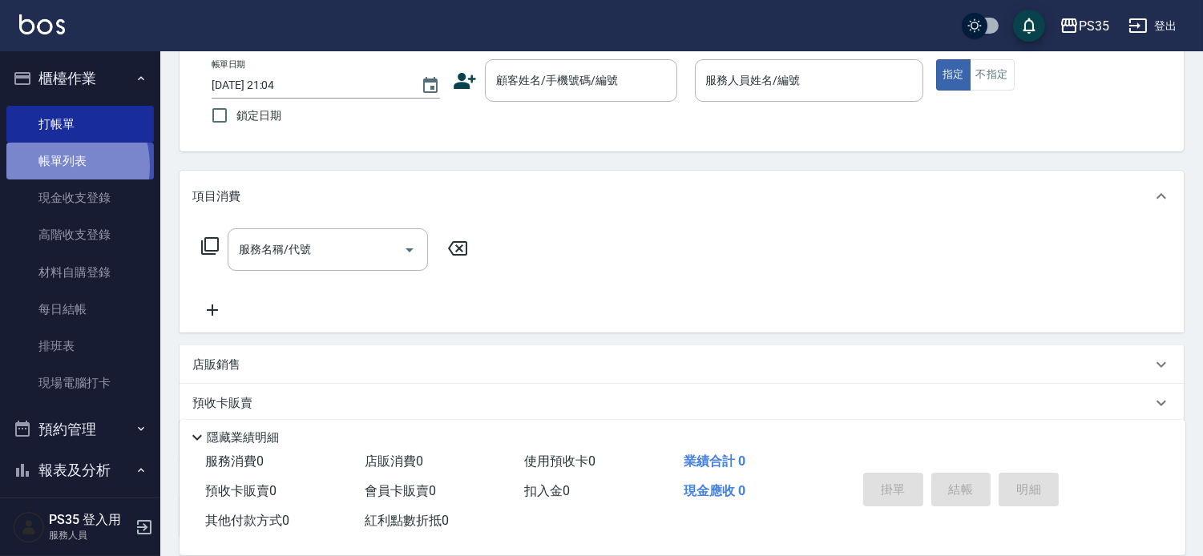
click at [53, 166] on link "帳單列表" at bounding box center [79, 161] width 147 height 37
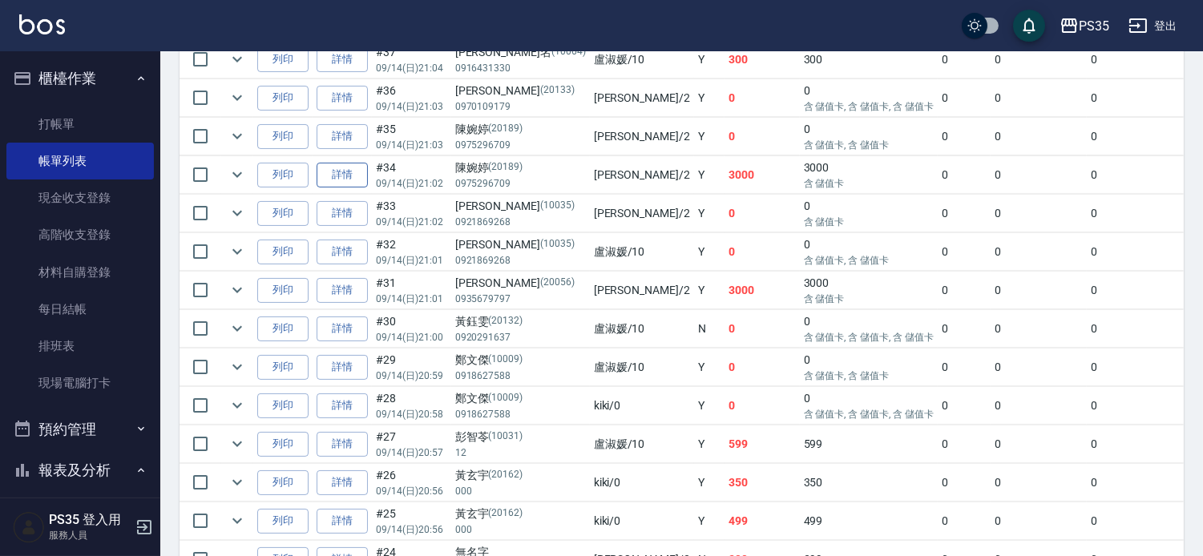
scroll to position [534, 0]
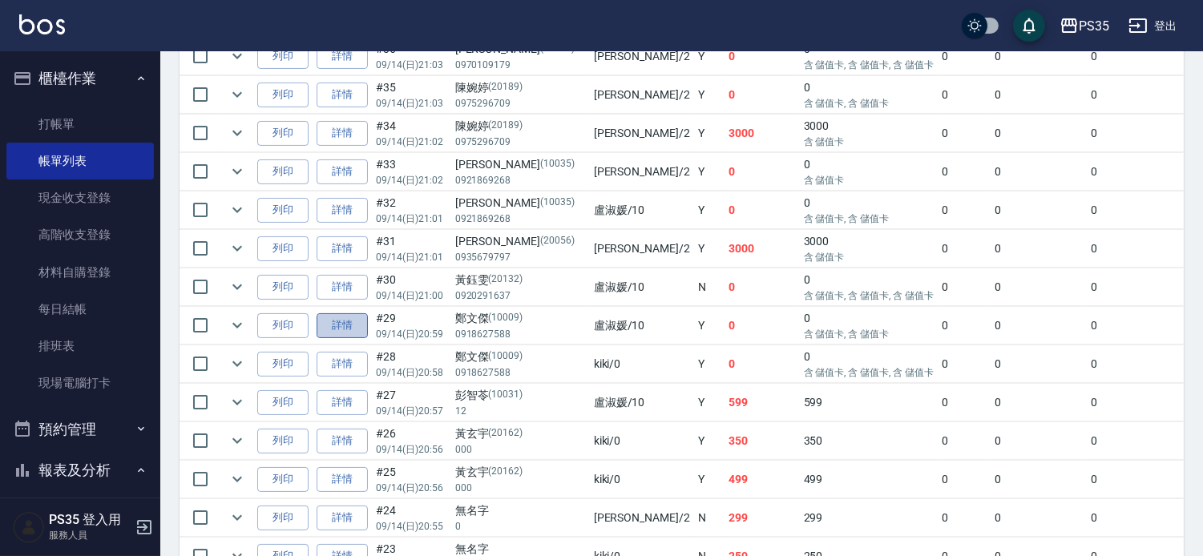
click at [347, 338] on link "詳情" at bounding box center [342, 325] width 51 height 25
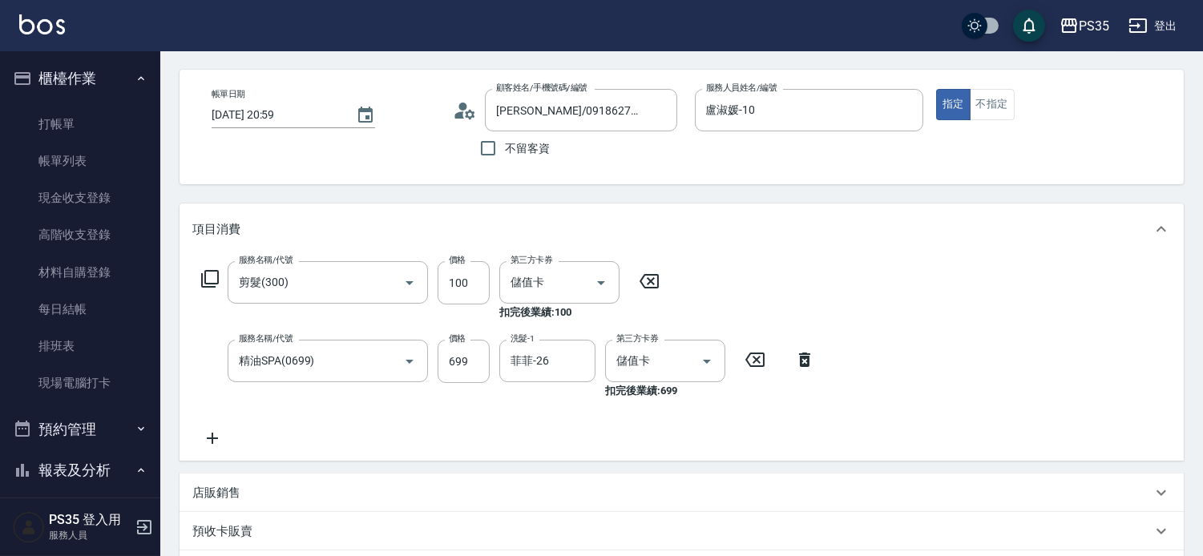
scroll to position [178, 0]
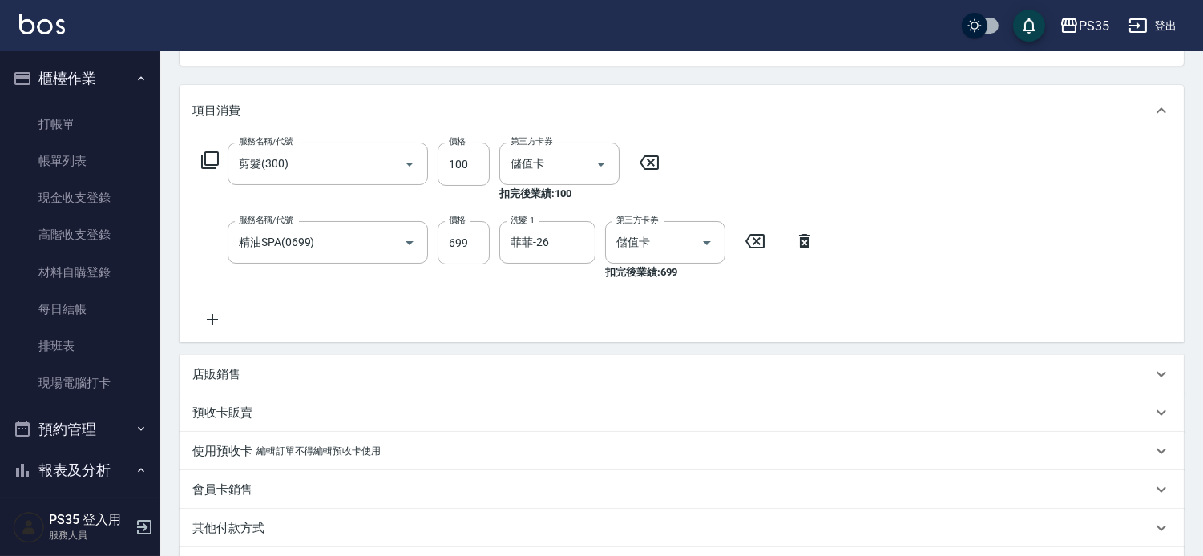
click at [207, 325] on icon at bounding box center [212, 319] width 11 height 11
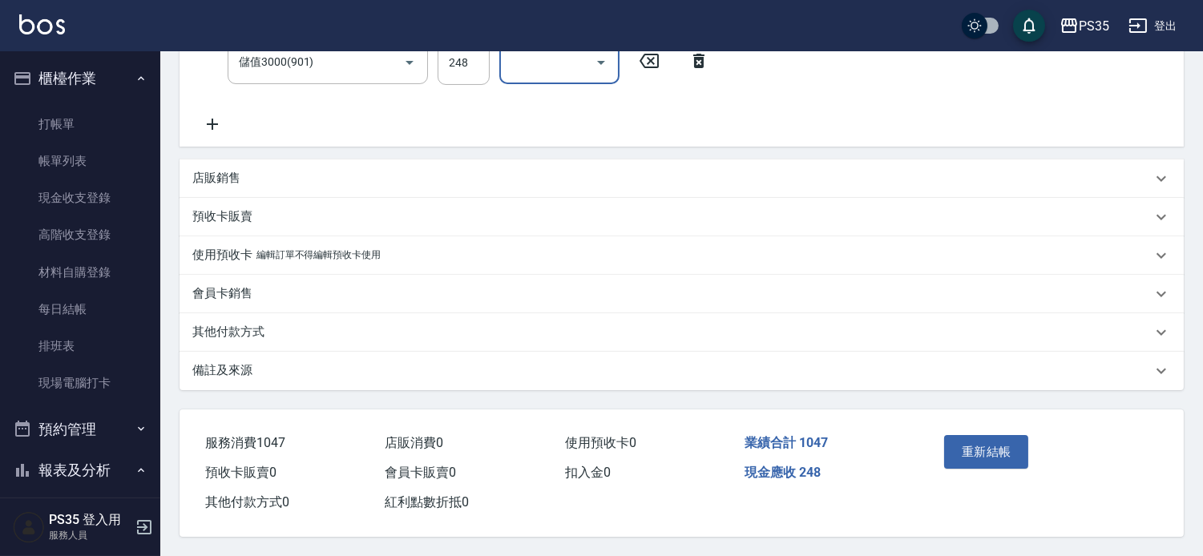
scroll to position [463, 0]
click at [984, 435] on button "重新結帳" at bounding box center [986, 452] width 85 height 34
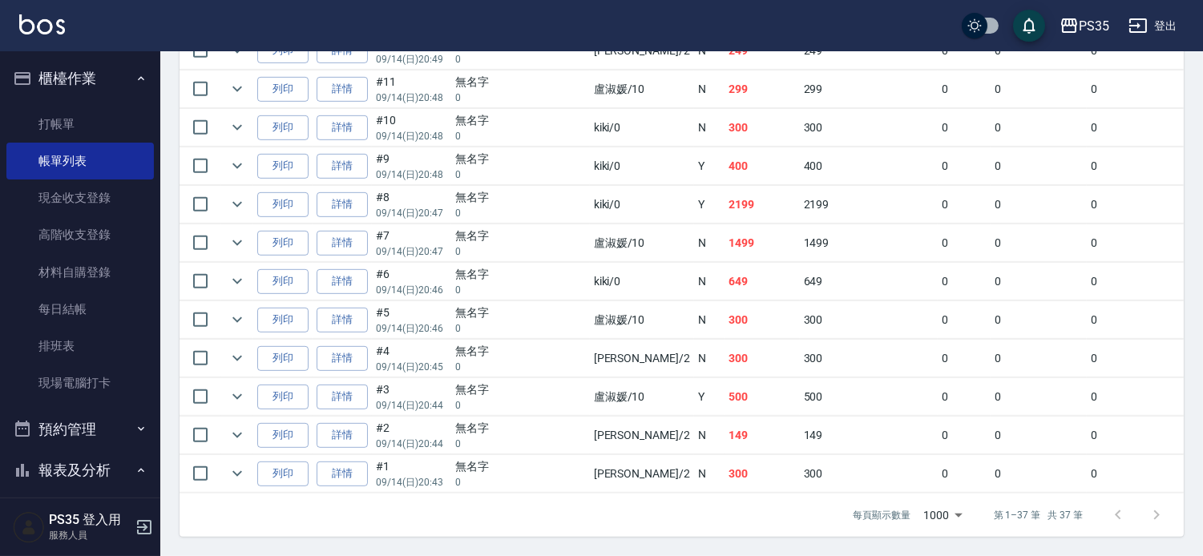
scroll to position [1679, 0]
click at [65, 300] on link "每日結帳" at bounding box center [79, 309] width 147 height 37
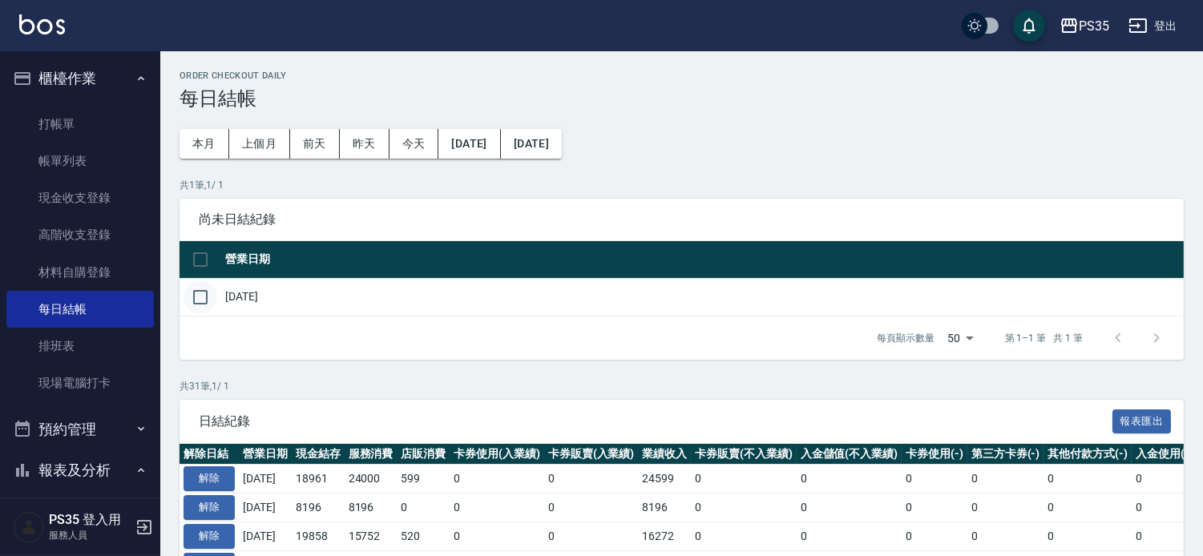
click at [204, 303] on input "checkbox" at bounding box center [201, 298] width 34 height 34
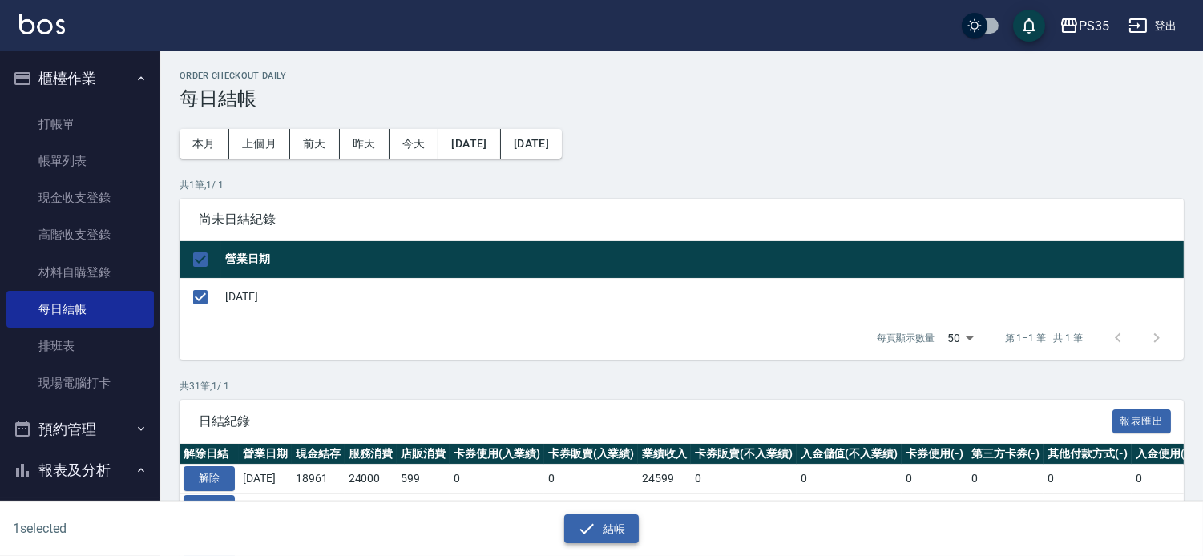
click at [632, 527] on button "結帳" at bounding box center [601, 530] width 75 height 30
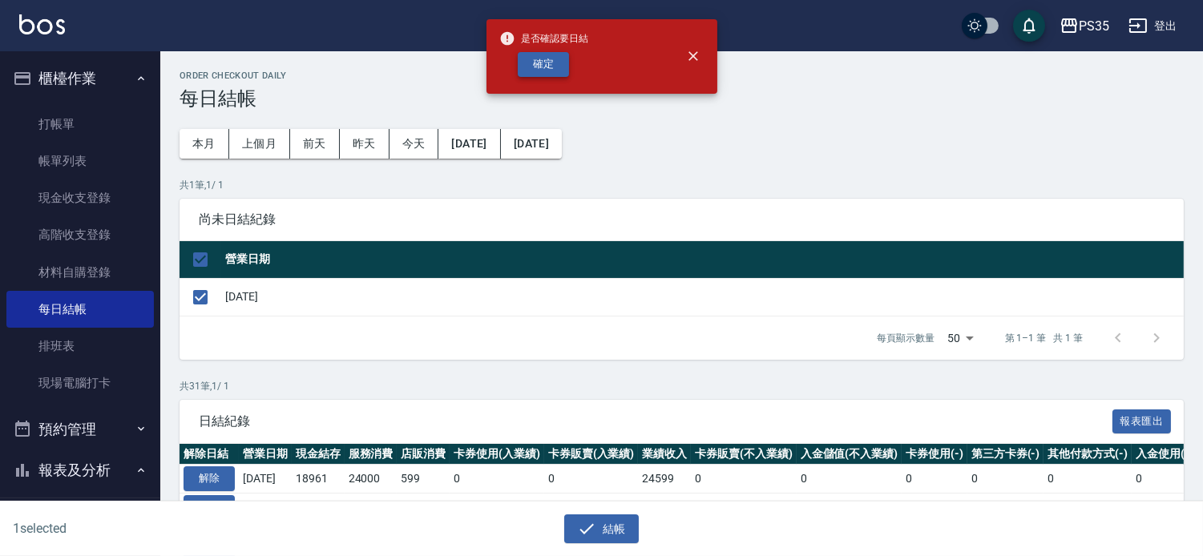
click at [547, 67] on button "確定" at bounding box center [543, 64] width 51 height 25
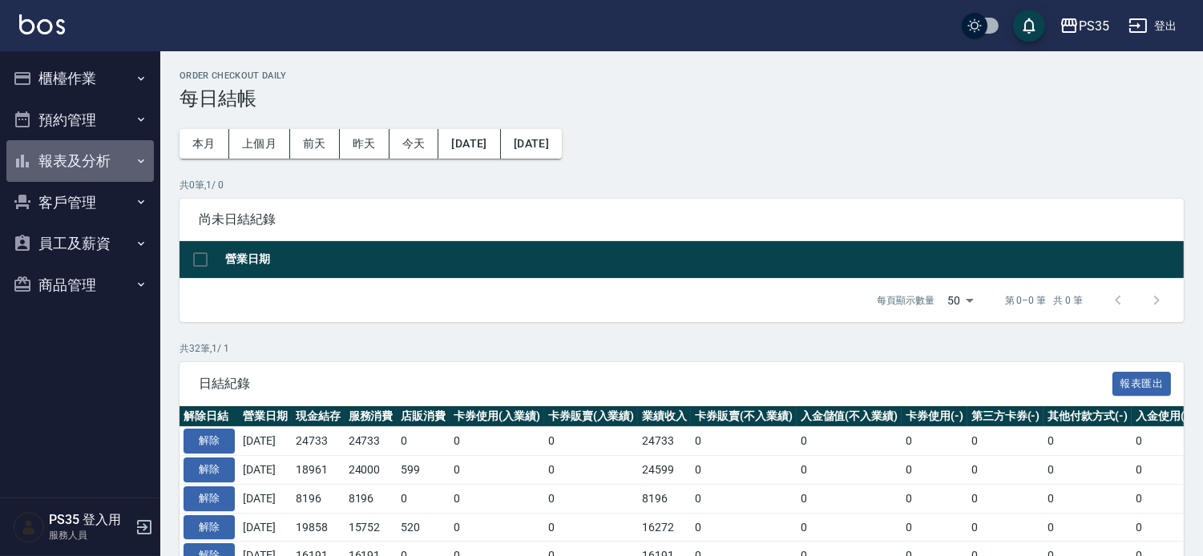
click at [99, 155] on button "報表及分析" at bounding box center [79, 161] width 147 height 42
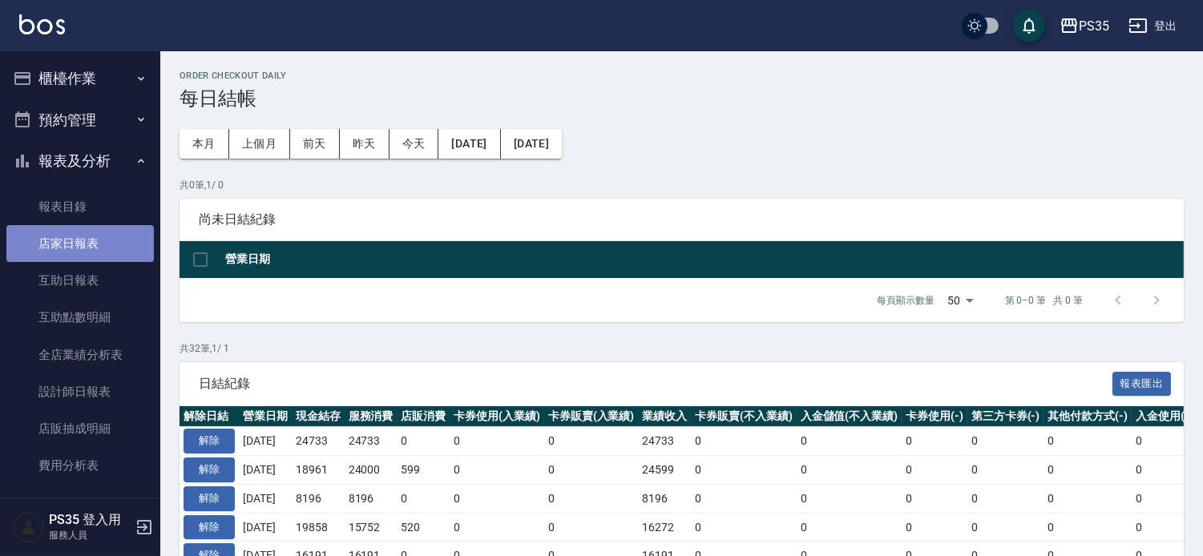
click at [80, 237] on link "店家日報表" at bounding box center [79, 243] width 147 height 37
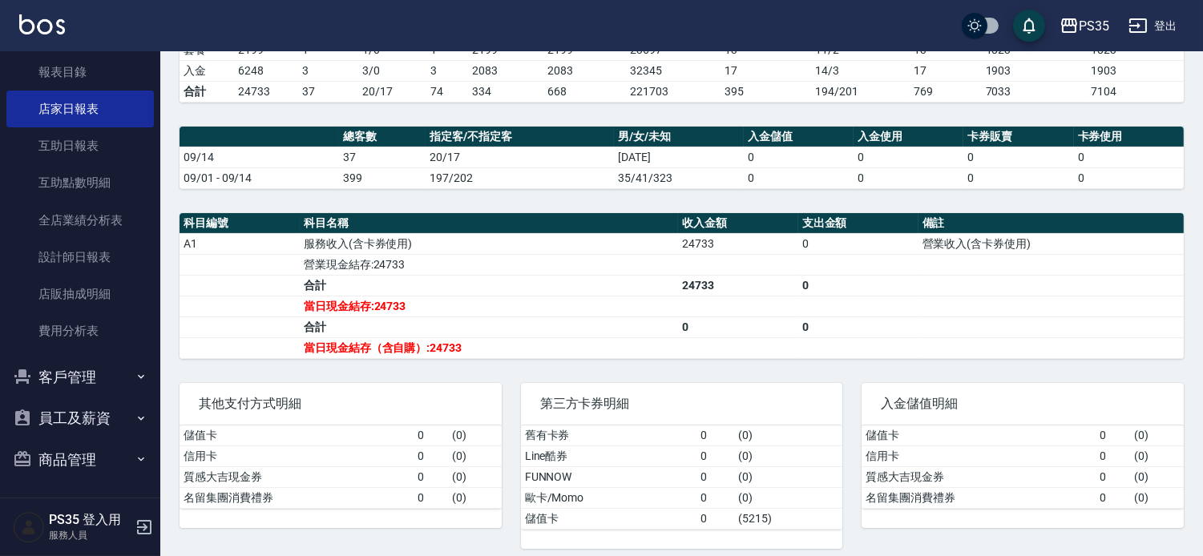
scroll to position [415, 0]
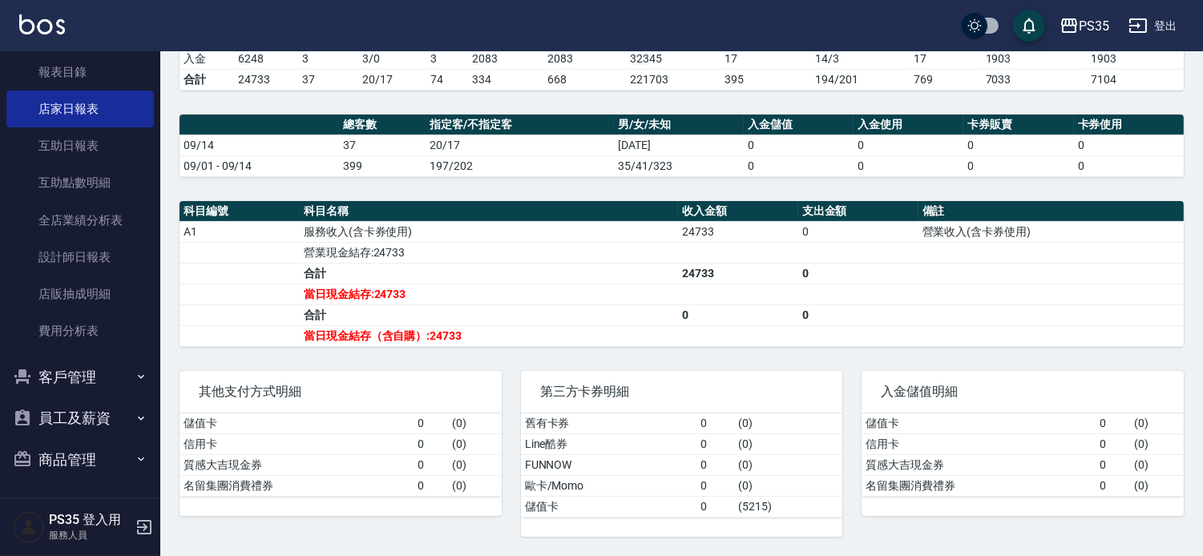
click at [447, 374] on div "其他支付方式明細" at bounding box center [341, 392] width 322 height 42
click at [82, 259] on link "設計師日報表" at bounding box center [79, 257] width 147 height 37
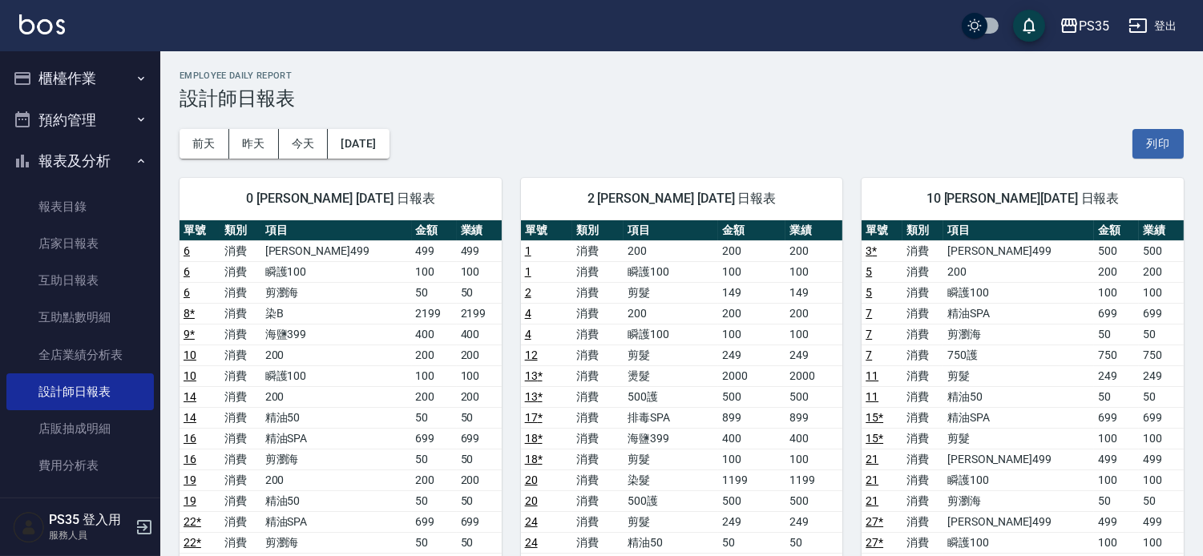
click at [60, 78] on button "櫃檯作業" at bounding box center [79, 79] width 147 height 42
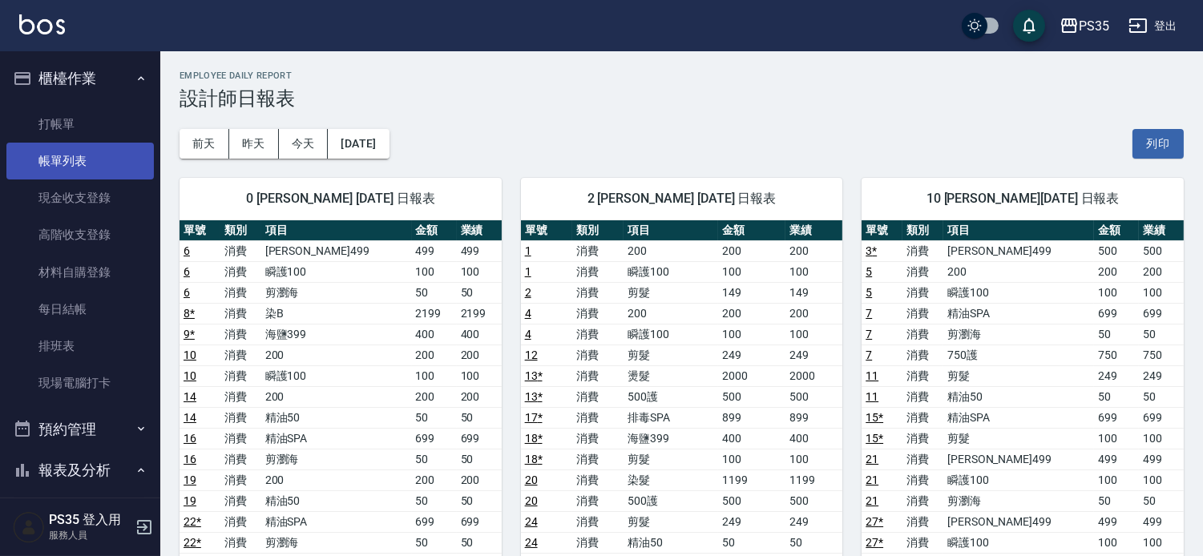
click at [67, 159] on link "帳單列表" at bounding box center [79, 161] width 147 height 37
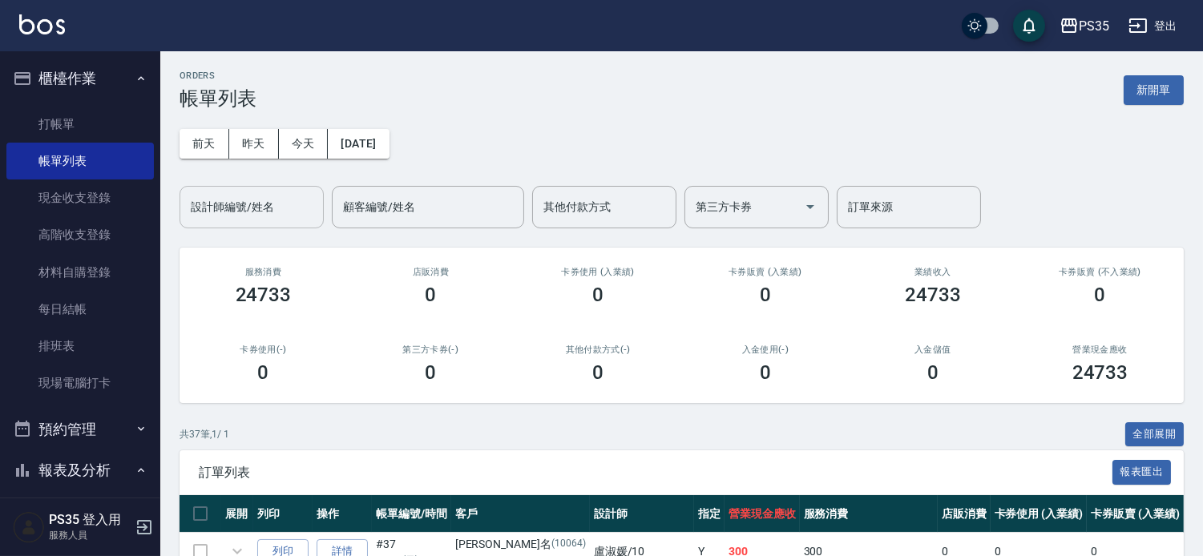
click at [275, 201] on div "設計師編號/姓名 設計師編號/姓名" at bounding box center [252, 207] width 144 height 42
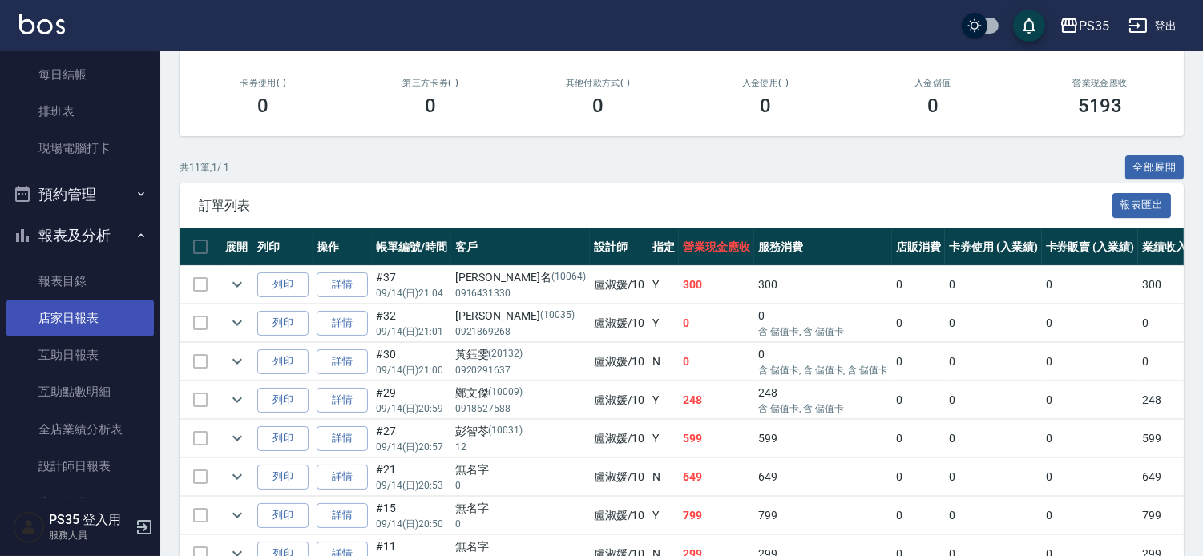
scroll to position [267, 0]
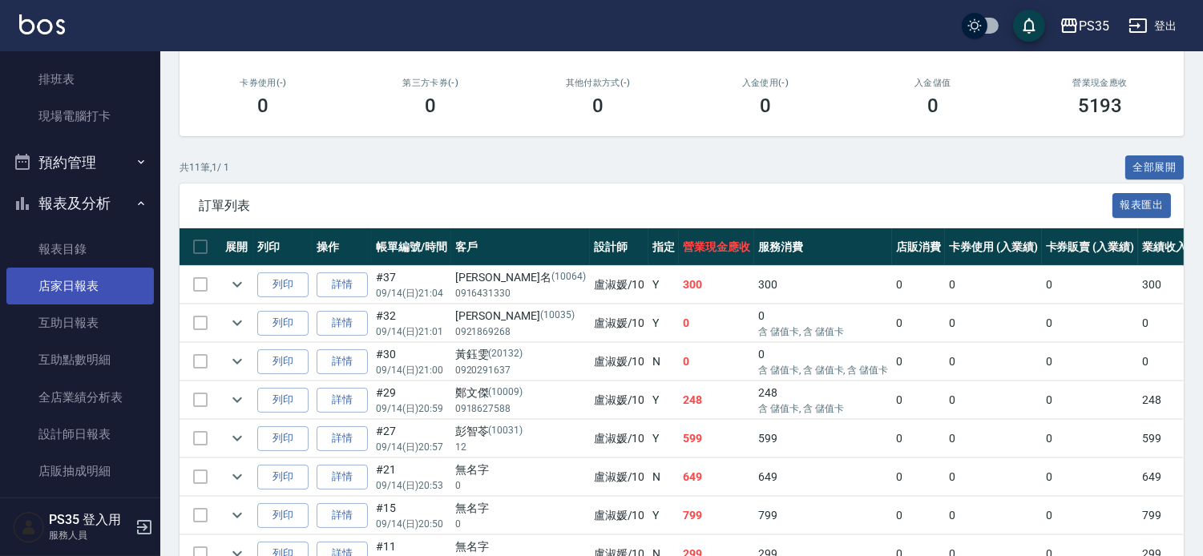
type input "盧淑媛-10"
click at [68, 283] on link "店家日報表" at bounding box center [79, 286] width 147 height 37
